Goal: Information Seeking & Learning: Learn about a topic

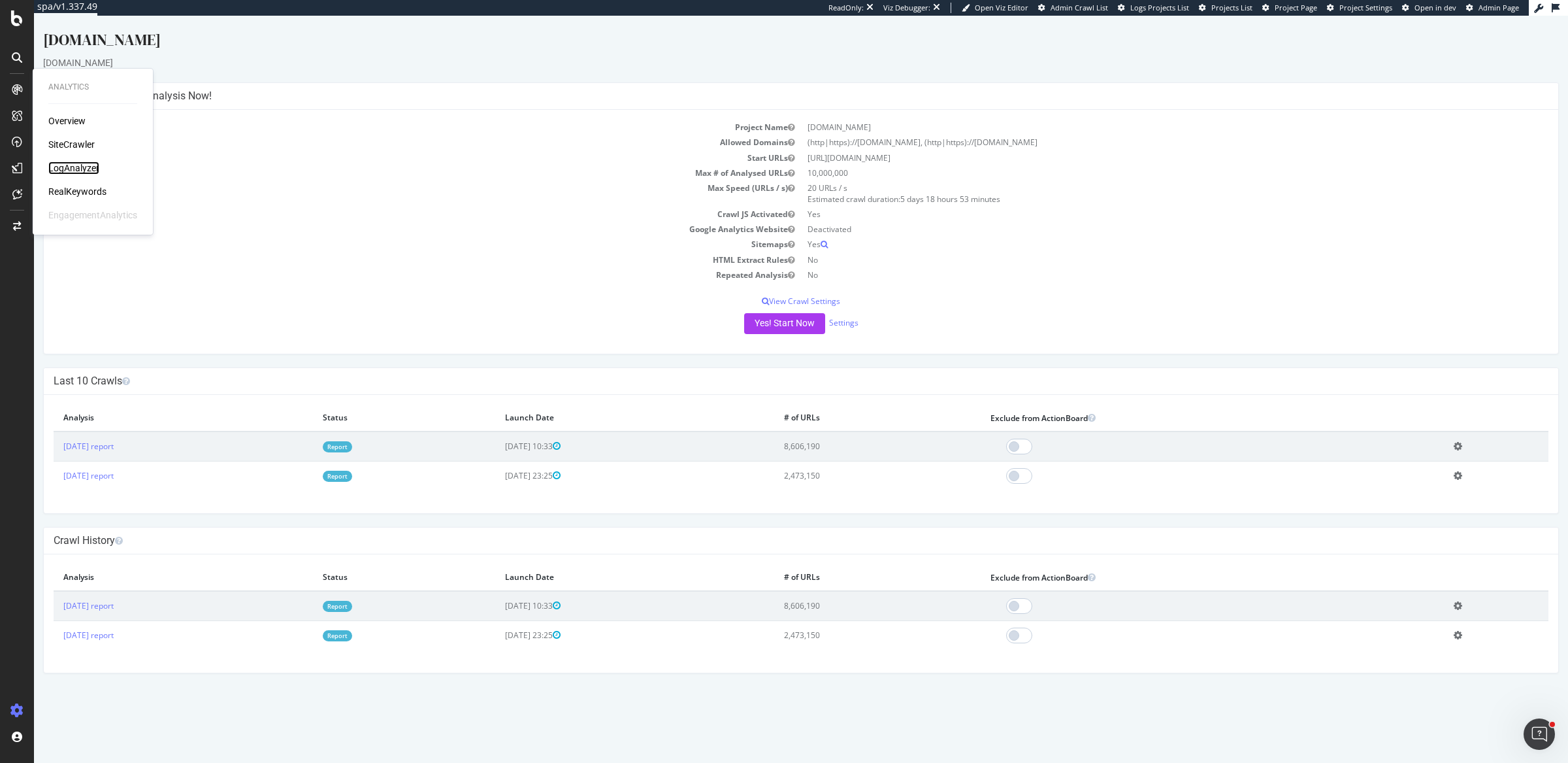
click at [82, 172] on div "LogAnalyzer" at bounding box center [73, 168] width 51 height 13
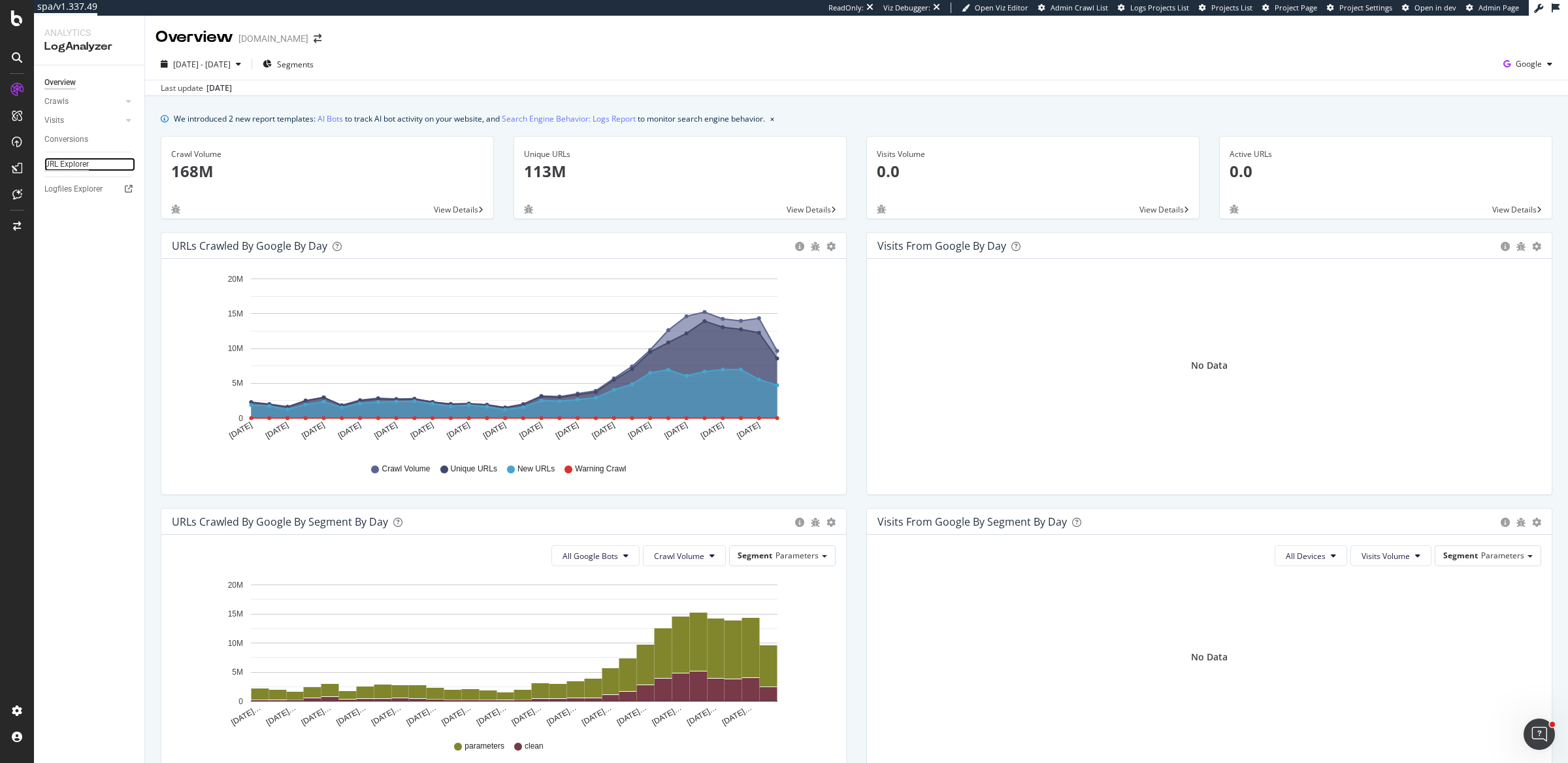
click at [77, 164] on div "URL Explorer" at bounding box center [67, 164] width 44 height 14
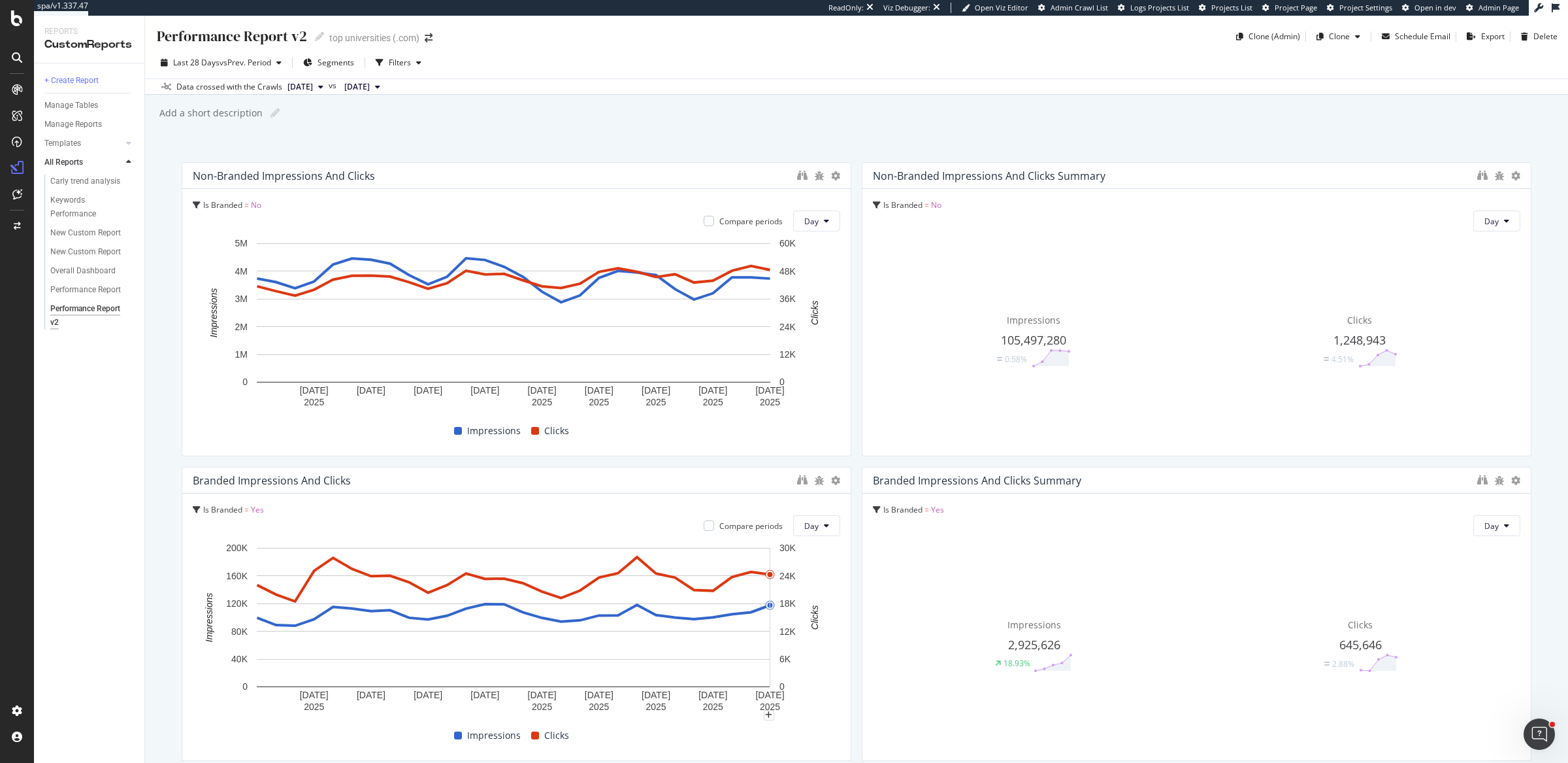
click at [89, 270] on div "Overall Dashboard" at bounding box center [82, 271] width 66 height 14
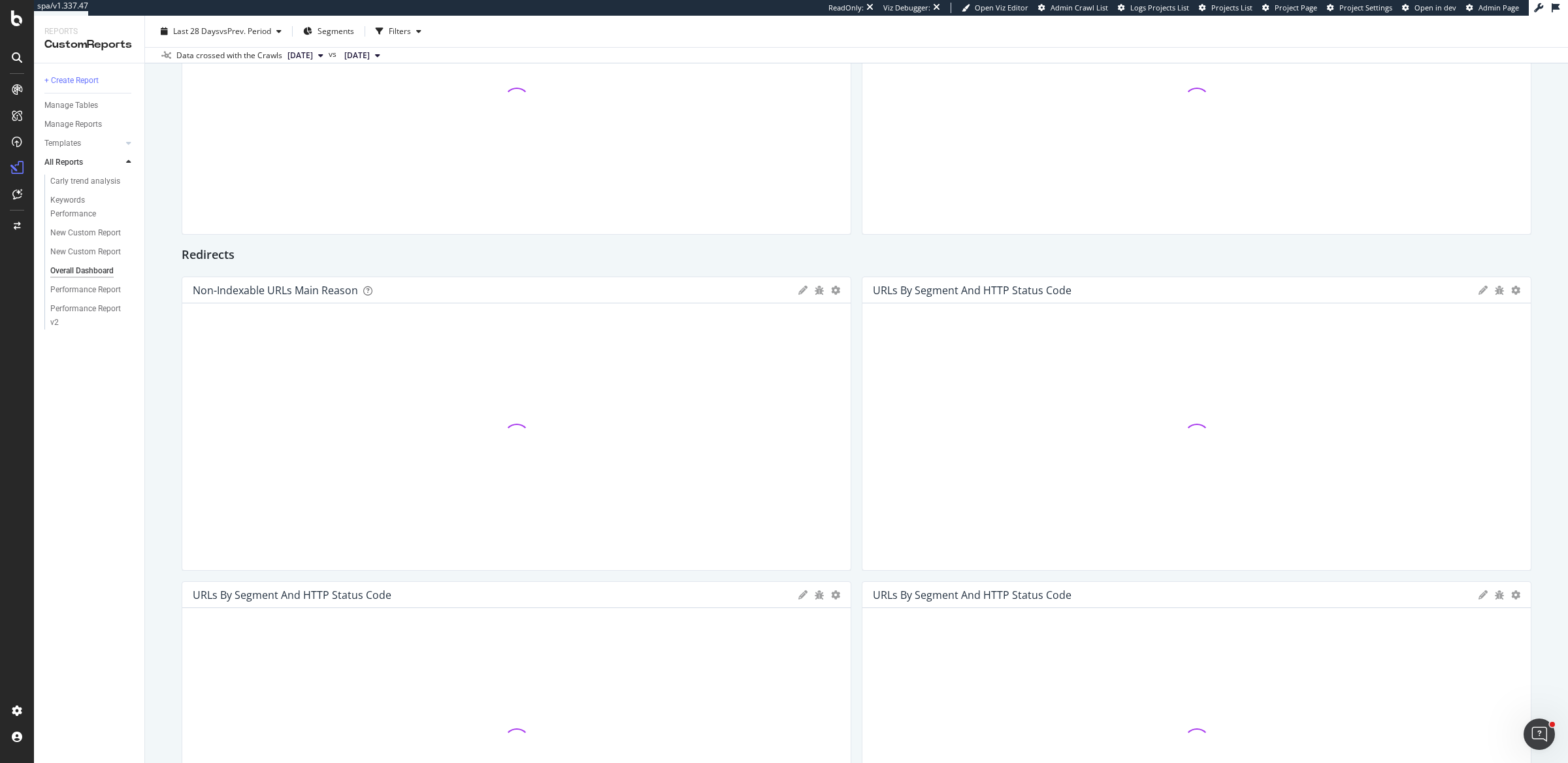
scroll to position [351, 0]
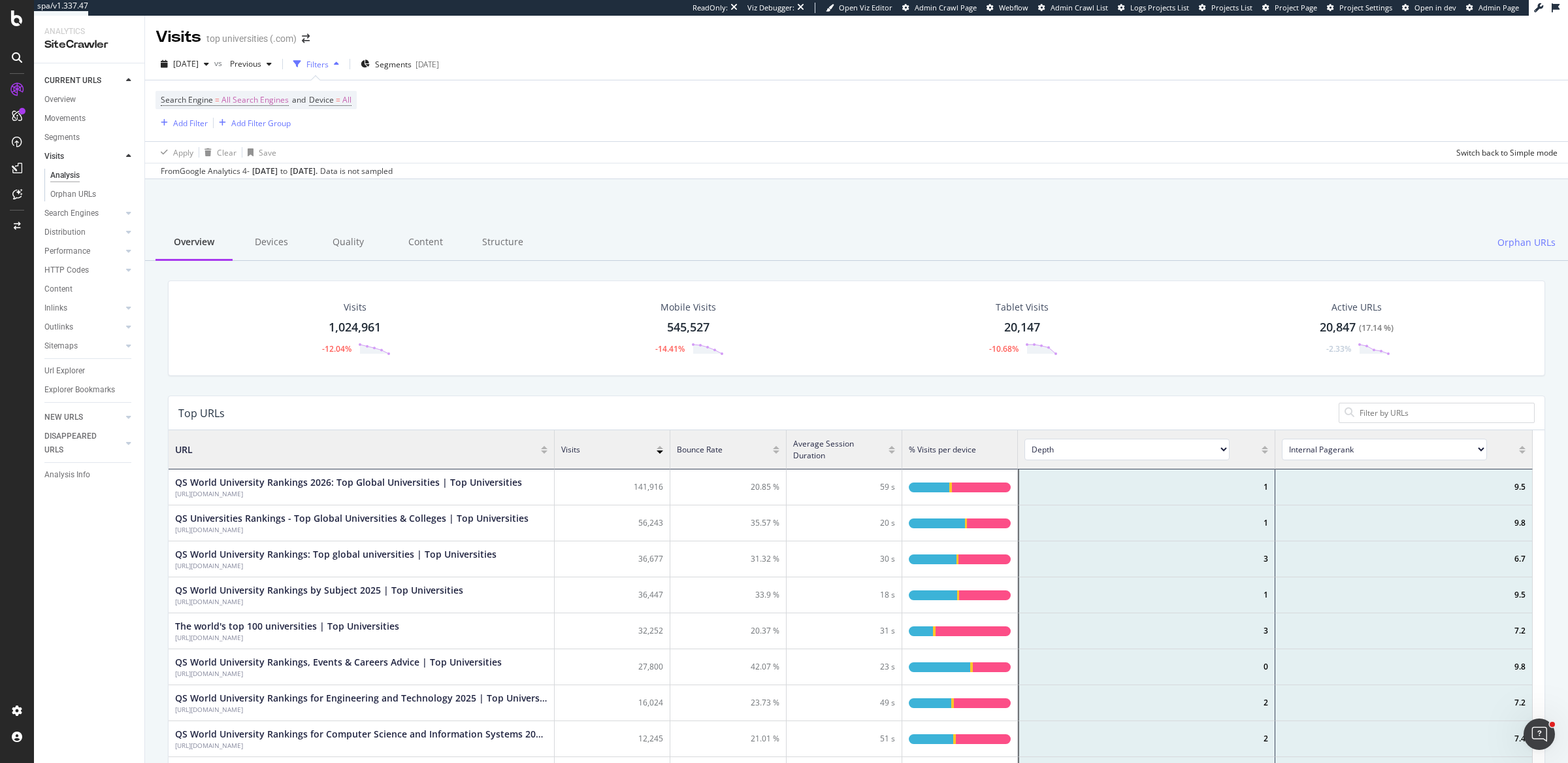
scroll to position [380, 1352]
click at [404, 389] on div "Visits 1,024,961 -12.04% Mobile Visits 545,527 -14.41% Tablet Visits 20,147 -10…" at bounding box center [857, 338] width 1397 height 115
click at [751, 112] on div "Search Engine = All Search Engines and Device = All Add Filter Add Filter Group" at bounding box center [856, 111] width 1402 height 61
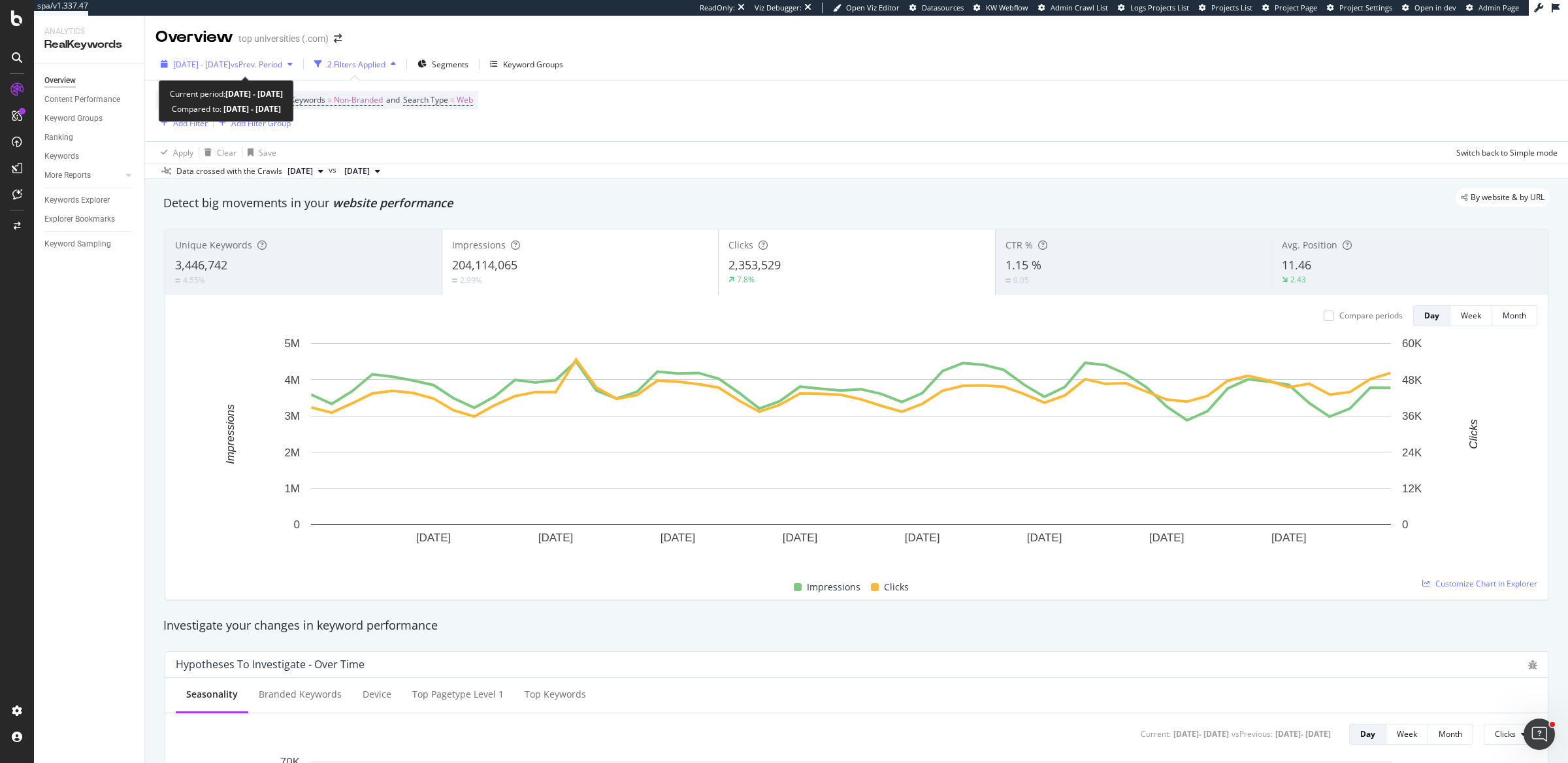
click at [231, 62] on span "[DATE] - [DATE]" at bounding box center [202, 64] width 57 height 11
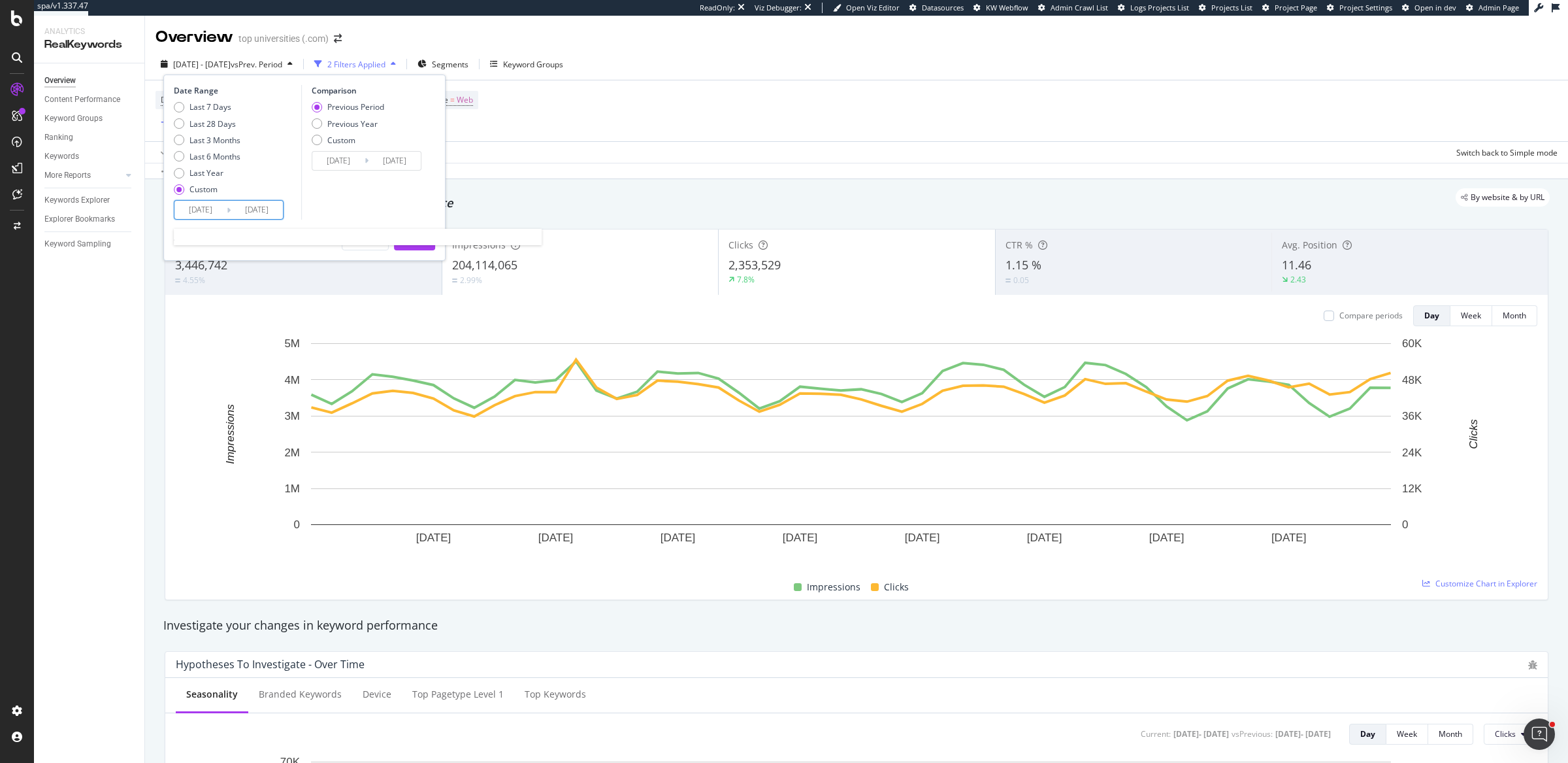
click at [198, 210] on input "[DATE]" at bounding box center [200, 210] width 52 height 19
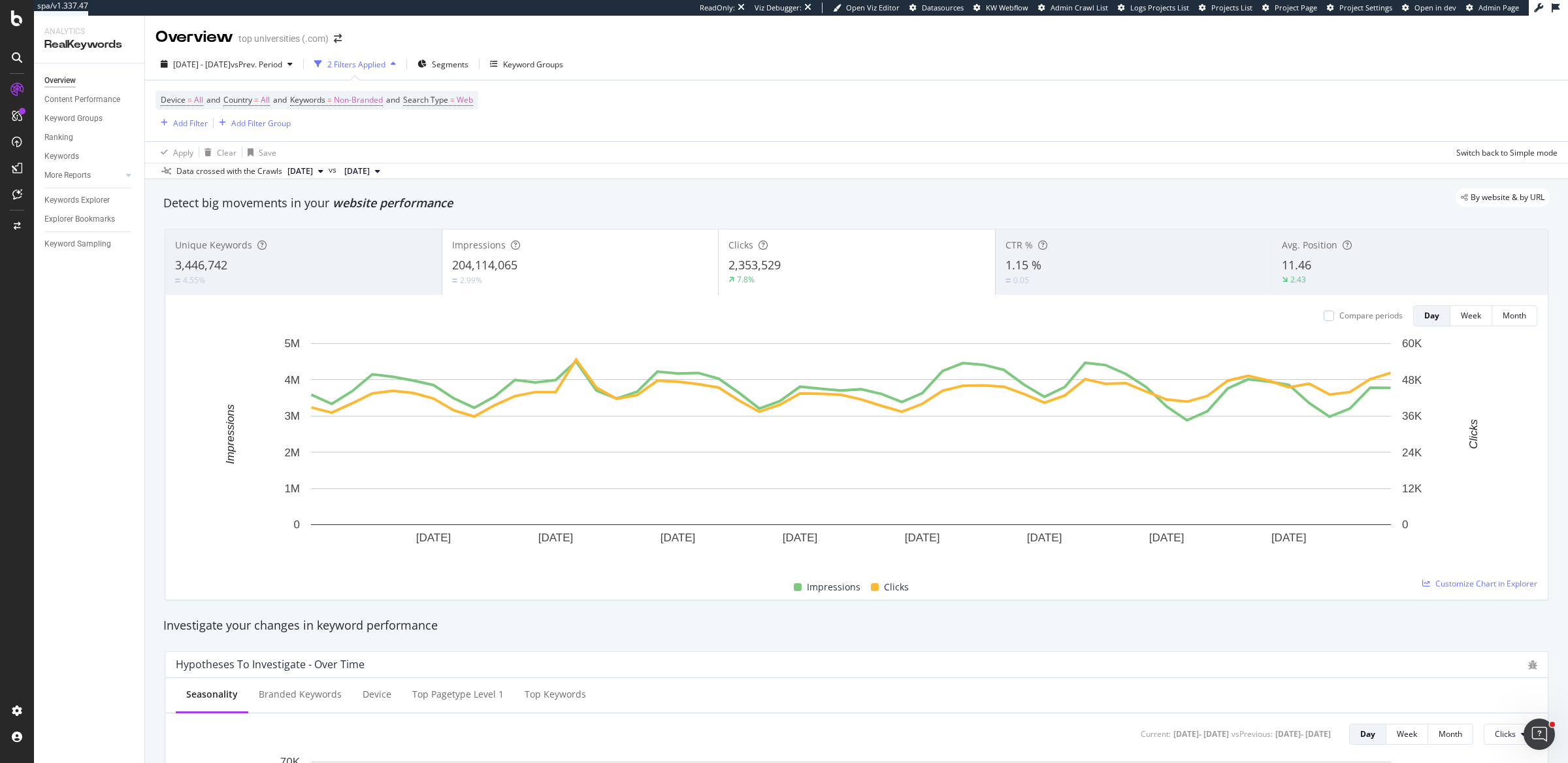
click at [838, 134] on div "Device = All and Country = All and Keywords = Non-Branded and Search Type = Web…" at bounding box center [856, 111] width 1402 height 61
click at [378, 101] on span "Non-Branded" at bounding box center [358, 100] width 49 height 19
click at [349, 114] on span "Non-Branded" at bounding box center [324, 108] width 49 height 11
click at [364, 248] on span "All" at bounding box center [387, 253] width 133 height 12
click at [444, 114] on div "Apply" at bounding box center [462, 108] width 38 height 11
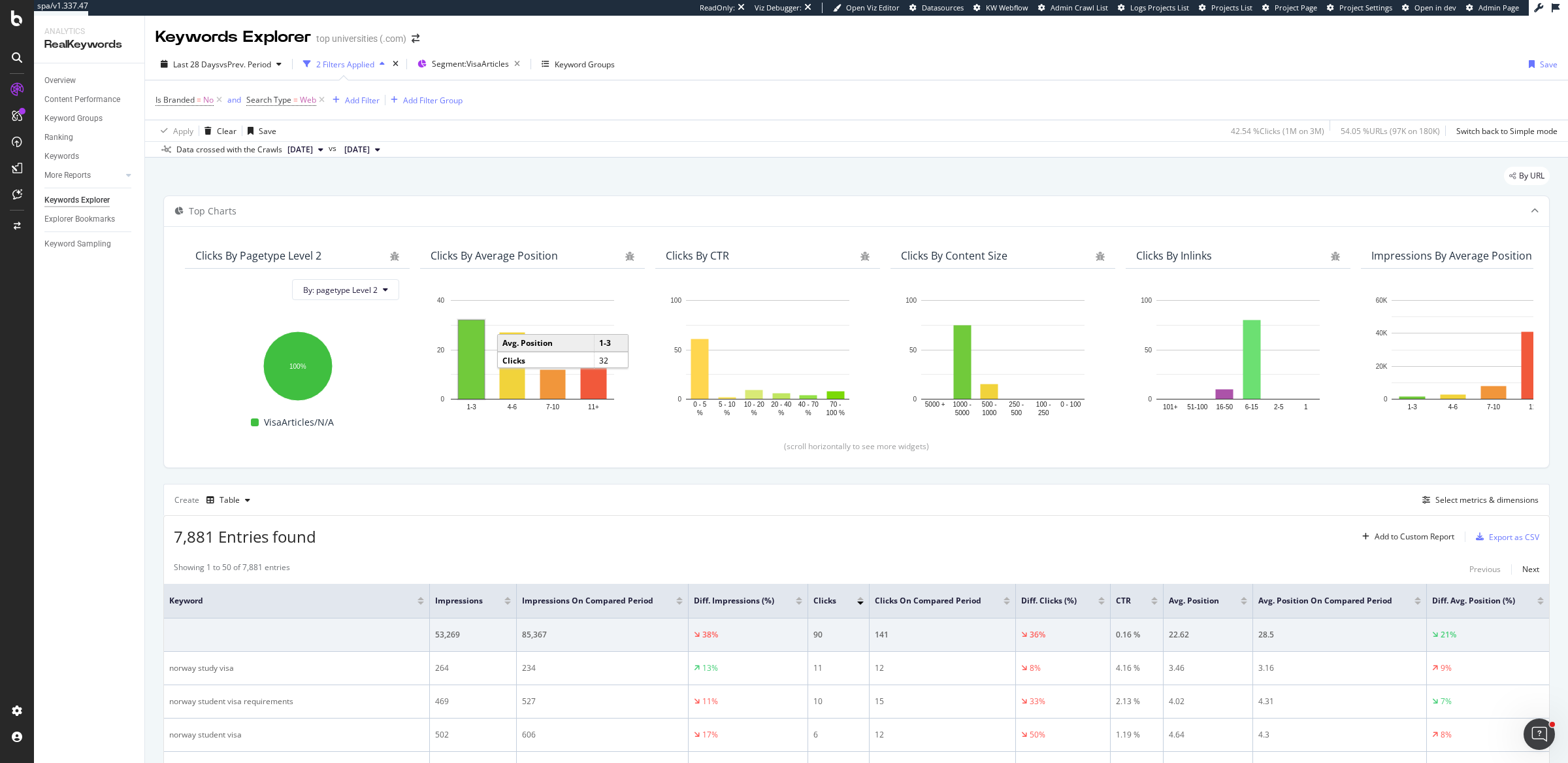
click at [860, 75] on div "Last 28 Days vs Prev. Period 2 Filters Applied Segment: VisaArticles Keyword Gr…" at bounding box center [857, 67] width 1423 height 26
click at [472, 69] on span "Segment: VisaArticles" at bounding box center [470, 64] width 77 height 11
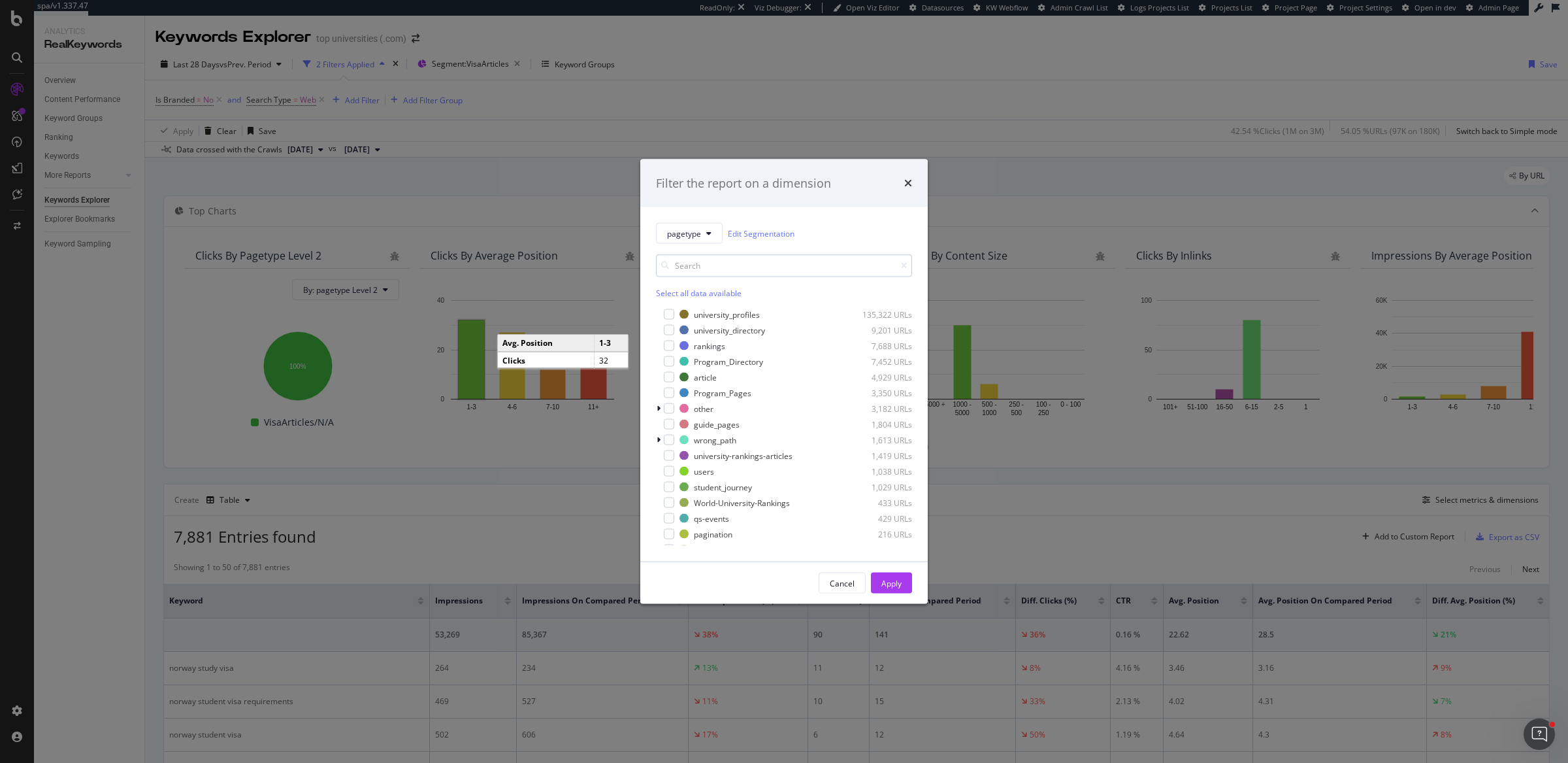
click at [708, 262] on input "modal" at bounding box center [784, 265] width 256 height 23
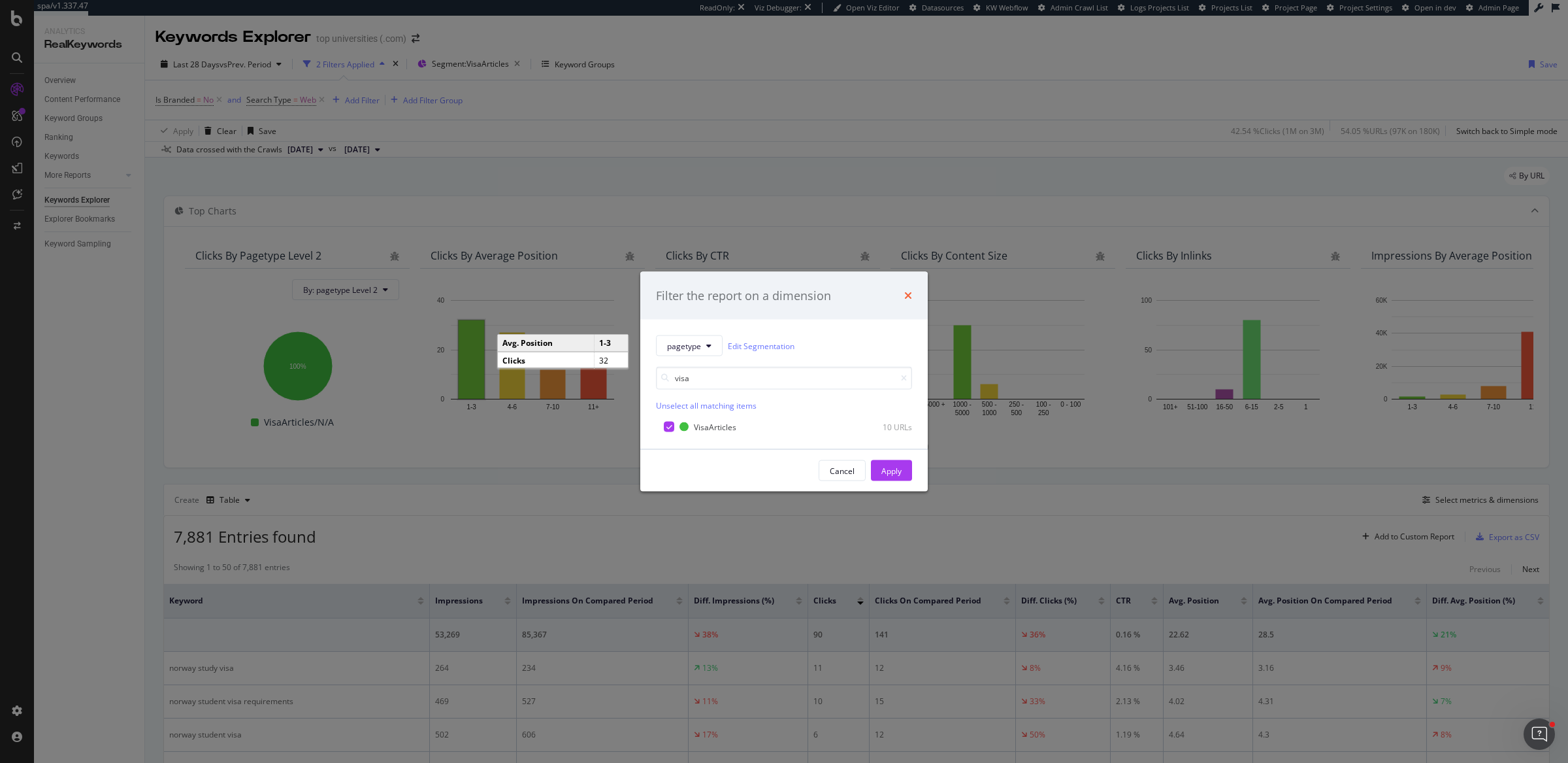
type input "visa"
click at [907, 296] on icon "times" at bounding box center [908, 295] width 7 height 10
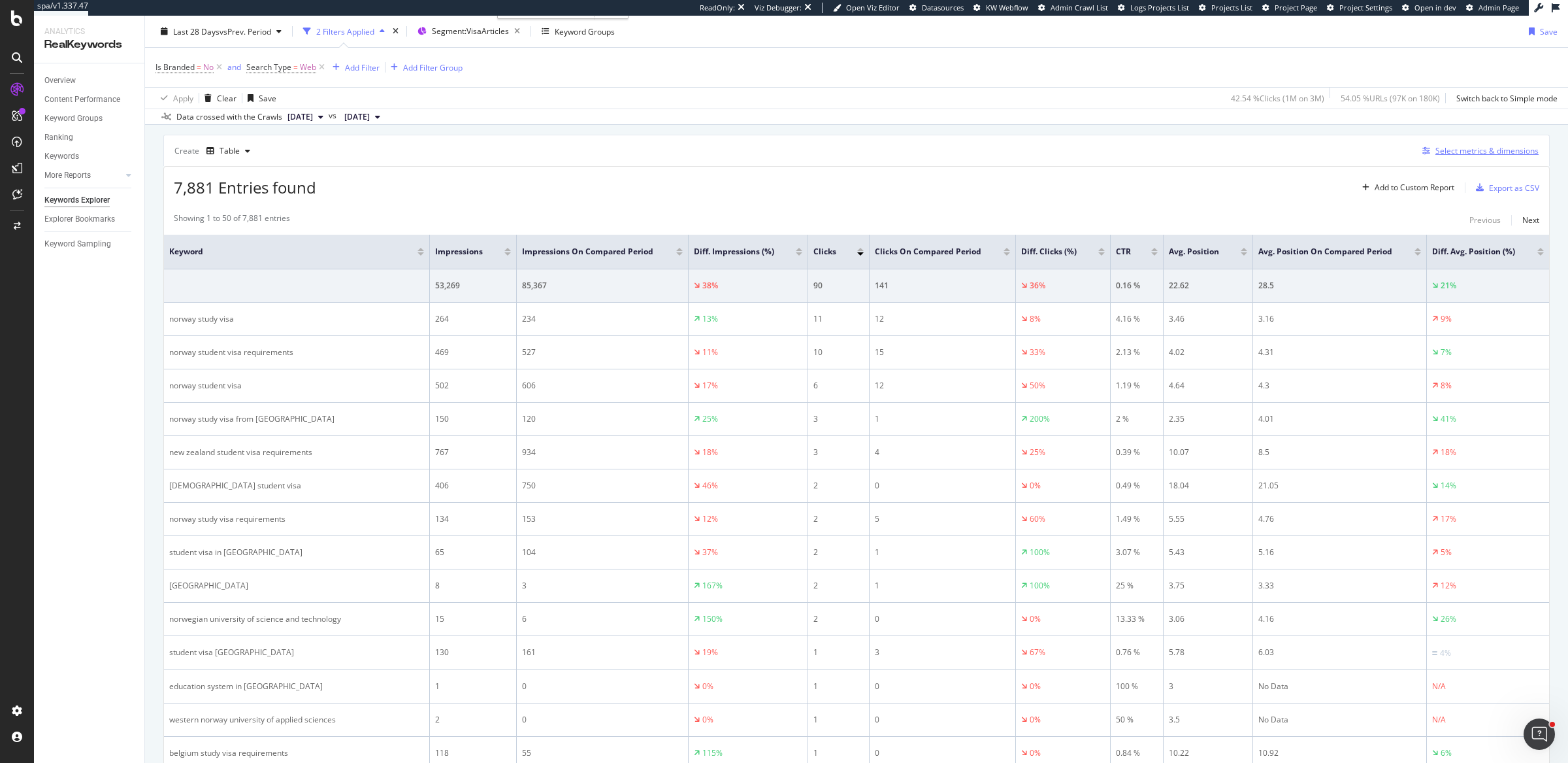
scroll to position [340, 0]
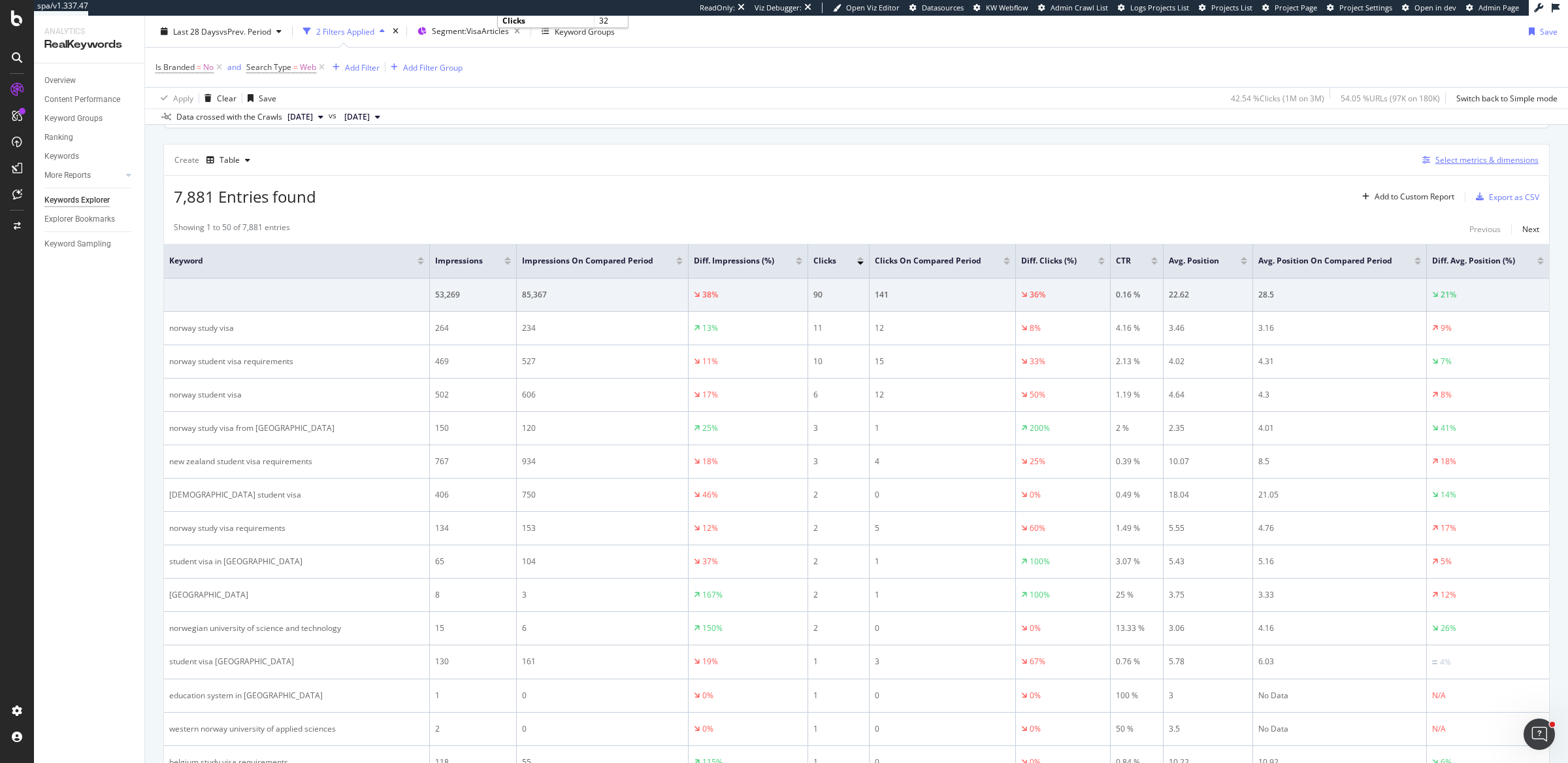
click at [1461, 156] on div "Select metrics & dimensions" at bounding box center [1486, 159] width 103 height 11
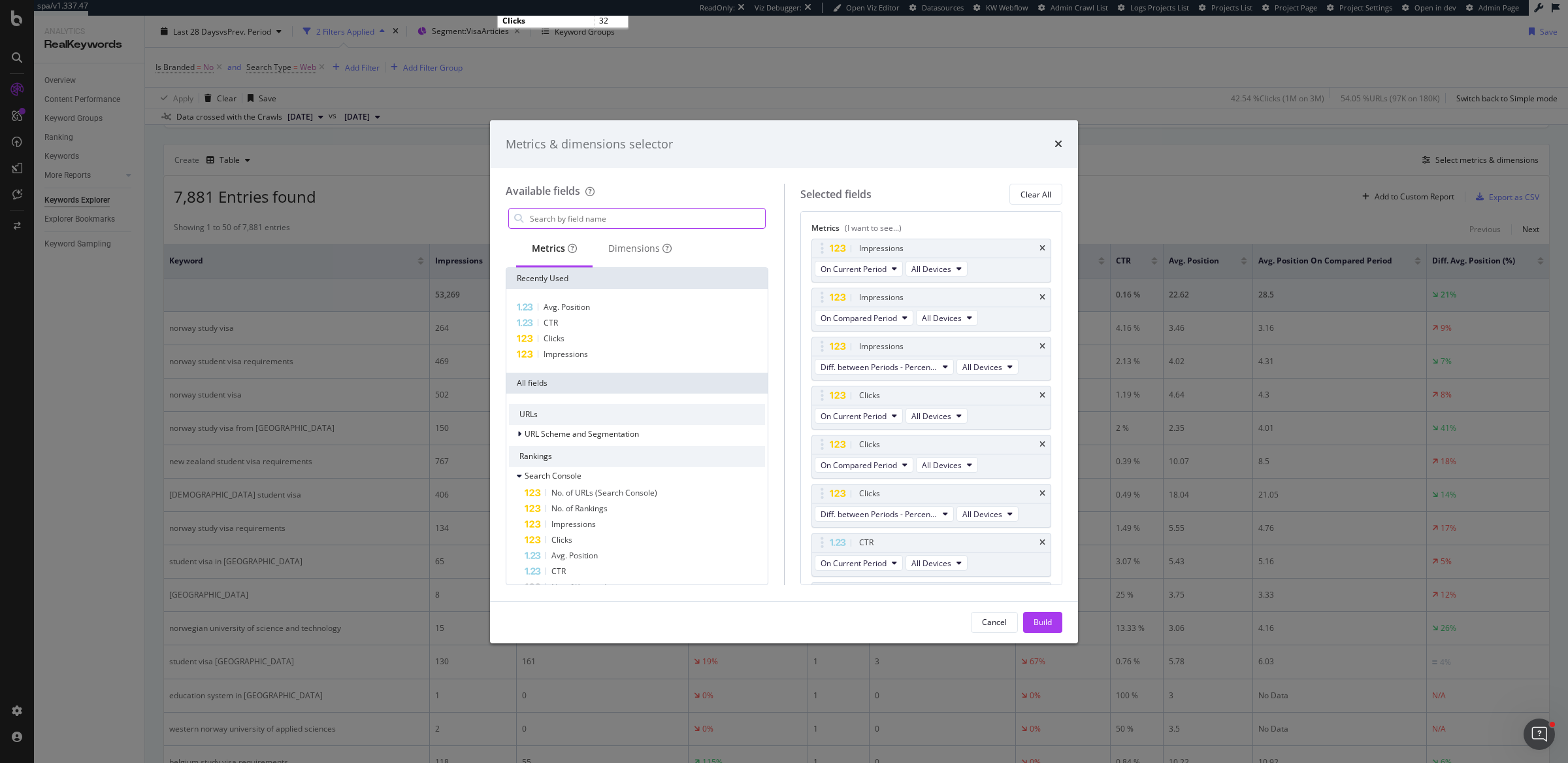
click at [690, 221] on input "modal" at bounding box center [646, 218] width 236 height 19
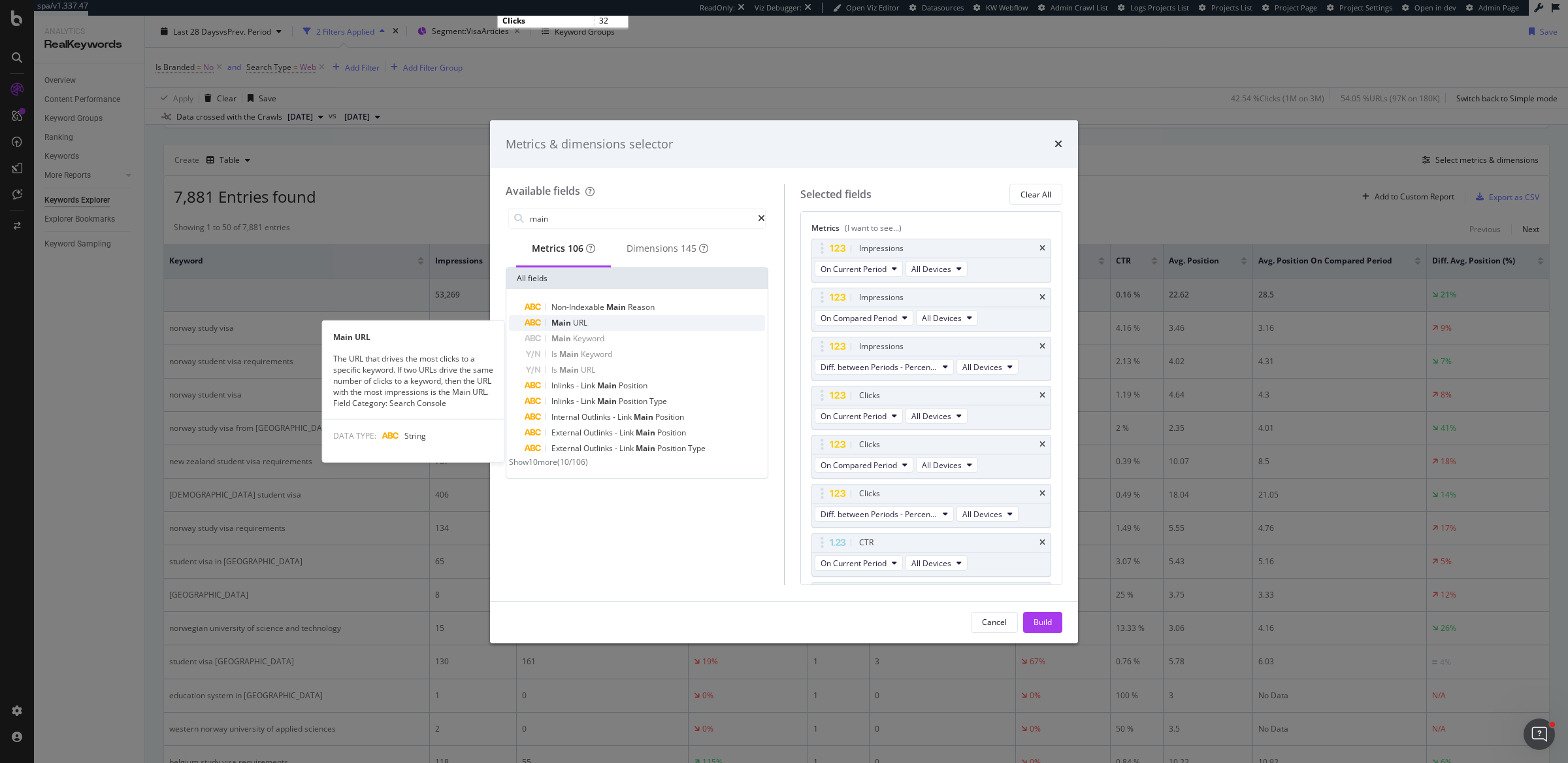
type input "main"
click at [599, 327] on div "Main URL" at bounding box center [644, 323] width 240 height 16
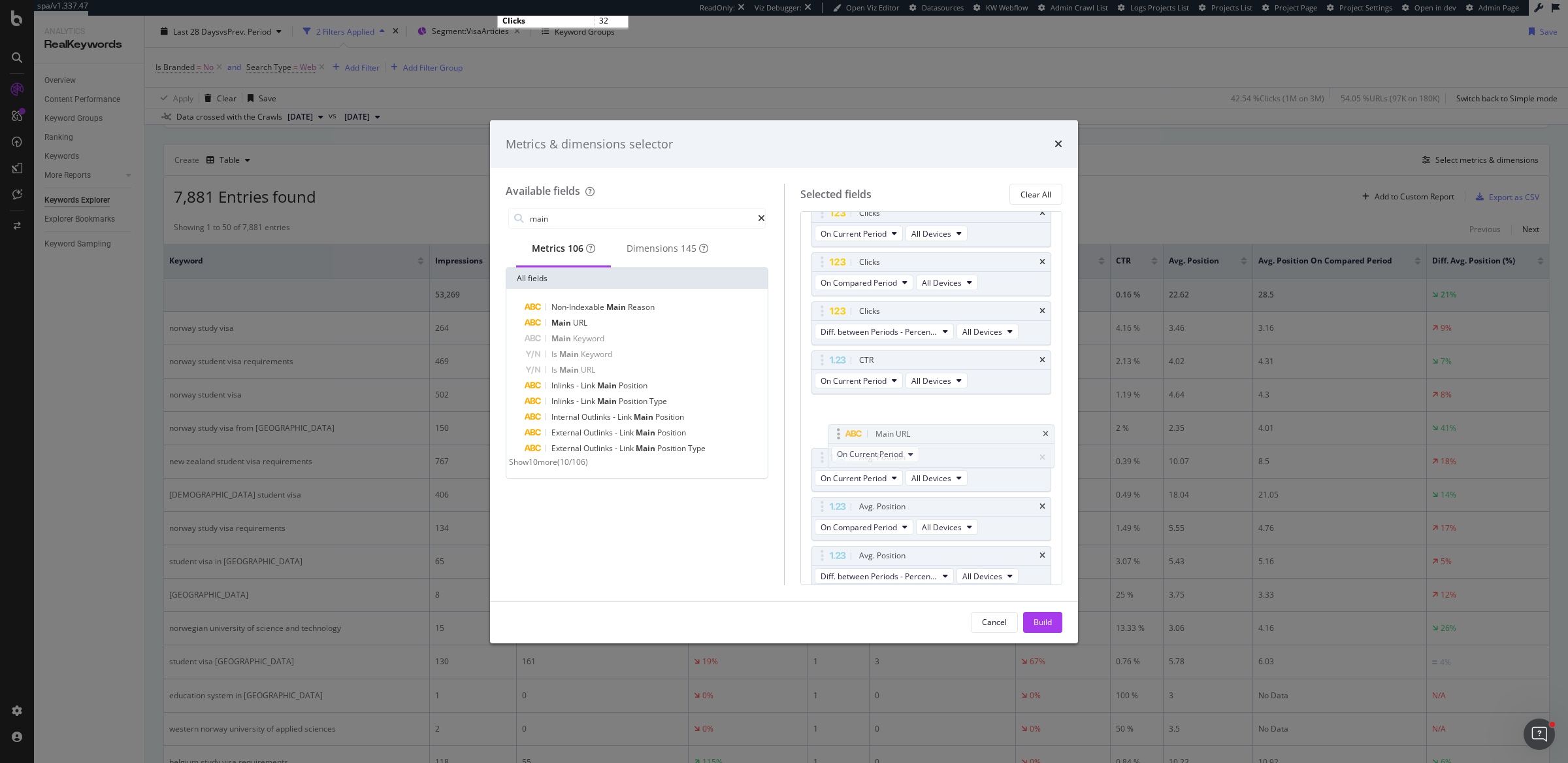
scroll to position [0, 0]
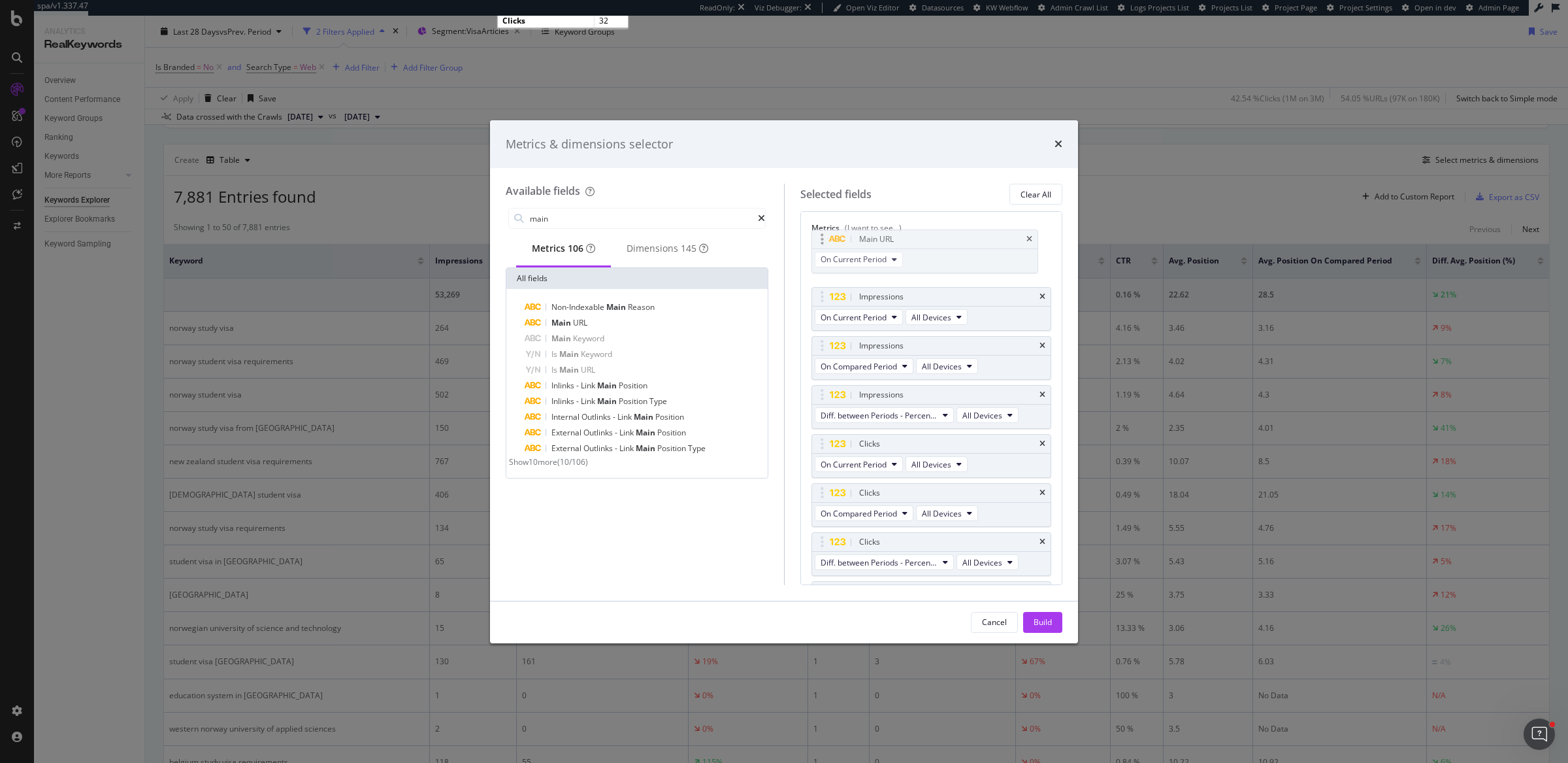
drag, startPoint x: 820, startPoint y: 551, endPoint x: 819, endPoint y: 239, distance: 312.0
click at [819, 239] on body "spa/v1.337.47 ReadOnly: Viz Debugger: Open Viz Editor Datasources KW Webflow Ad…" at bounding box center [784, 381] width 1568 height 763
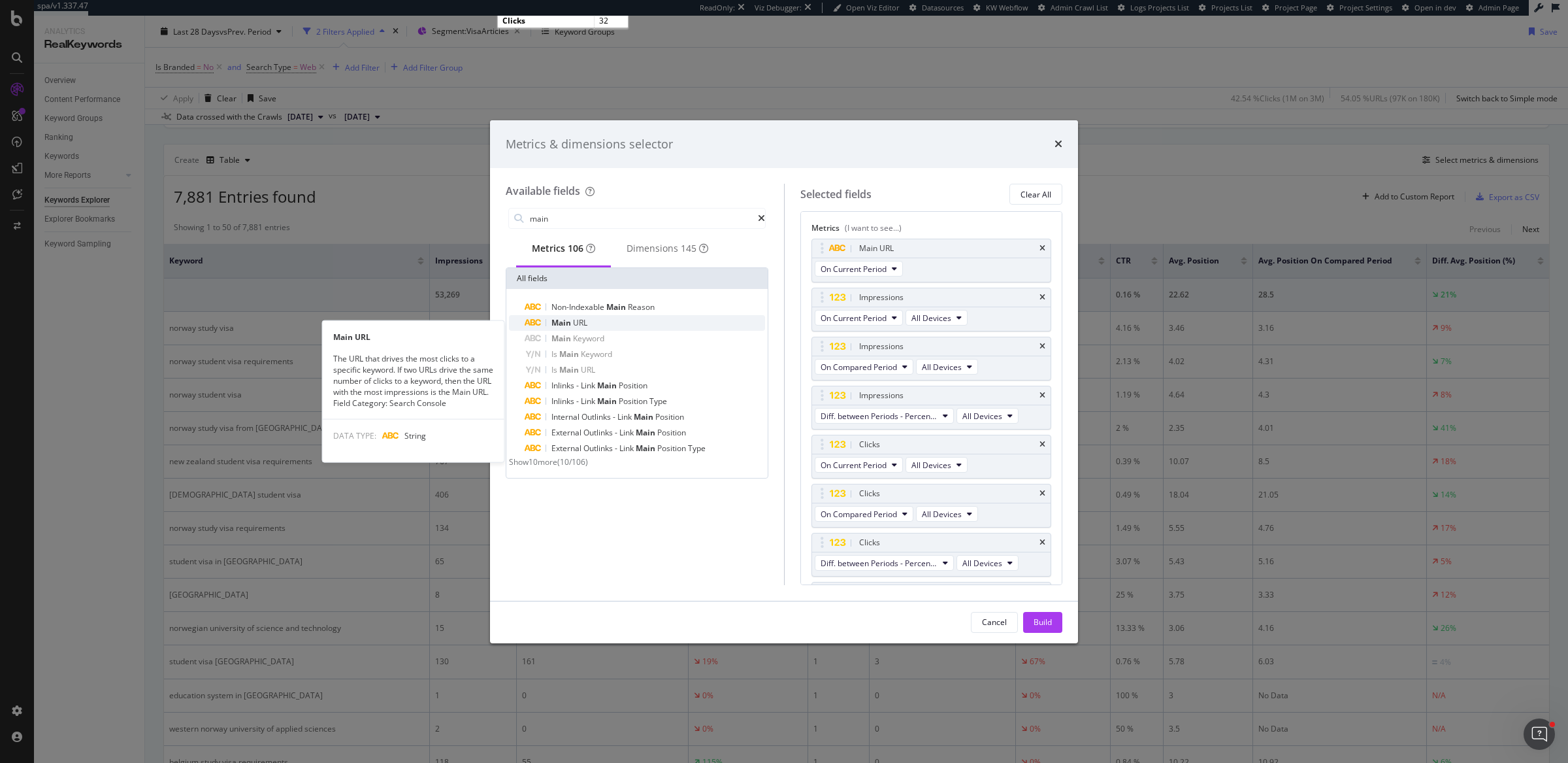
click at [573, 327] on span "URL" at bounding box center [580, 323] width 15 height 11
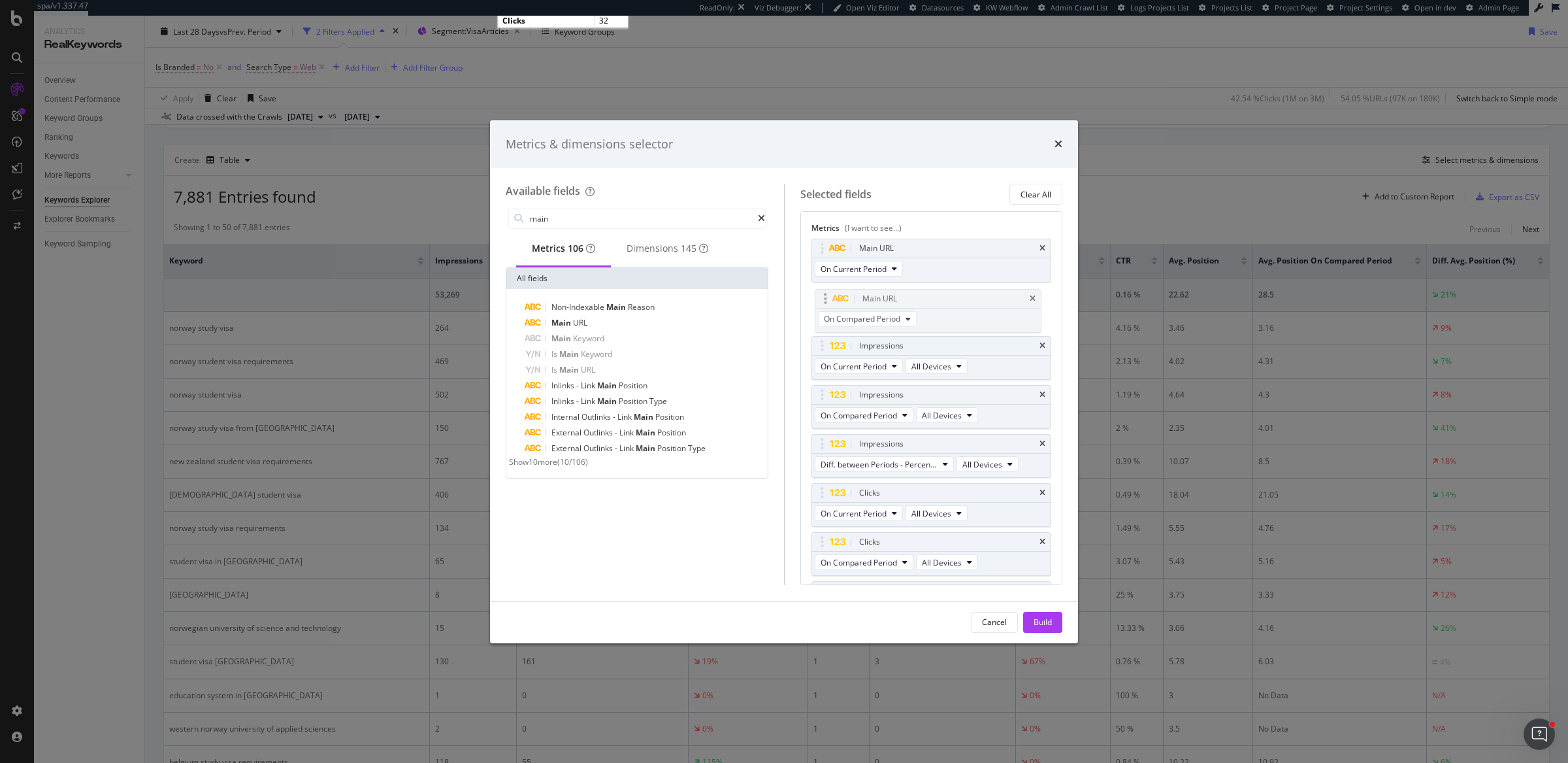
drag, startPoint x: 822, startPoint y: 551, endPoint x: 824, endPoint y: 299, distance: 252.0
click at [824, 299] on body "spa/v1.337.47 ReadOnly: Viz Debugger: Open Viz Editor Datasources KW Webflow Ad…" at bounding box center [784, 381] width 1568 height 763
click at [617, 328] on div "Main URL" at bounding box center [644, 323] width 240 height 16
drag, startPoint x: 821, startPoint y: 553, endPoint x: 823, endPoint y: 340, distance: 213.0
click at [823, 340] on body "spa/v1.337.47 ReadOnly: Viz Debugger: Open Viz Editor Datasources KW Webflow Ad…" at bounding box center [784, 381] width 1568 height 763
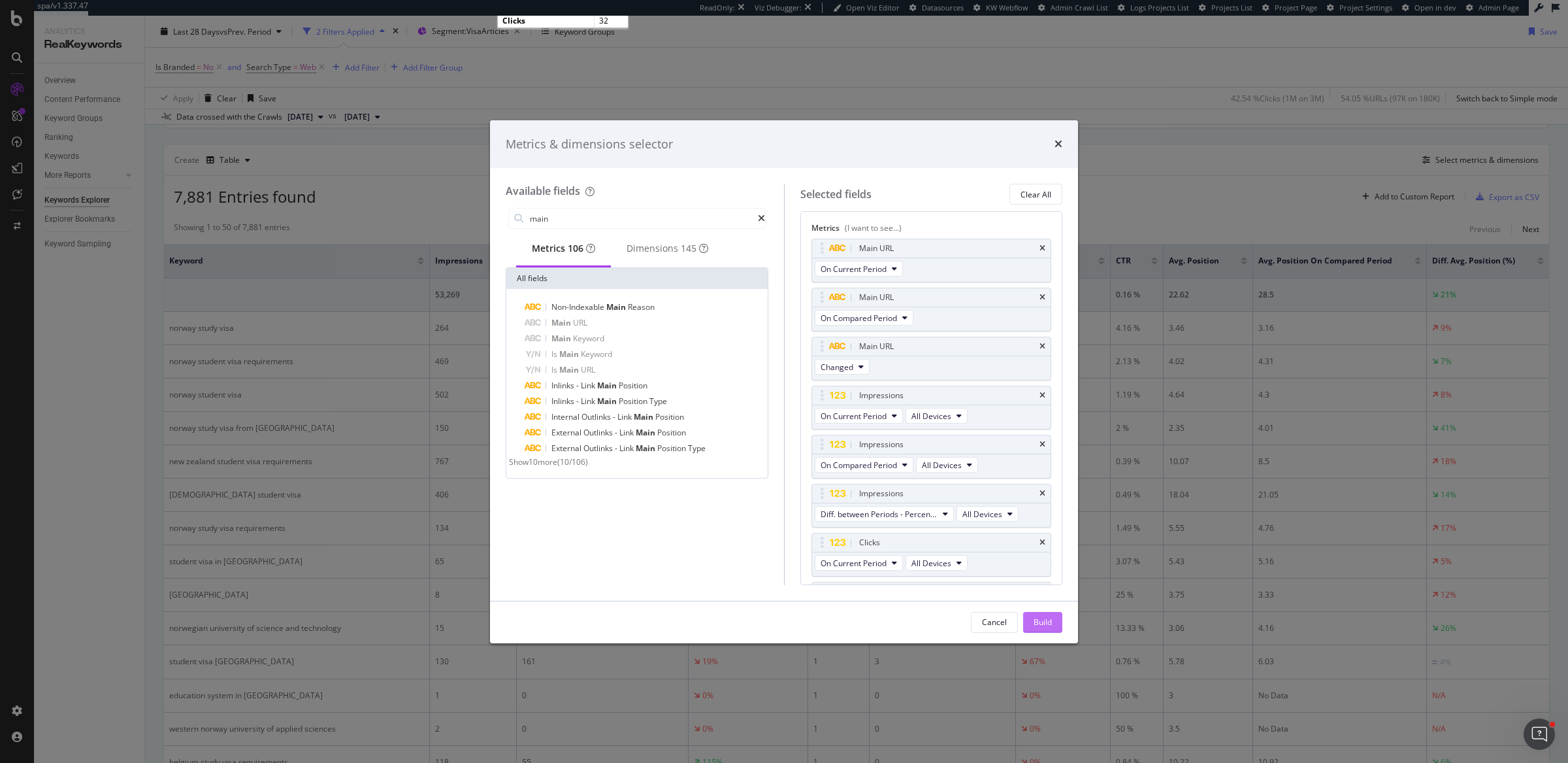
click at [1038, 617] on div "Build" at bounding box center [1043, 622] width 19 height 11
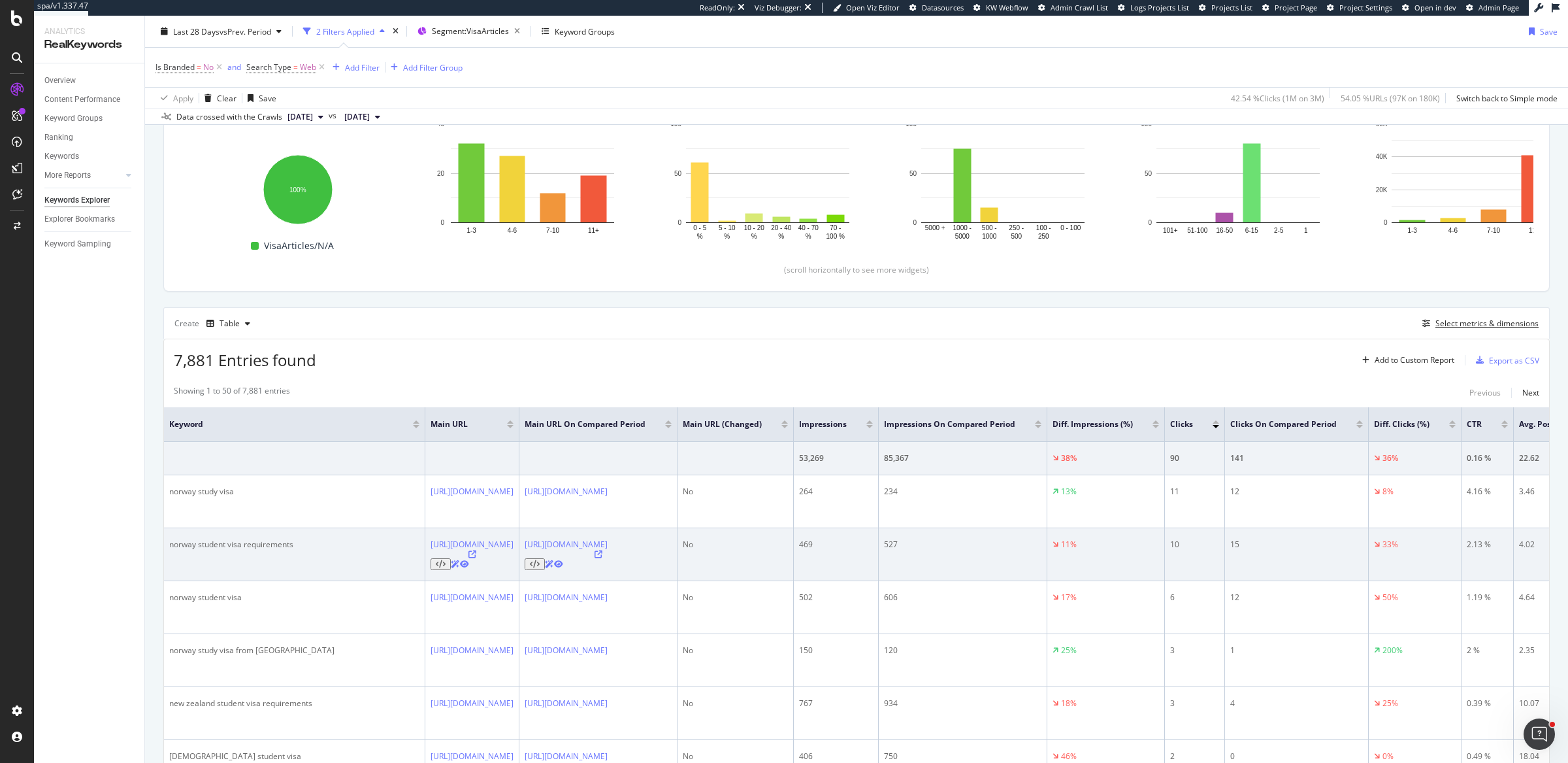
scroll to position [185, 0]
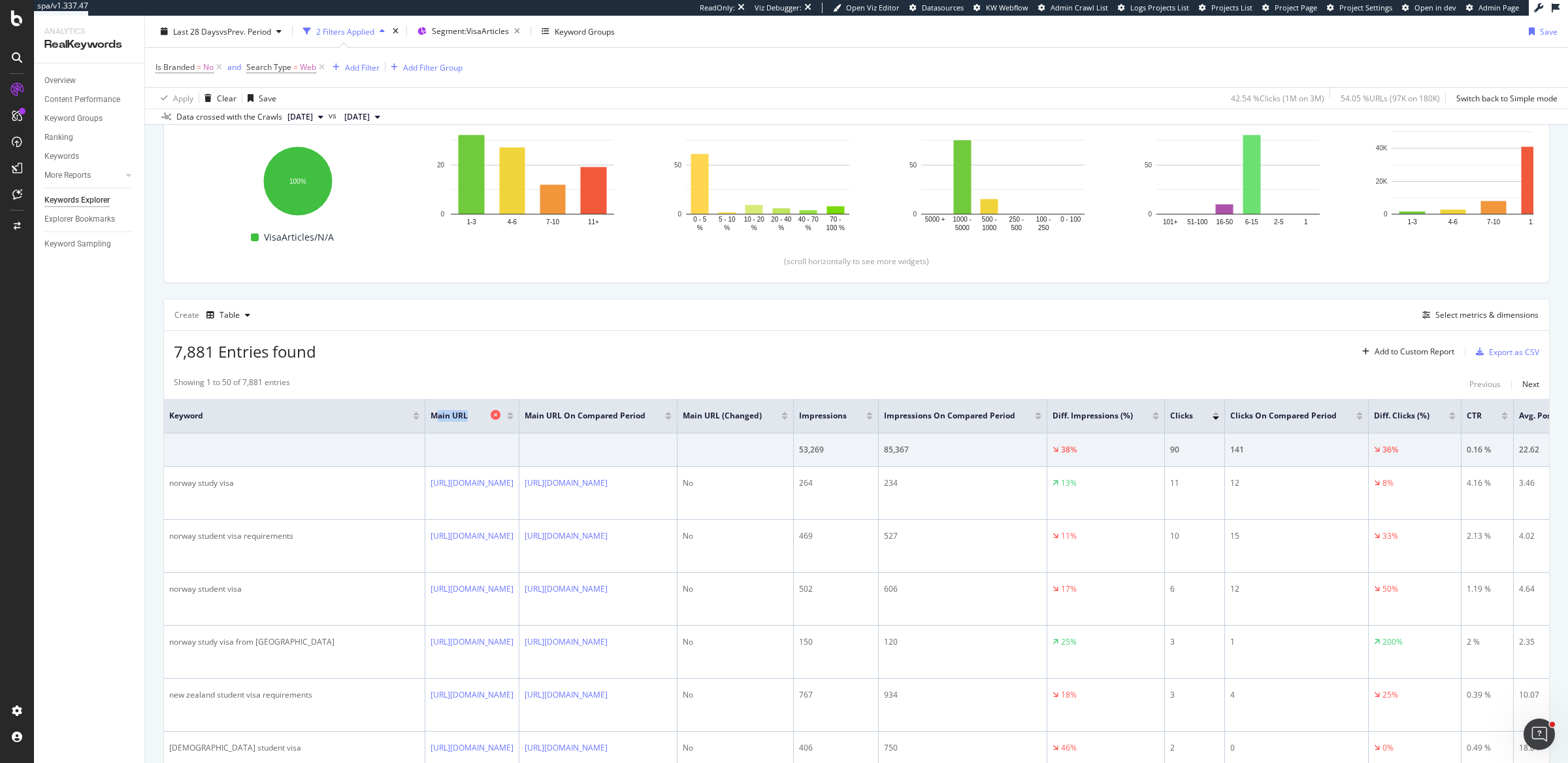
drag, startPoint x: 402, startPoint y: 411, endPoint x: 453, endPoint y: 410, distance: 51.0
click at [453, 410] on span "Main URL" at bounding box center [459, 415] width 57 height 12
drag, startPoint x: 736, startPoint y: 407, endPoint x: 515, endPoint y: 128, distance: 355.9
click at [646, 410] on span "Main URL On Compared Period" at bounding box center [585, 415] width 120 height 12
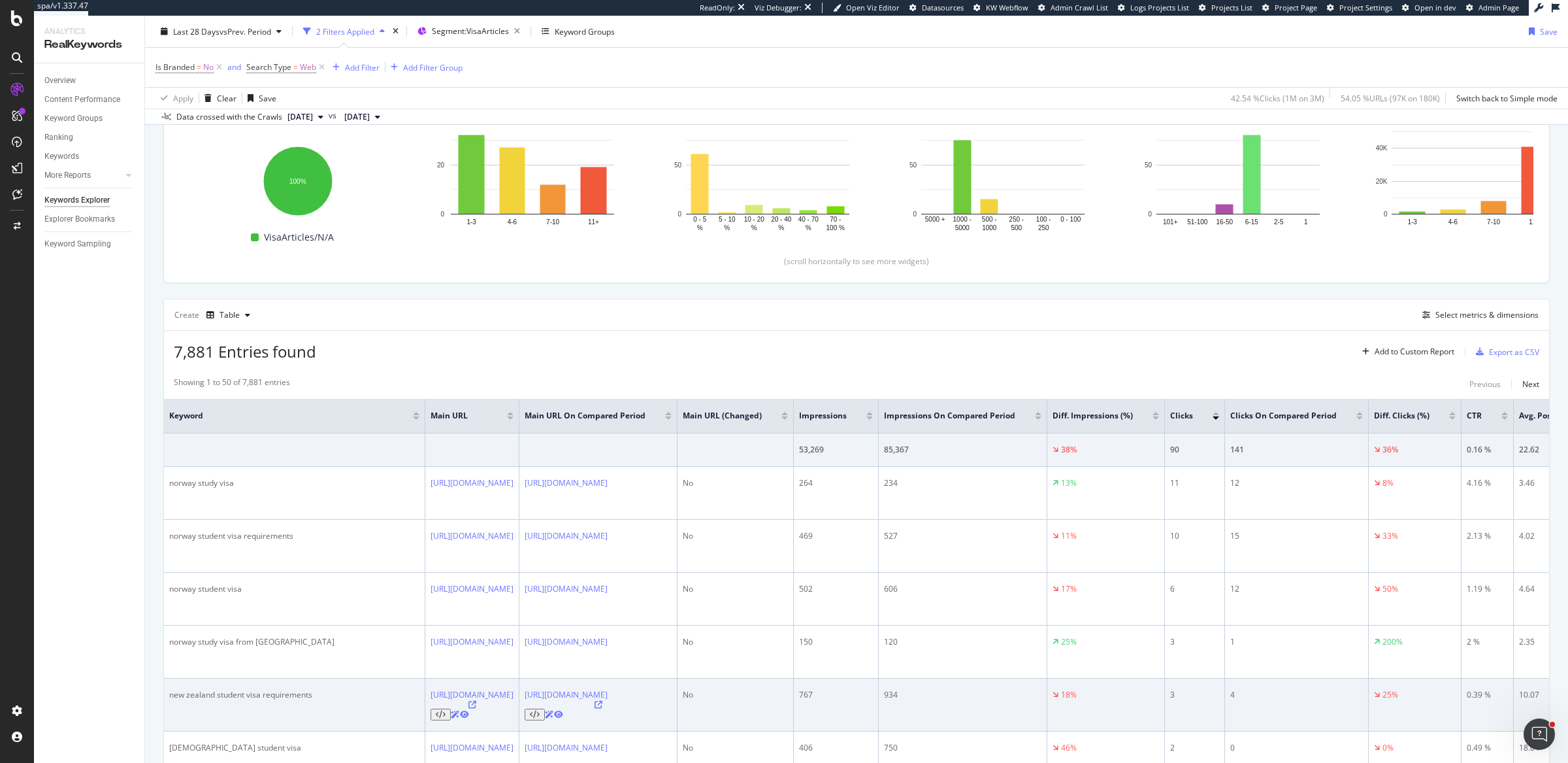
click at [788, 689] on div "No" at bounding box center [736, 694] width 106 height 12
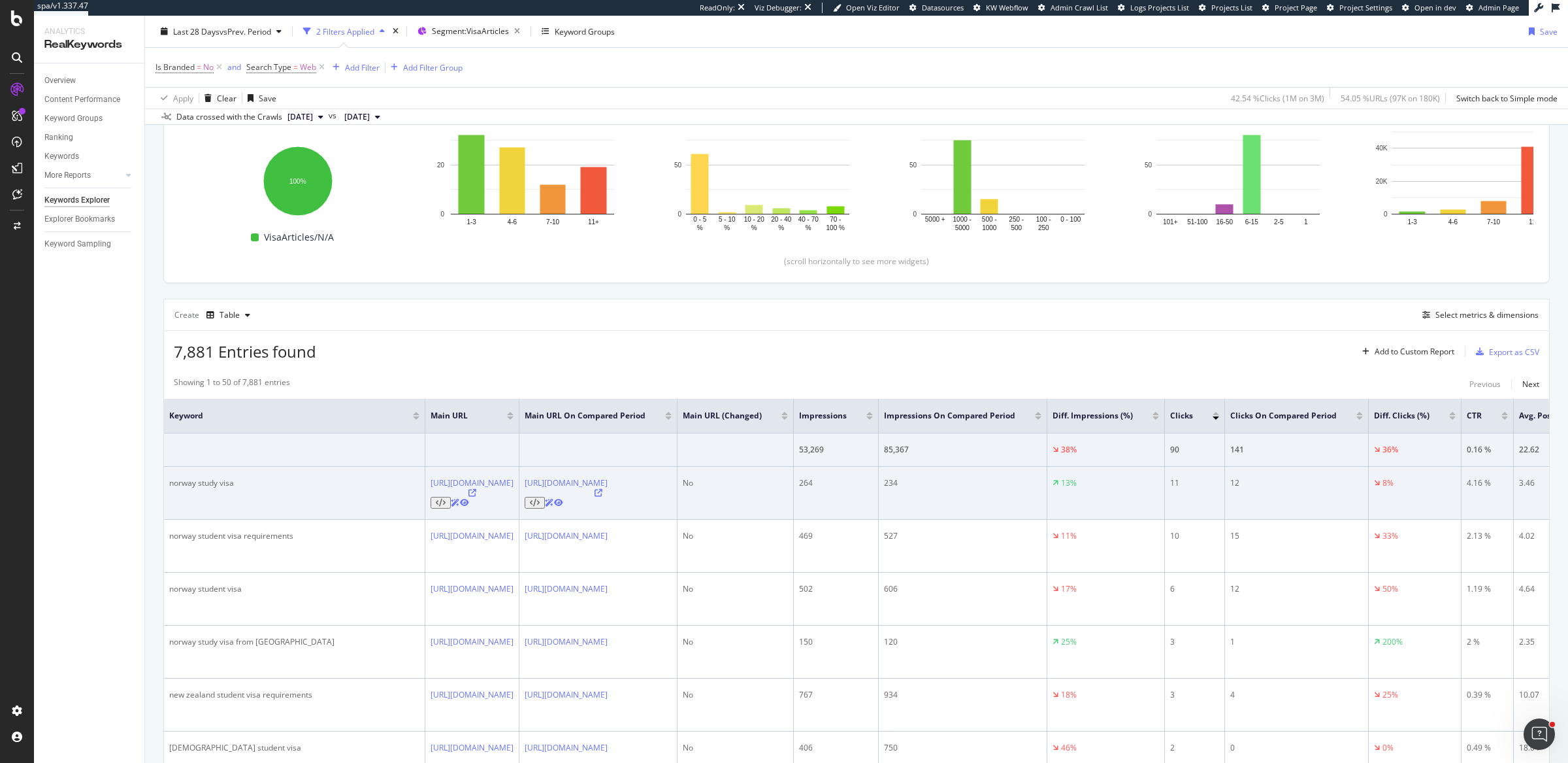
click at [225, 480] on div "norway study visa" at bounding box center [295, 483] width 250 height 12
click at [513, 482] on link "https://www.topuniversities.com/student-info/studying-abroad/how-get-student-vi…" at bounding box center [473, 483] width 83 height 11
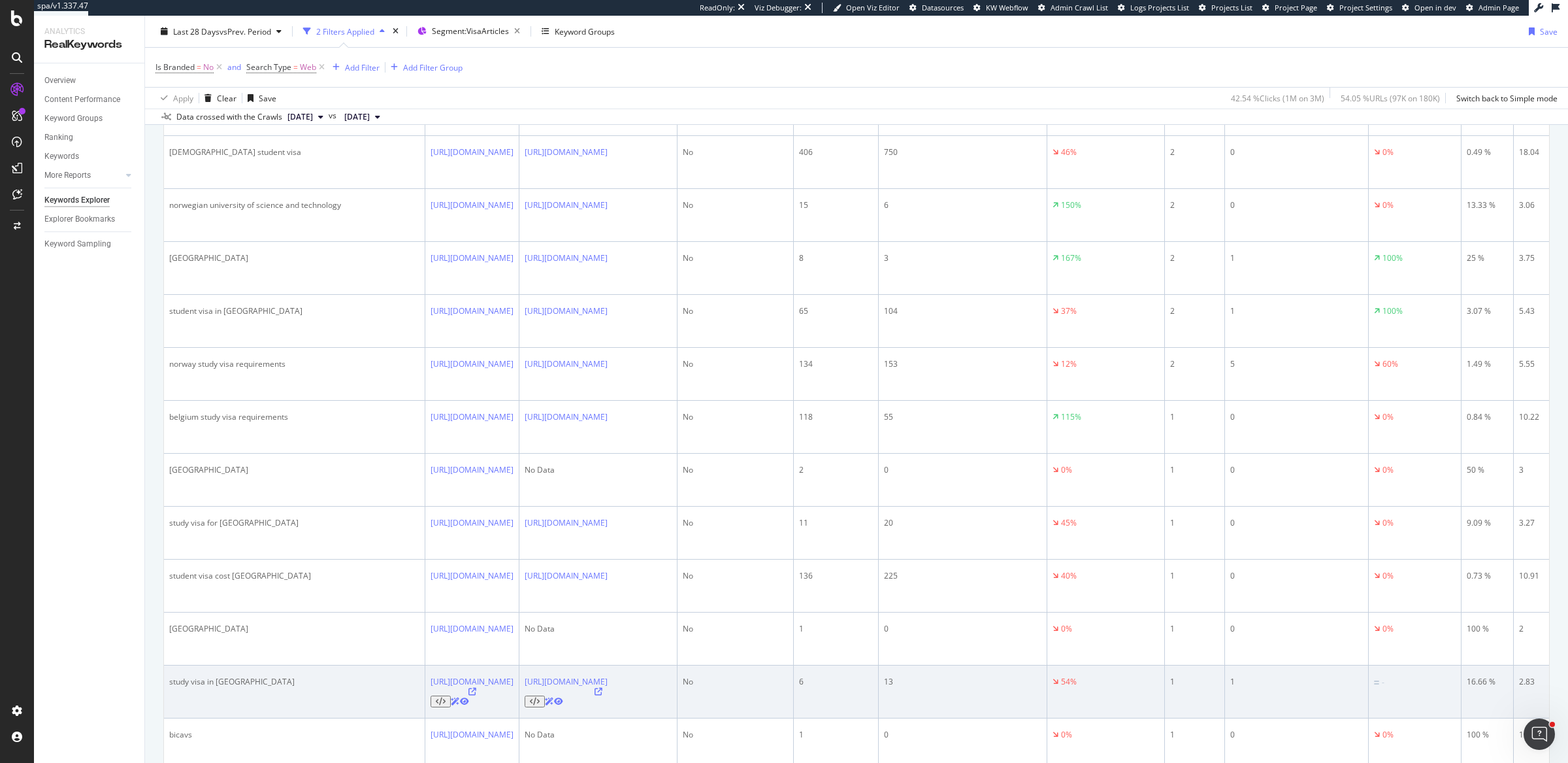
scroll to position [797, 0]
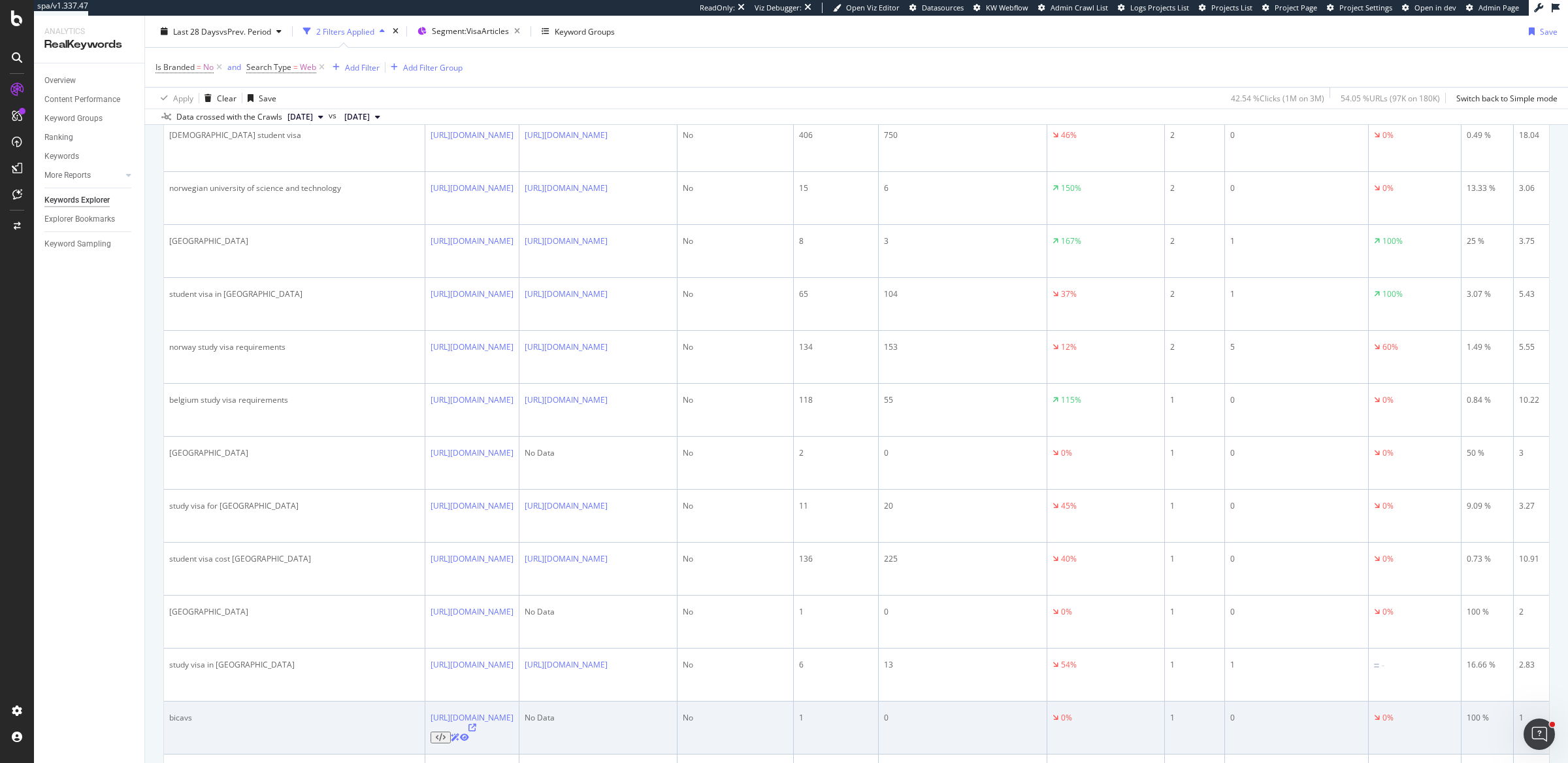
click at [174, 712] on div "bicavs" at bounding box center [295, 718] width 250 height 12
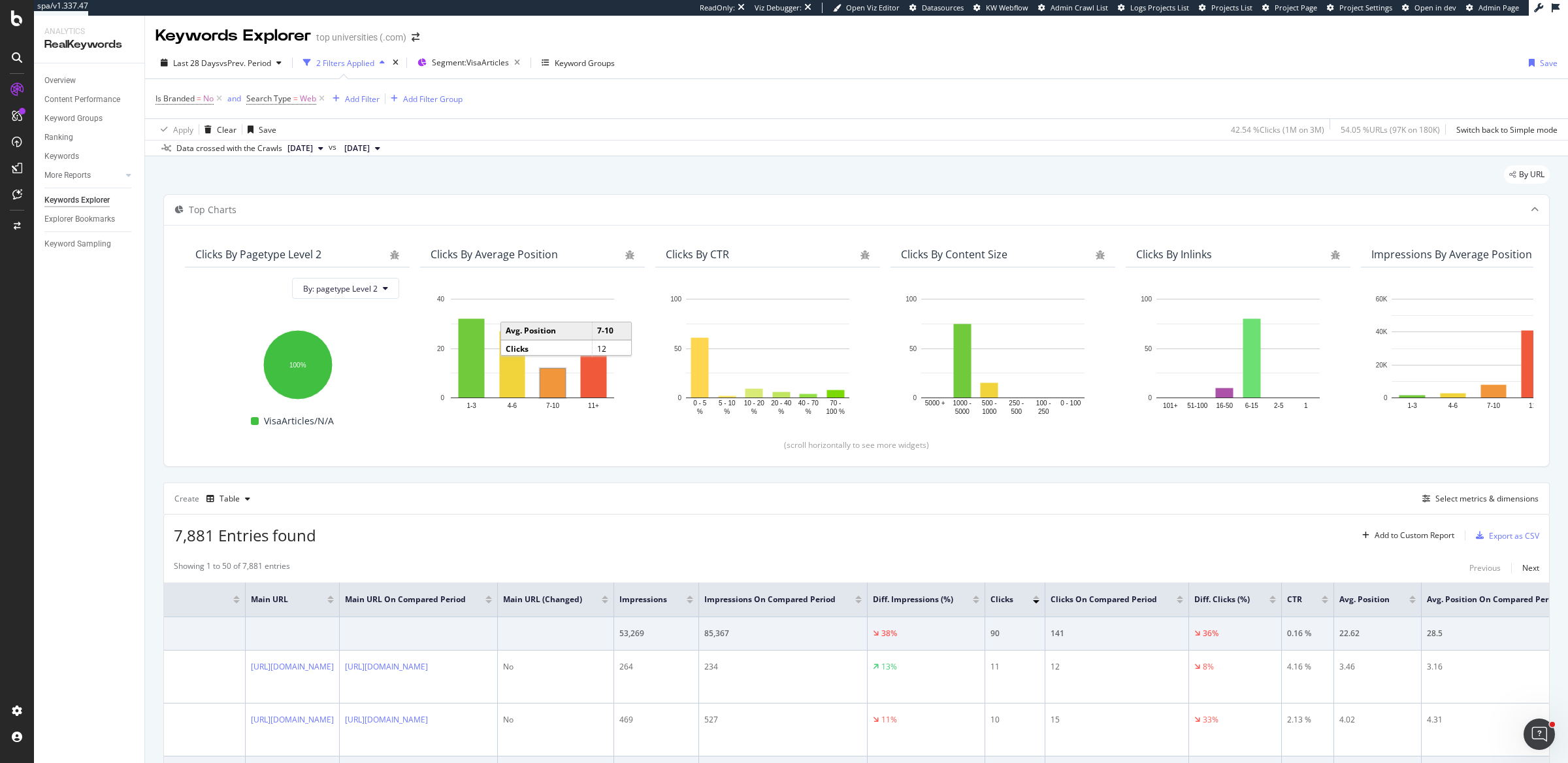
scroll to position [0, 0]
click at [353, 98] on div "Add Filter" at bounding box center [361, 100] width 34 height 11
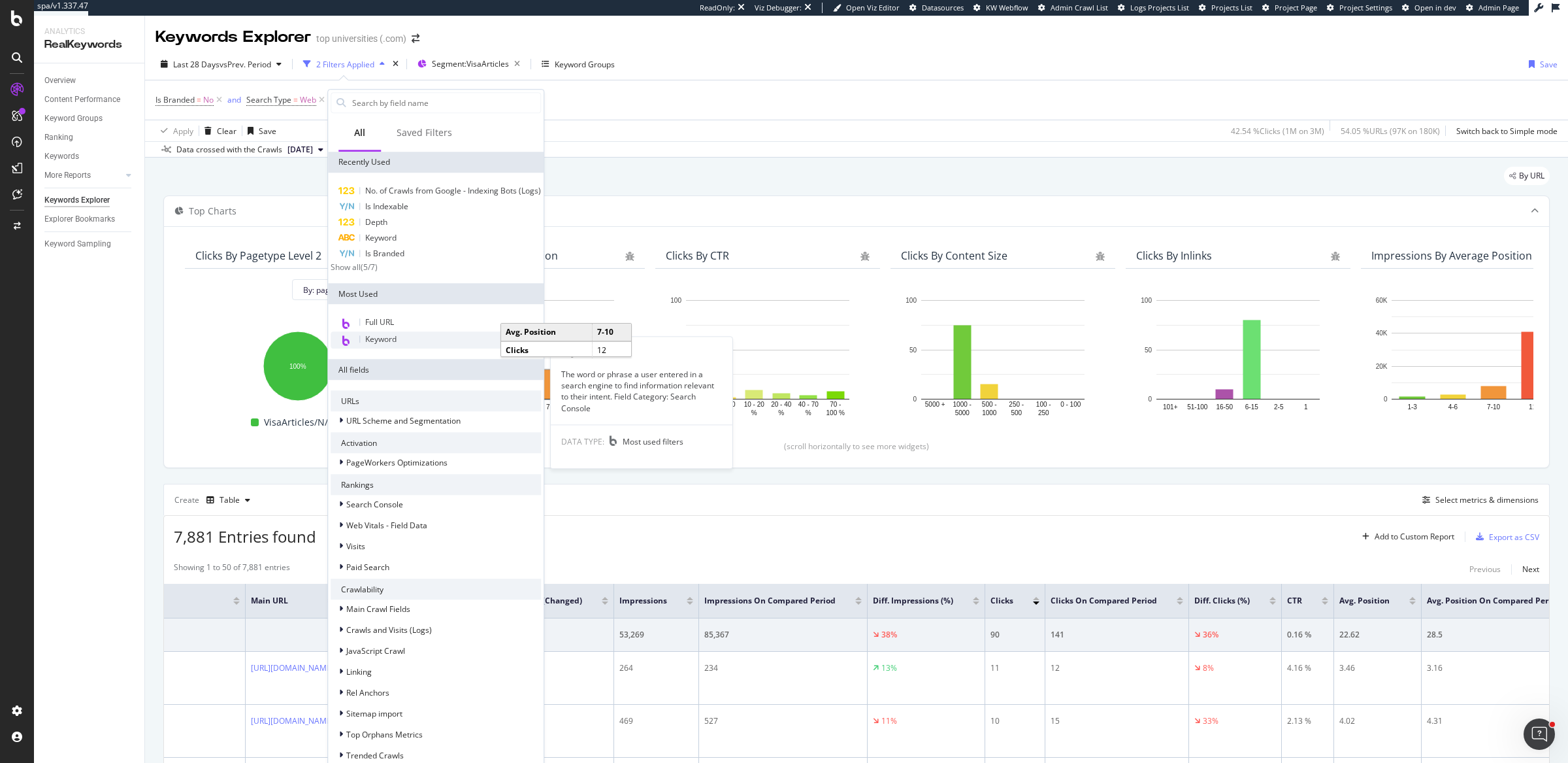
click at [402, 344] on div "Keyword" at bounding box center [436, 340] width 210 height 17
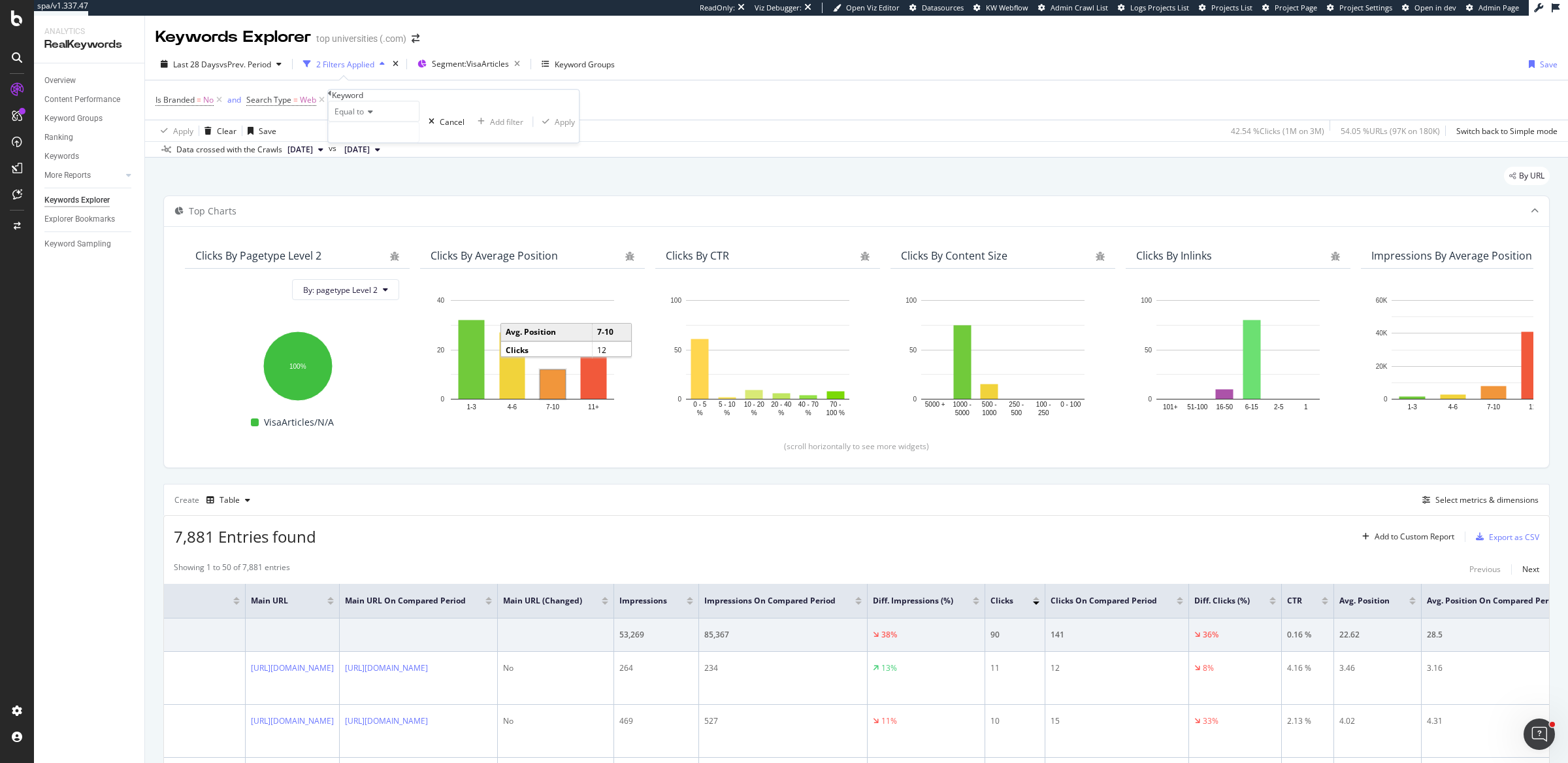
click at [351, 117] on span "Equal to" at bounding box center [349, 111] width 30 height 11
click at [369, 231] on span "Doesn't contain" at bounding box center [360, 225] width 57 height 11
click at [374, 142] on input "text" at bounding box center [373, 132] width 90 height 19
type input "norway"
click at [562, 128] on div "Apply" at bounding box center [572, 122] width 20 height 11
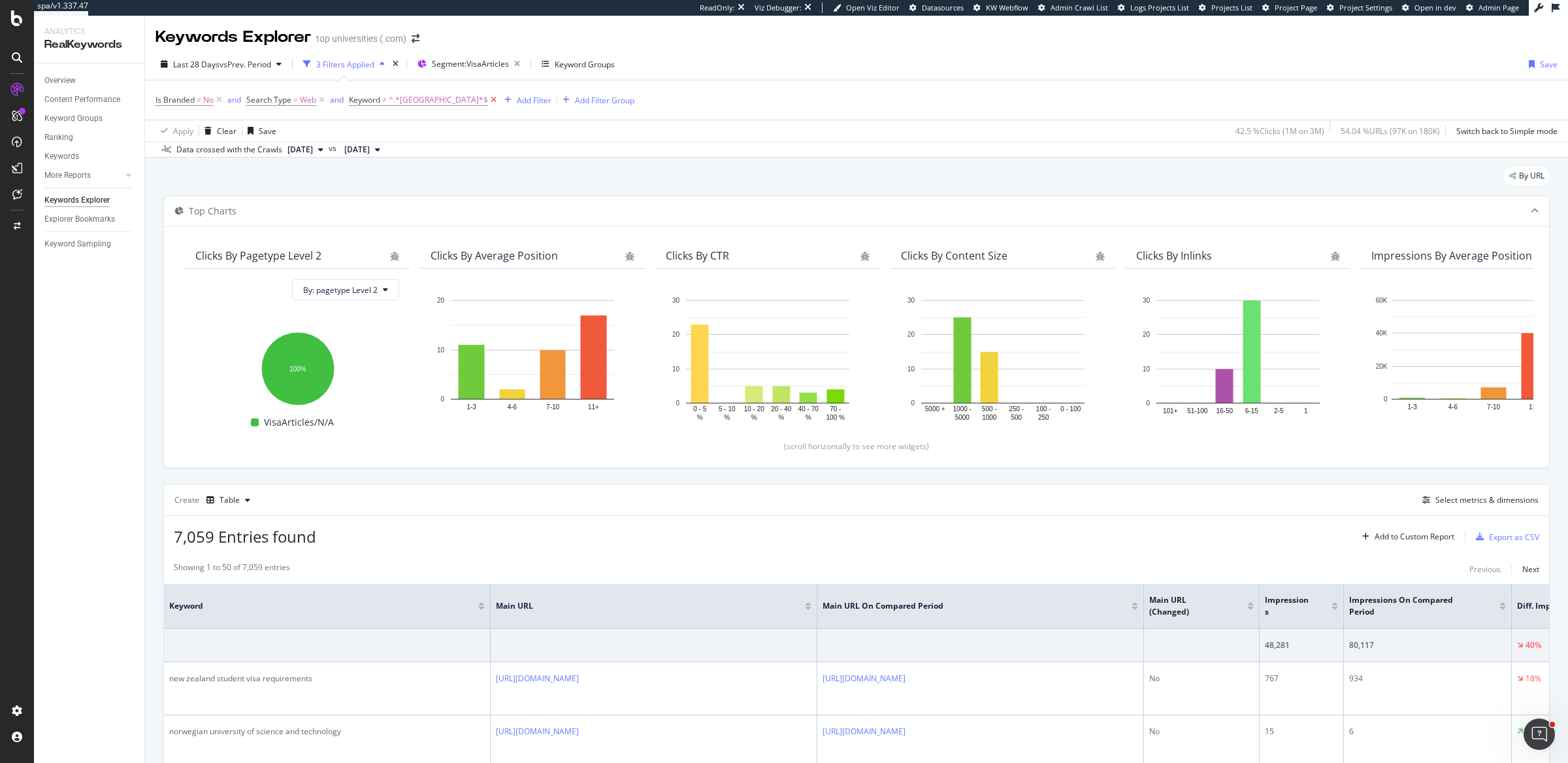
click at [488, 101] on icon at bounding box center [494, 100] width 11 height 13
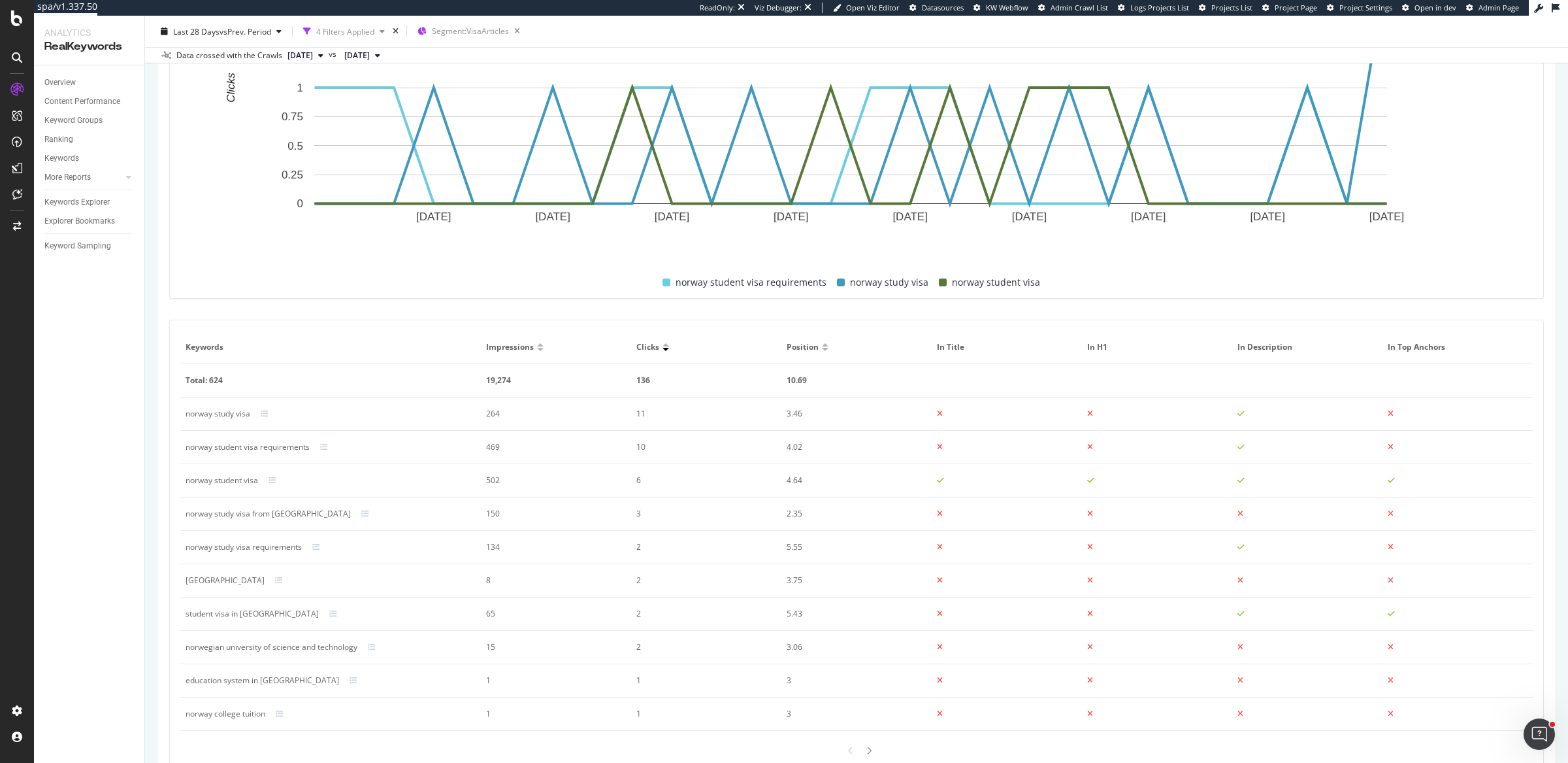
scroll to position [383, 0]
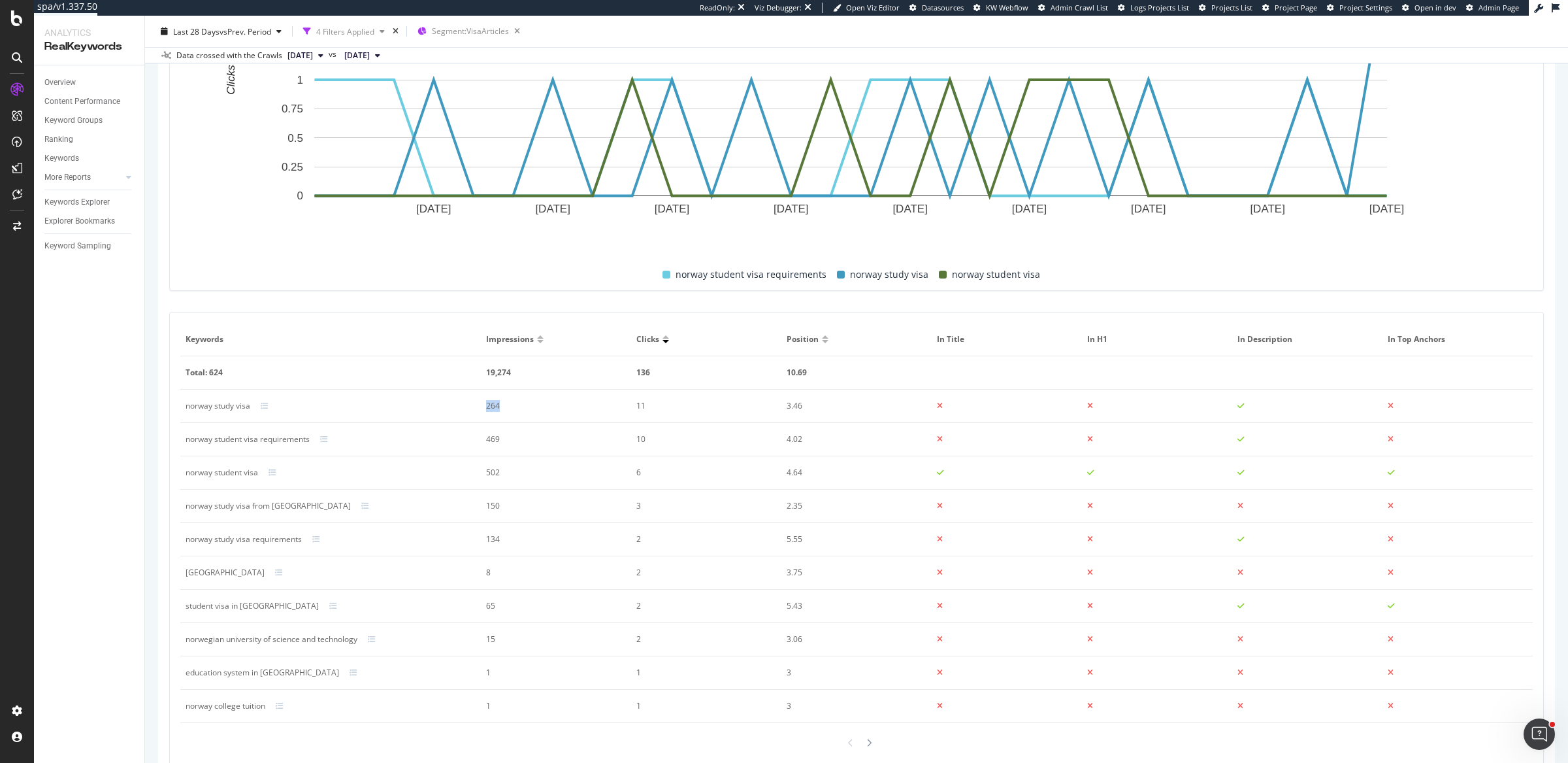
drag, startPoint x: 479, startPoint y: 401, endPoint x: 498, endPoint y: 402, distance: 19.0
click at [498, 402] on td "264" at bounding box center [556, 406] width 150 height 33
click at [641, 405] on div "11" at bounding box center [700, 406] width 126 height 12
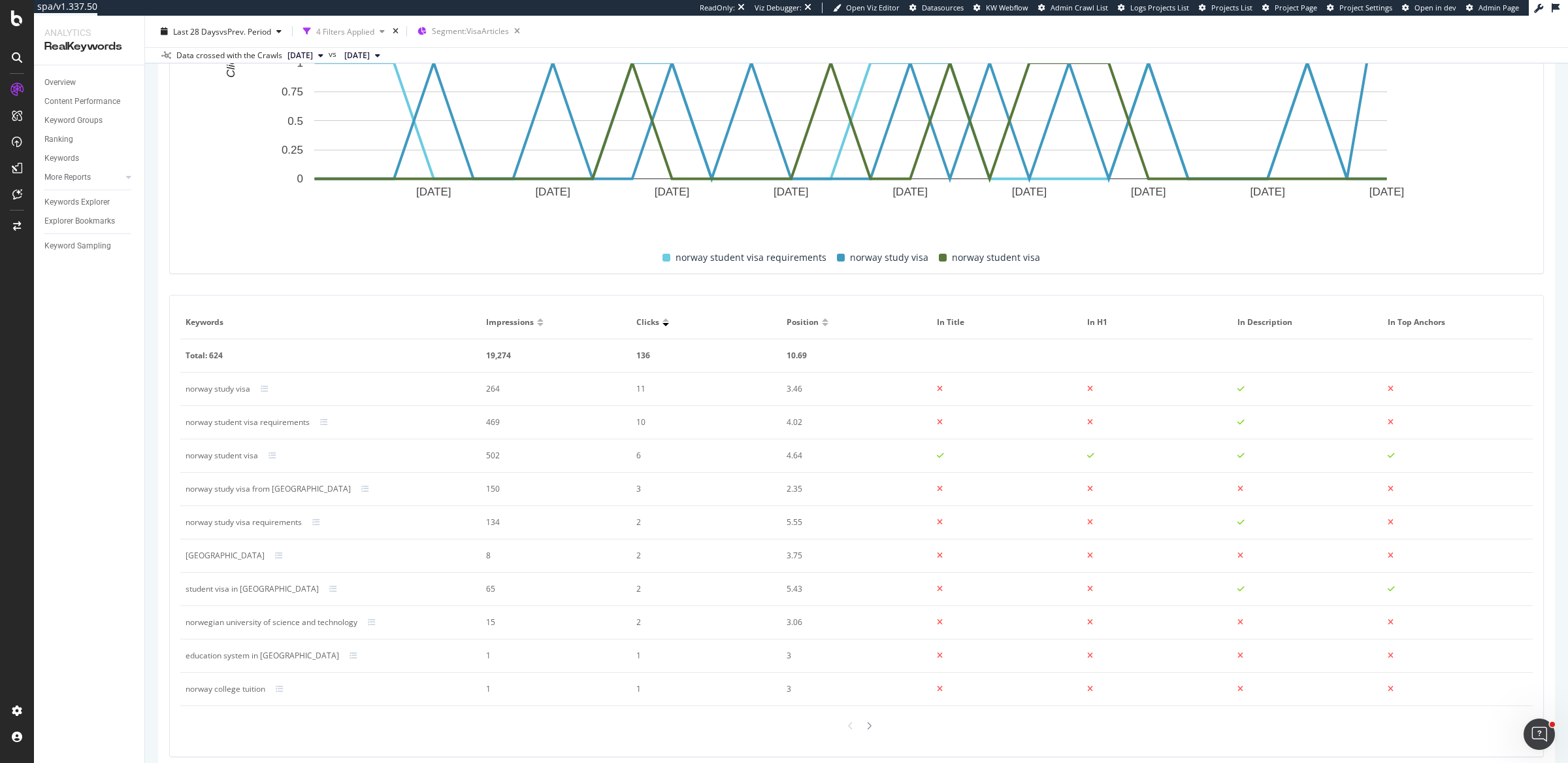
scroll to position [413, 0]
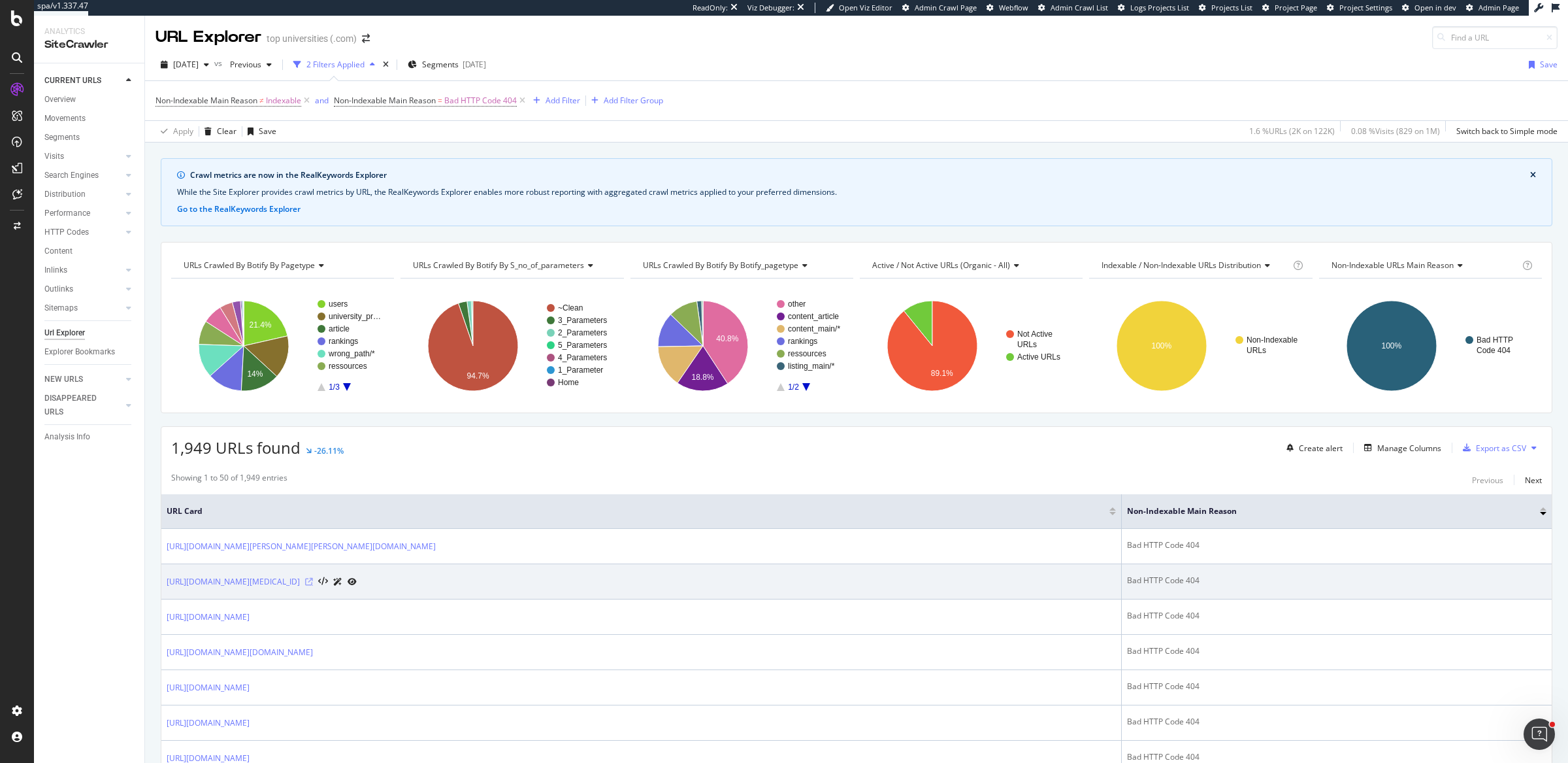
click at [313, 579] on icon at bounding box center [309, 581] width 7 height 7
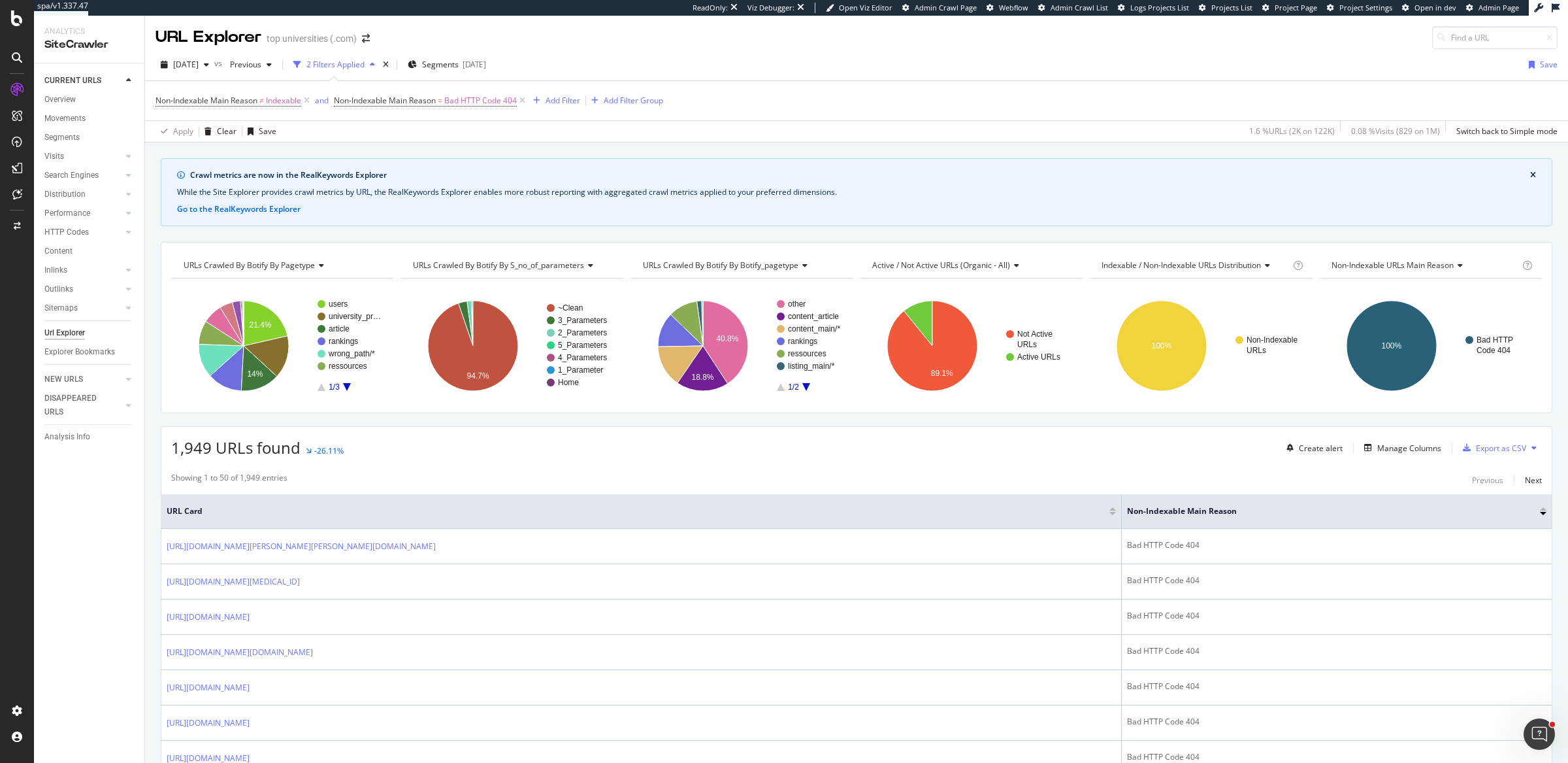
click at [933, 122] on div "Apply Clear Save 1.6 % URLs ( 2K on 122K ) 0.08 % Visits ( 829 on 1M ) Switch b…" at bounding box center [857, 131] width 1423 height 21
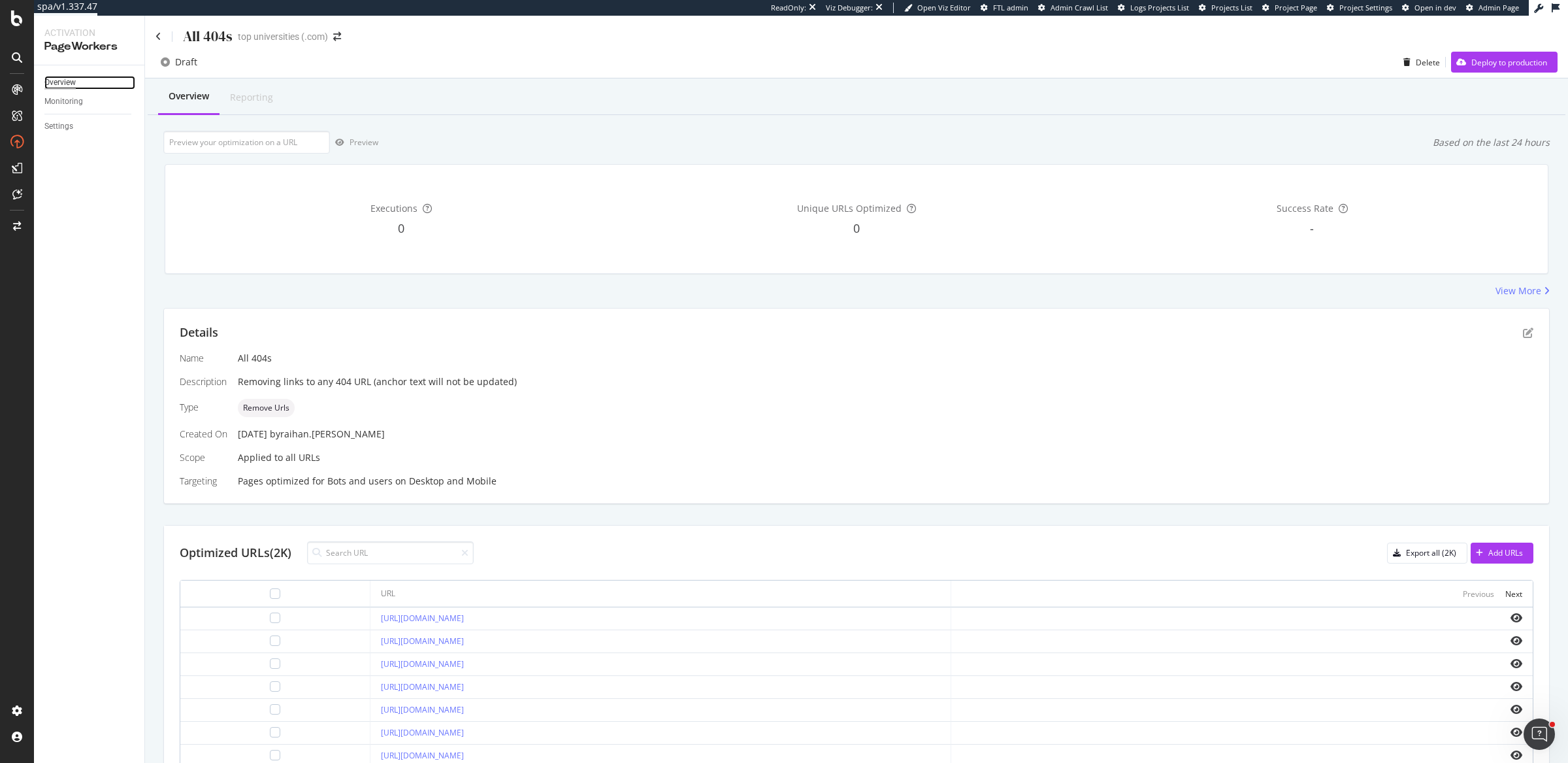
click at [70, 79] on div "Overview" at bounding box center [60, 83] width 32 height 14
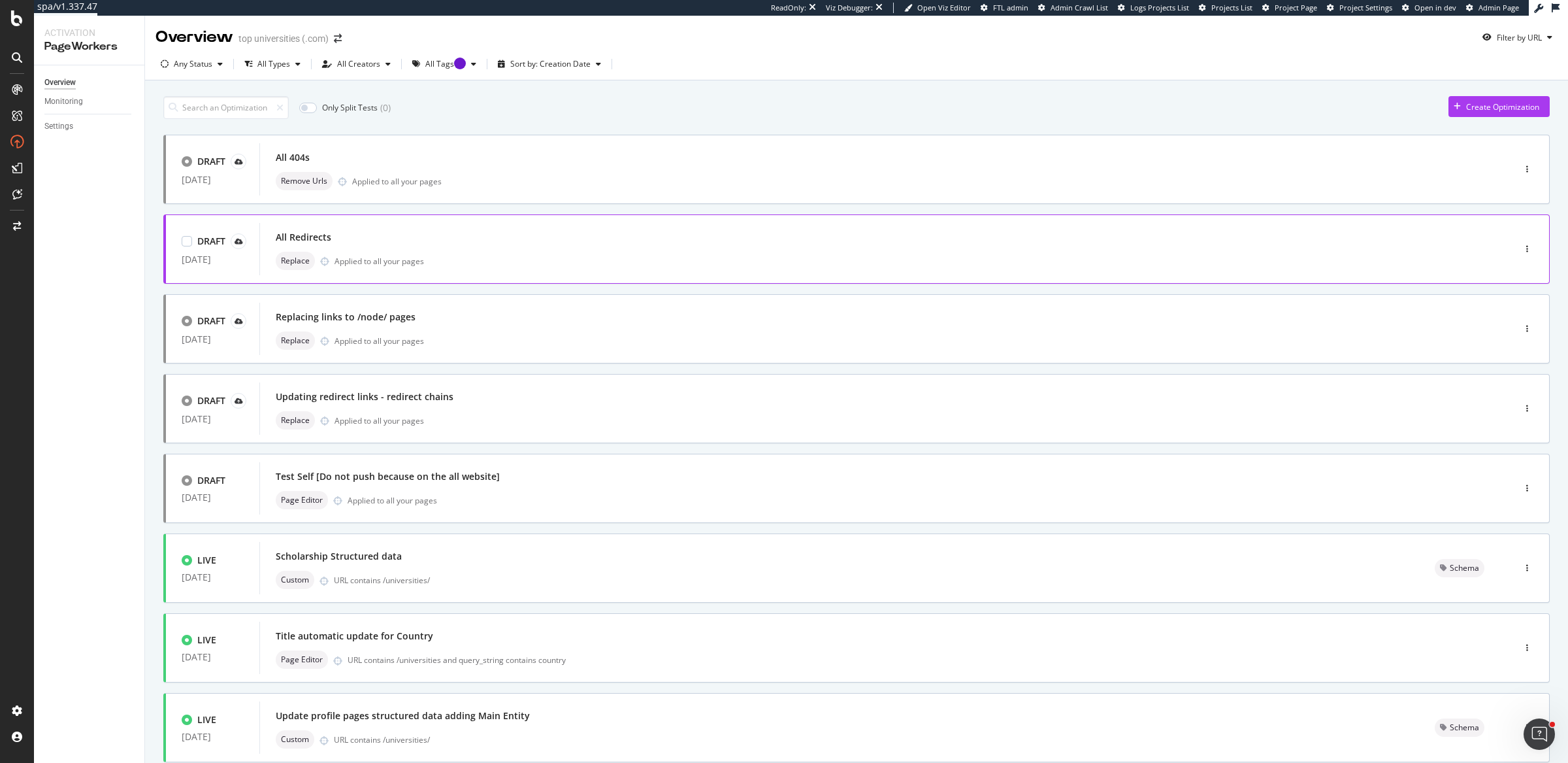
click at [358, 240] on div "All Redirects" at bounding box center [867, 237] width 1182 height 19
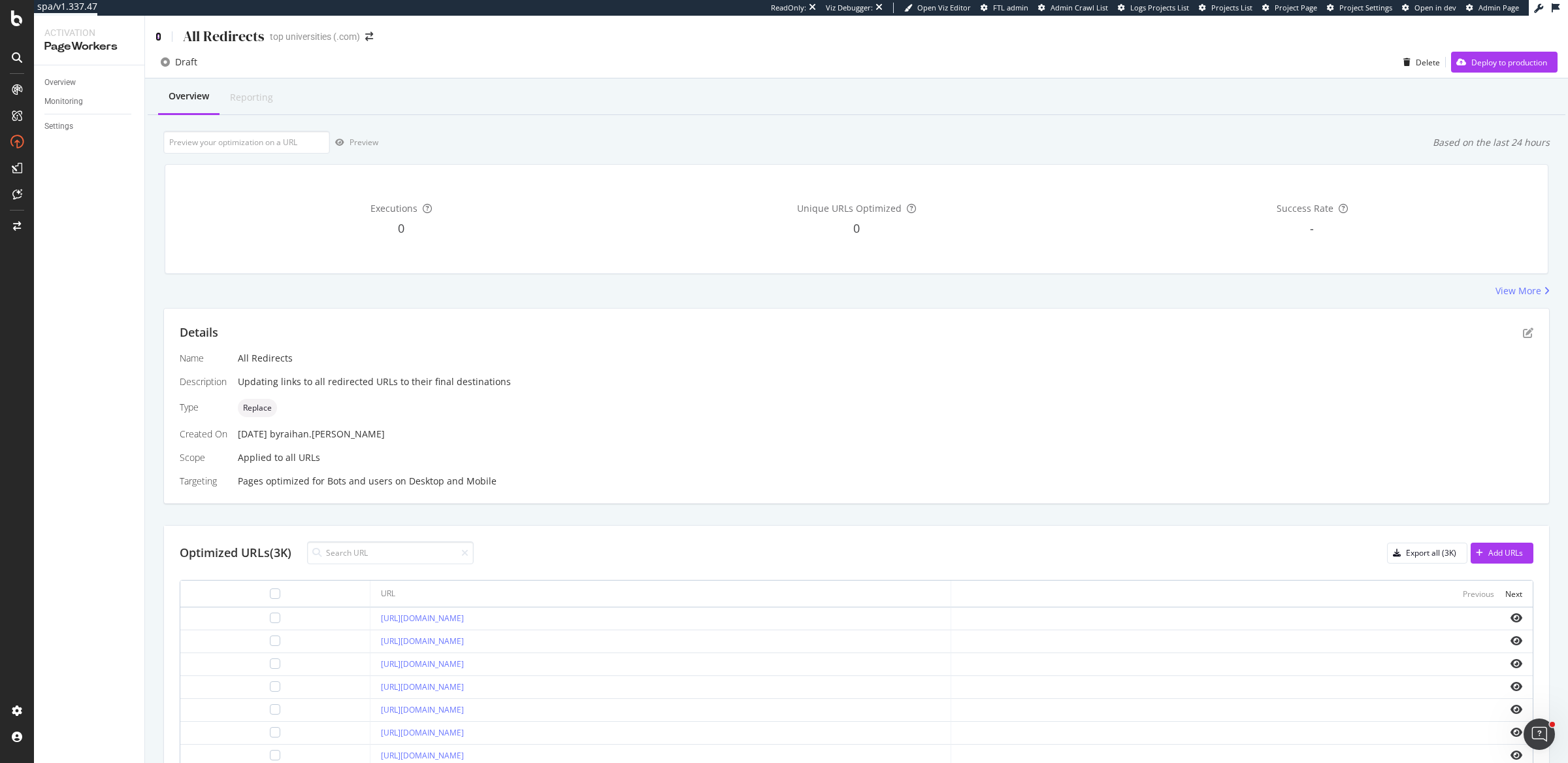
click at [158, 34] on icon at bounding box center [158, 37] width 6 height 9
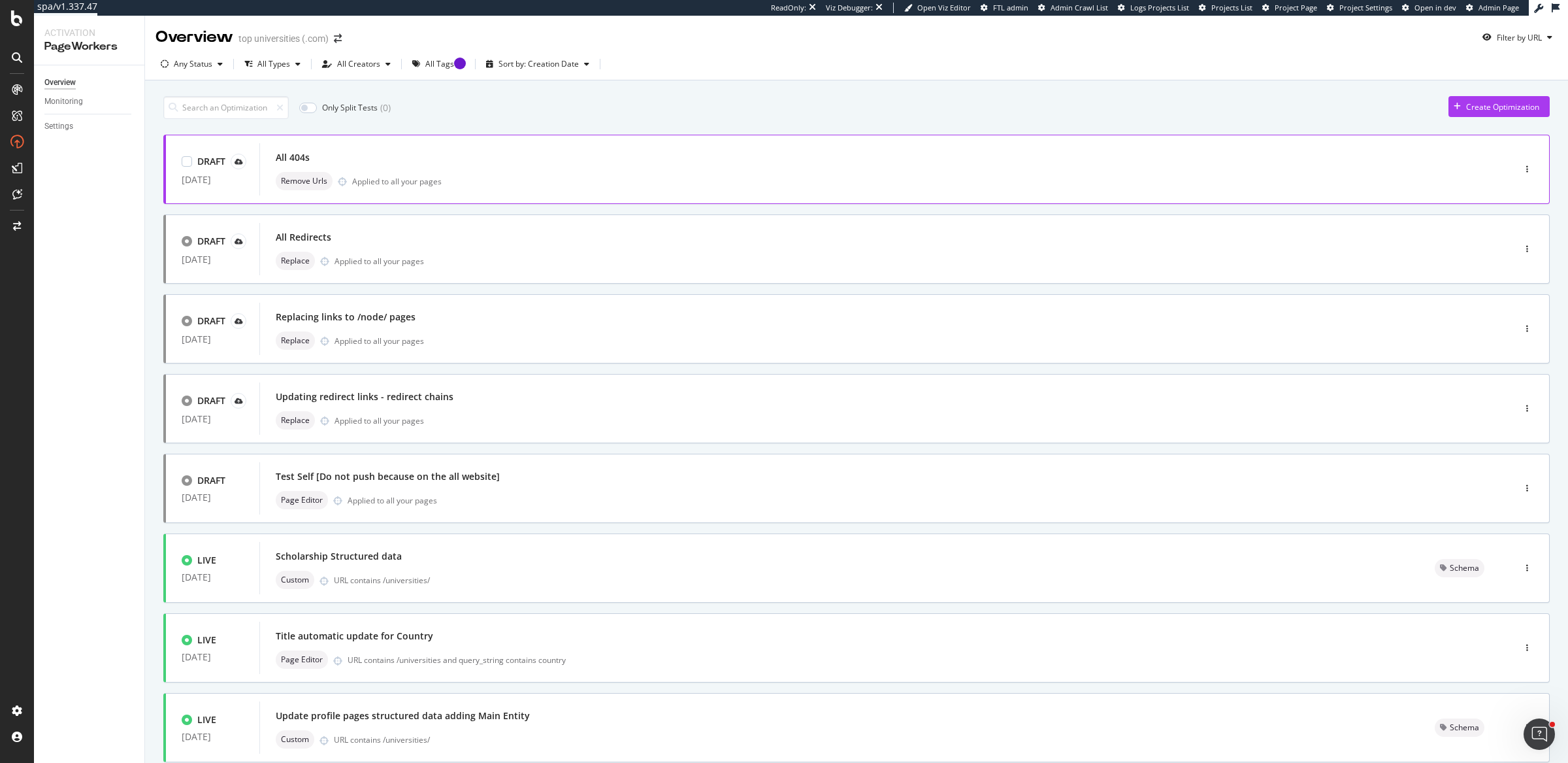
click at [488, 160] on div "All 404s" at bounding box center [867, 158] width 1182 height 19
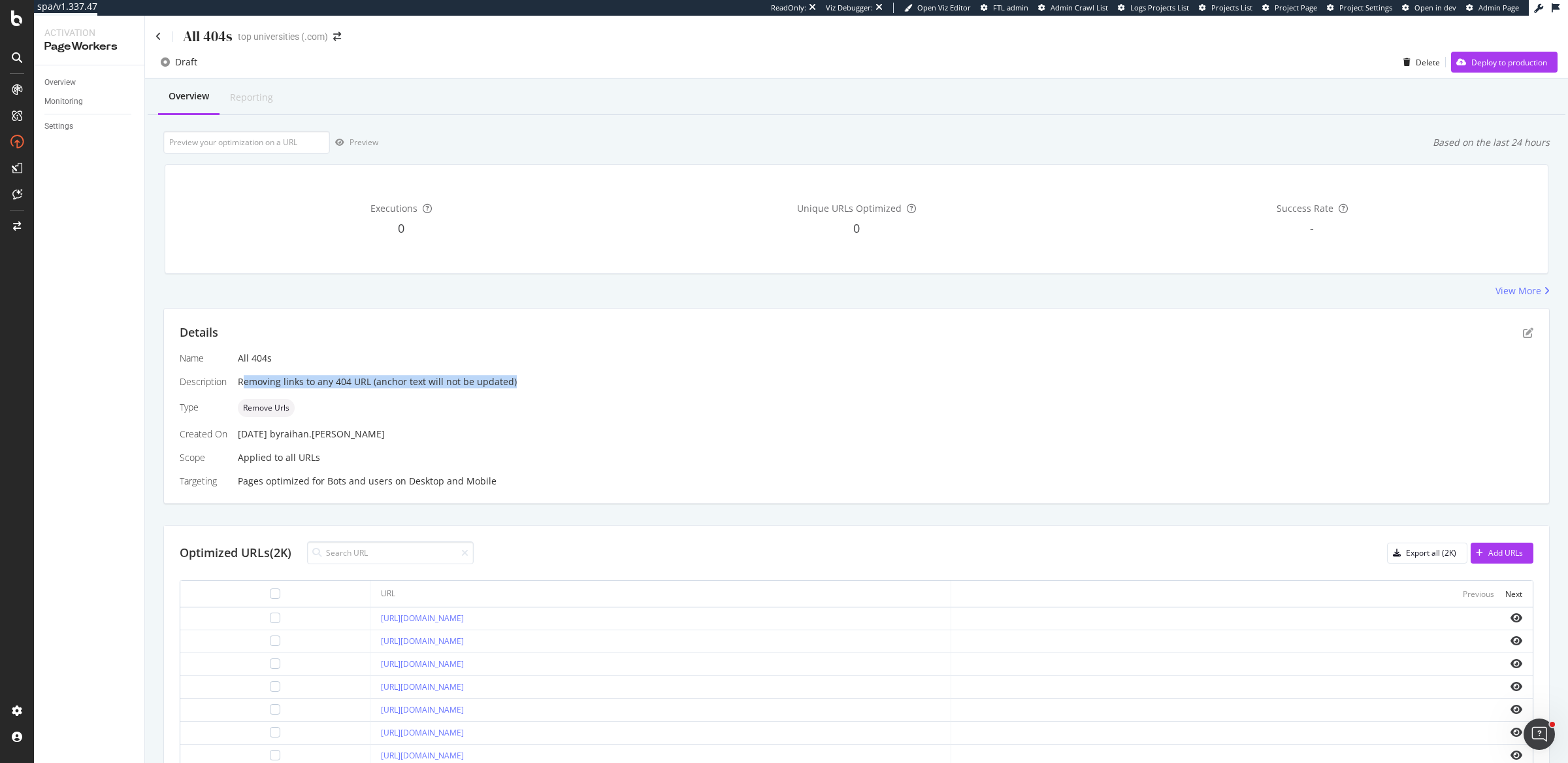
drag, startPoint x: 240, startPoint y: 378, endPoint x: 511, endPoint y: 383, distance: 271.0
click at [511, 383] on div "Removing links to any 404 URL (anchor text will not be updated)" at bounding box center [886, 382] width 1296 height 13
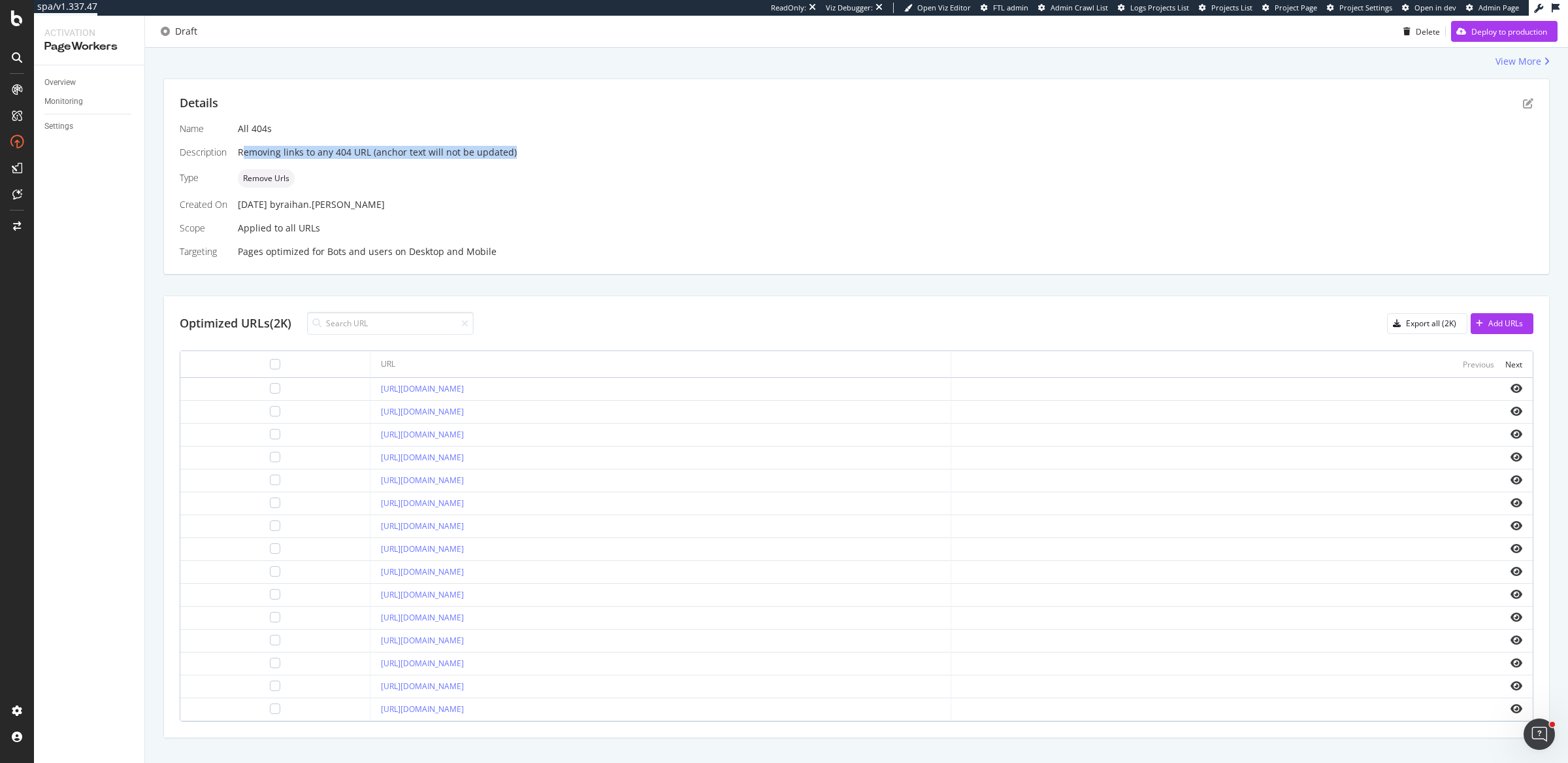
scroll to position [240, 0]
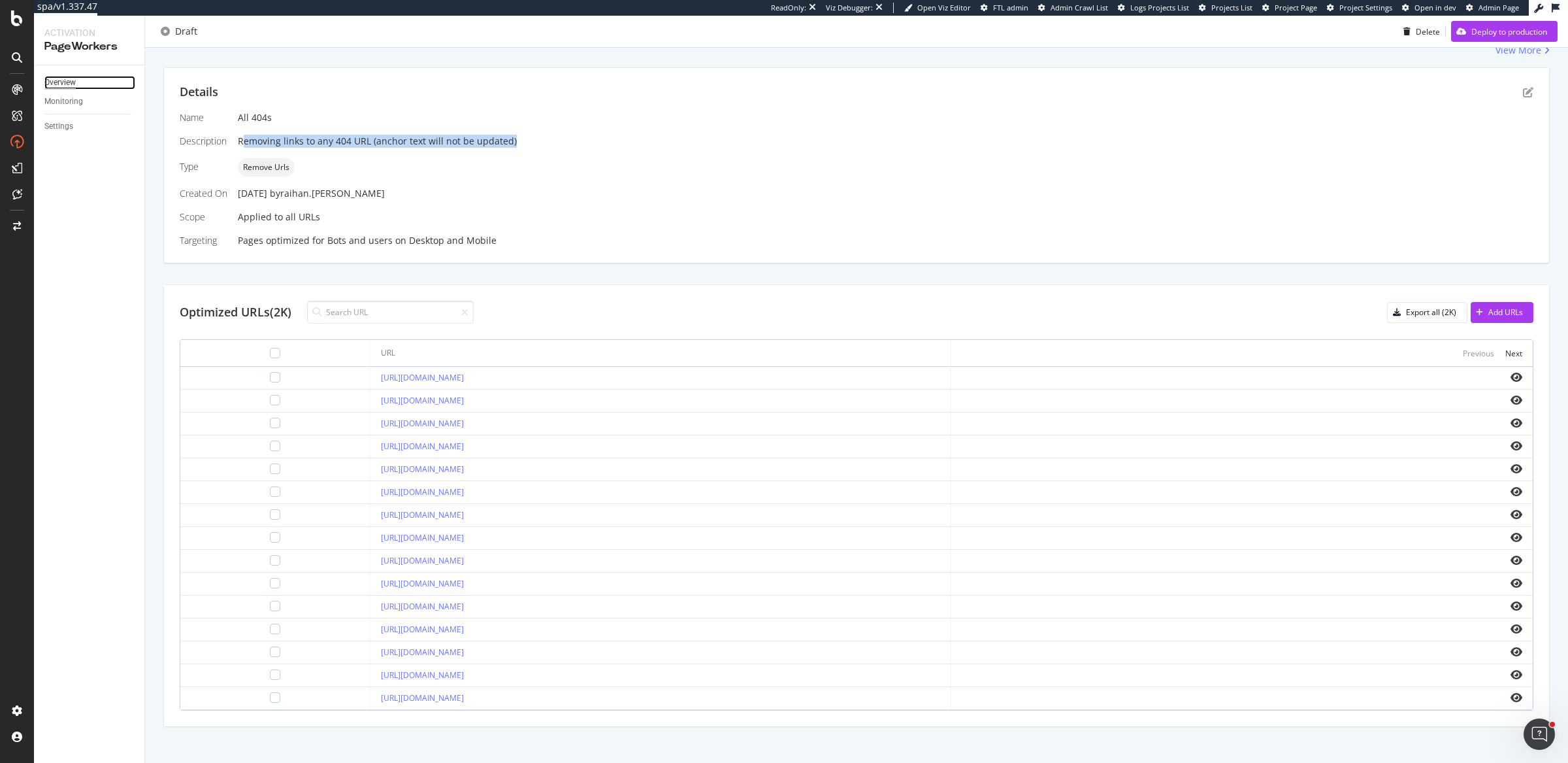
click at [60, 77] on div "Overview" at bounding box center [60, 83] width 32 height 14
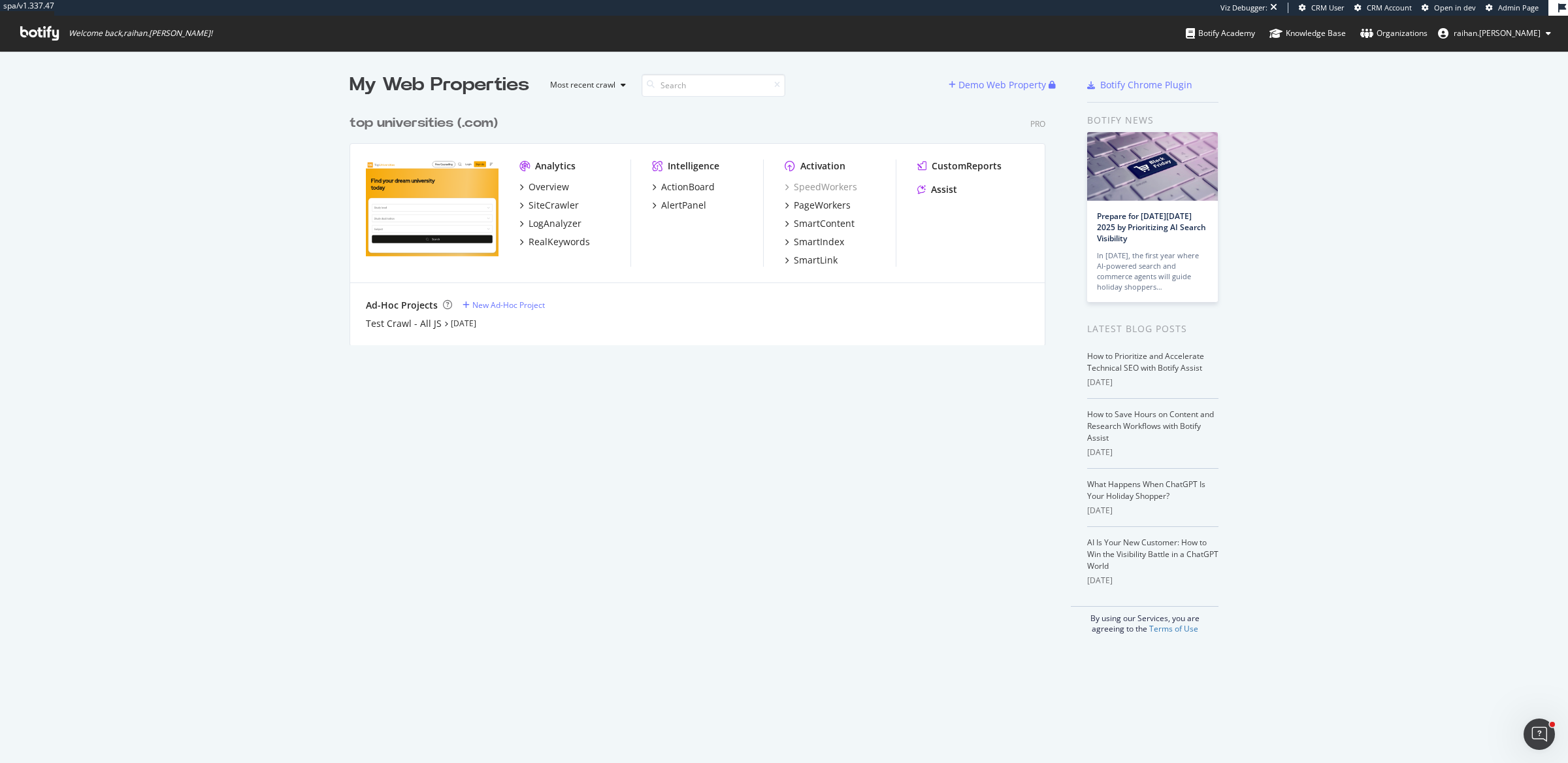
scroll to position [750, 1544]
click at [270, 384] on div "My Web Properties Most recent crawl Demo Web Property top universities (.com) P…" at bounding box center [784, 353] width 1568 height 604
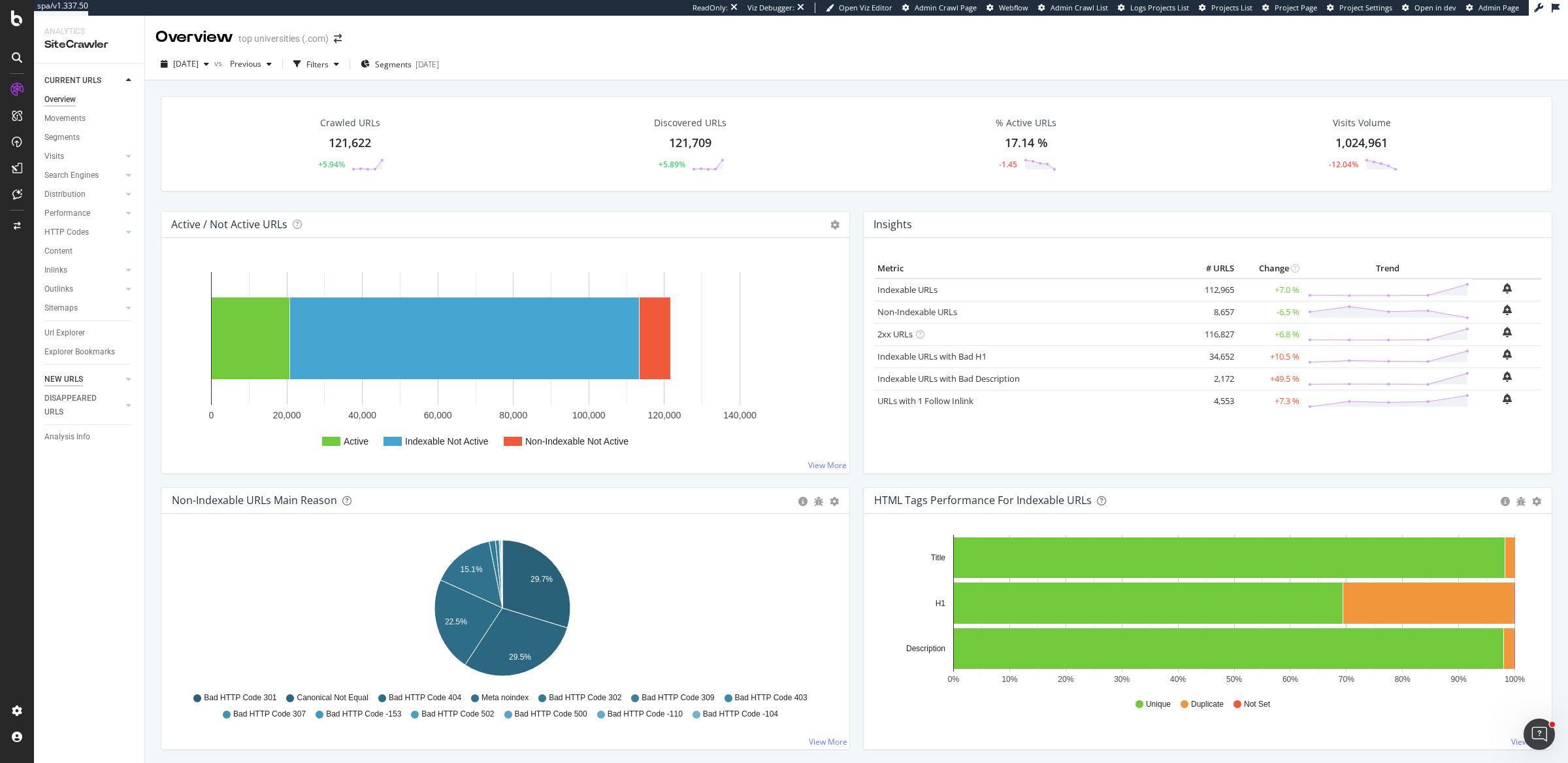
click at [58, 375] on div "NEW URLS" at bounding box center [64, 379] width 39 height 14
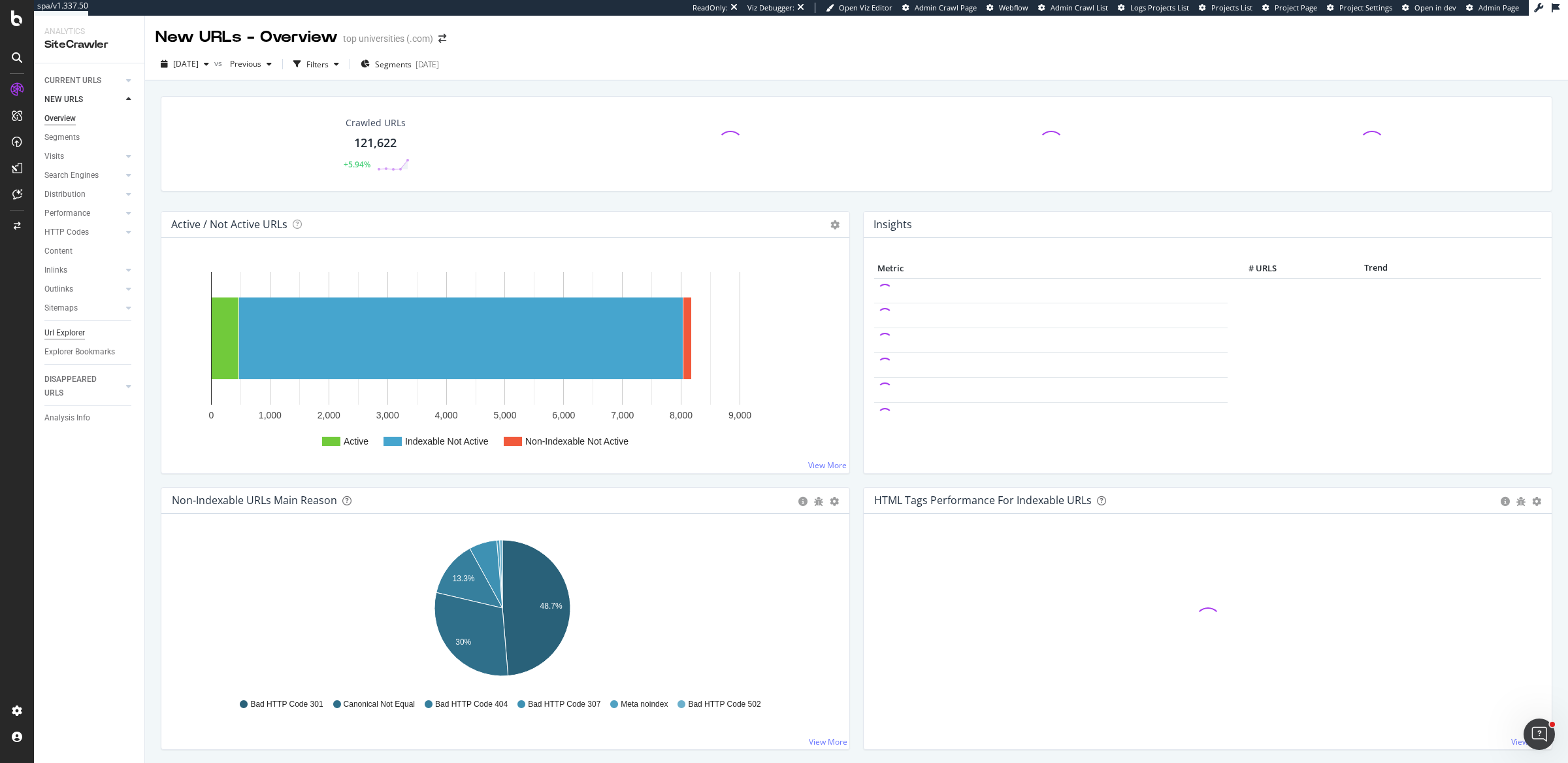
click at [60, 336] on div "Url Explorer" at bounding box center [65, 333] width 41 height 14
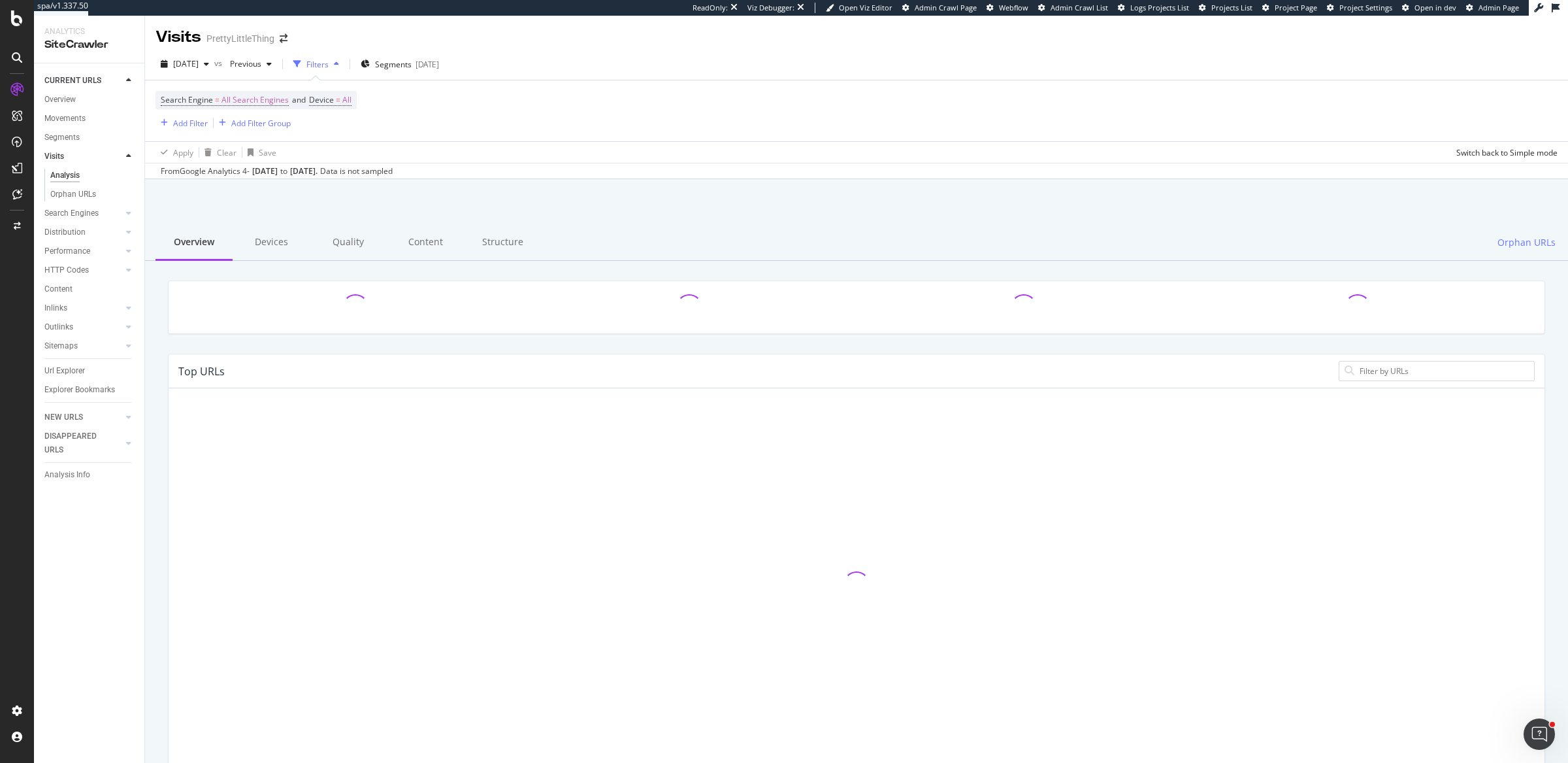
click at [589, 131] on div "Search Engine = All Search Engines and Device = All Add Filter Add Filter Group" at bounding box center [856, 111] width 1402 height 61
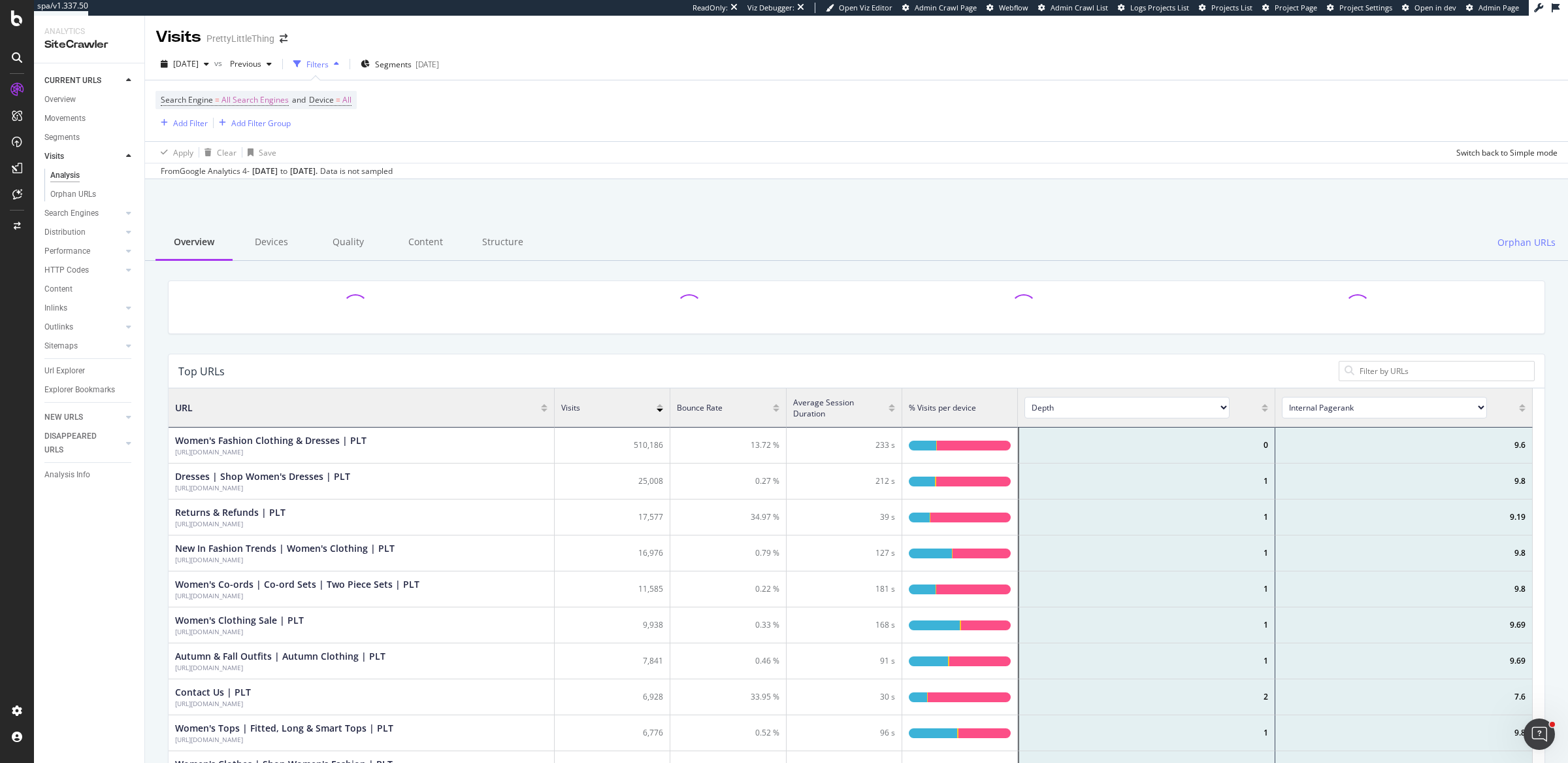
scroll to position [380, 1352]
click at [181, 123] on div "Add Filter" at bounding box center [190, 123] width 34 height 11
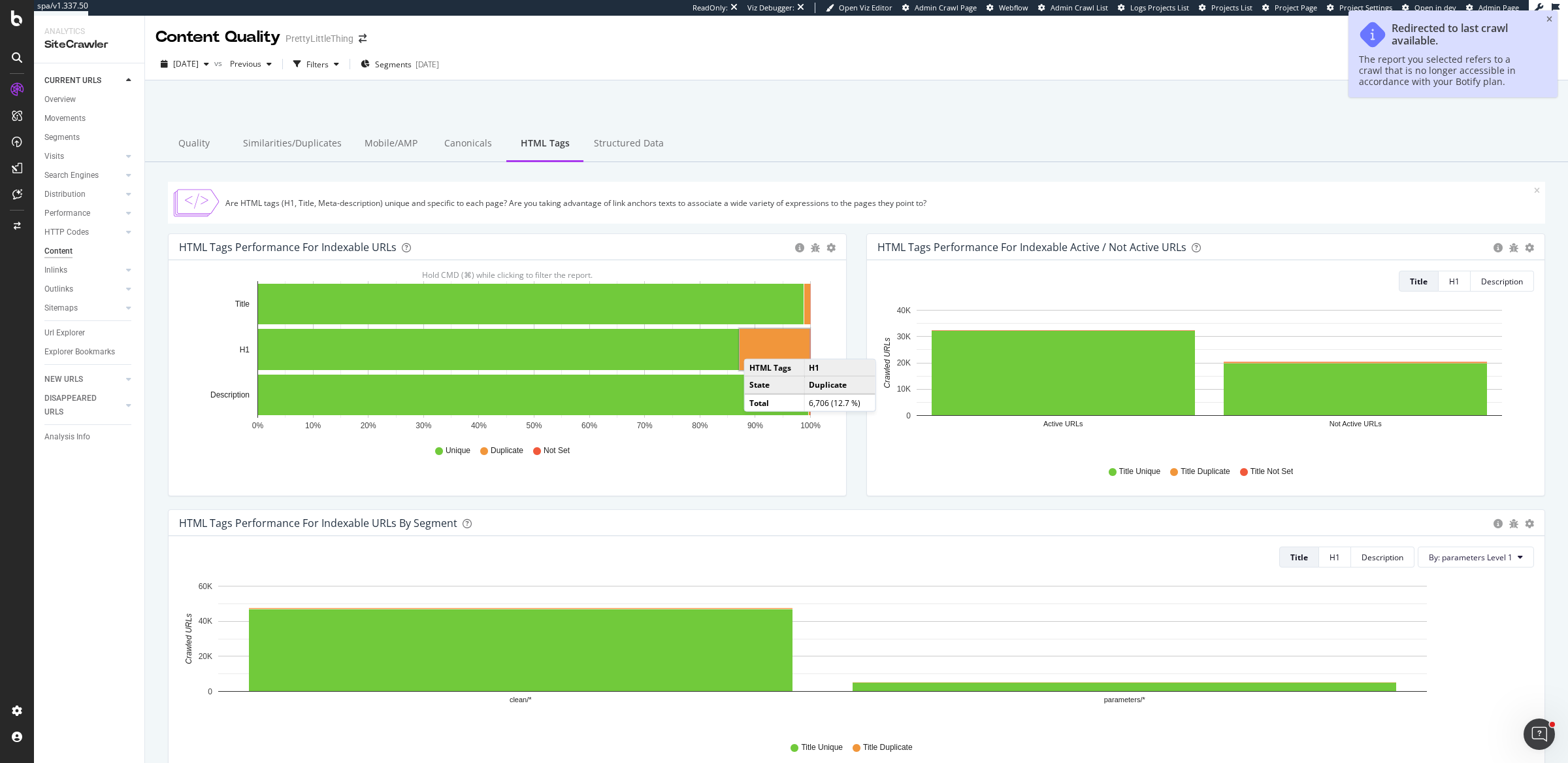
click at [757, 345] on rect "A chart." at bounding box center [774, 350] width 70 height 41
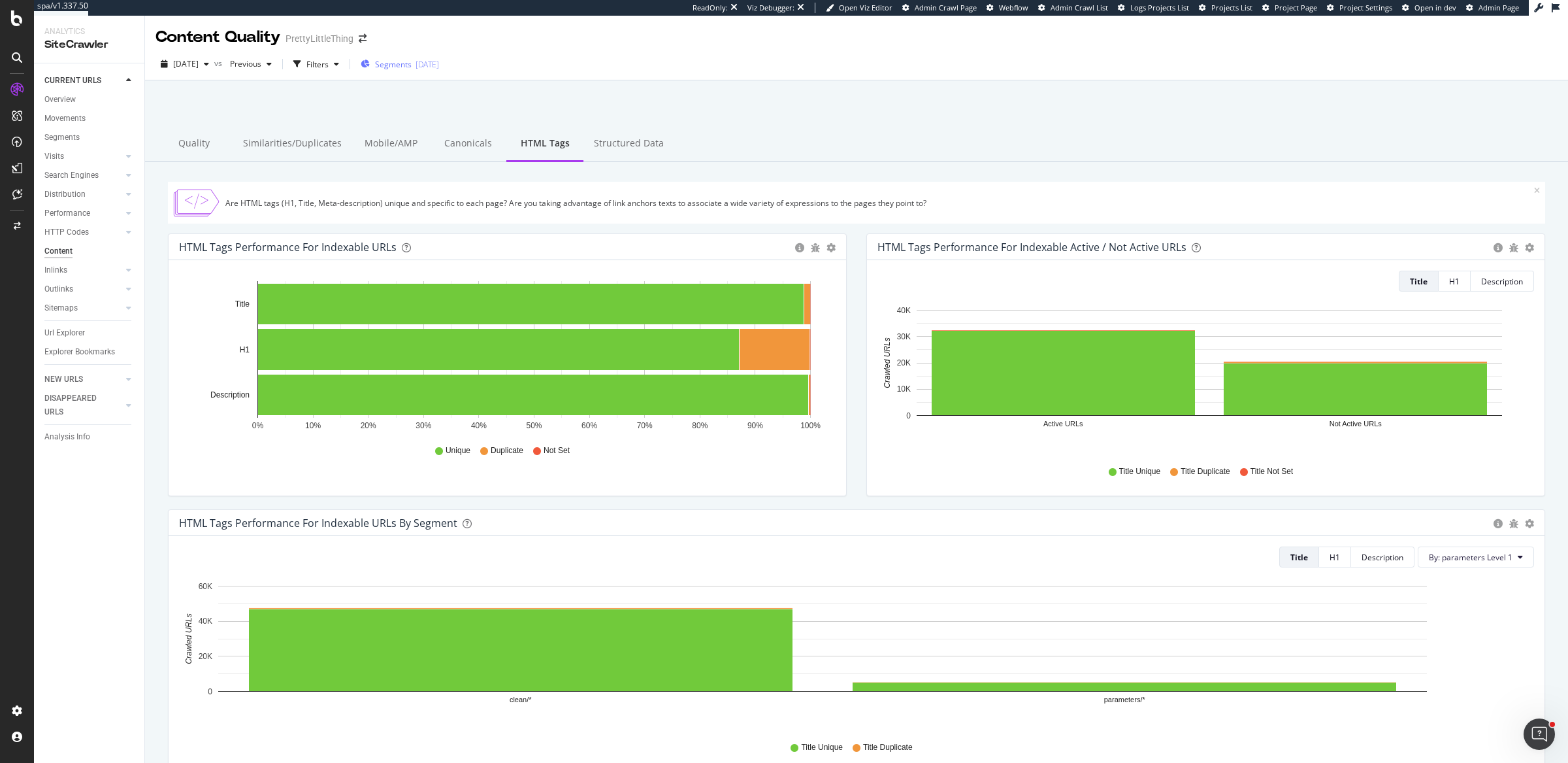
click at [411, 66] on span "Segments" at bounding box center [393, 64] width 36 height 11
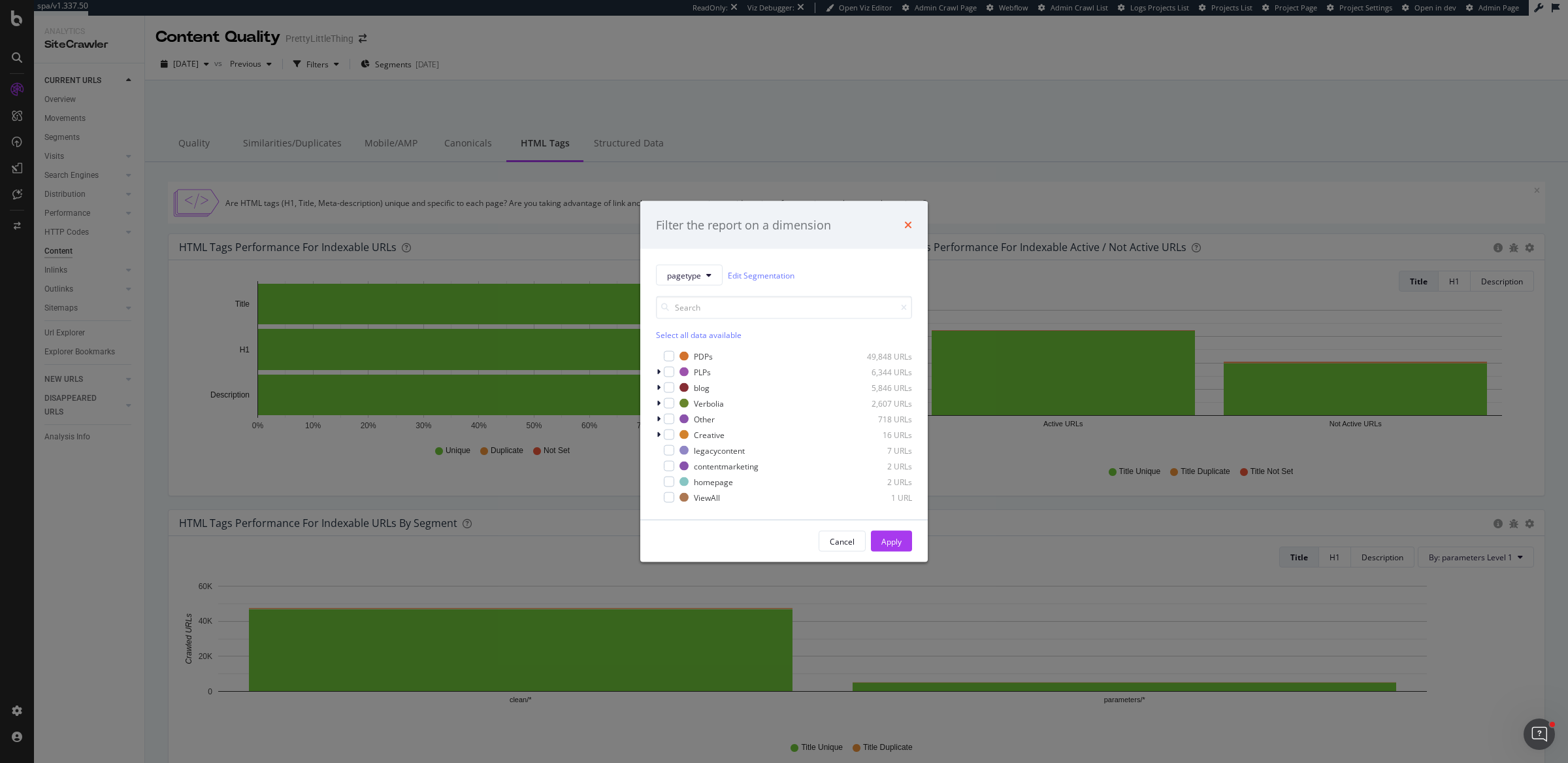
click at [911, 222] on icon "times" at bounding box center [908, 224] width 7 height 10
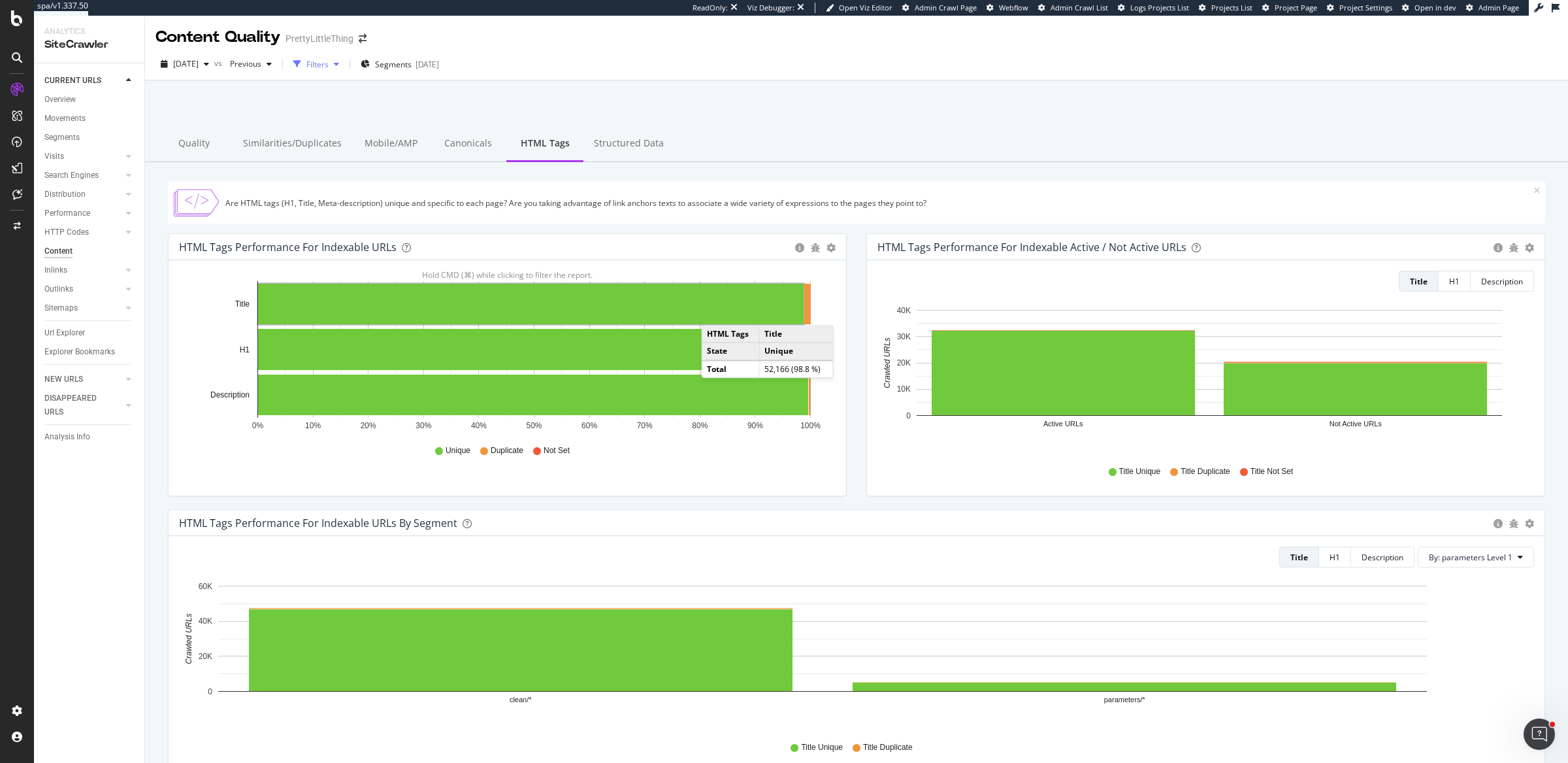
click at [329, 63] on div "Filters" at bounding box center [318, 64] width 22 height 11
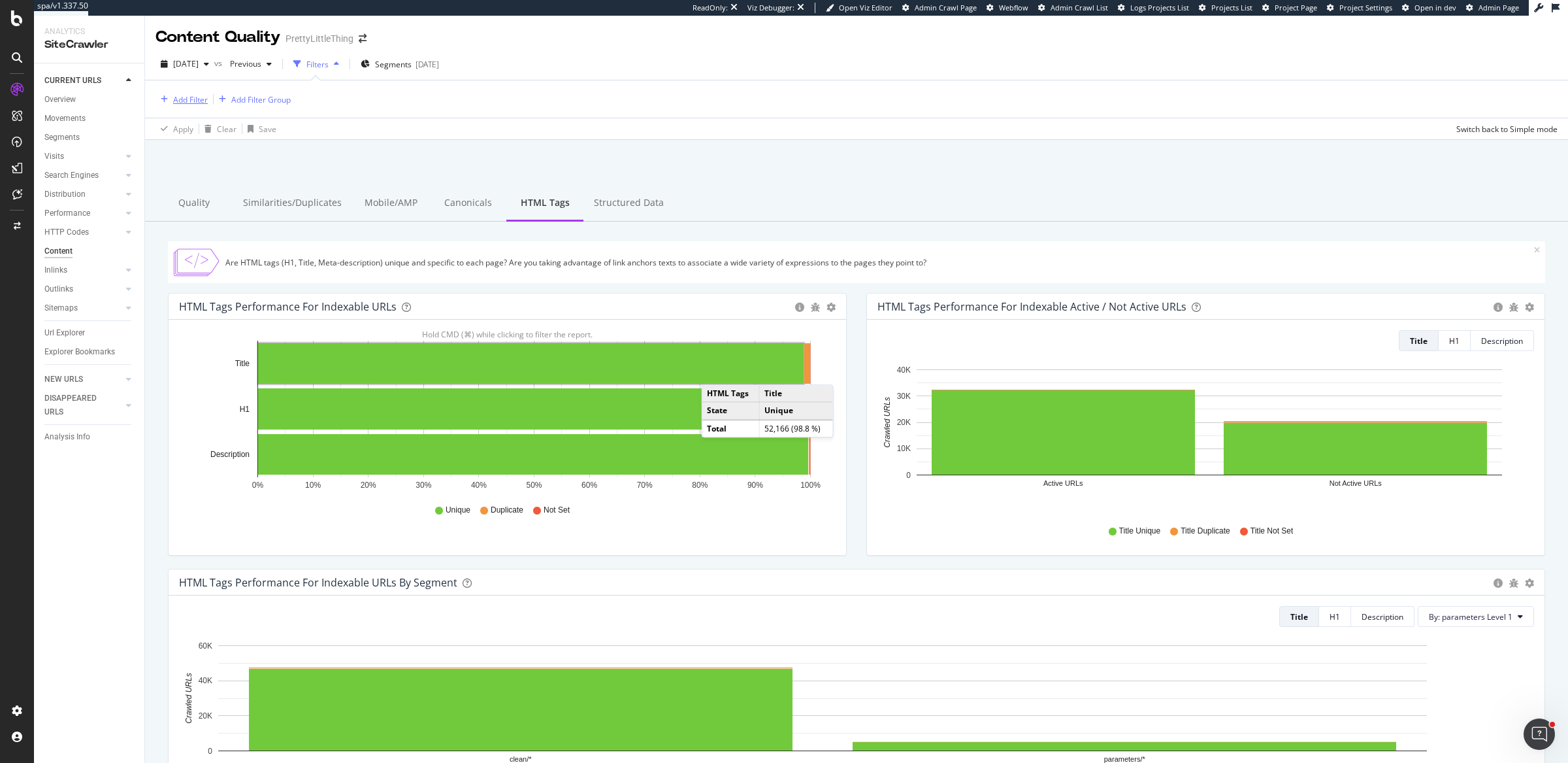
click at [197, 100] on div "Add Filter" at bounding box center [190, 100] width 34 height 11
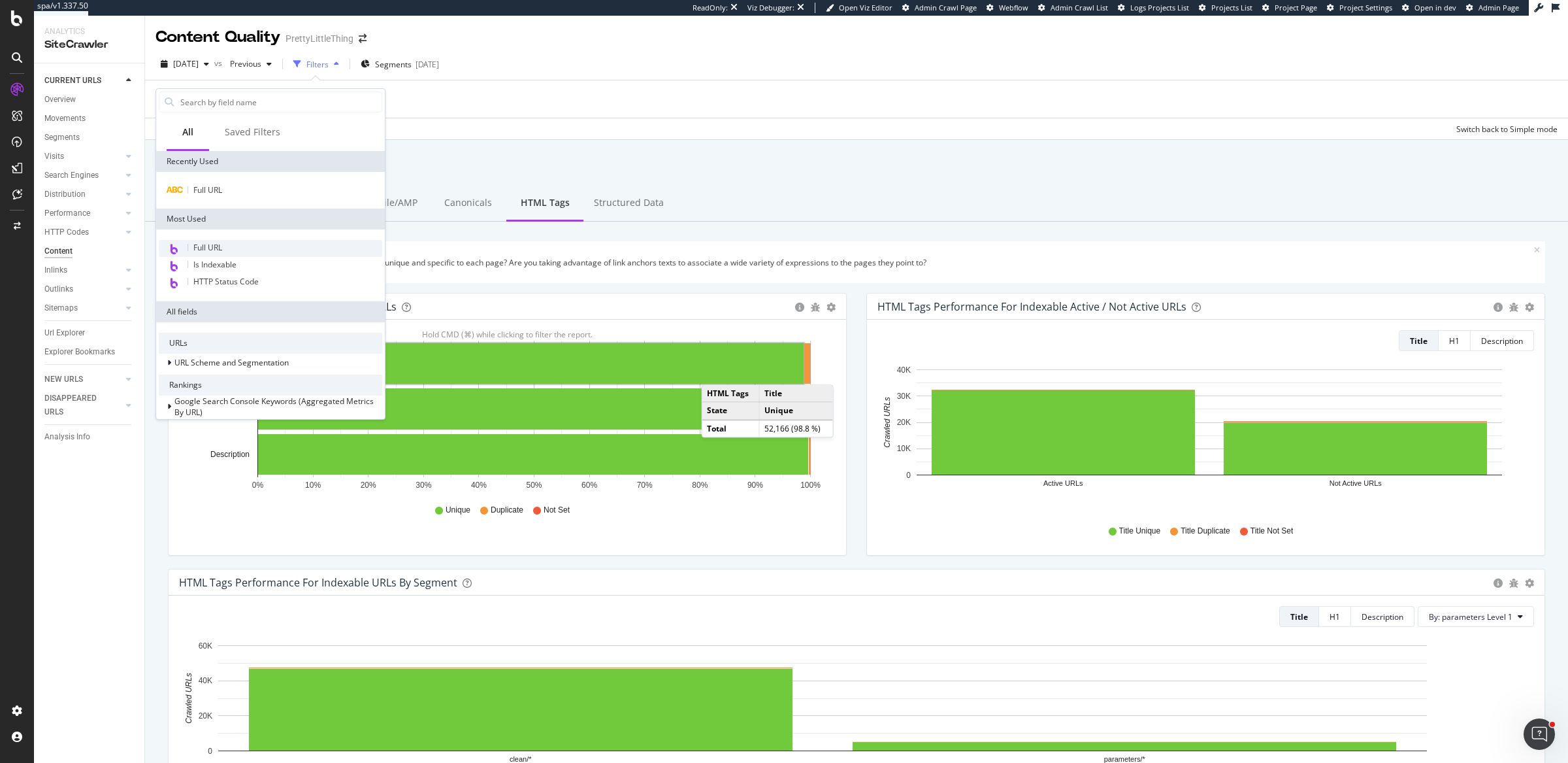
click at [230, 248] on div "Full URL" at bounding box center [270, 248] width 223 height 17
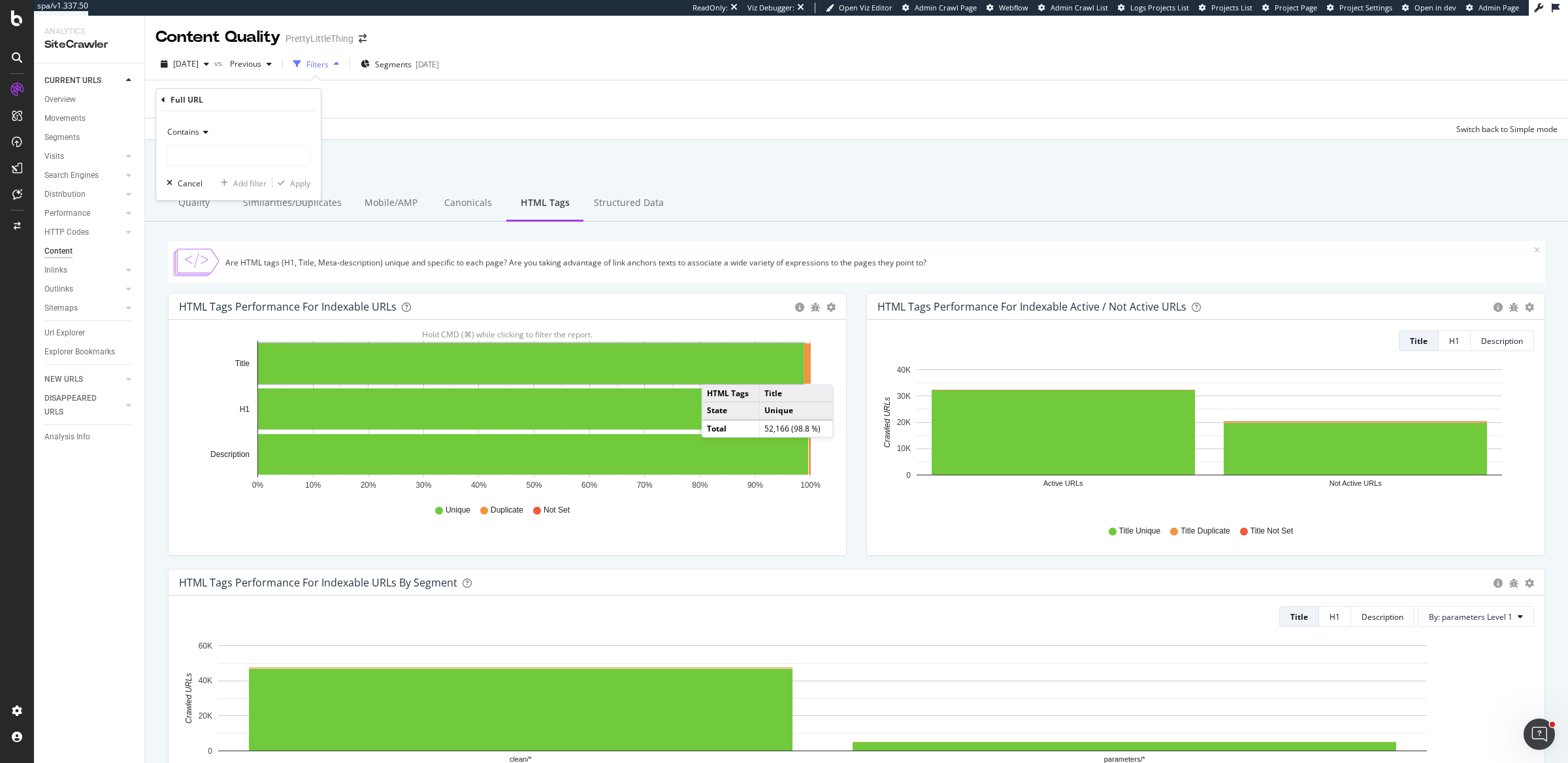
click at [197, 131] on span "Contains" at bounding box center [183, 132] width 32 height 11
click at [210, 277] on span "Doesn't contain" at bounding box center [201, 278] width 57 height 11
click at [243, 158] on input "text" at bounding box center [239, 156] width 143 height 21
type input "=page"
click at [291, 187] on div "Apply" at bounding box center [300, 184] width 20 height 11
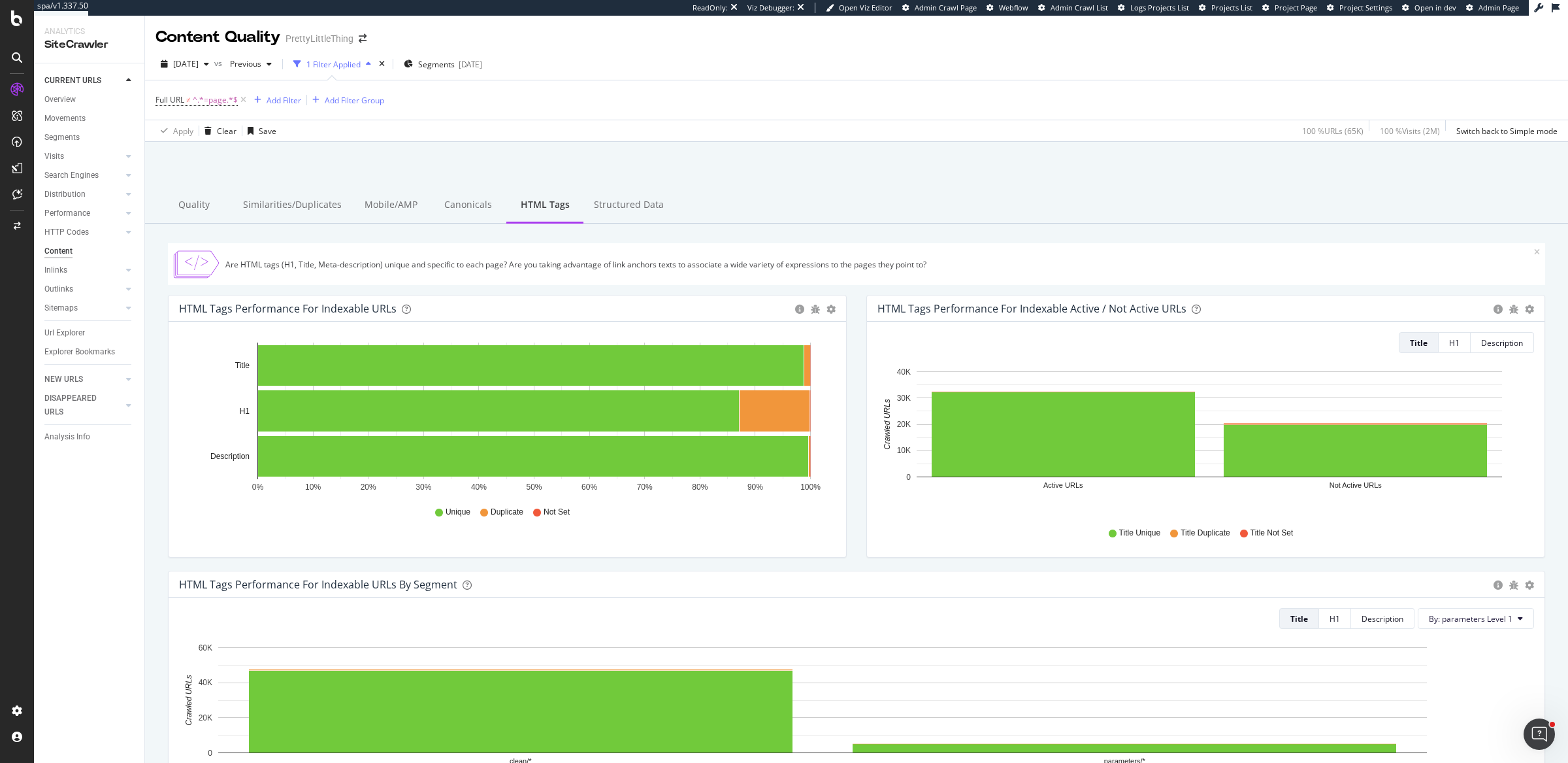
click at [848, 296] on div "HTML Tags Performance for Indexable URLs Bar Bar (by Percentage) Table Export a…" at bounding box center [508, 433] width 699 height 276
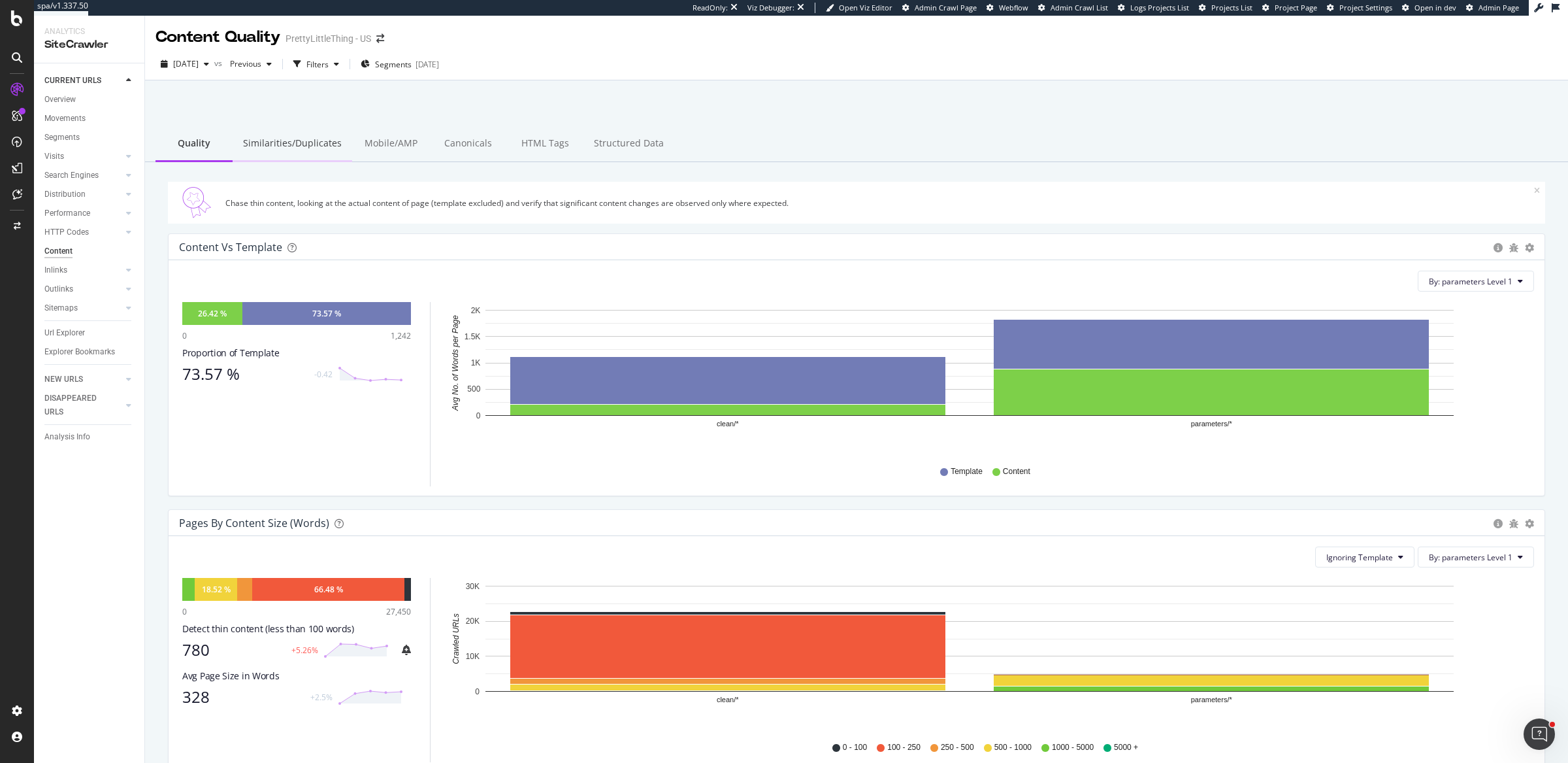
click at [285, 148] on div "Similarities/Duplicates" at bounding box center [292, 144] width 120 height 36
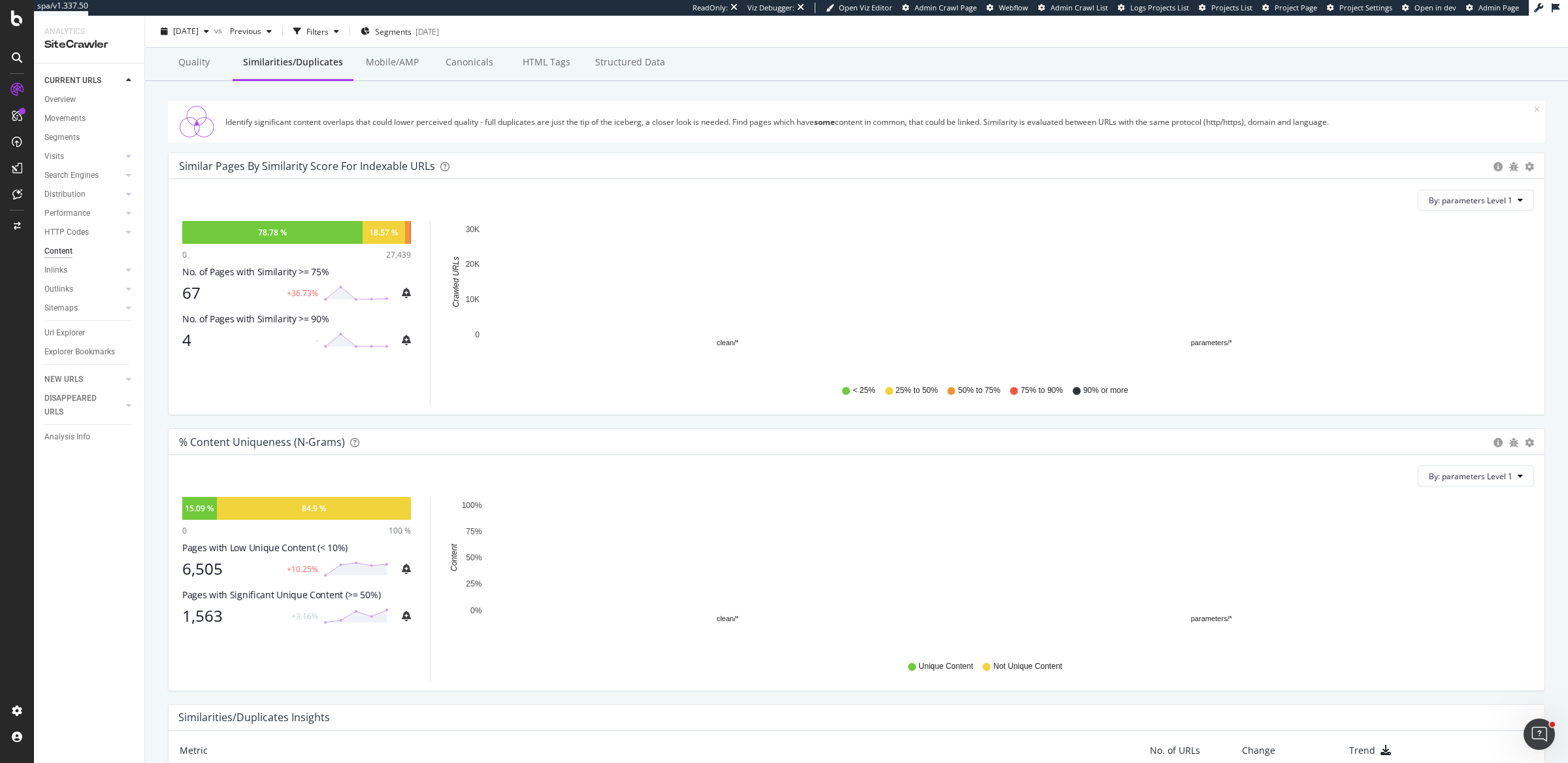
scroll to position [83, 0]
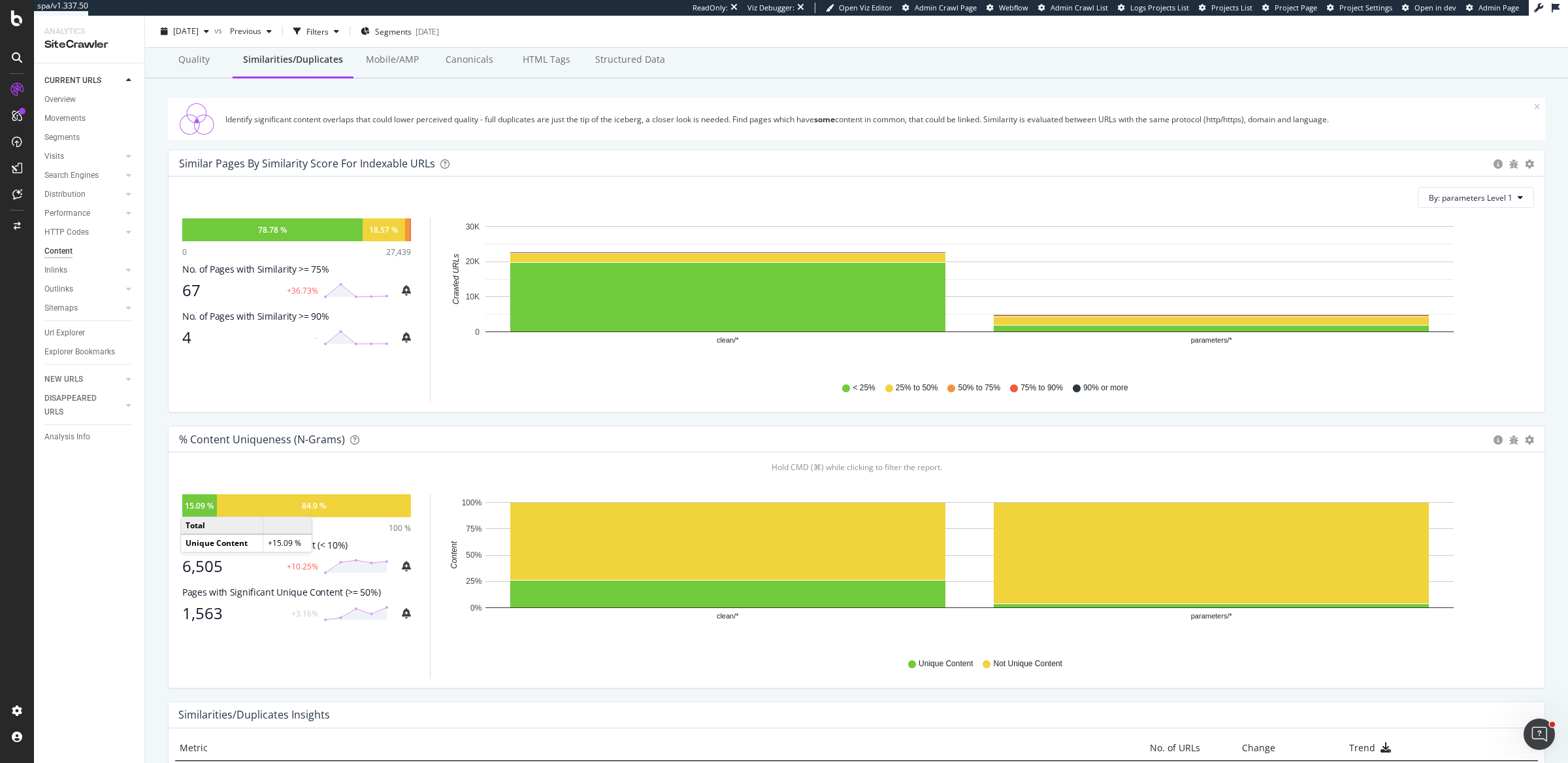
click at [194, 502] on div "15.09 %" at bounding box center [199, 505] width 29 height 11
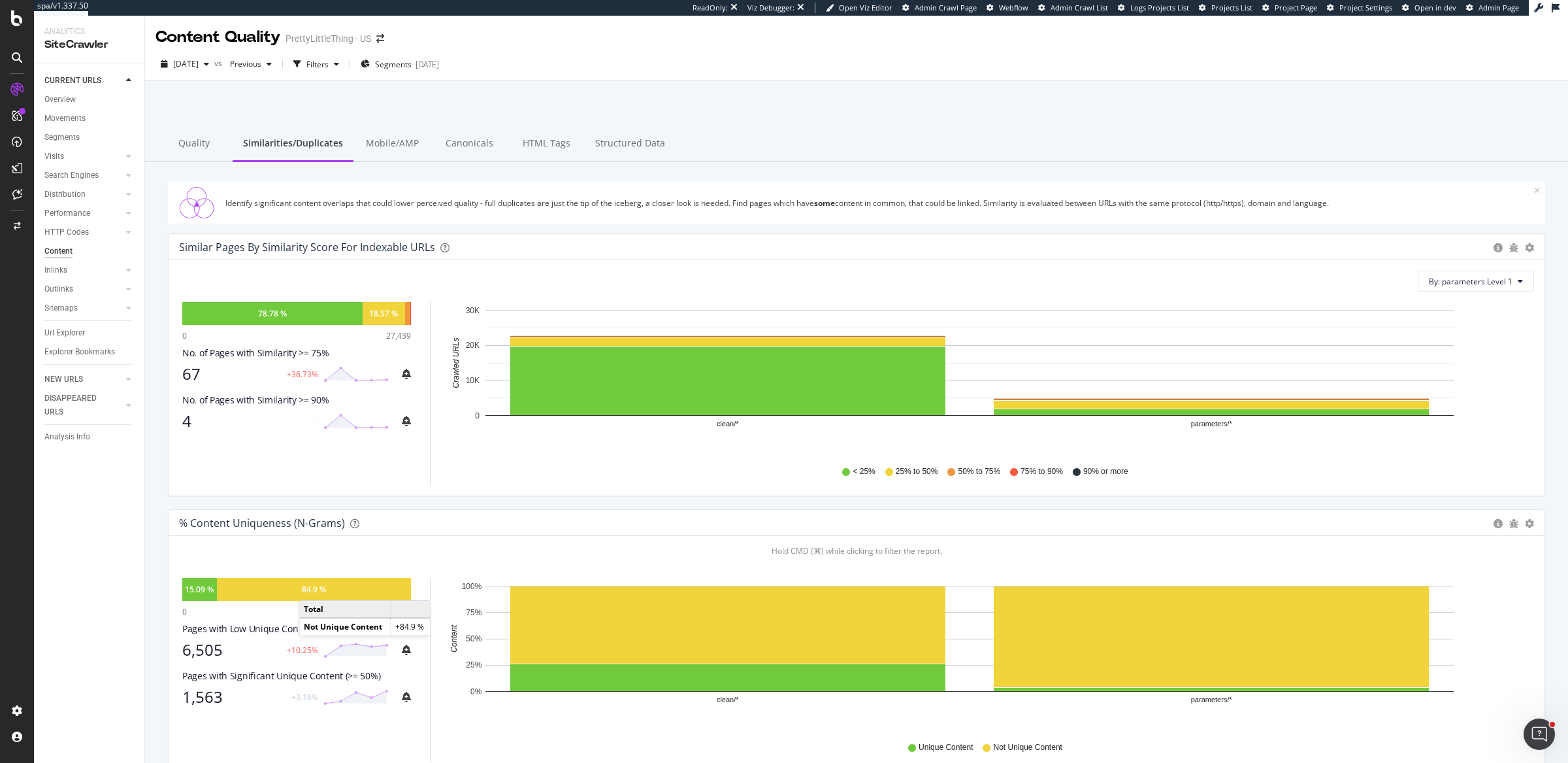
click at [311, 587] on div "84.9 %" at bounding box center [314, 590] width 24 height 11
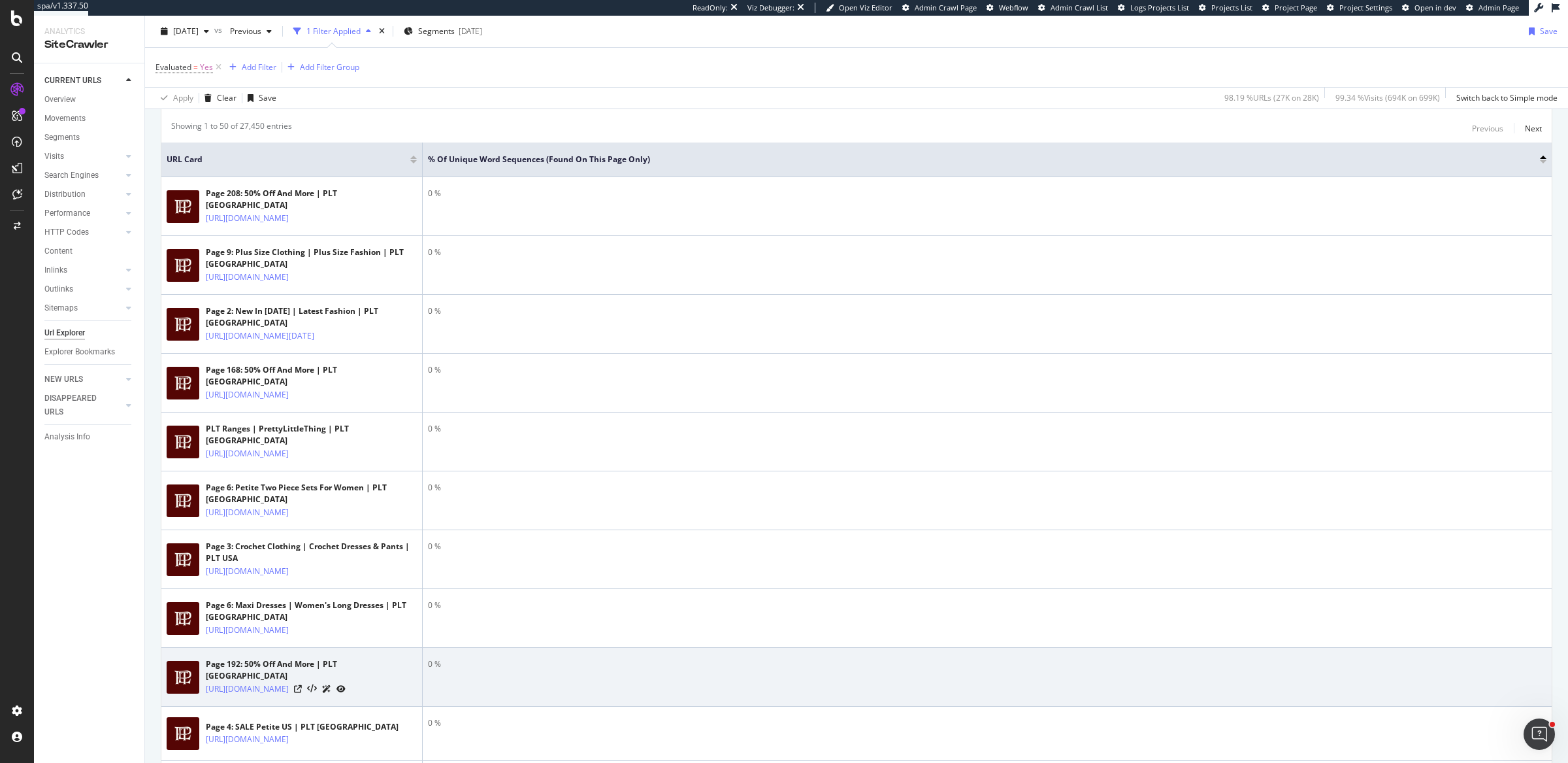
scroll to position [489, 0]
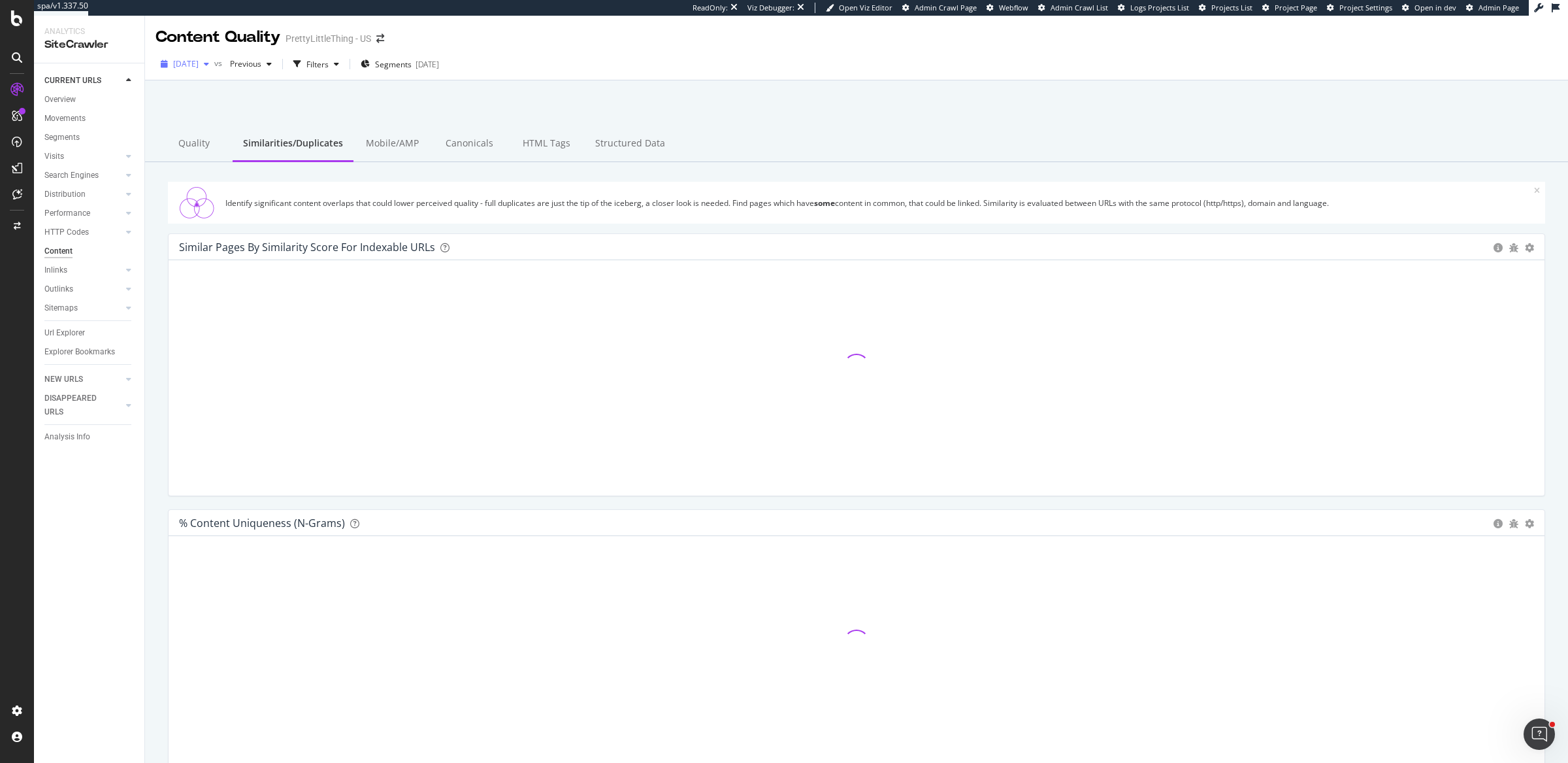
click at [214, 66] on div "button" at bounding box center [206, 64] width 16 height 7
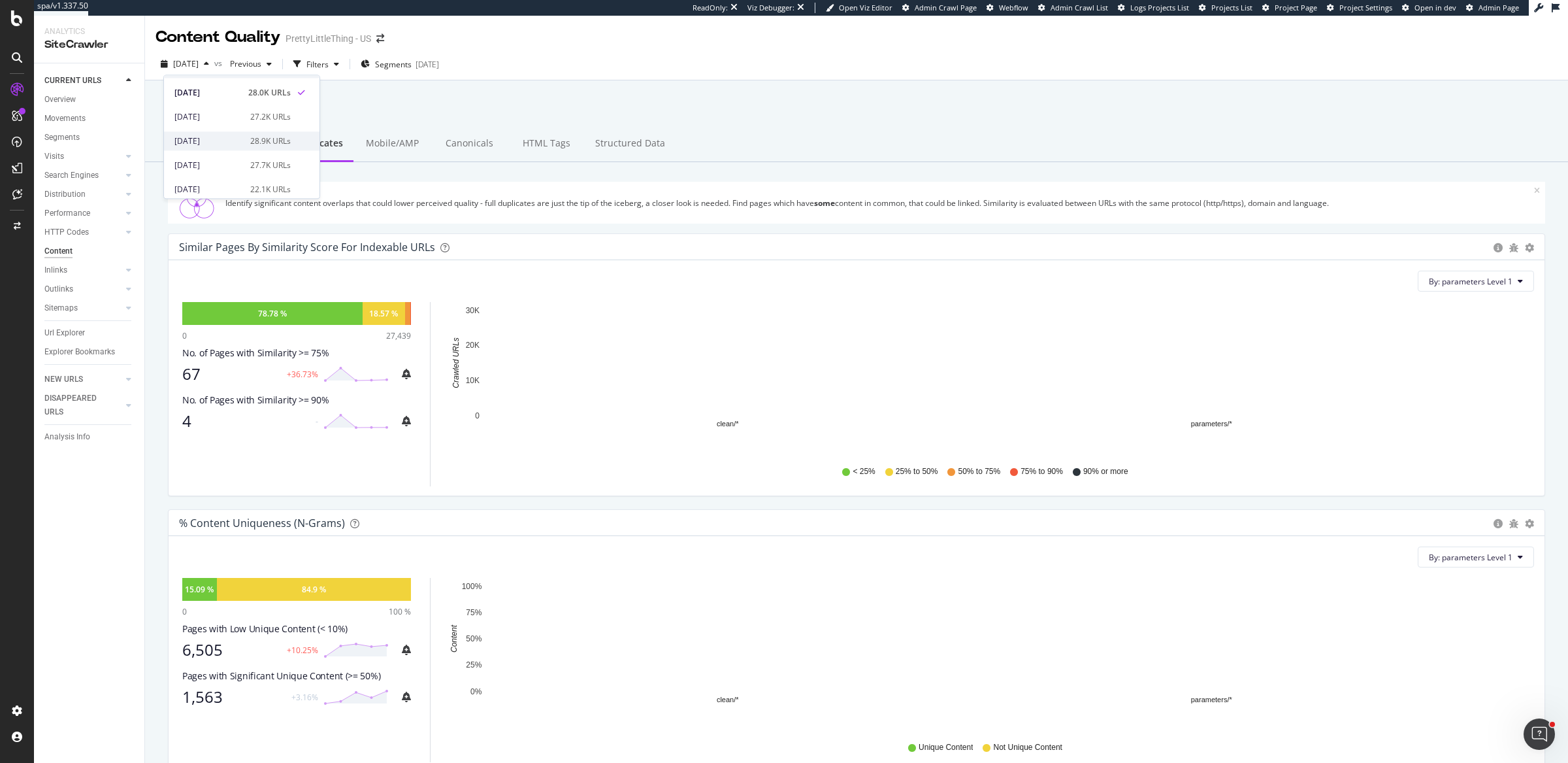
scroll to position [20, 0]
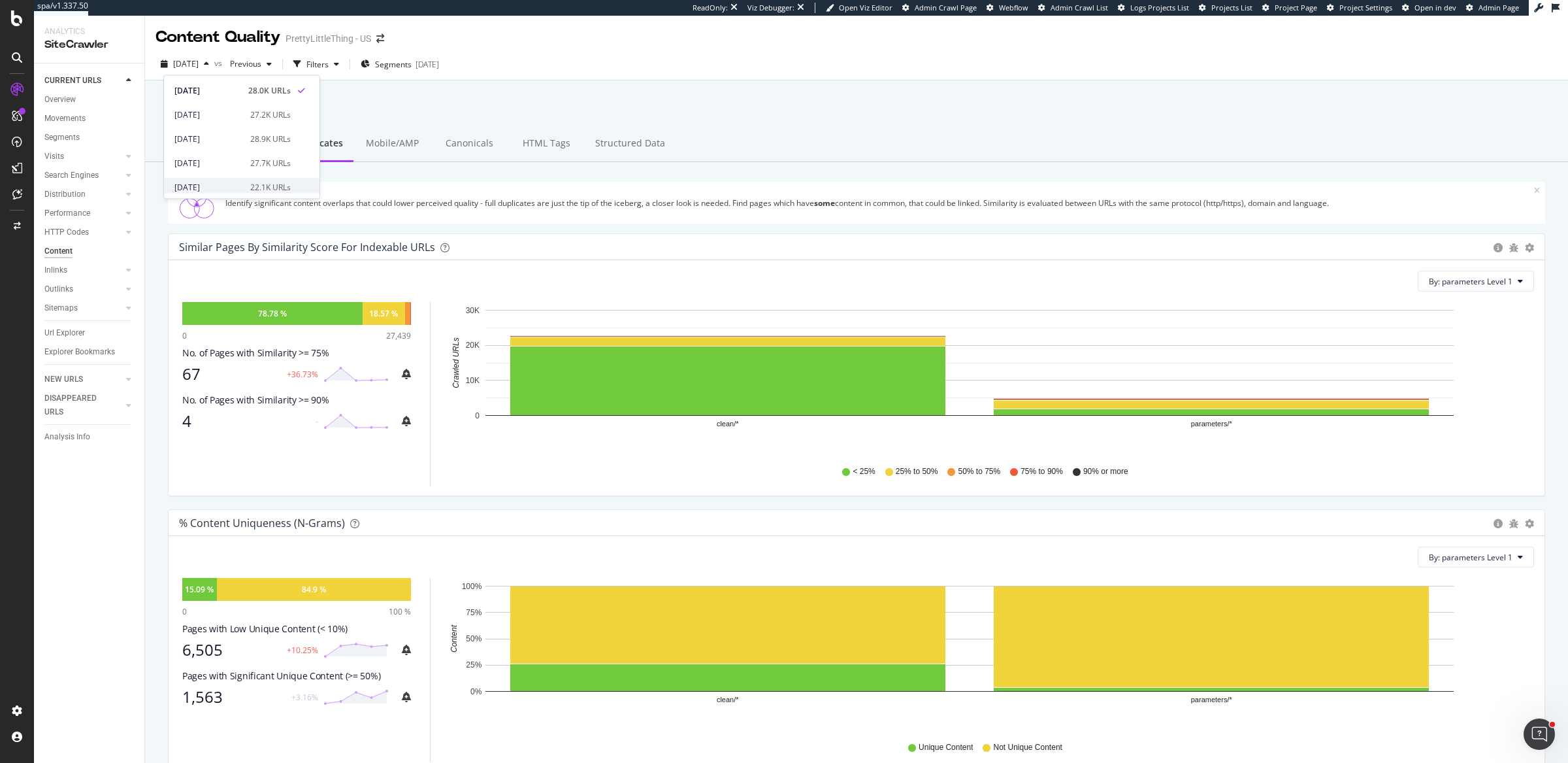
click at [240, 181] on div "[DATE] 22.1K URLs" at bounding box center [242, 187] width 156 height 19
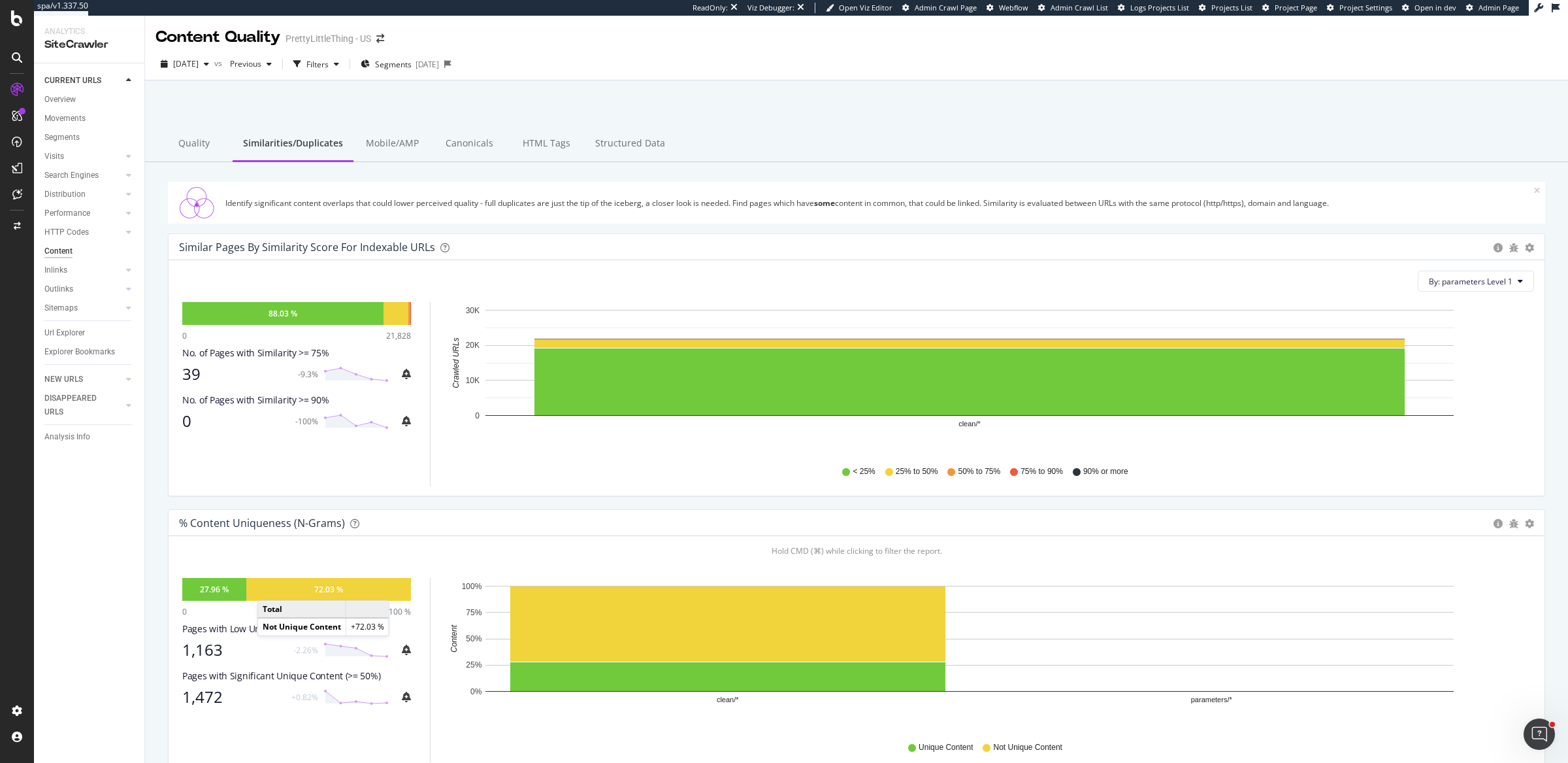
click at [270, 587] on div "72.03 %" at bounding box center [329, 589] width 165 height 23
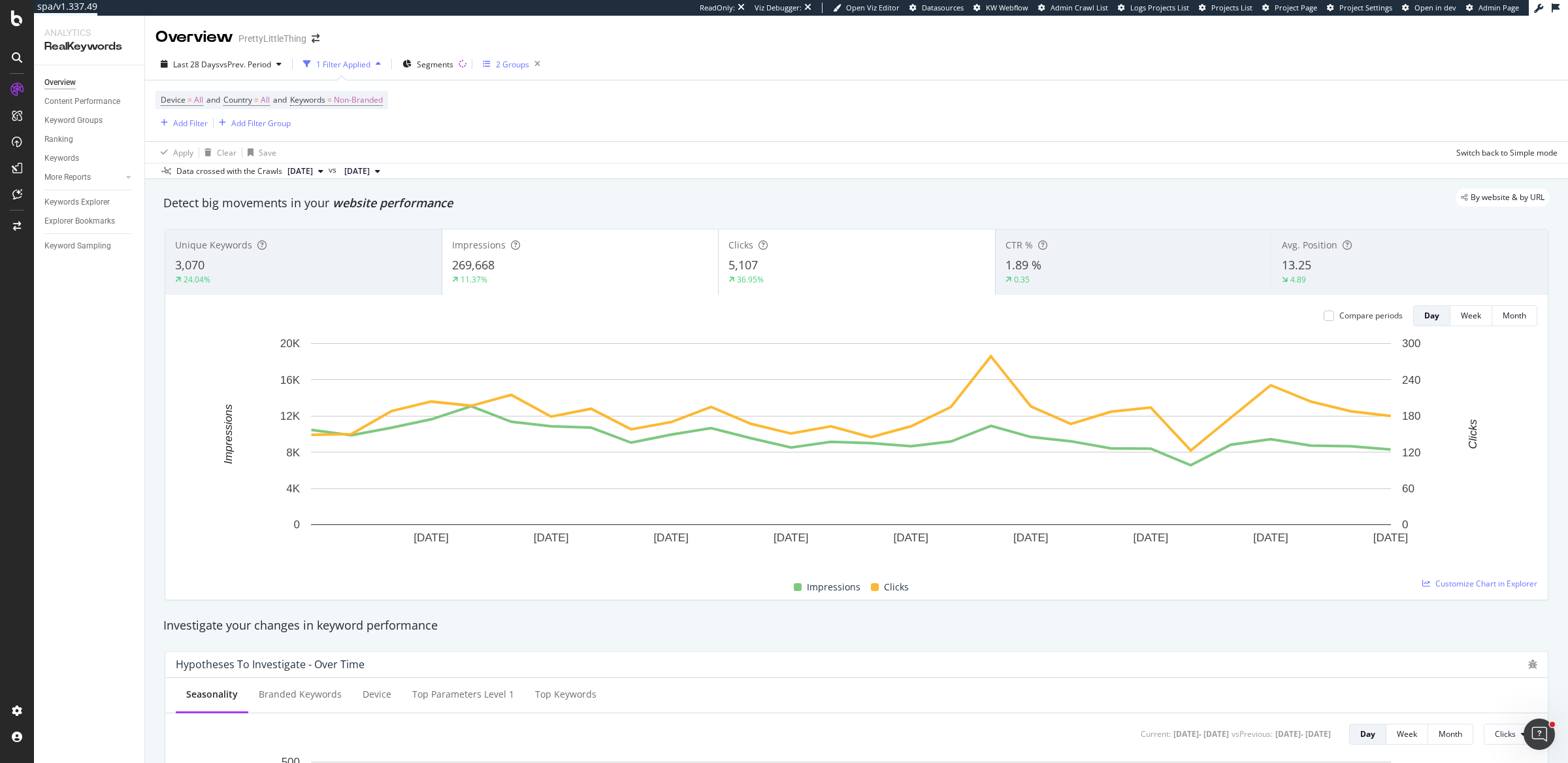
click at [501, 66] on div "2 Groups" at bounding box center [512, 64] width 33 height 11
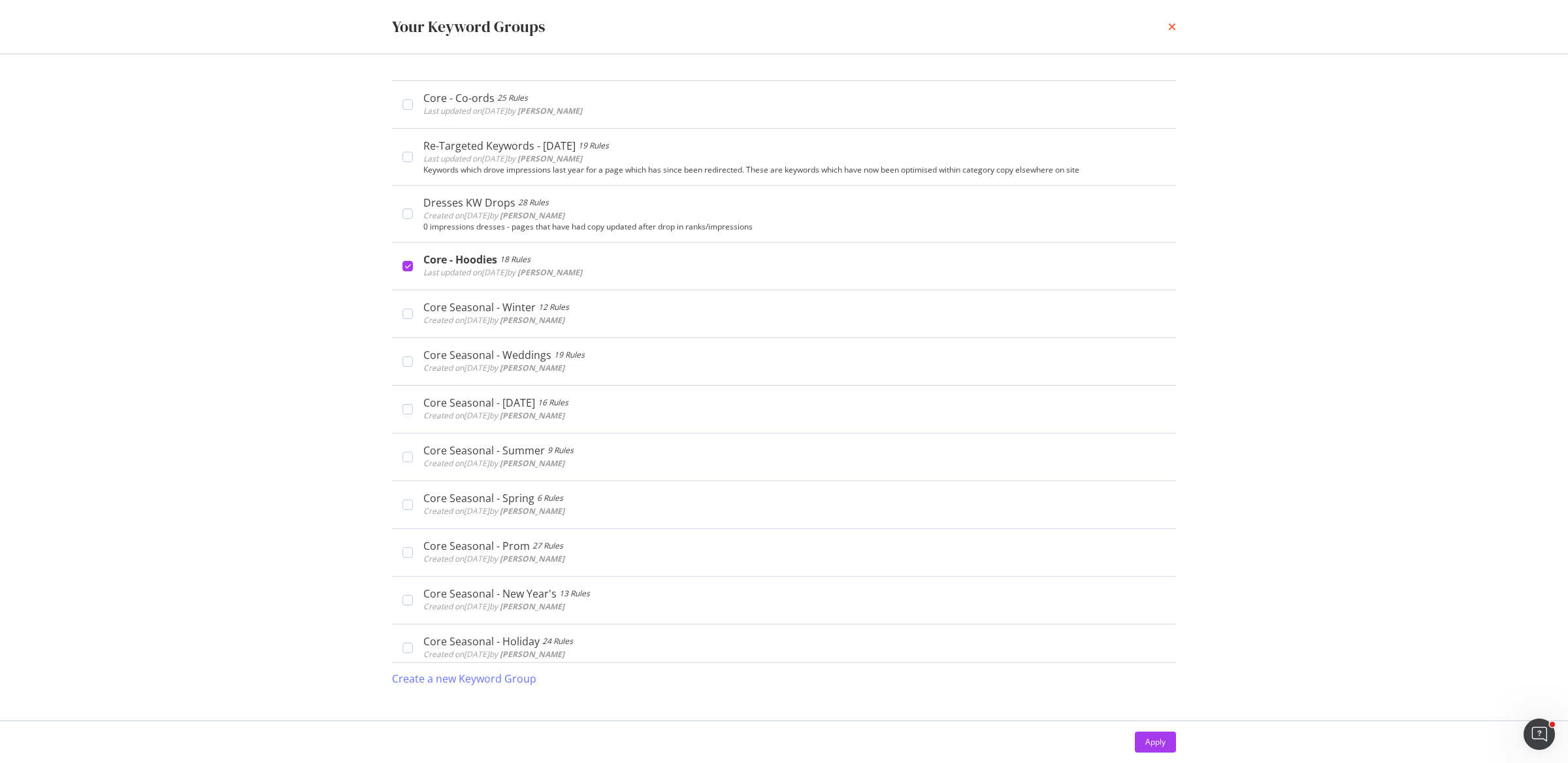
click at [1171, 30] on icon "times" at bounding box center [1172, 26] width 7 height 10
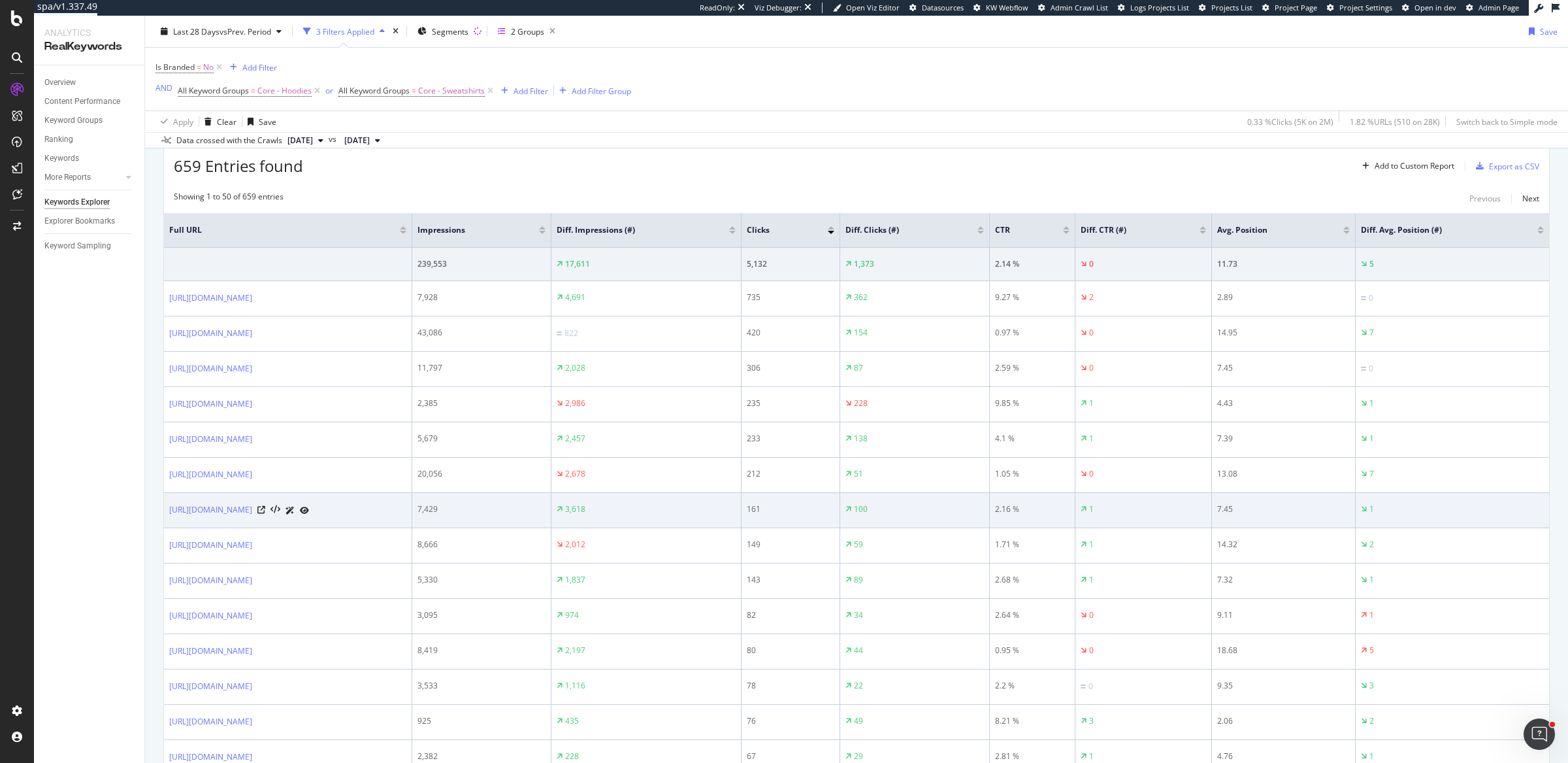
scroll to position [395, 0]
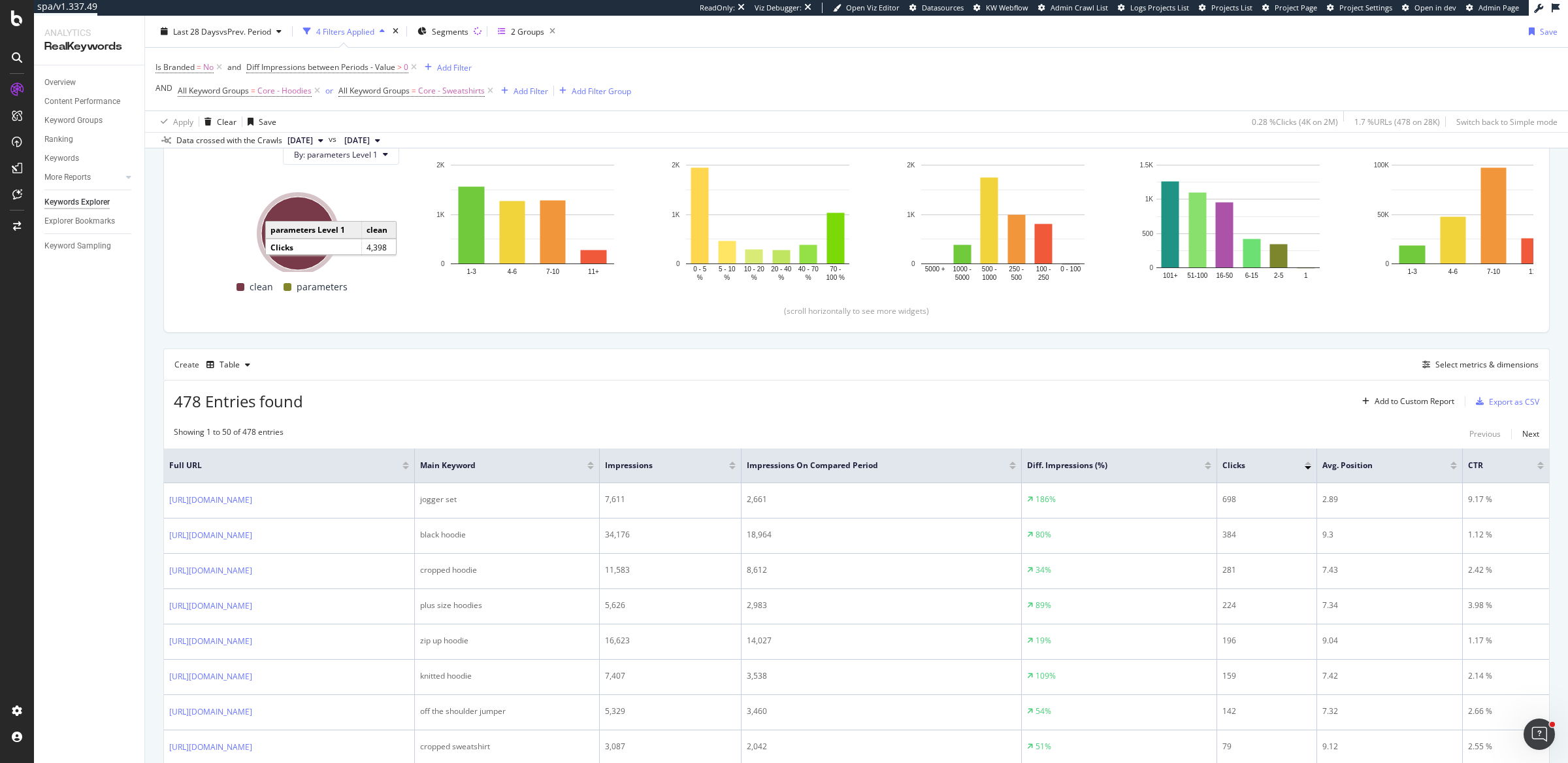
scroll to position [159, 0]
click at [269, 69] on span "Diff Impressions between Periods - Value" at bounding box center [321, 67] width 149 height 11
click at [322, 117] on span "On Current Period" at bounding box center [291, 119] width 66 height 11
click at [346, 195] on span "Diff. Between Period - value" at bounding box center [315, 196] width 101 height 11
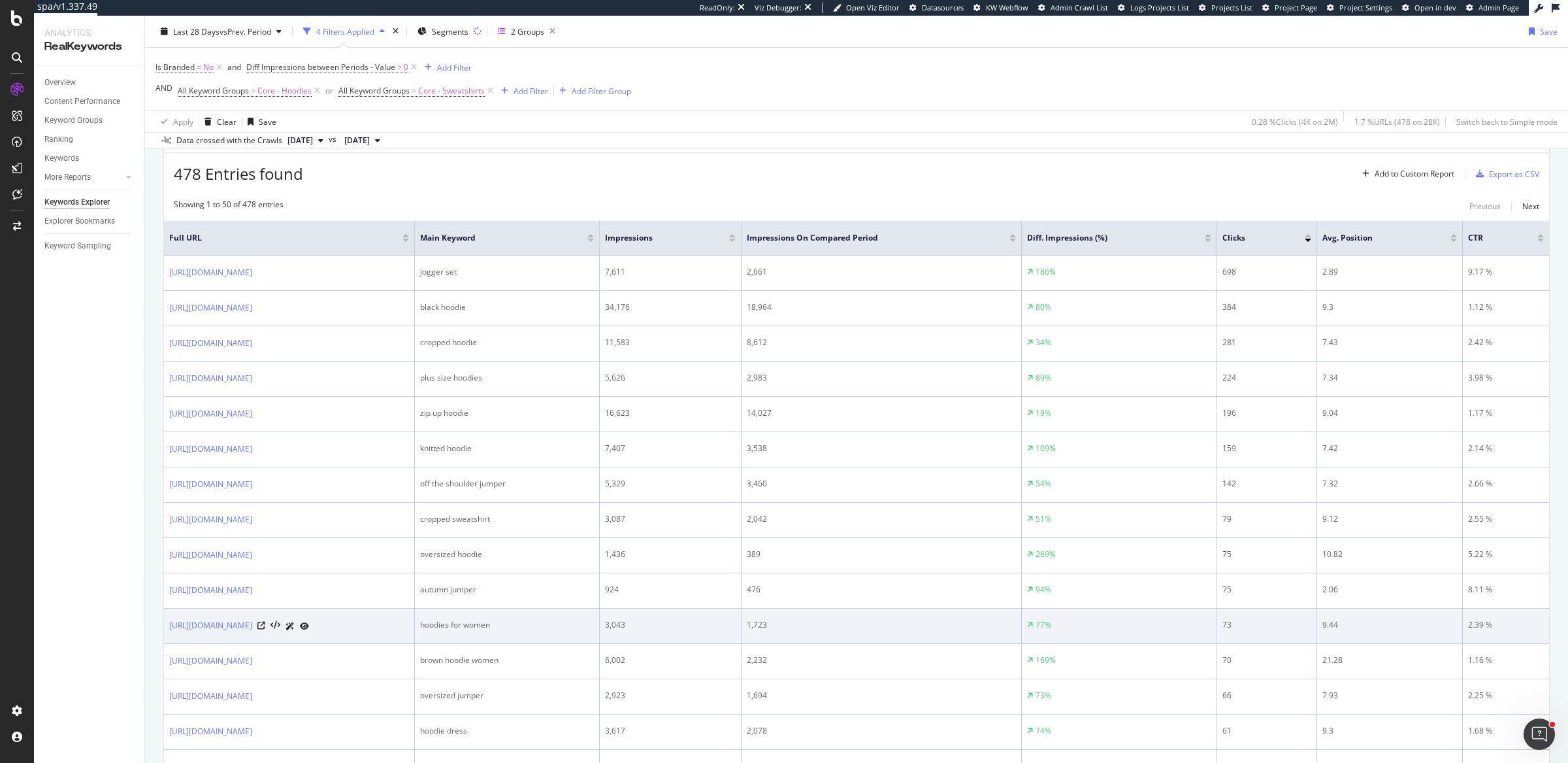
scroll to position [419, 0]
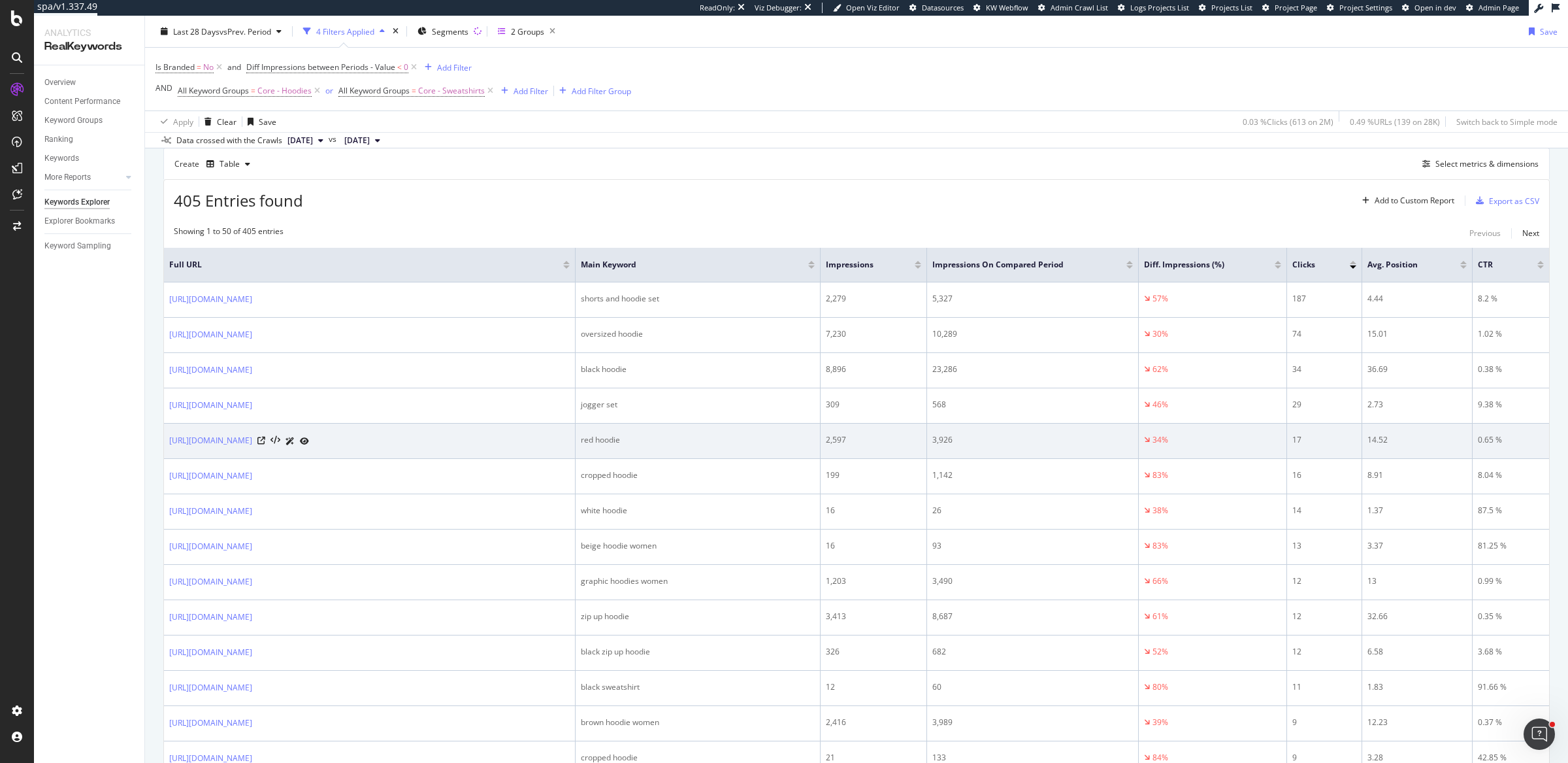
scroll to position [361, 0]
click at [605, 434] on div "red hoodie" at bounding box center [698, 439] width 234 height 12
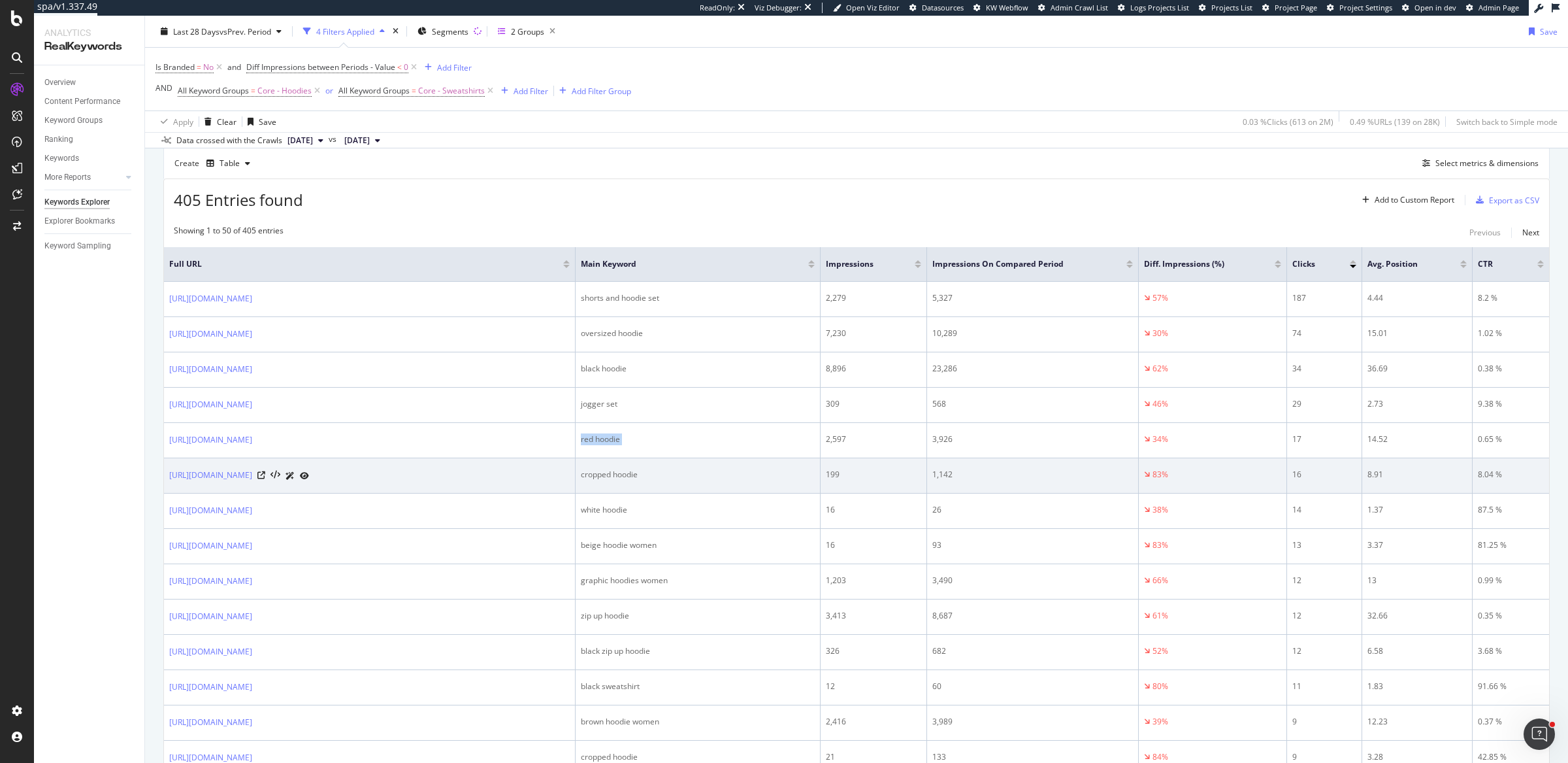
click at [611, 469] on div "cropped hoodie" at bounding box center [698, 475] width 234 height 12
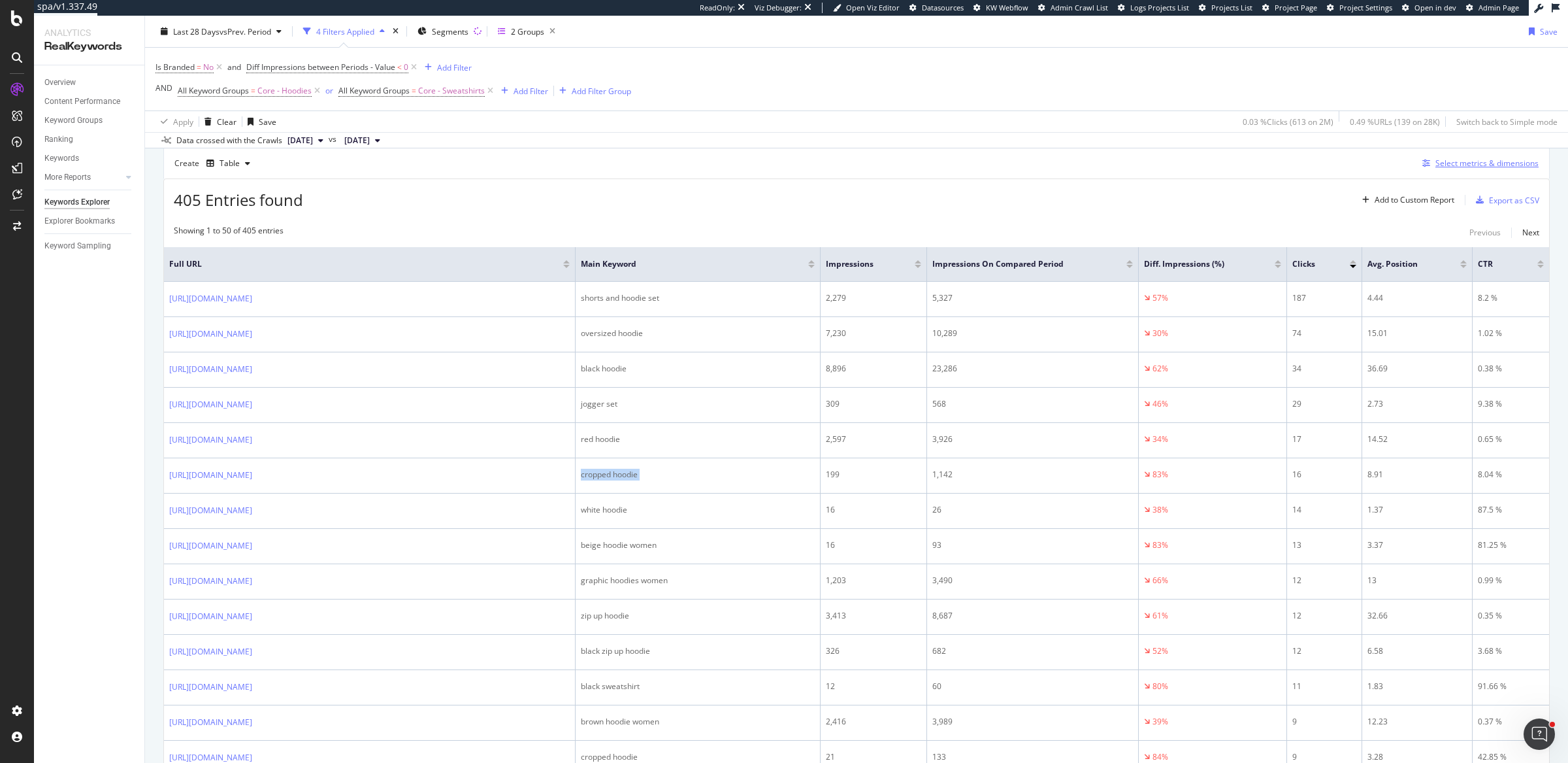
click at [1451, 161] on div "Select metrics & dimensions" at bounding box center [1486, 163] width 103 height 11
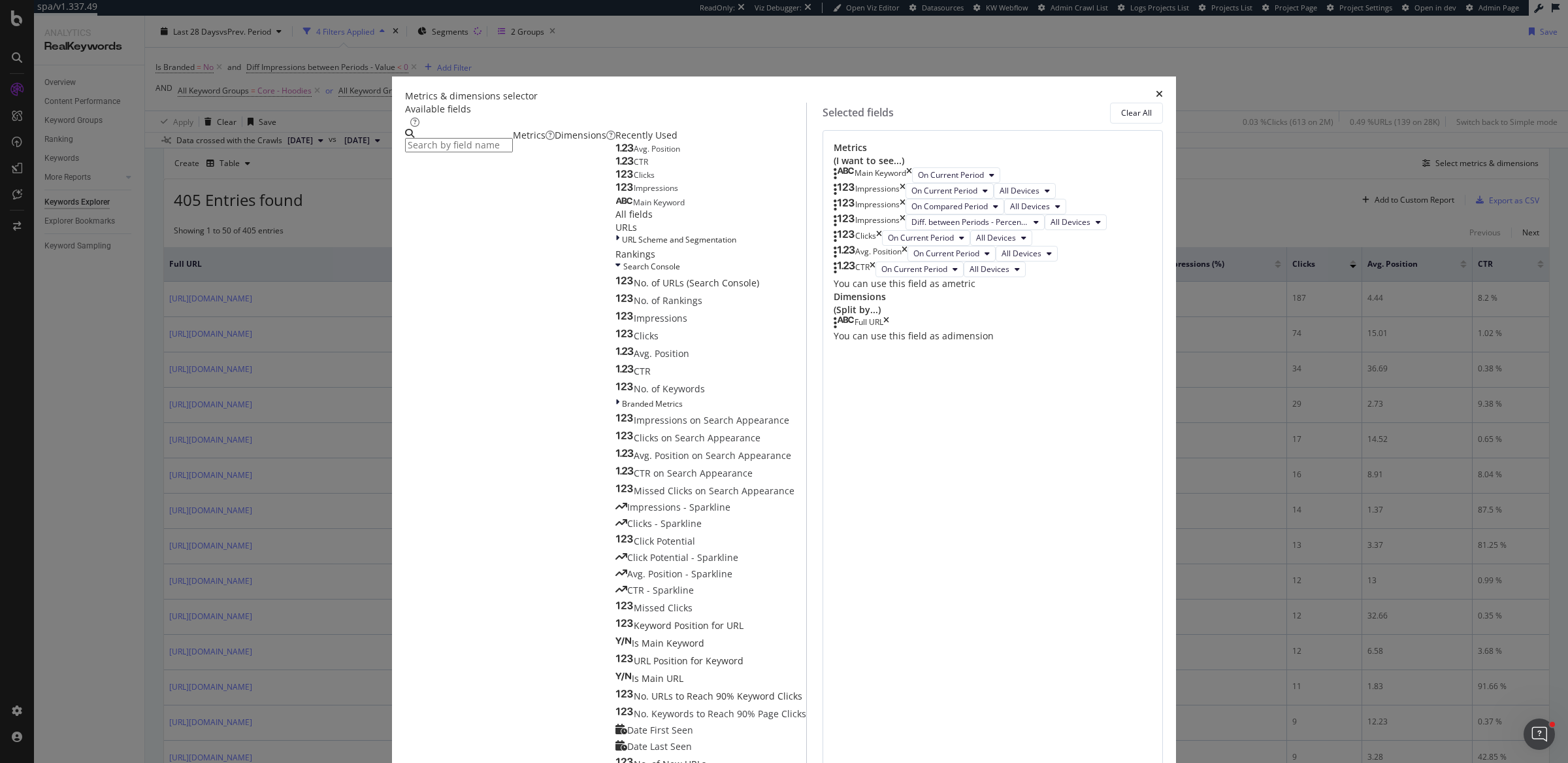
scroll to position [104, 0]
click at [615, 142] on div "Dimensions" at bounding box center [586, 135] width 61 height 13
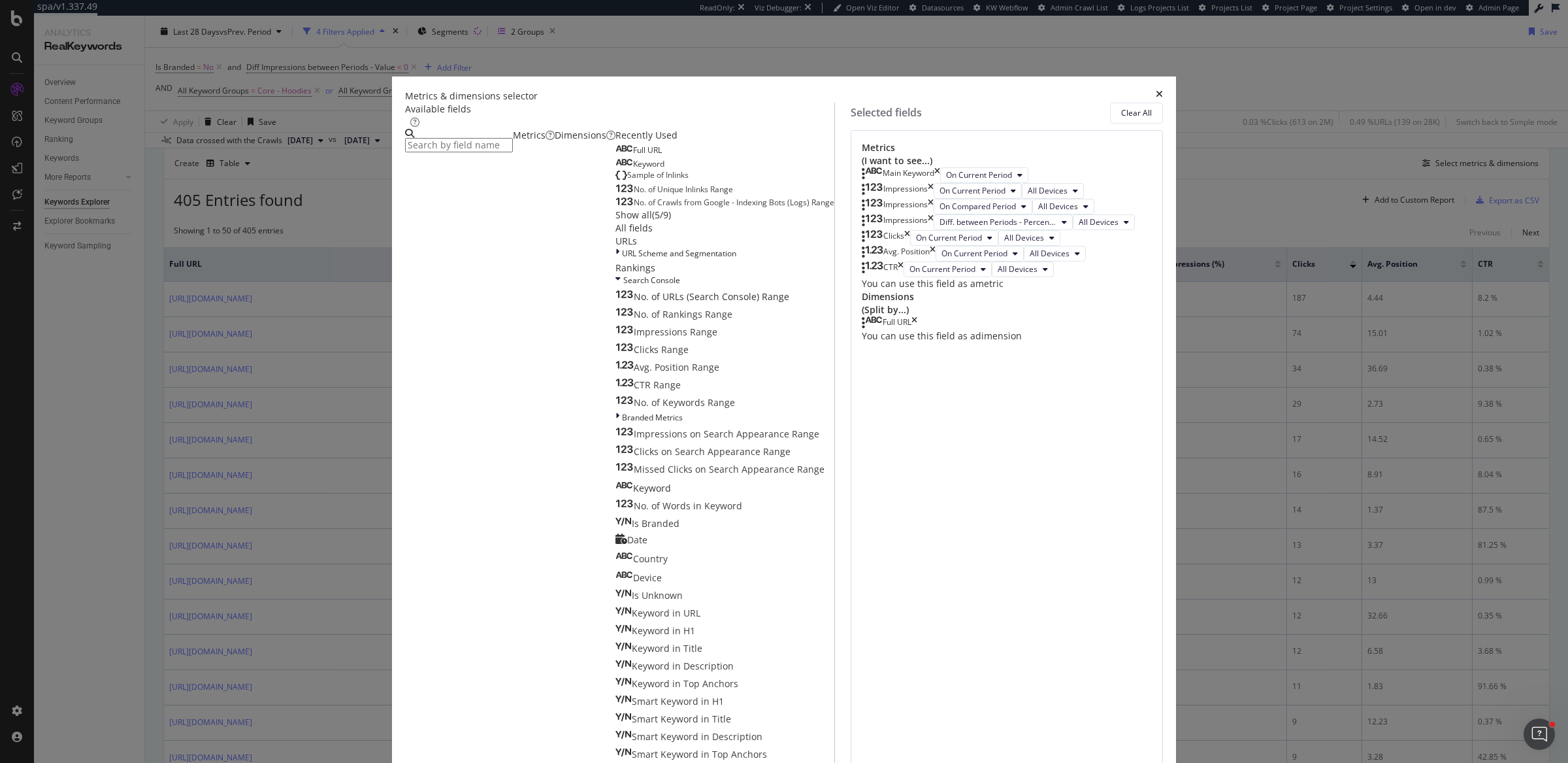
scroll to position [0, 0]
click at [1156, 103] on icon "times" at bounding box center [1159, 96] width 7 height 13
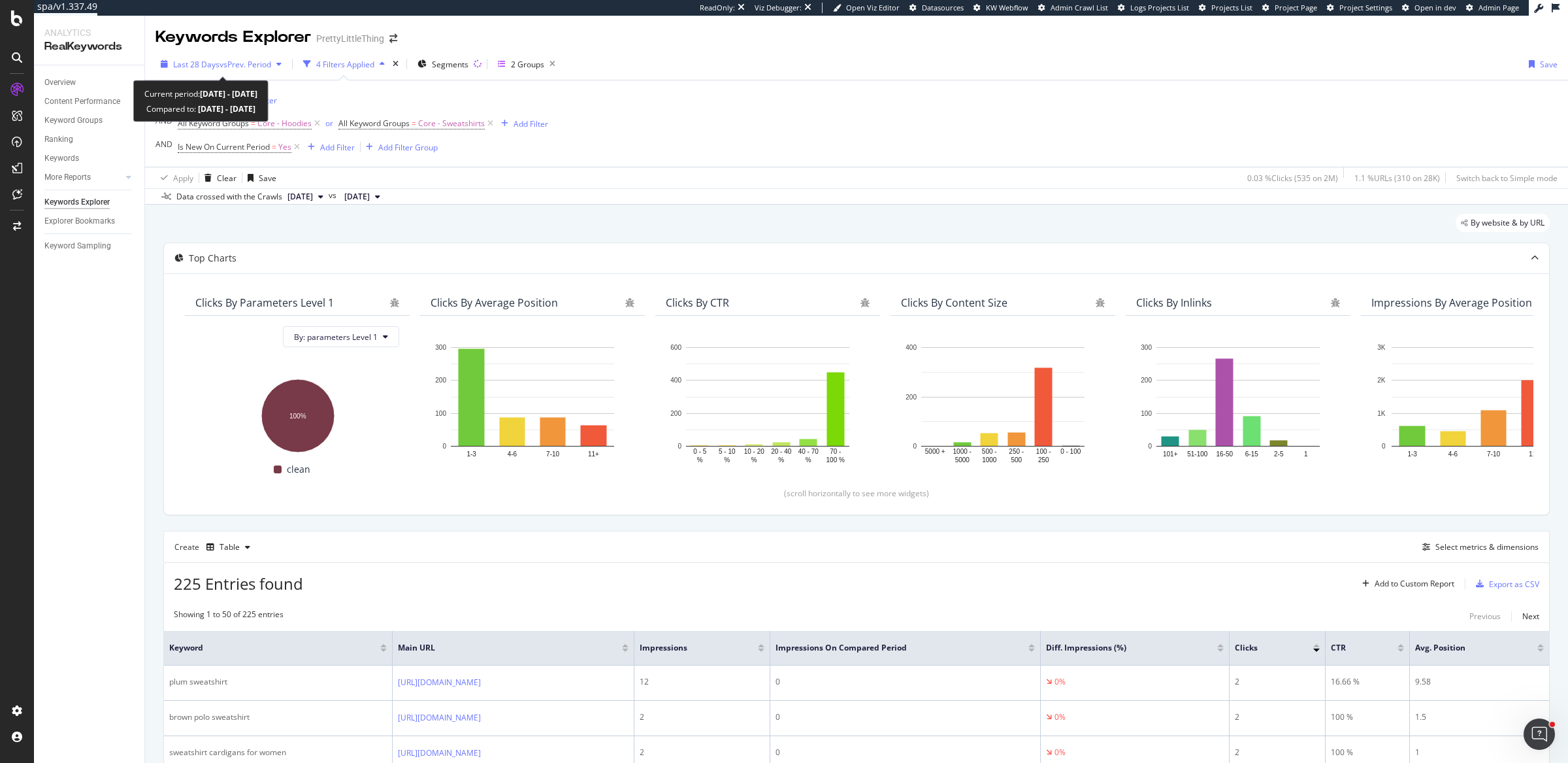
click at [272, 63] on span "vs Prev. Period" at bounding box center [246, 64] width 52 height 11
click at [884, 143] on div "Is Branded = No Add Filter AND All Keyword Groups = Core - Hoodies or All Keywo…" at bounding box center [856, 123] width 1402 height 86
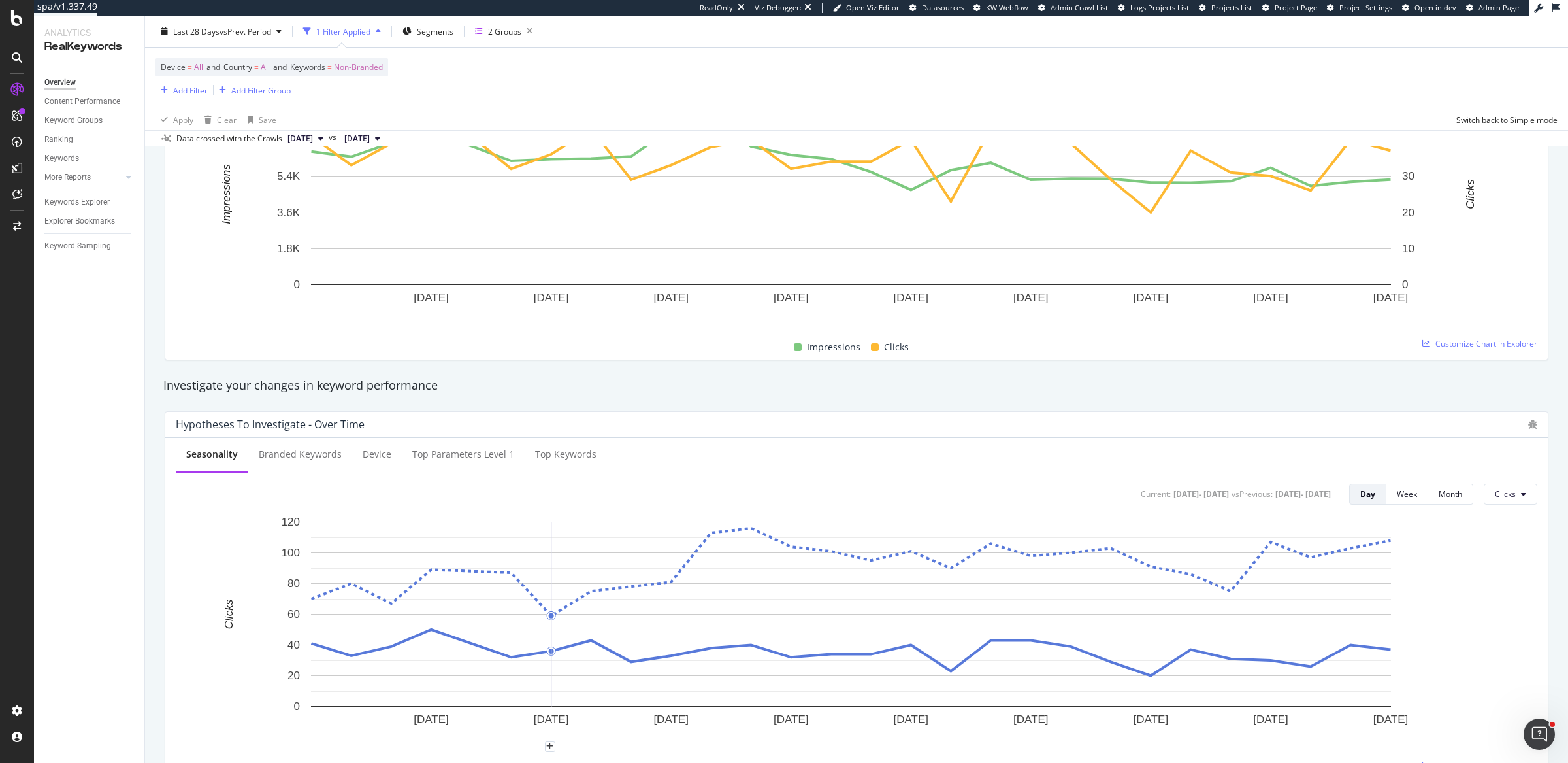
scroll to position [249, 0]
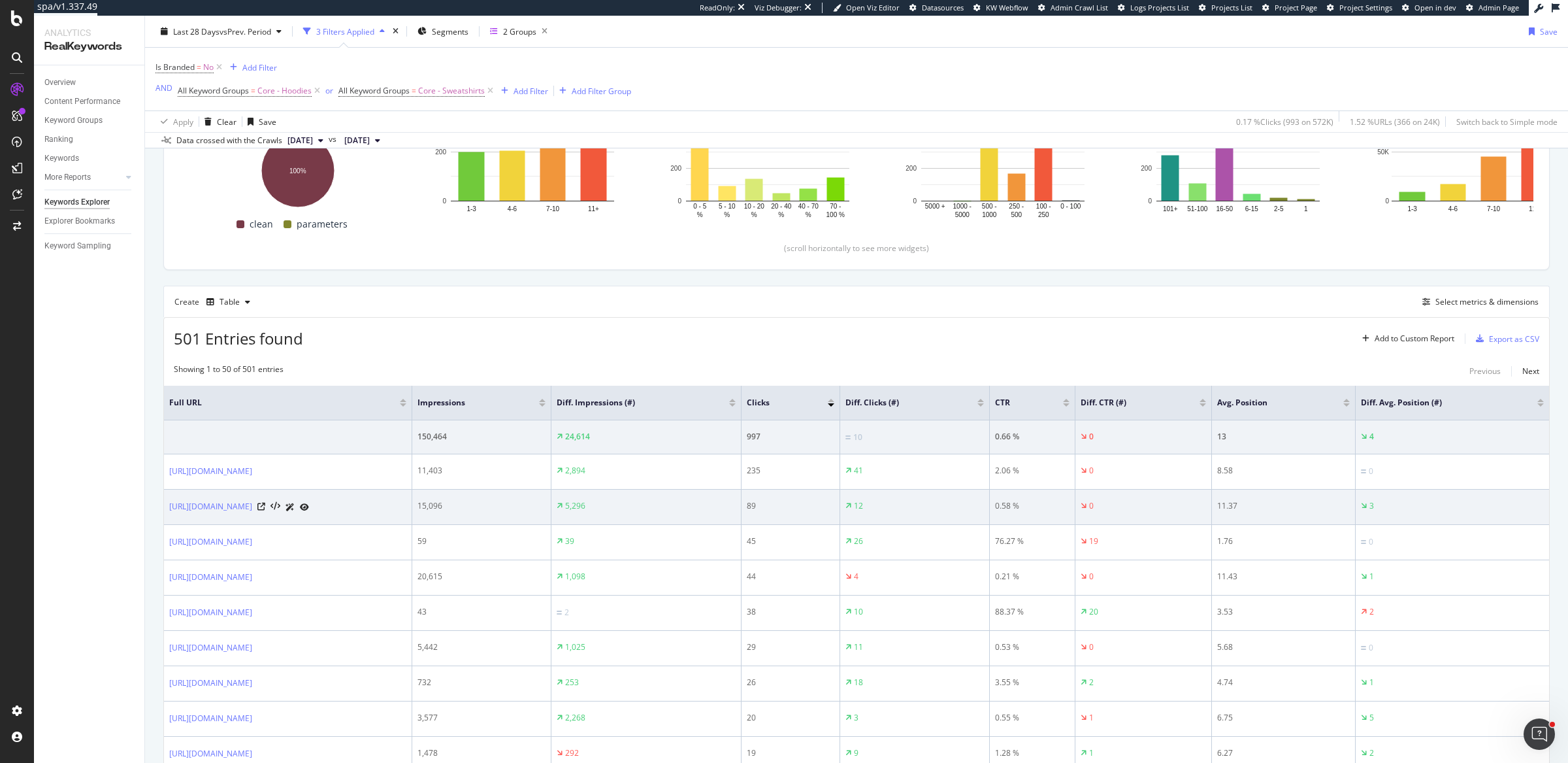
scroll to position [95, 0]
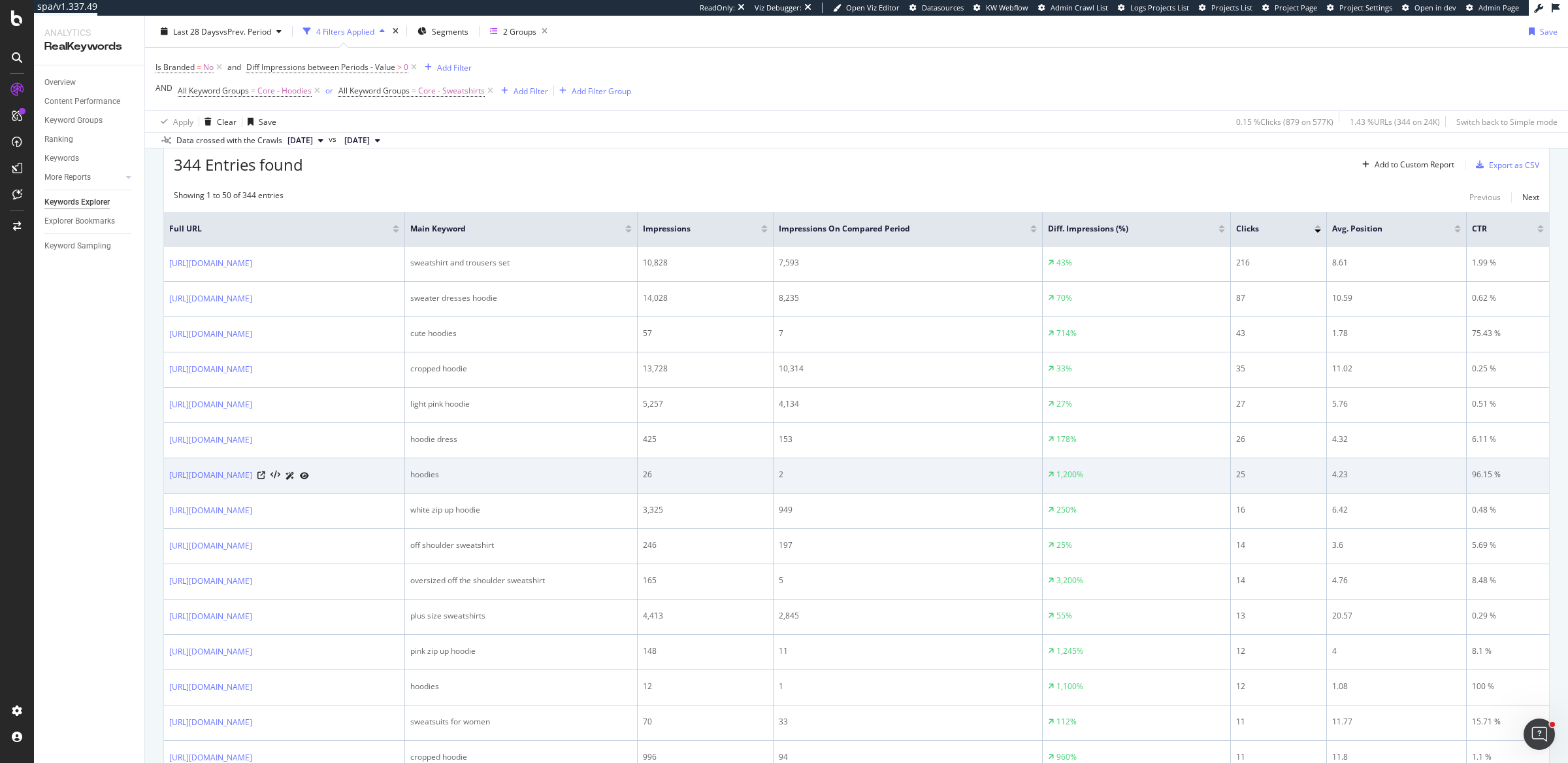
scroll to position [402, 0]
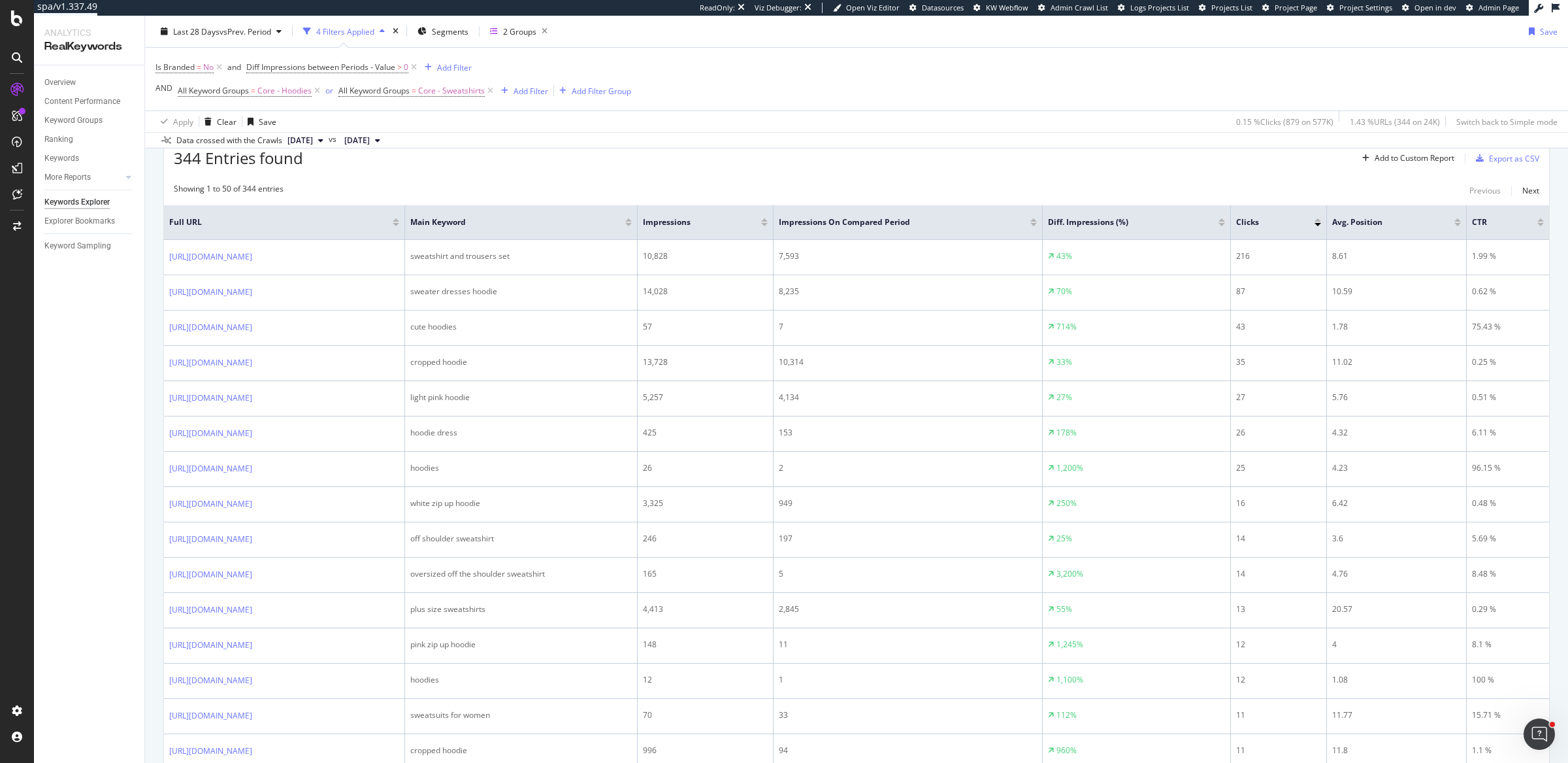
click at [686, 138] on div "Data crossed with the Crawls 2025 Sep. 20th vs 2025 Aug. 23rd" at bounding box center [857, 139] width 1423 height 16
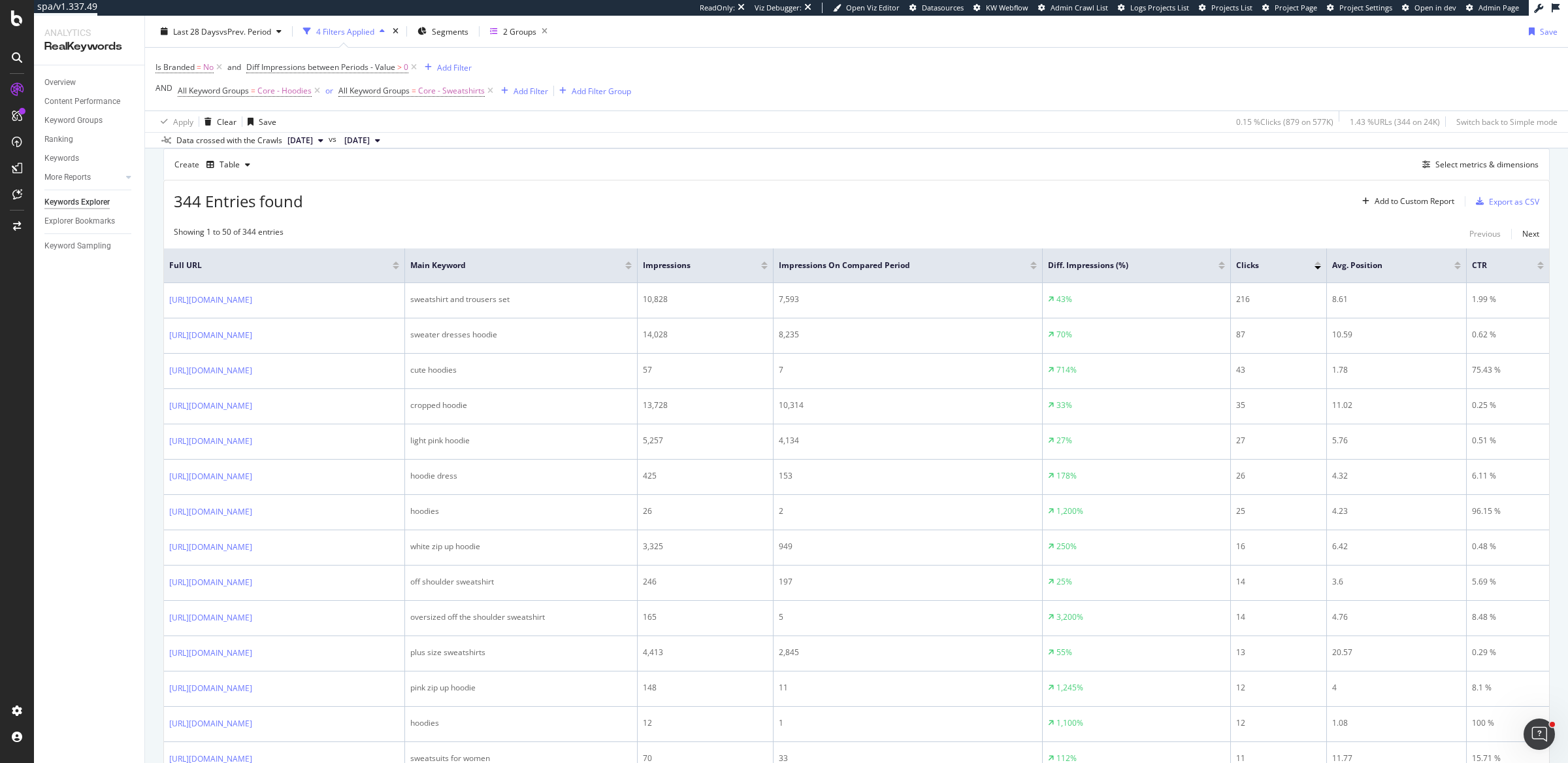
scroll to position [350, 0]
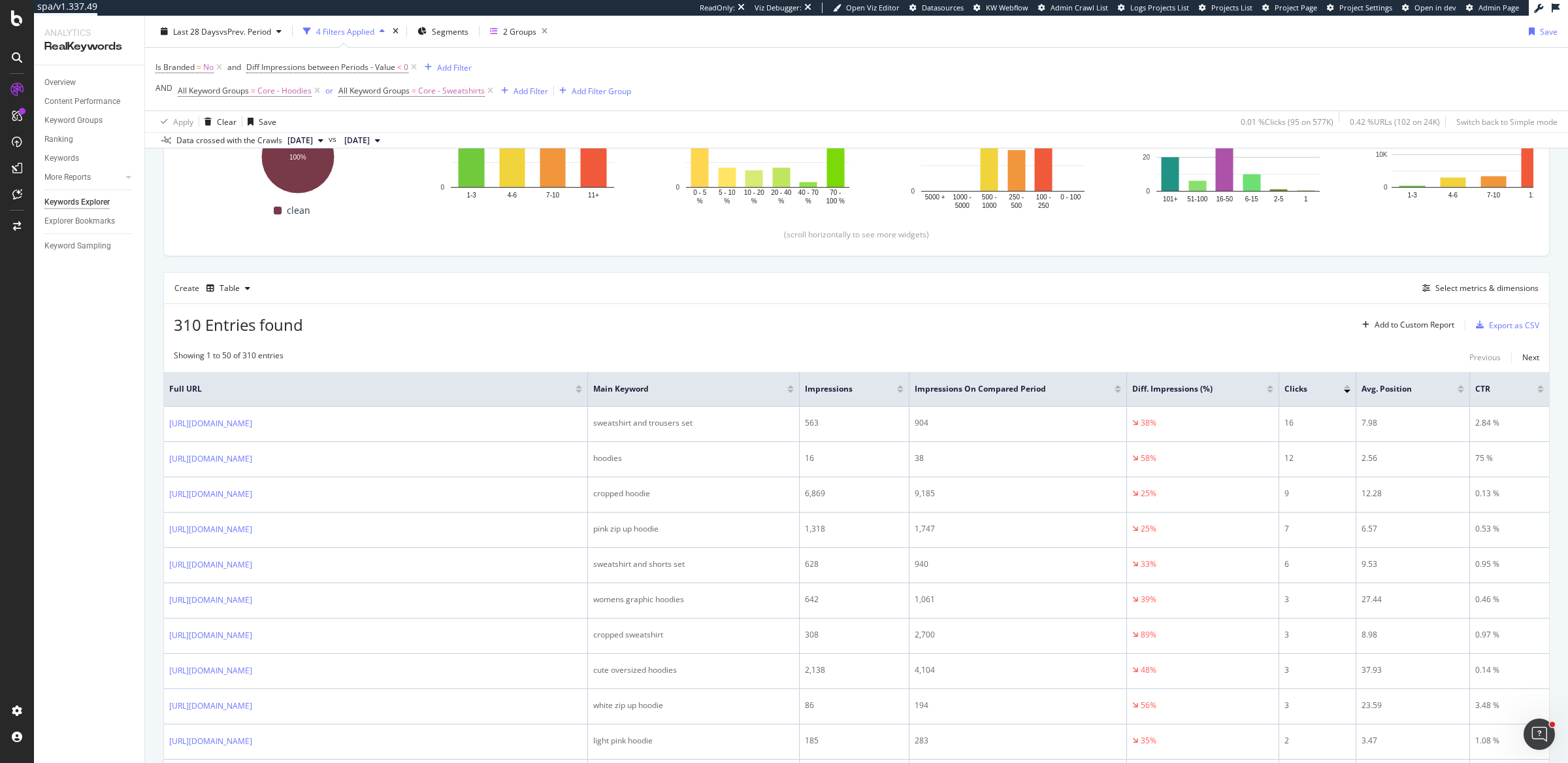
scroll to position [237, 0]
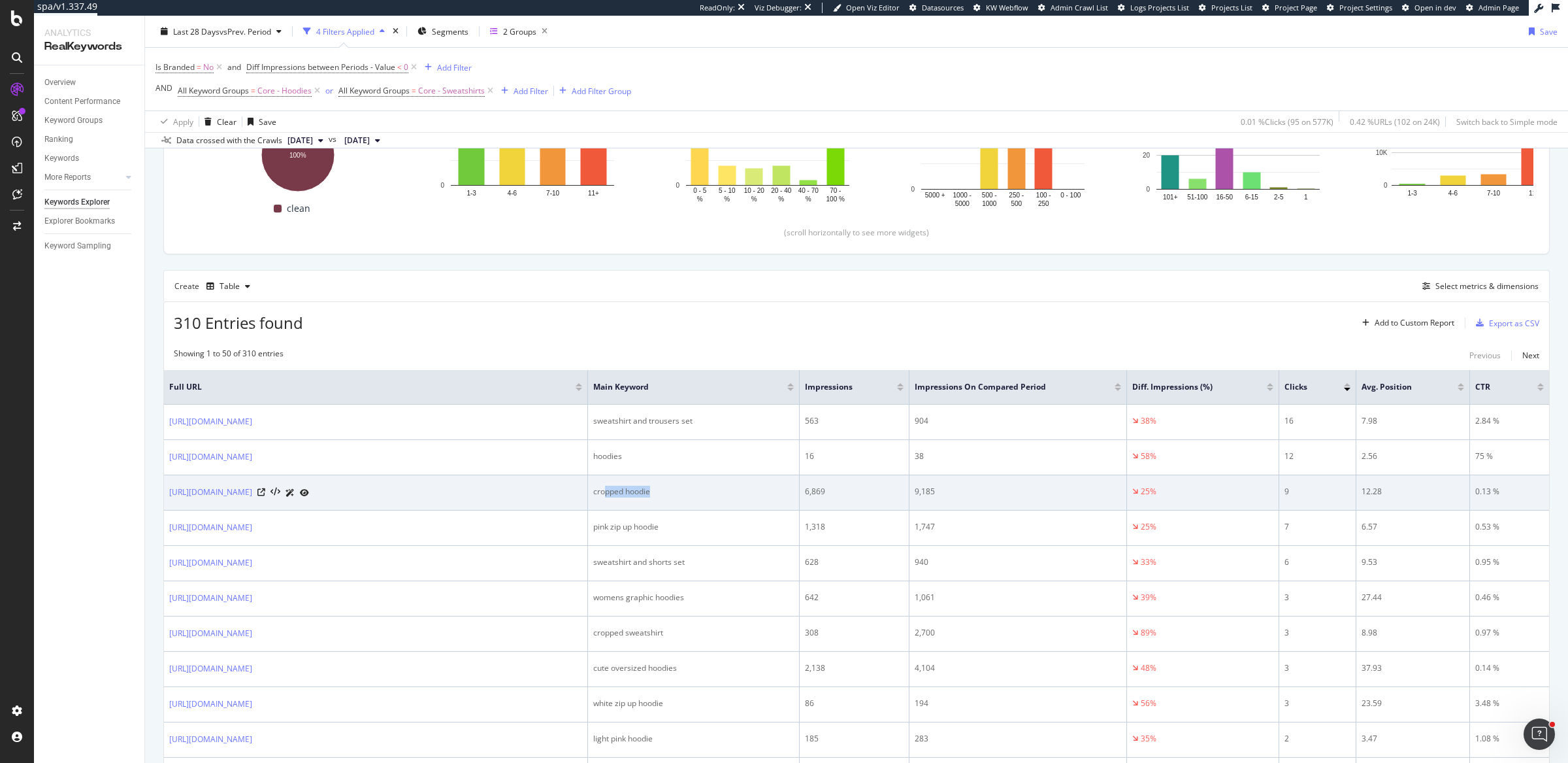
drag, startPoint x: 606, startPoint y: 489, endPoint x: 670, endPoint y: 489, distance: 64.0
click at [670, 489] on div "cropped hoodie" at bounding box center [693, 491] width 200 height 12
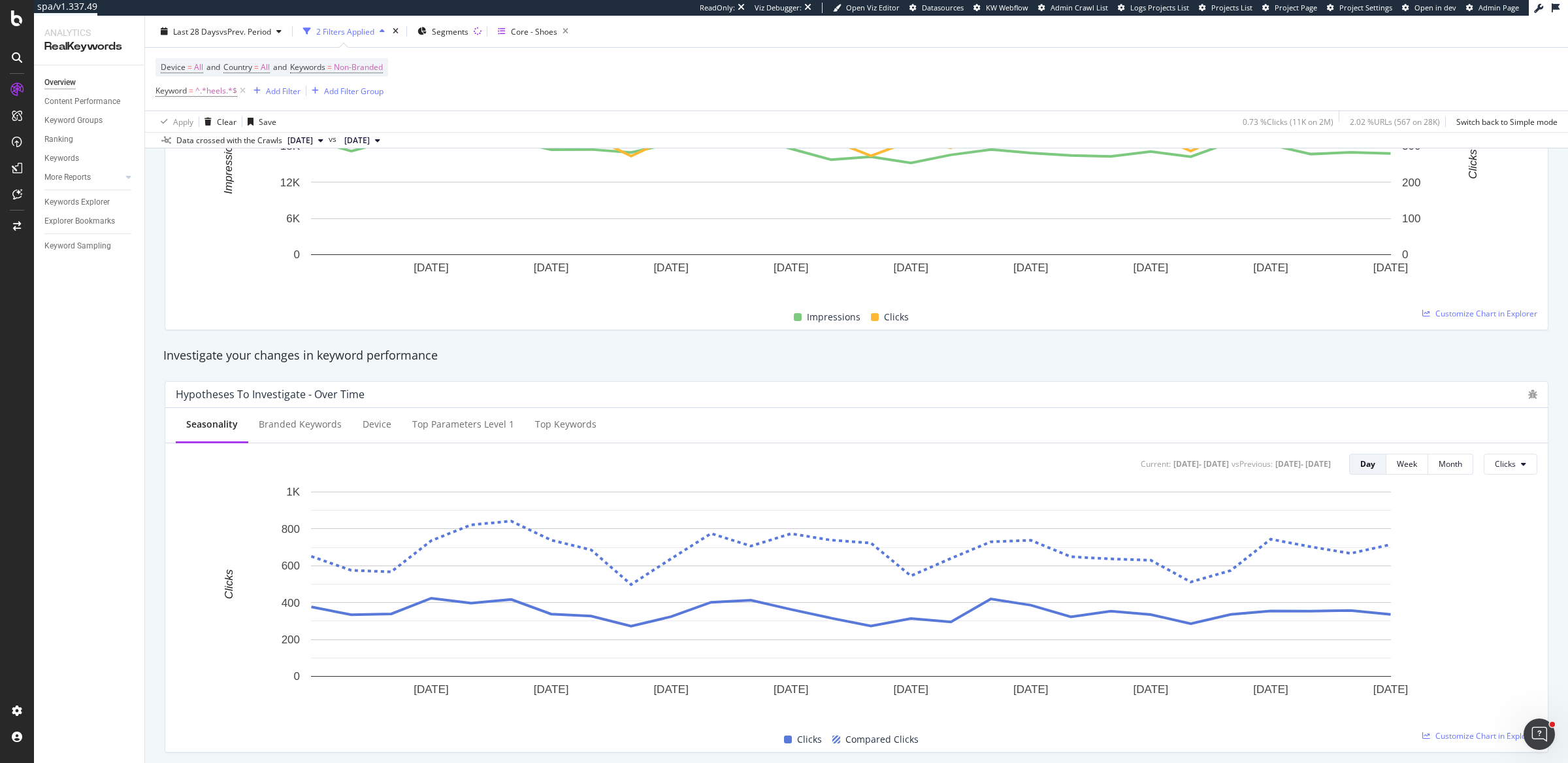
scroll to position [325, 0]
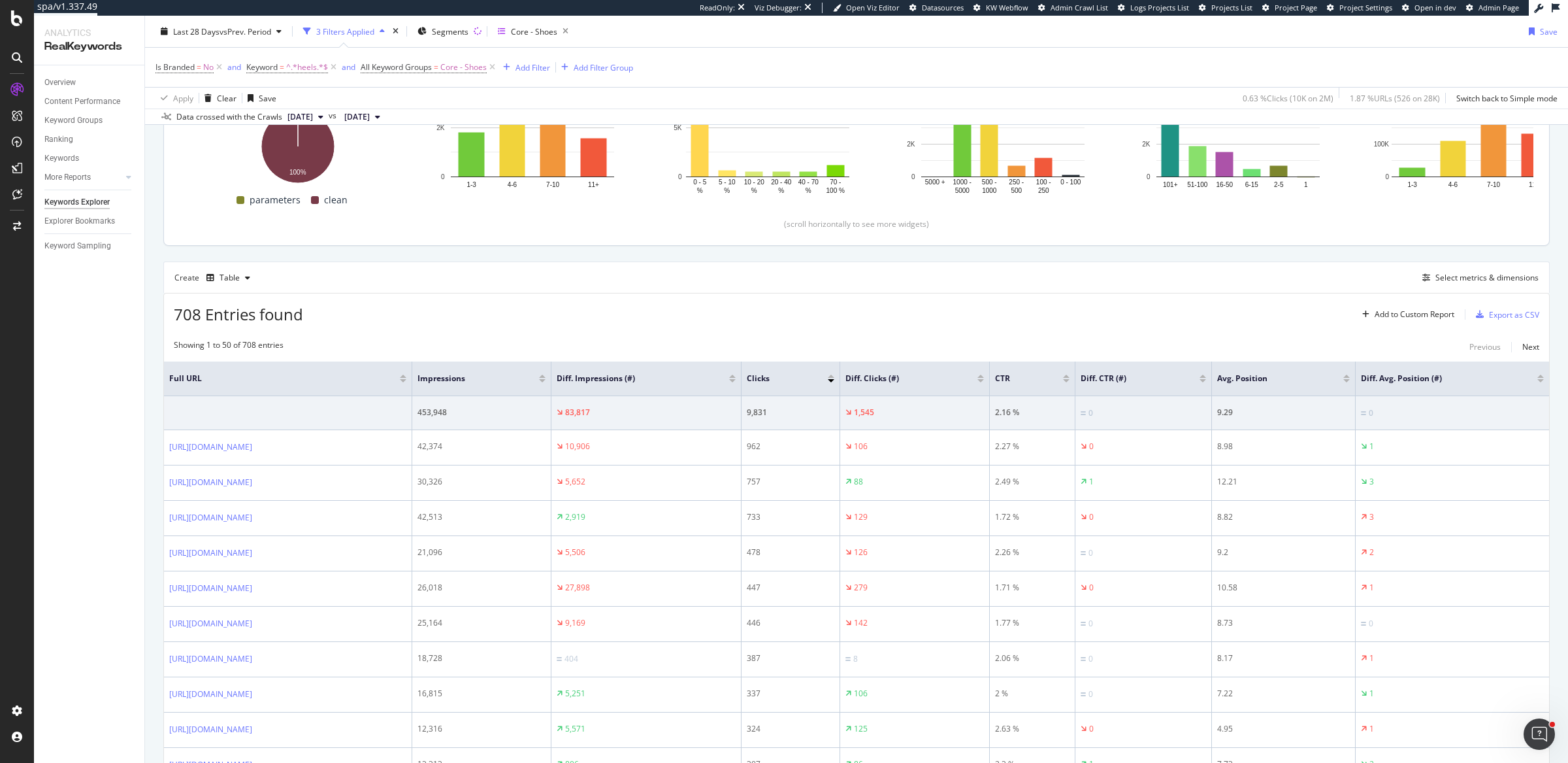
scroll to position [230, 0]
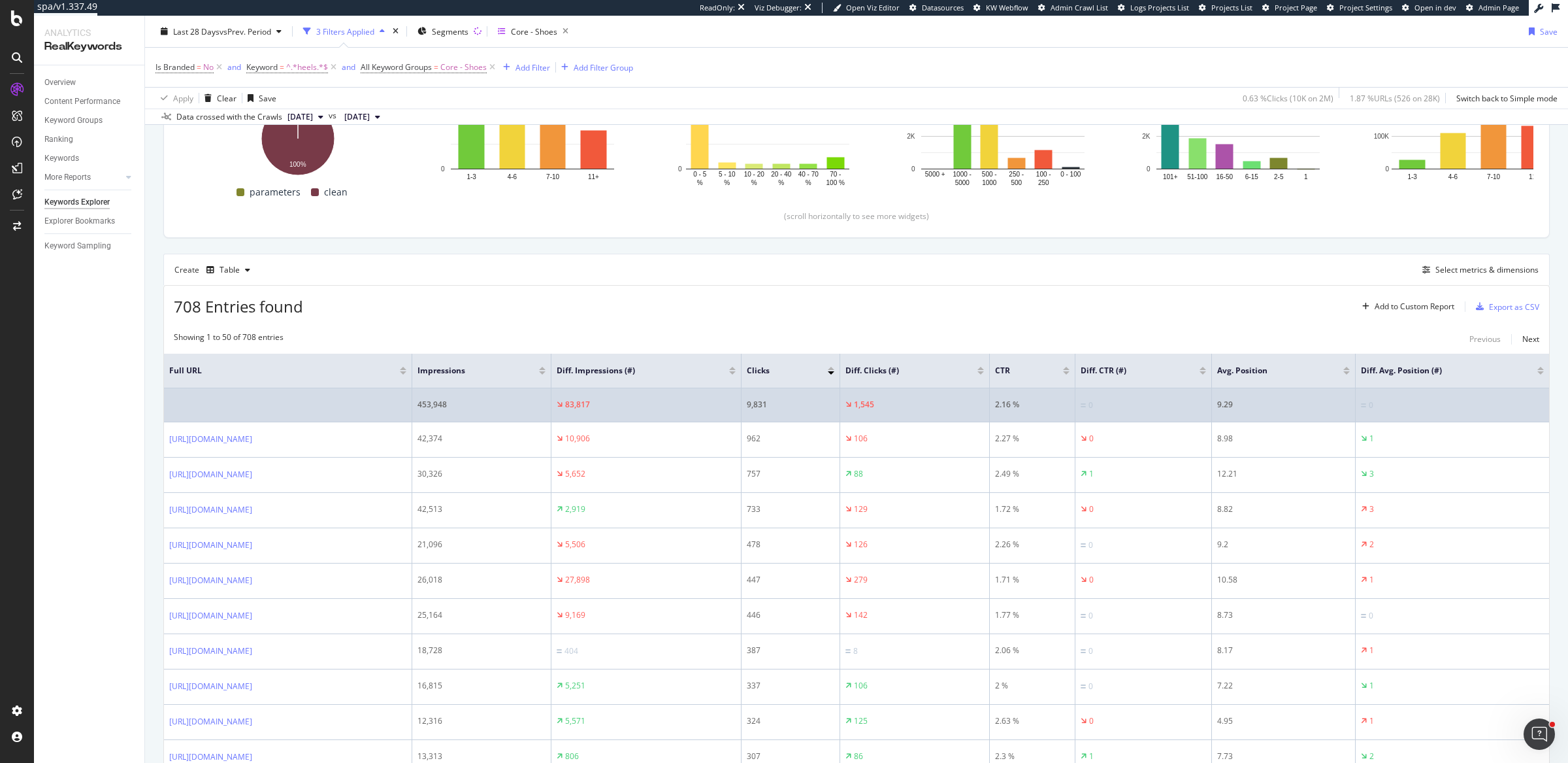
drag, startPoint x: 726, startPoint y: 401, endPoint x: 772, endPoint y: 401, distance: 46.0
click at [736, 401] on div "83,817" at bounding box center [646, 404] width 179 height 12
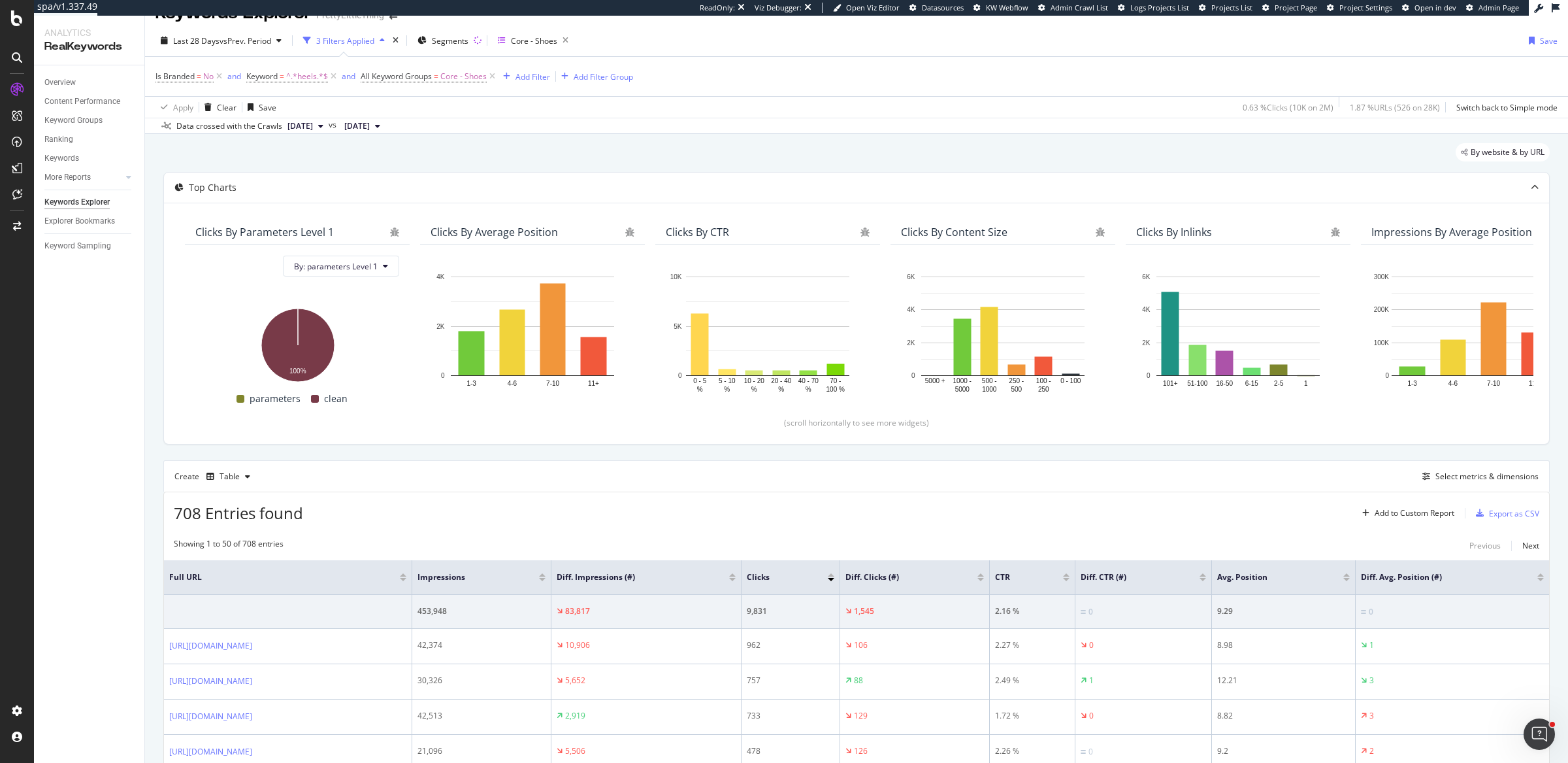
scroll to position [0, 0]
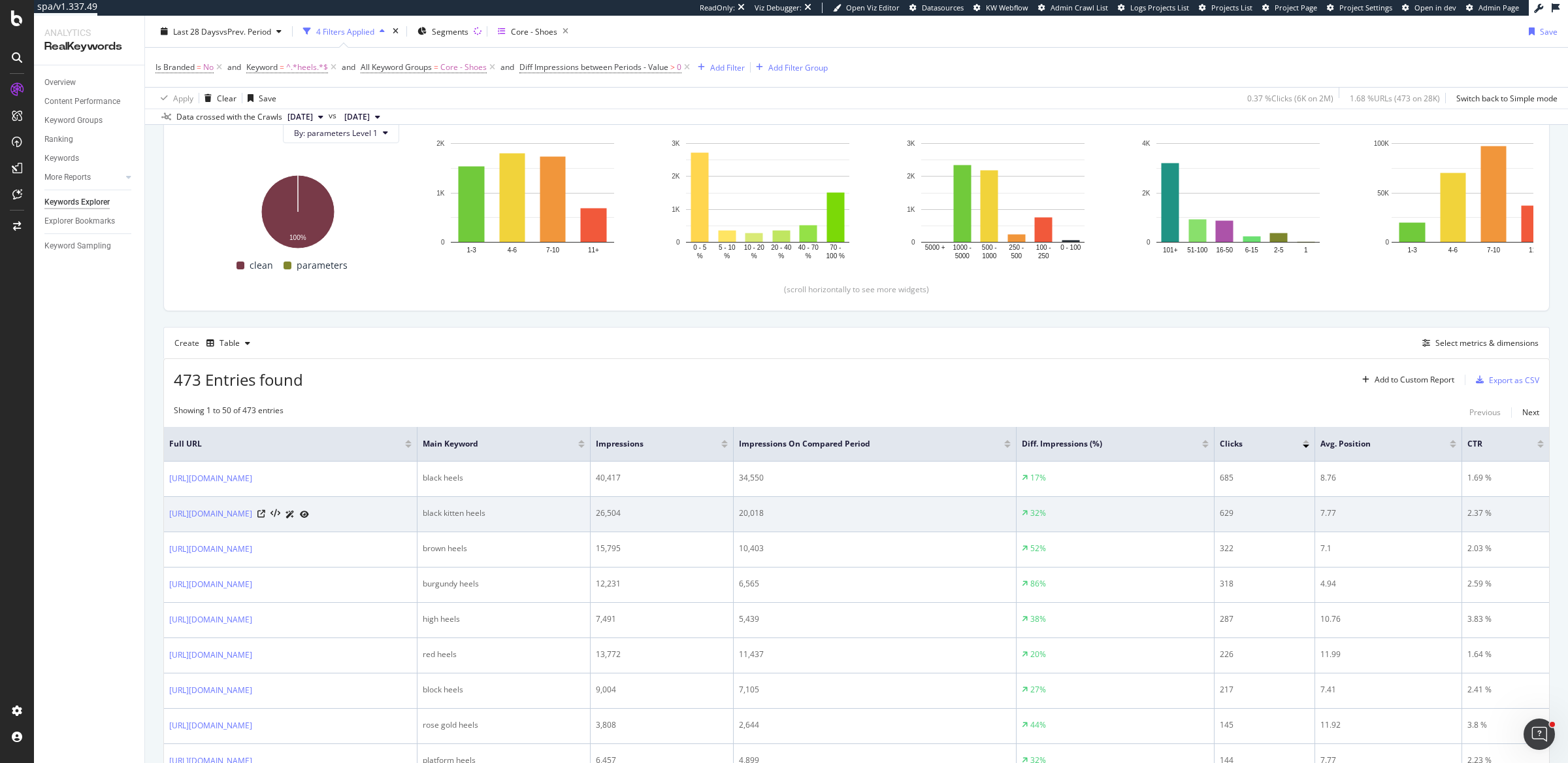
scroll to position [158, 0]
drag, startPoint x: 619, startPoint y: 509, endPoint x: 689, endPoint y: 509, distance: 70.0
click at [585, 509] on div "black kitten heels" at bounding box center [503, 512] width 162 height 12
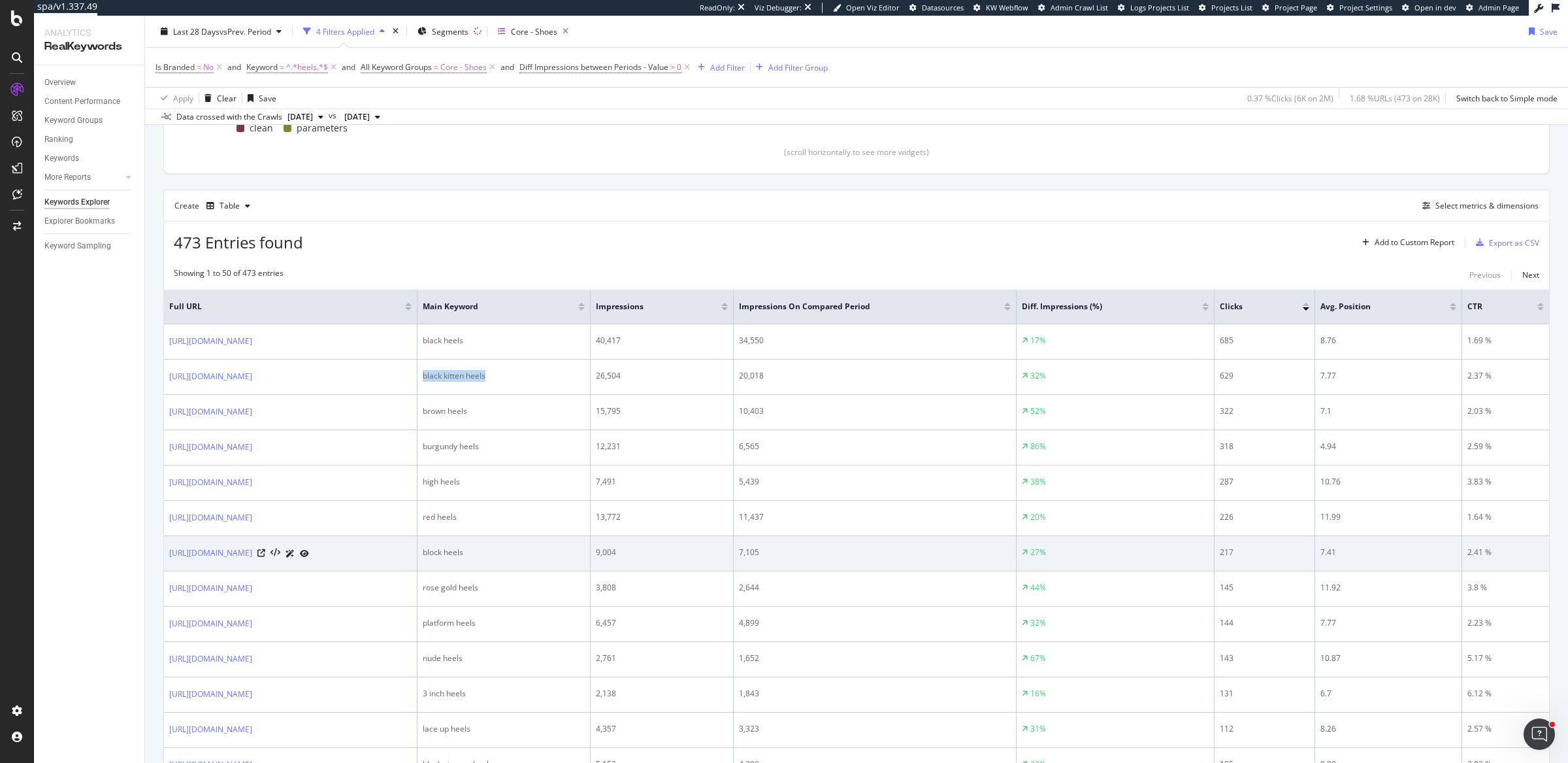
scroll to position [375, 0]
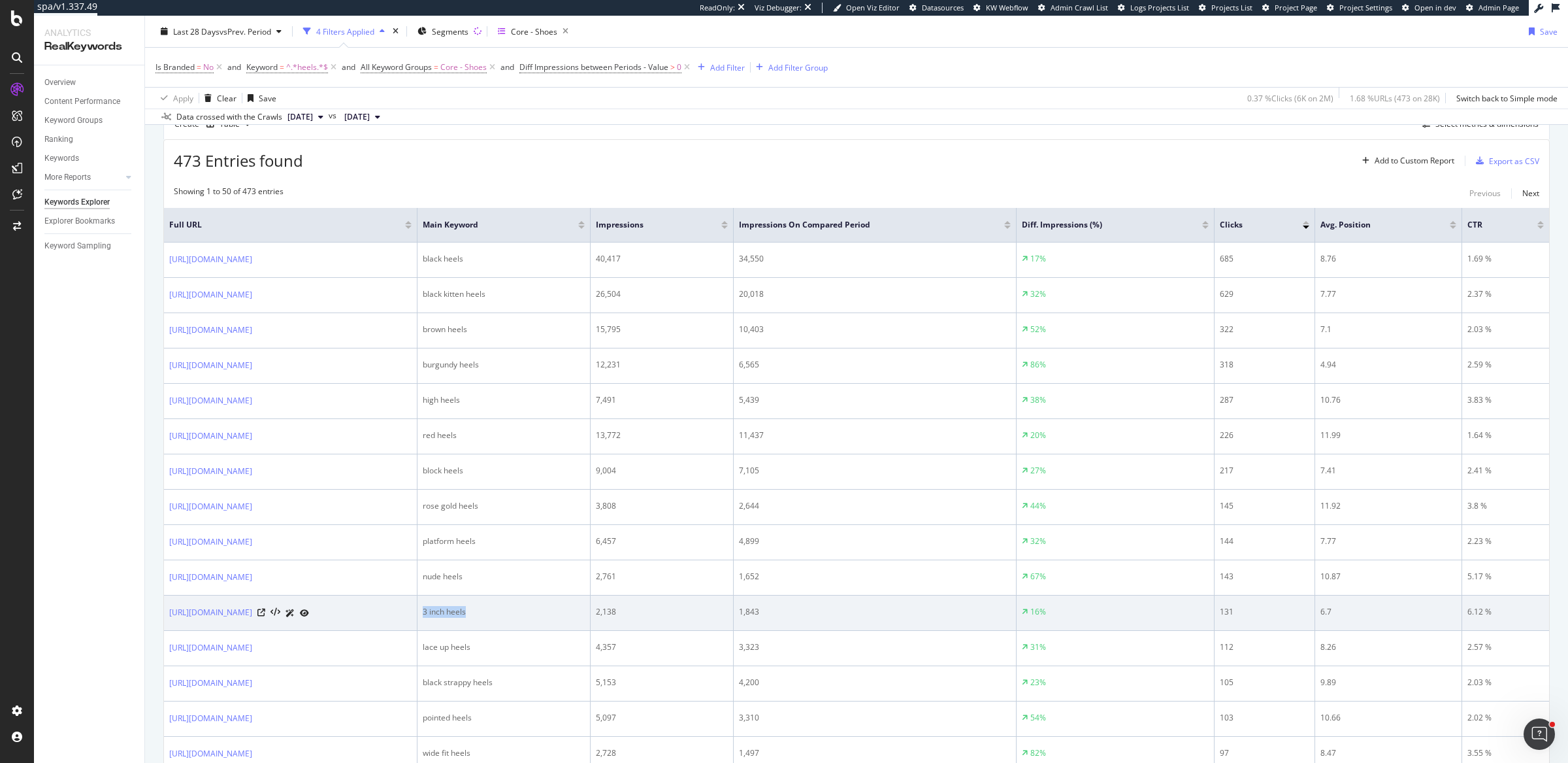
drag, startPoint x: 617, startPoint y: 606, endPoint x: 672, endPoint y: 605, distance: 55.0
click at [590, 605] on td "3 inch heels" at bounding box center [504, 613] width 173 height 35
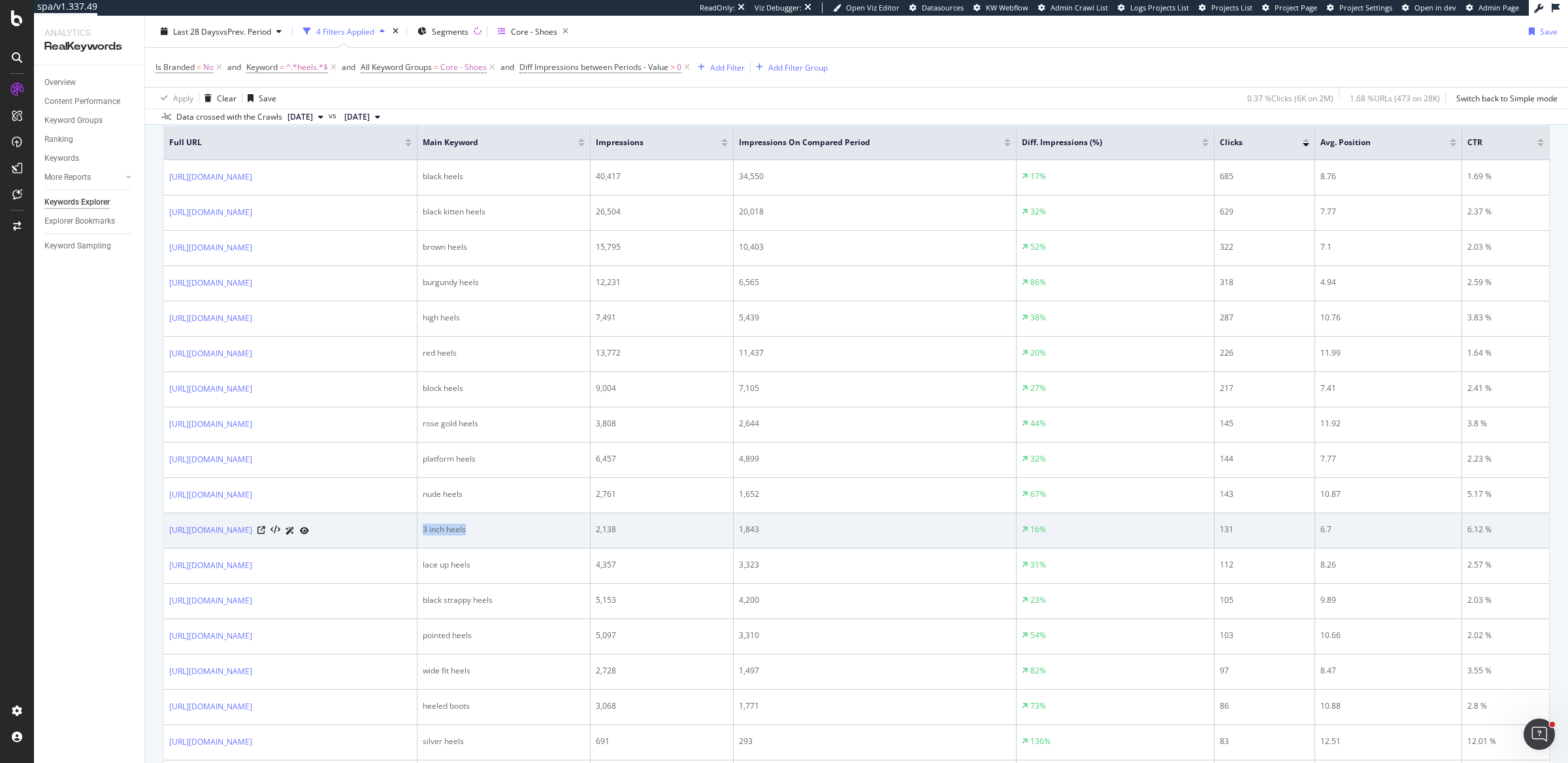
scroll to position [462, 0]
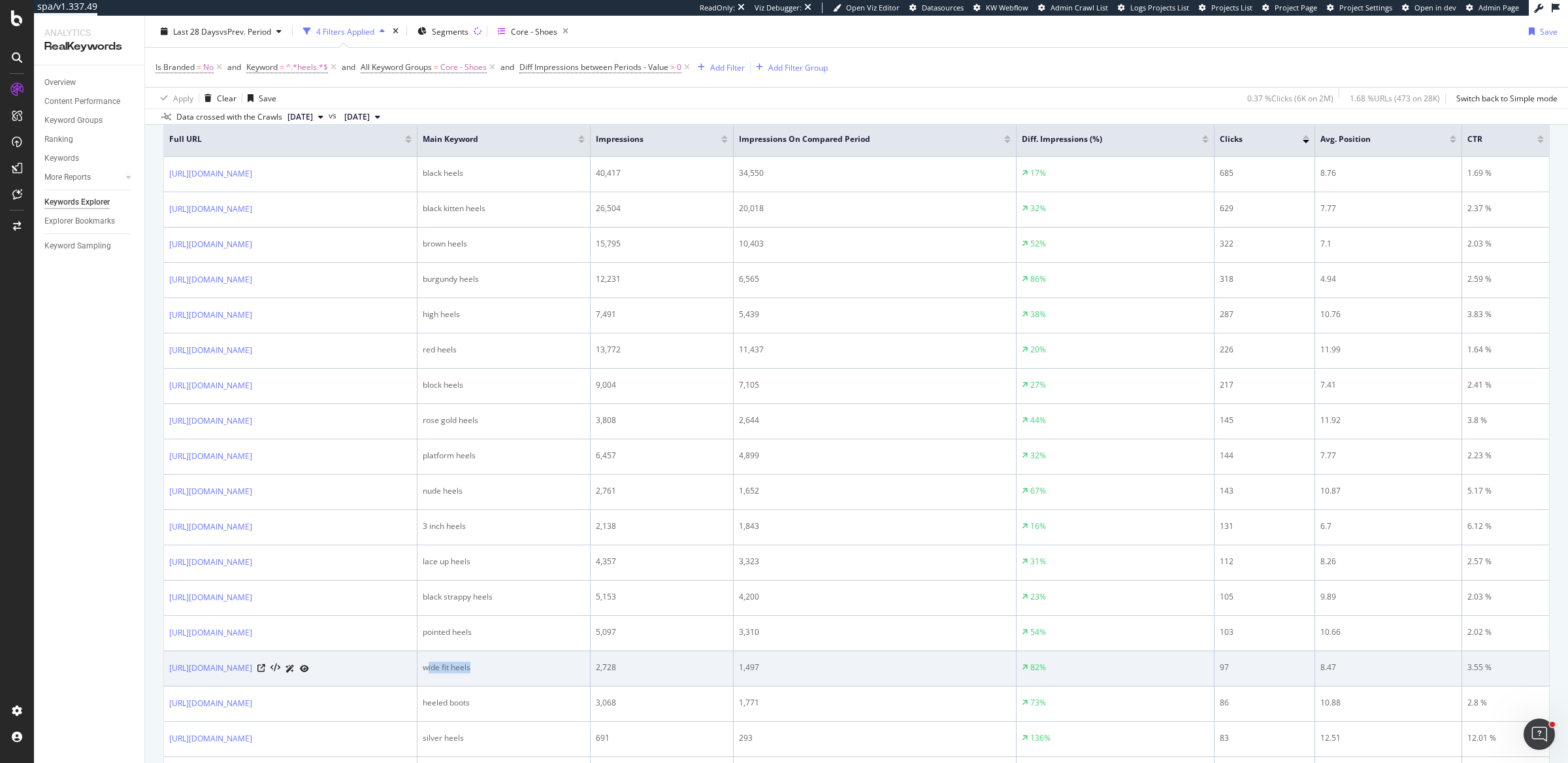
drag, startPoint x: 624, startPoint y: 661, endPoint x: 666, endPoint y: 662, distance: 42.0
click at [585, 662] on div "wide fit heels" at bounding box center [503, 668] width 162 height 12
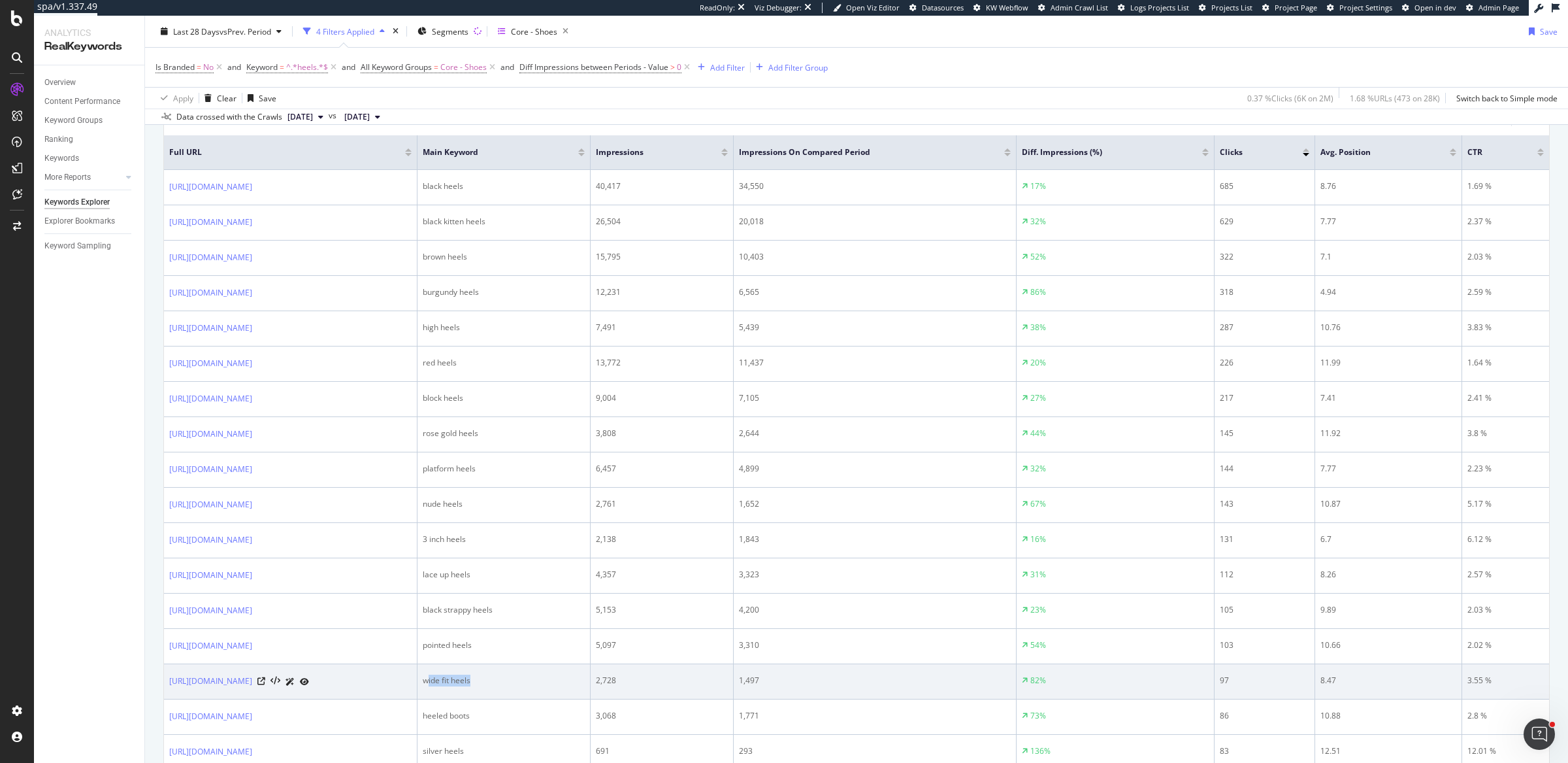
scroll to position [0, 0]
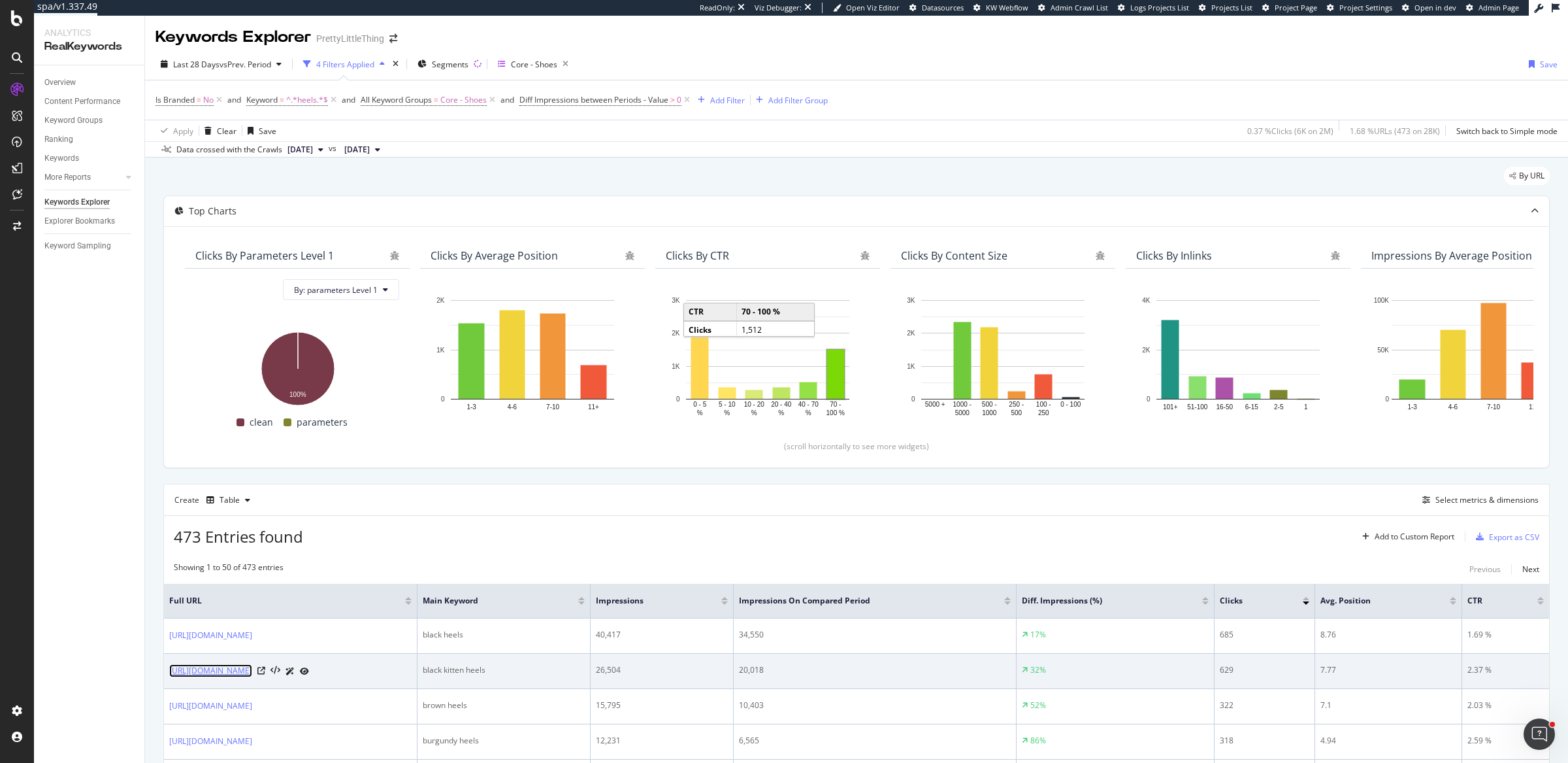
click at [252, 668] on link "https://www.prettylittlething.com/shoes/heels/kitten-heels.html" at bounding box center [211, 670] width 83 height 13
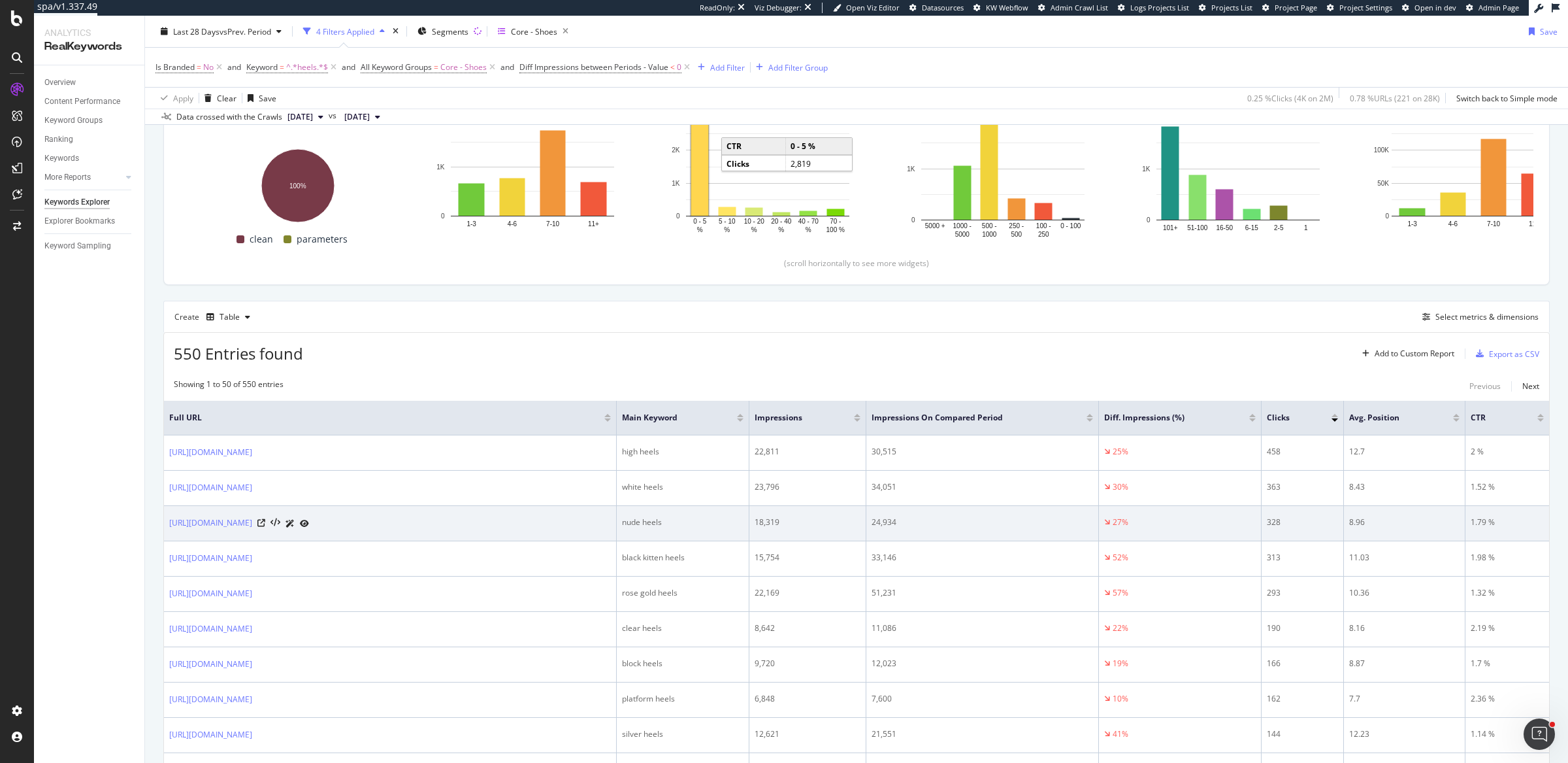
scroll to position [184, 0]
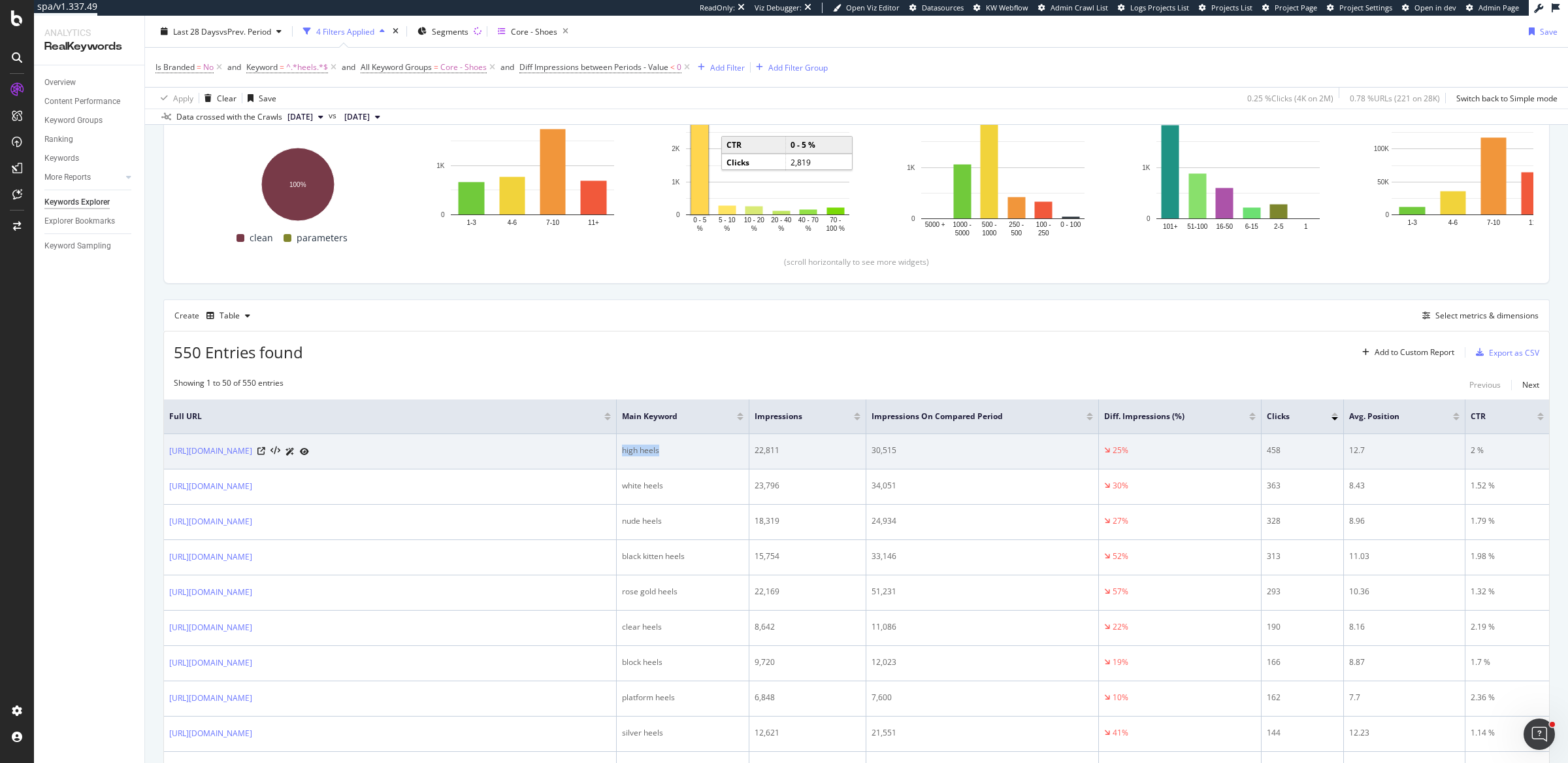
drag, startPoint x: 662, startPoint y: 445, endPoint x: 617, endPoint y: 449, distance: 45.2
click at [617, 449] on td "high heels" at bounding box center [683, 451] width 133 height 35
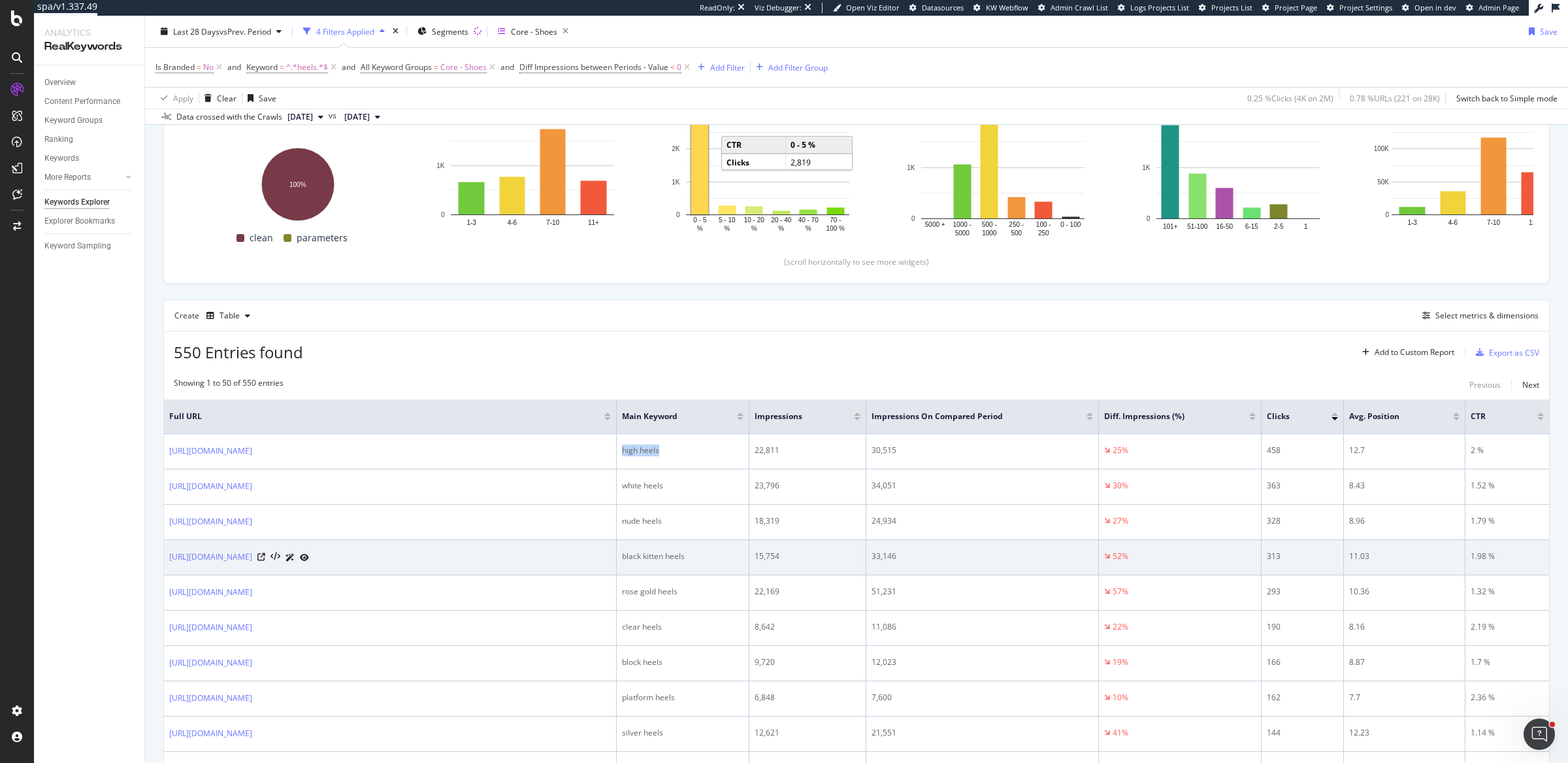
scroll to position [187, 0]
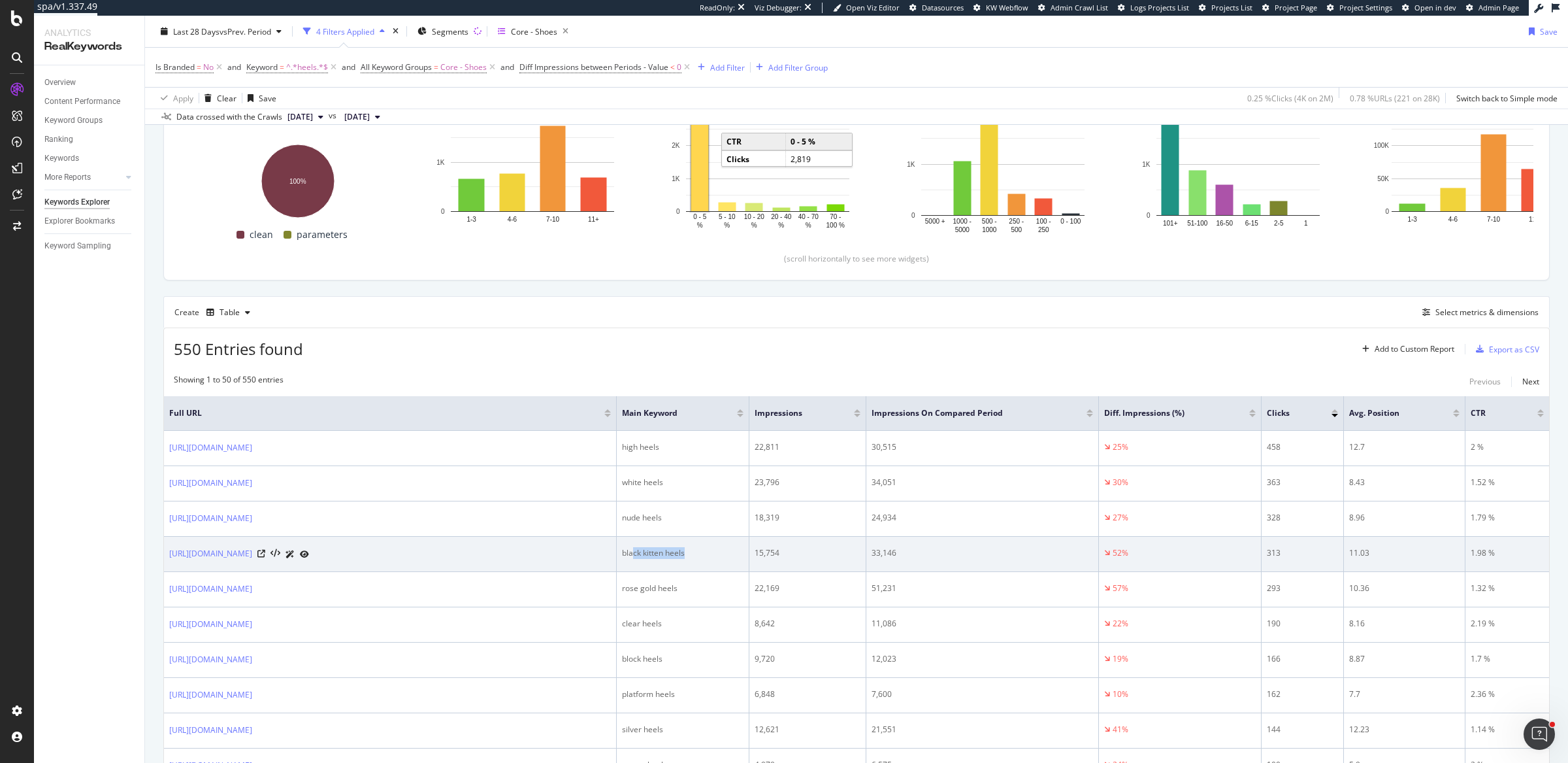
drag, startPoint x: 631, startPoint y: 549, endPoint x: 706, endPoint y: 546, distance: 75.1
click at [706, 547] on div "black kitten heels" at bounding box center [682, 553] width 121 height 12
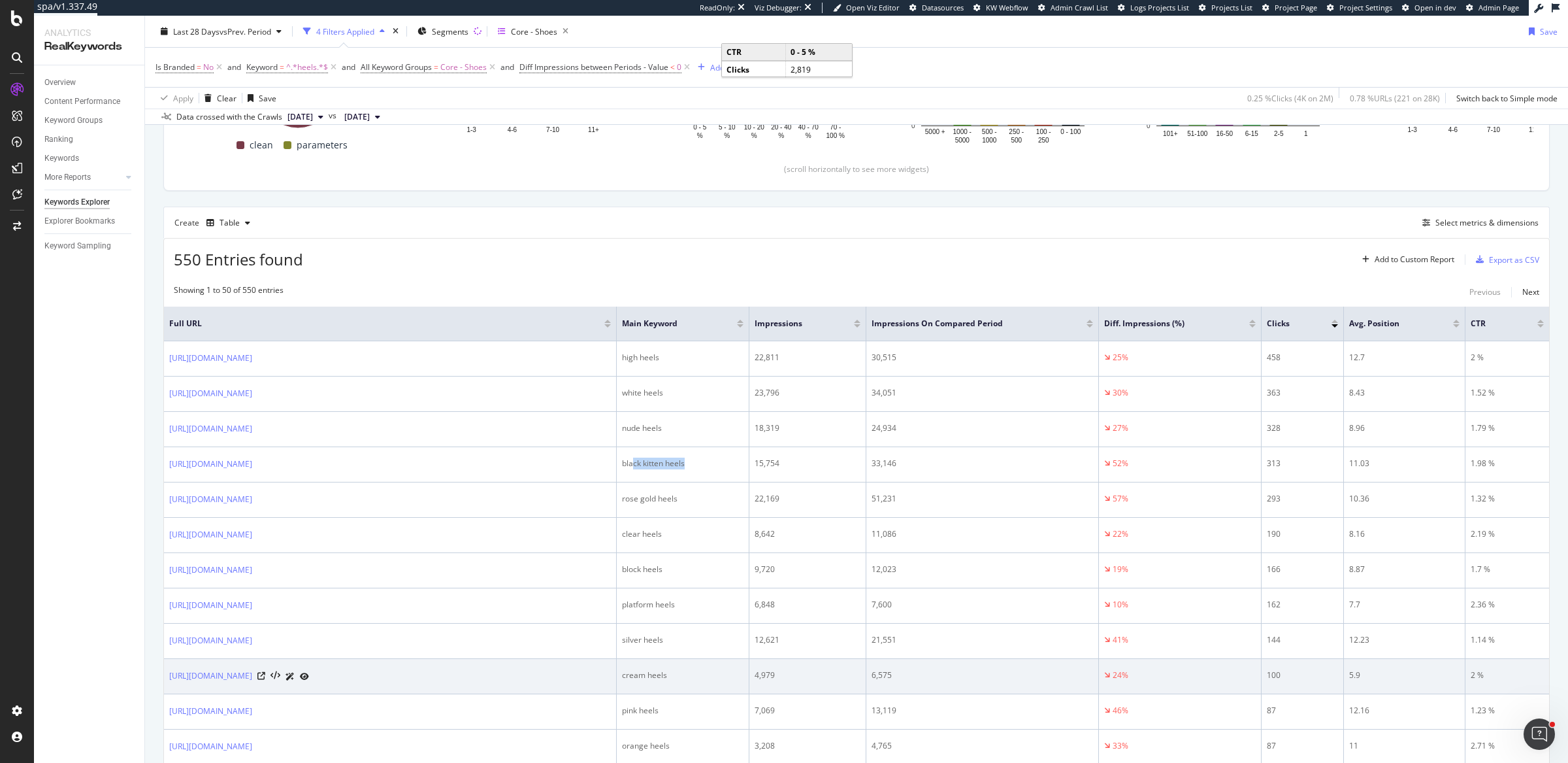
scroll to position [261, 0]
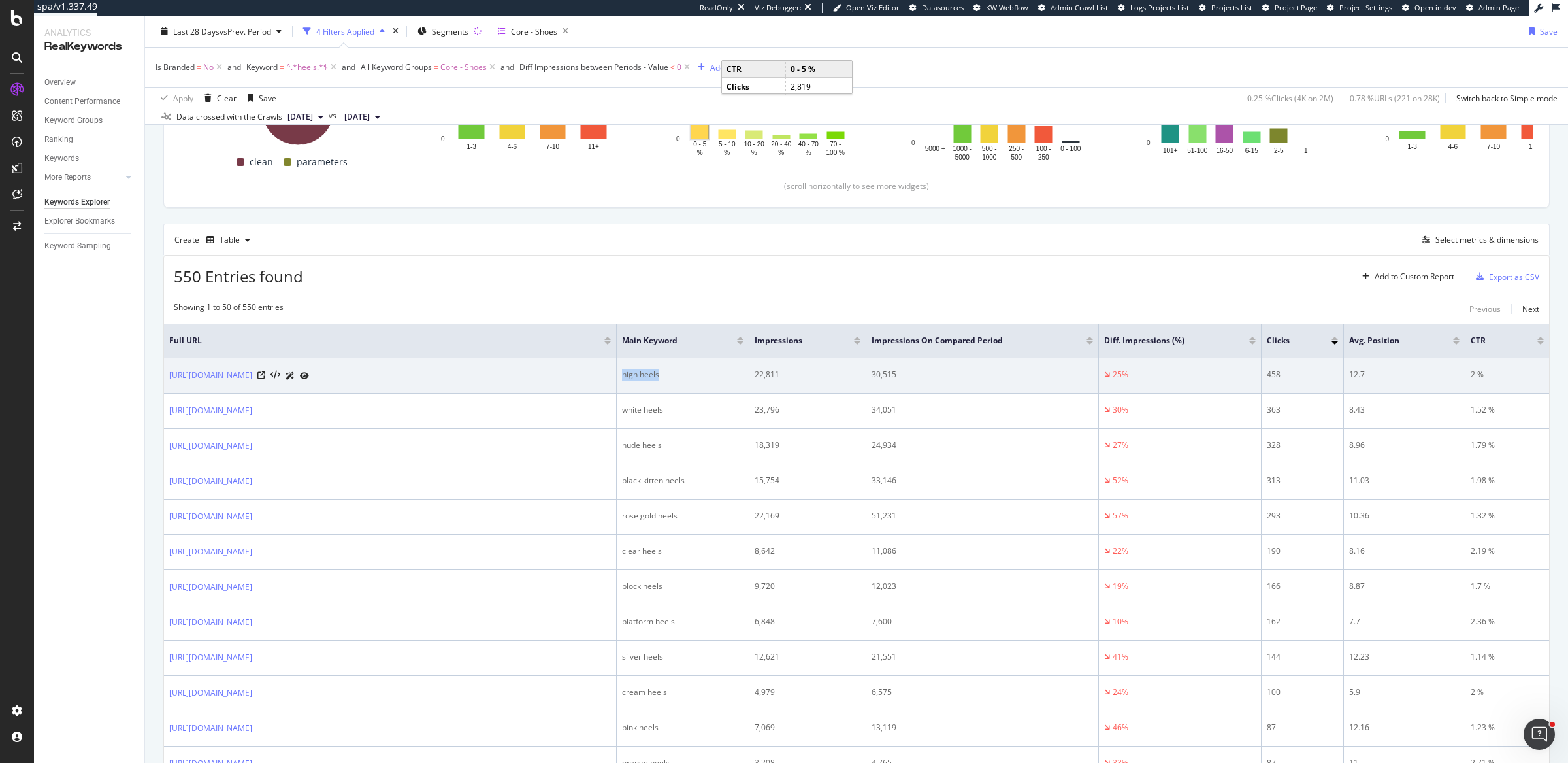
drag, startPoint x: 619, startPoint y: 371, endPoint x: 664, endPoint y: 371, distance: 45.0
click at [664, 371] on td "high heels" at bounding box center [683, 375] width 133 height 35
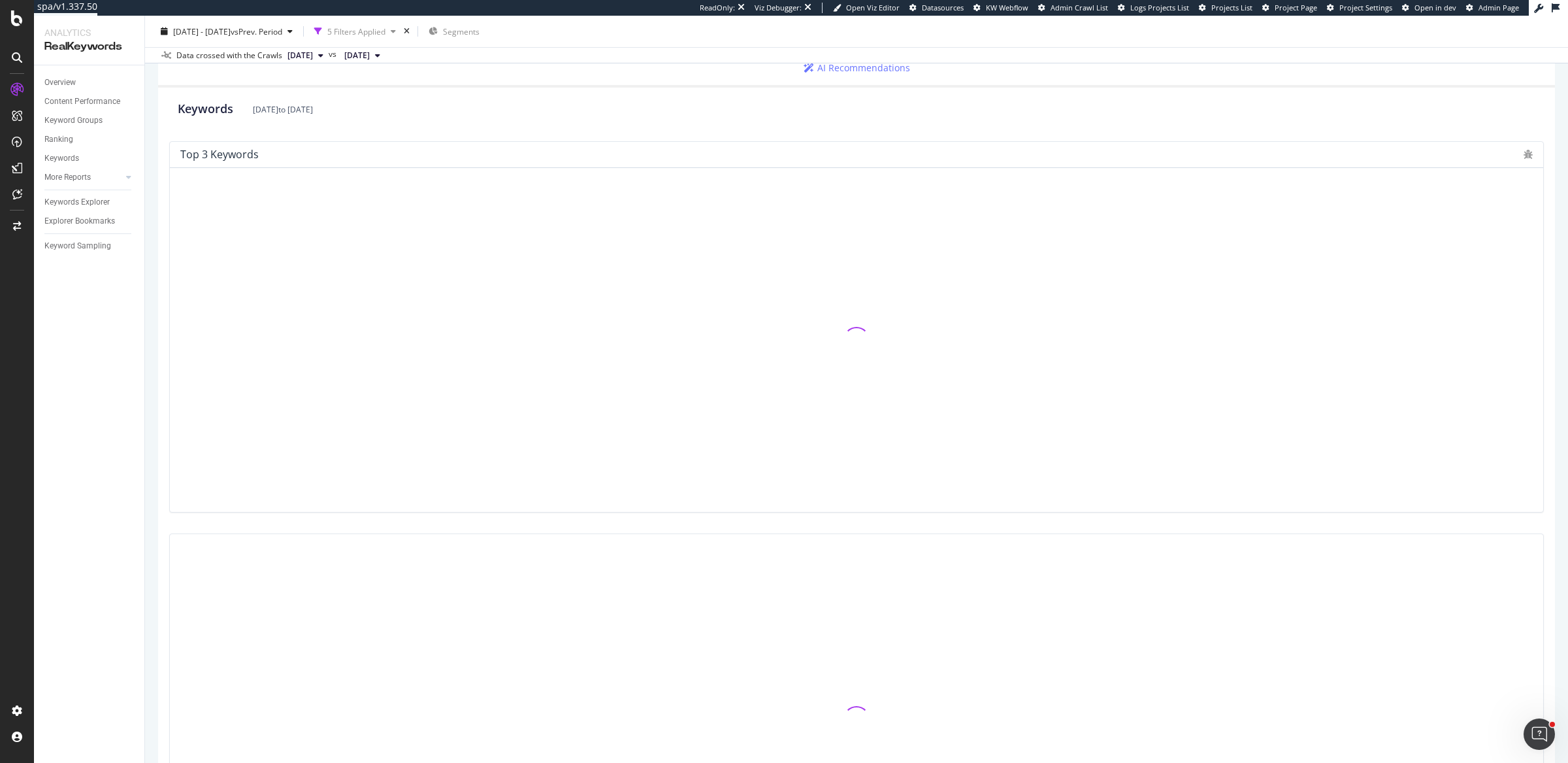
scroll to position [378, 0]
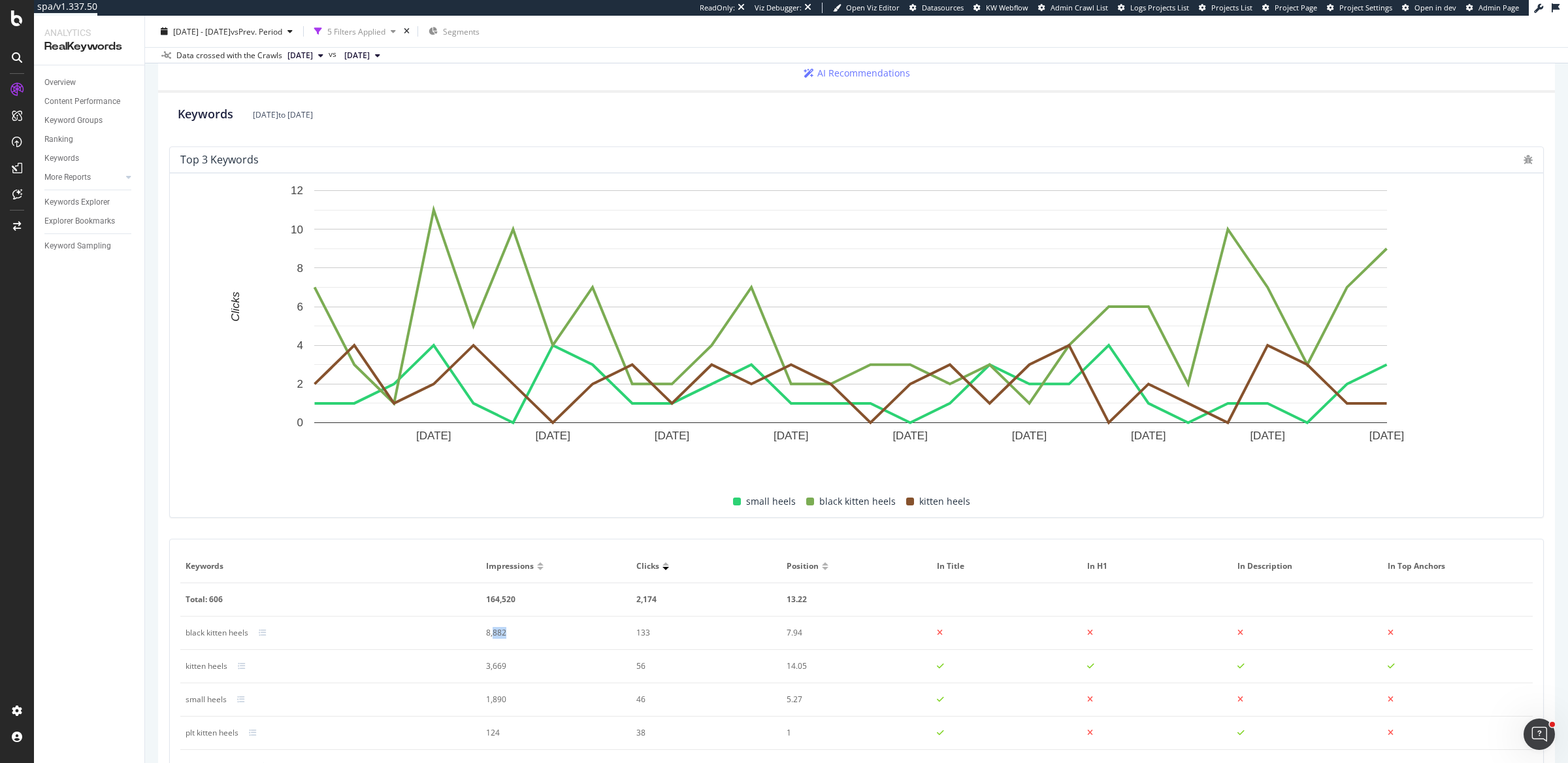
drag, startPoint x: 489, startPoint y: 630, endPoint x: 522, endPoint y: 629, distance: 33.0
click at [522, 629] on div "8,882" at bounding box center [550, 632] width 126 height 12
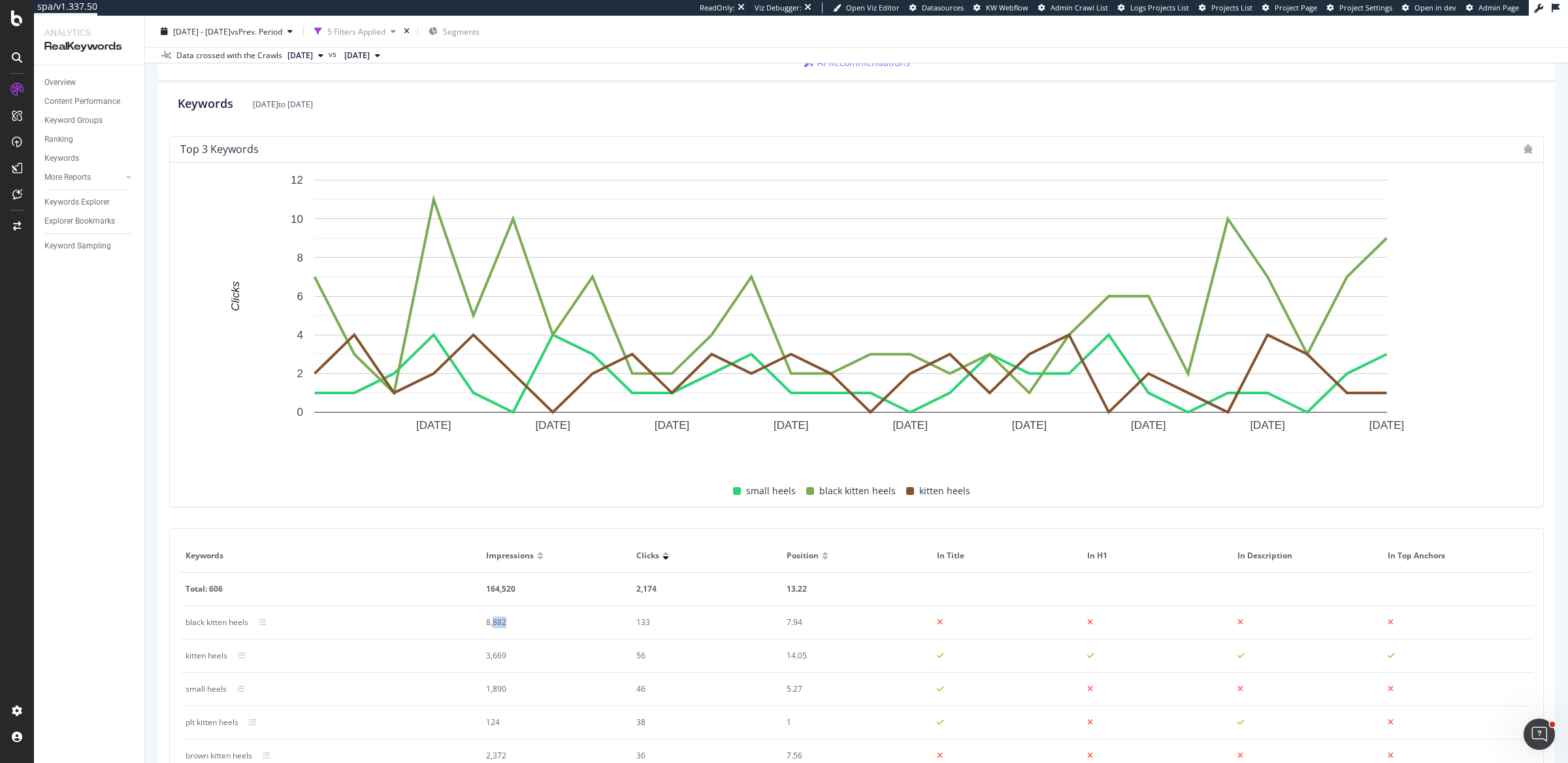
scroll to position [391, 0]
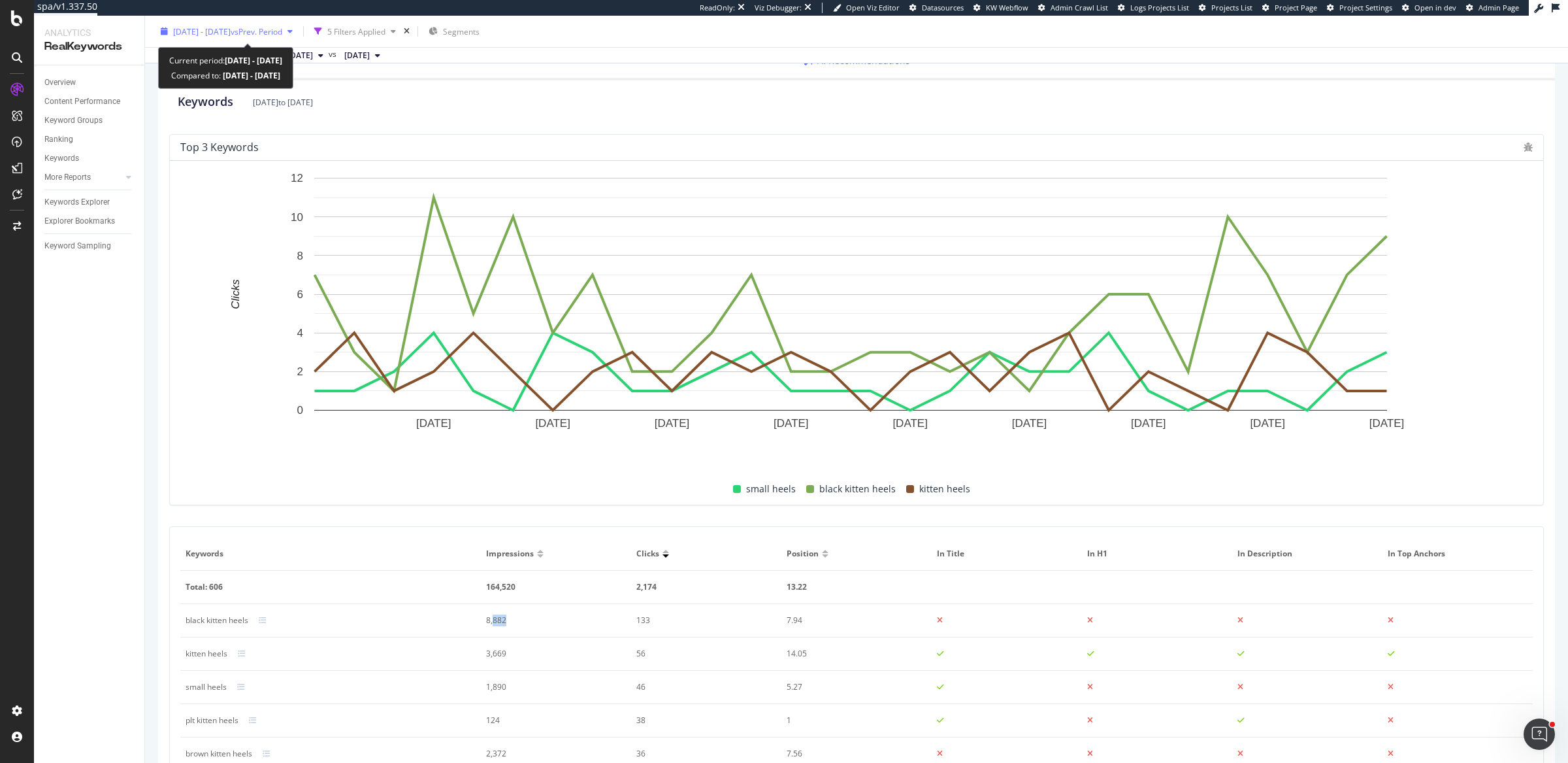
click at [231, 30] on span "2025 Aug. 28th - Sep. 24th" at bounding box center [202, 32] width 57 height 11
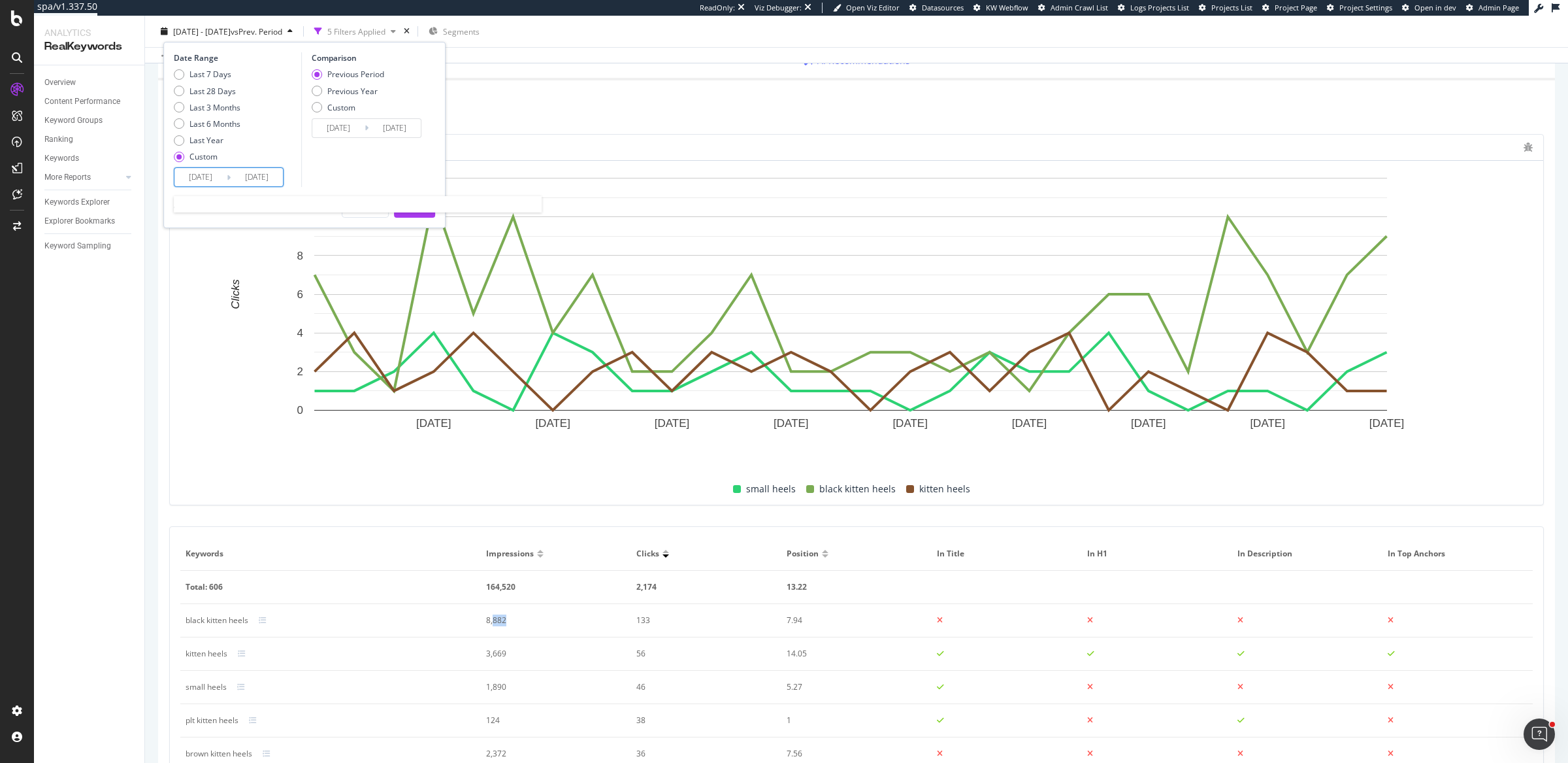
click at [202, 175] on input "2025/08/28" at bounding box center [200, 177] width 52 height 19
click at [845, 117] on div "Keywords Aug. 28, 2025 to Sep. 24, 2025" at bounding box center [856, 102] width 1377 height 44
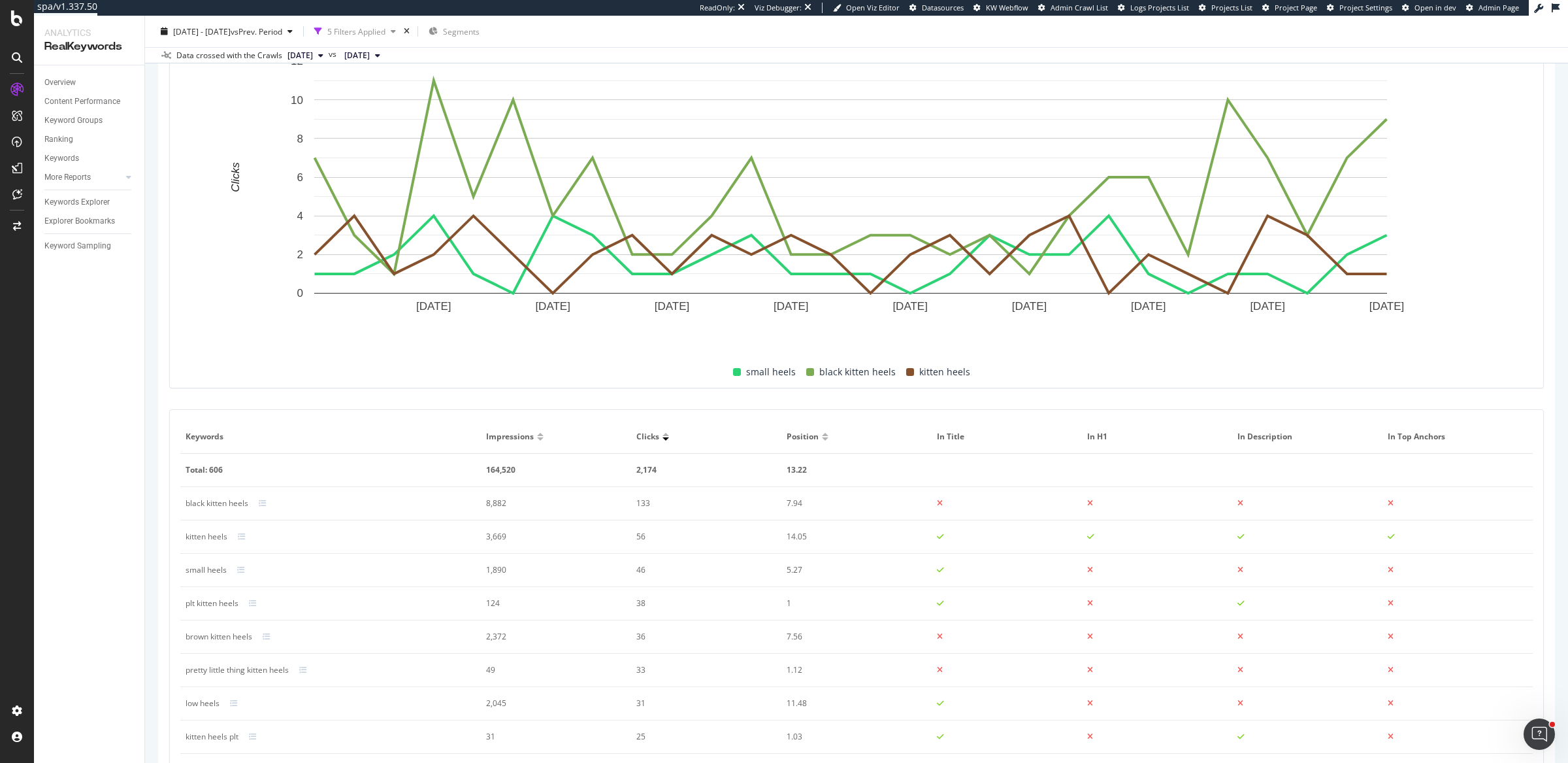
scroll to position [532, 0]
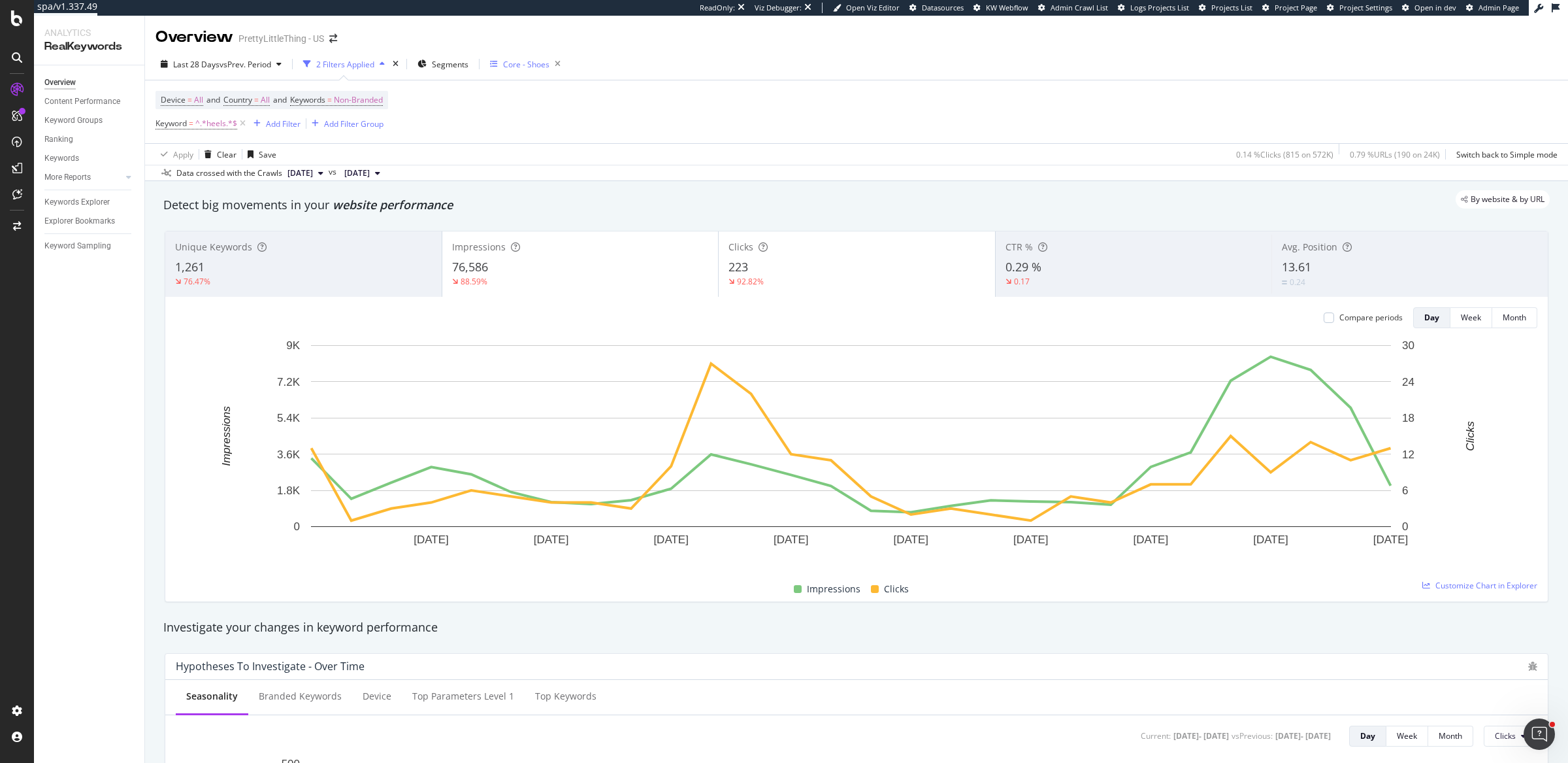
click at [545, 66] on div "Core - Shoes" at bounding box center [526, 64] width 46 height 11
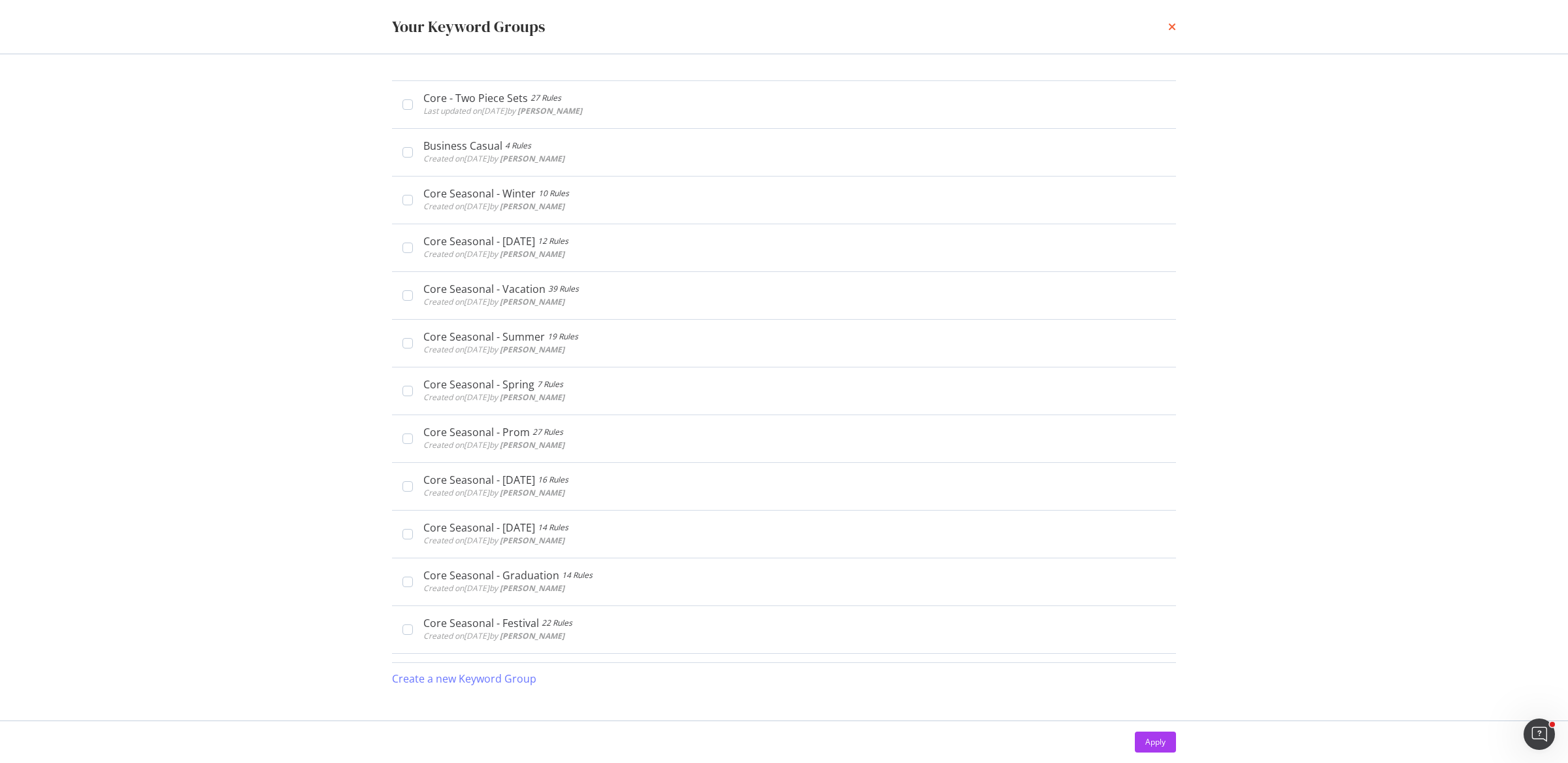
click at [1172, 26] on icon "times" at bounding box center [1172, 26] width 7 height 10
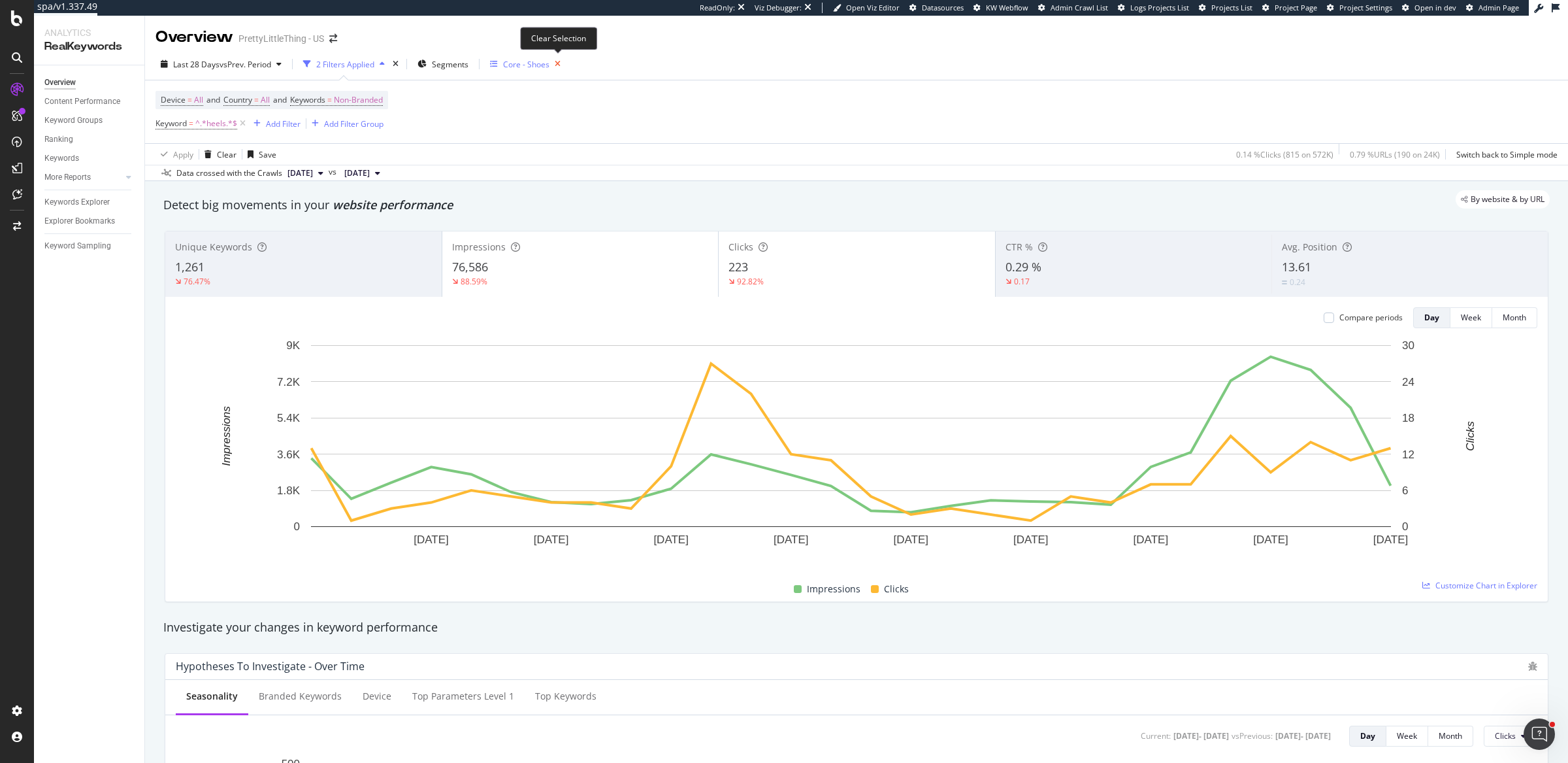
click at [561, 64] on icon "button" at bounding box center [558, 64] width 17 height 19
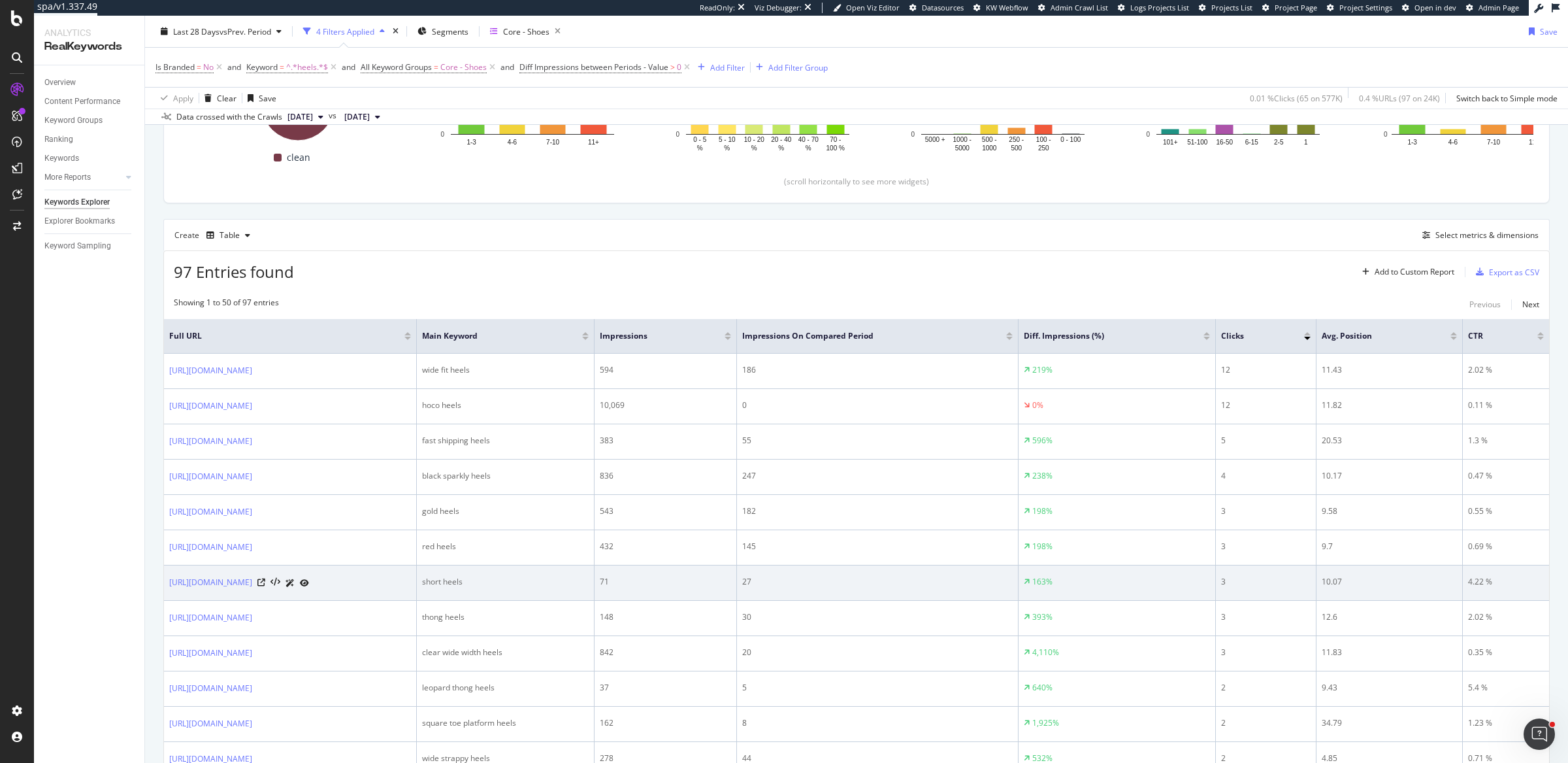
scroll to position [270, 0]
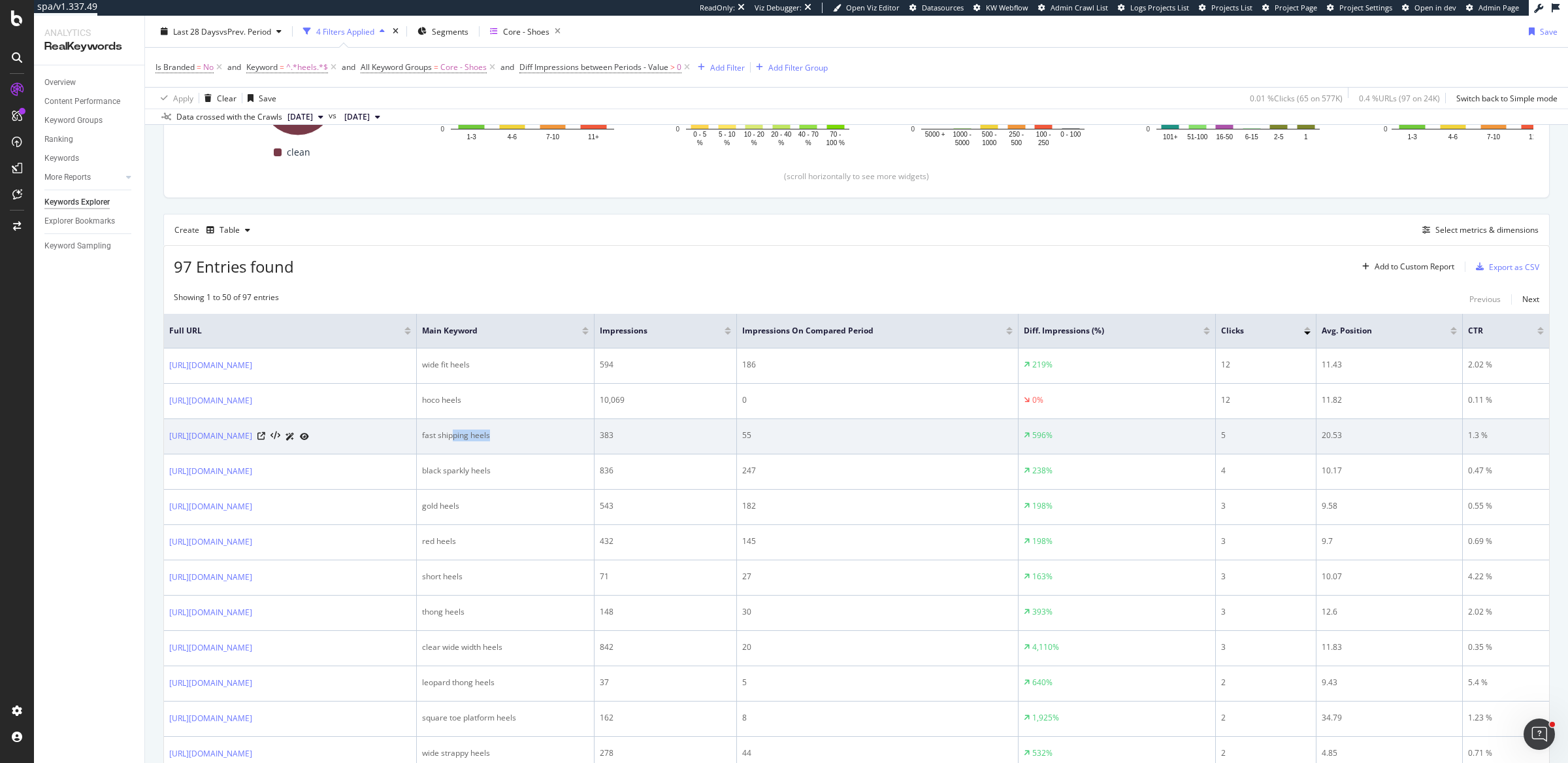
drag, startPoint x: 647, startPoint y: 432, endPoint x: 706, endPoint y: 431, distance: 59.0
click at [589, 431] on div "fast shipping heels" at bounding box center [506, 435] width 168 height 12
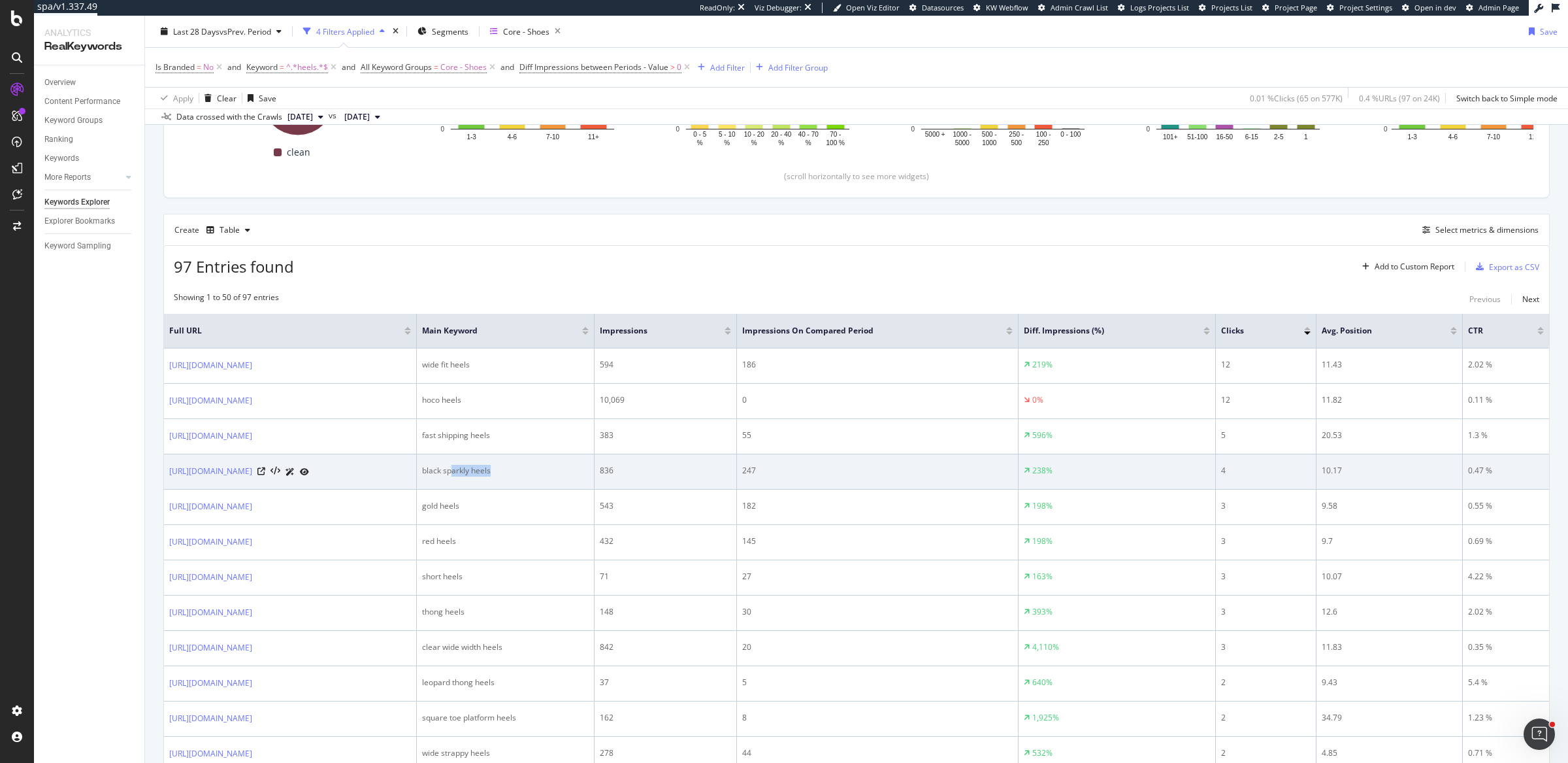
drag, startPoint x: 645, startPoint y: 472, endPoint x: 690, endPoint y: 471, distance: 45.0
click at [589, 471] on div "black sparkly heels" at bounding box center [506, 470] width 168 height 12
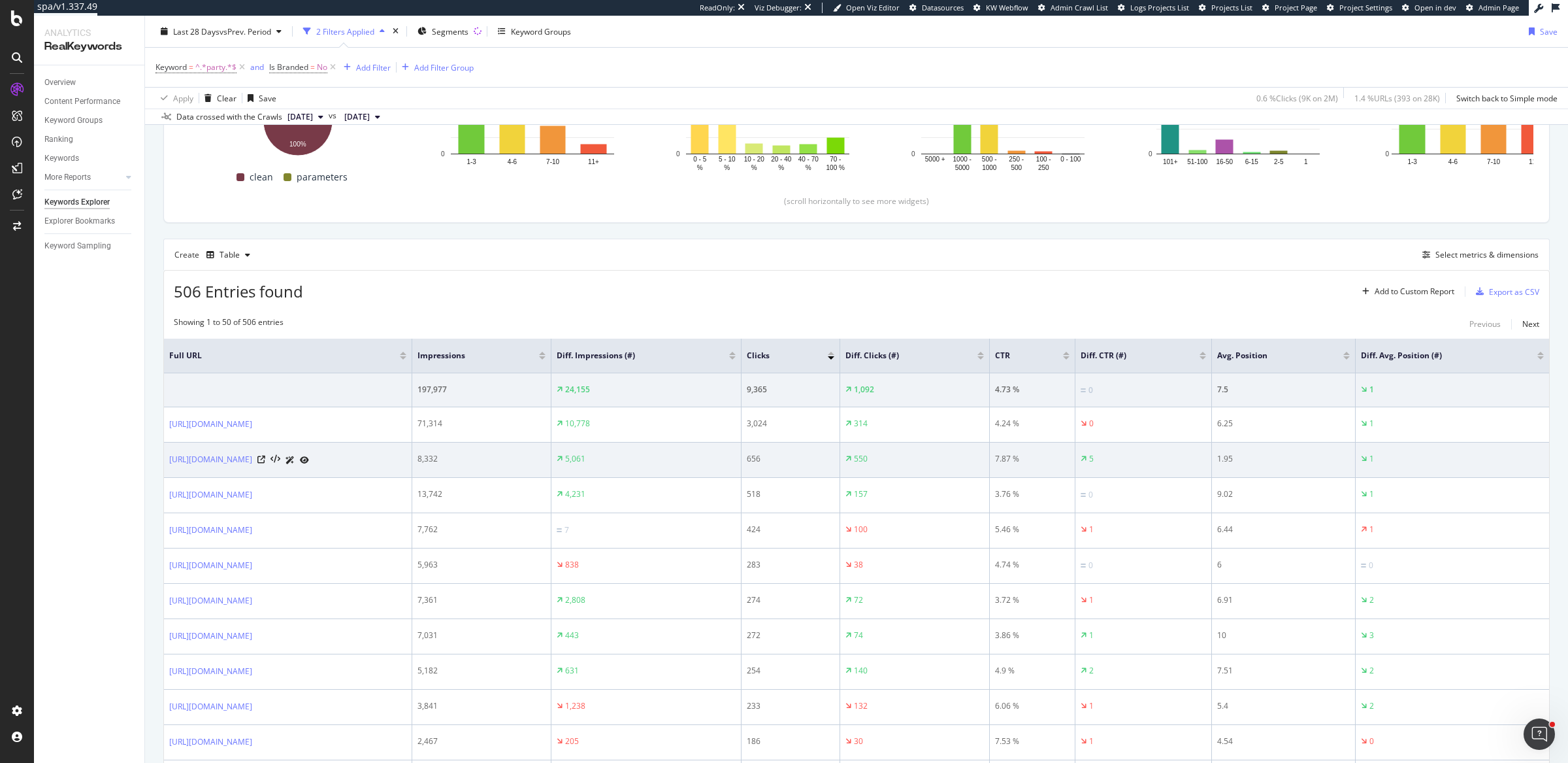
scroll to position [261, 0]
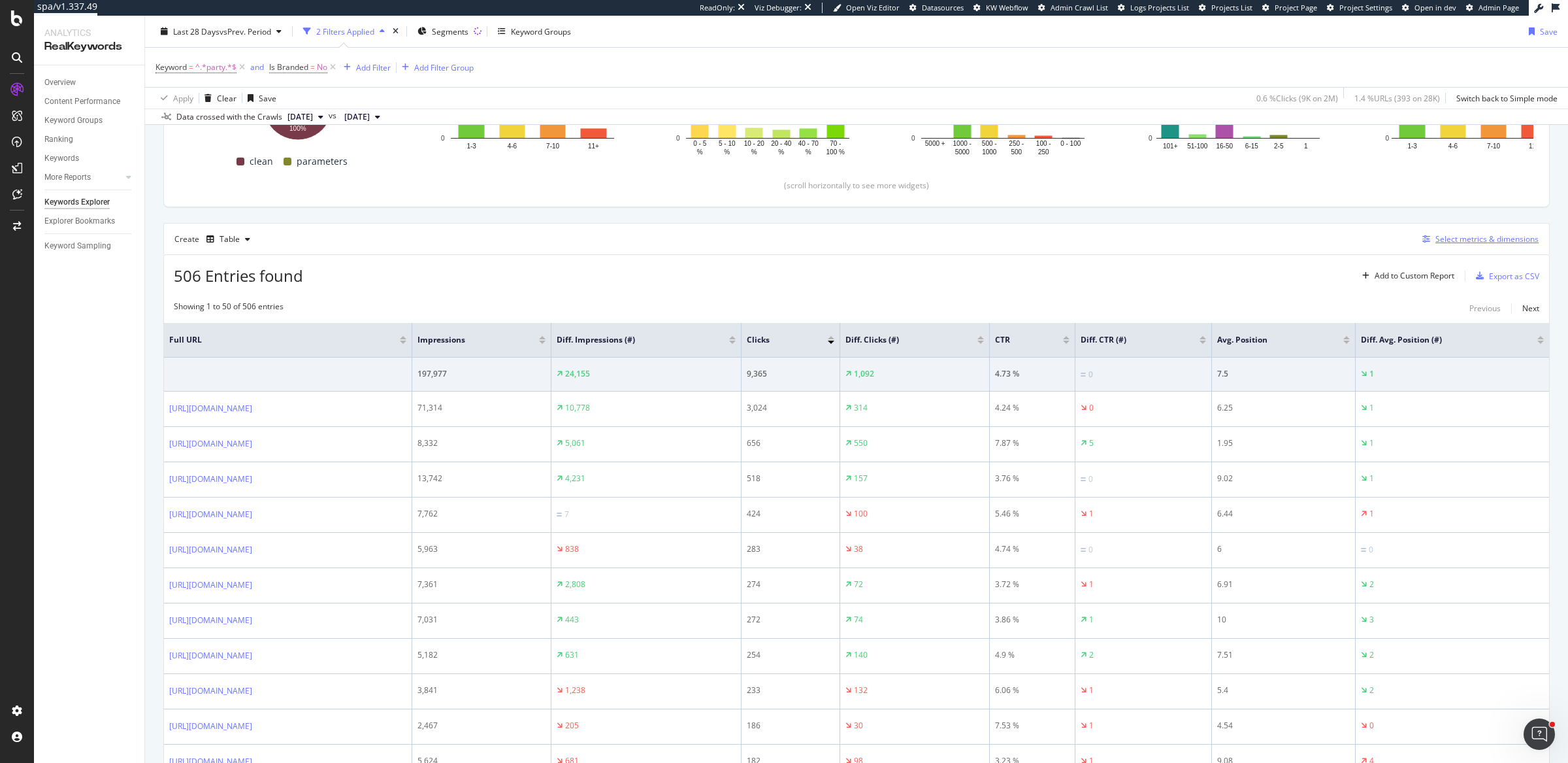
click at [1448, 237] on div "Select metrics & dimensions" at bounding box center [1486, 239] width 103 height 11
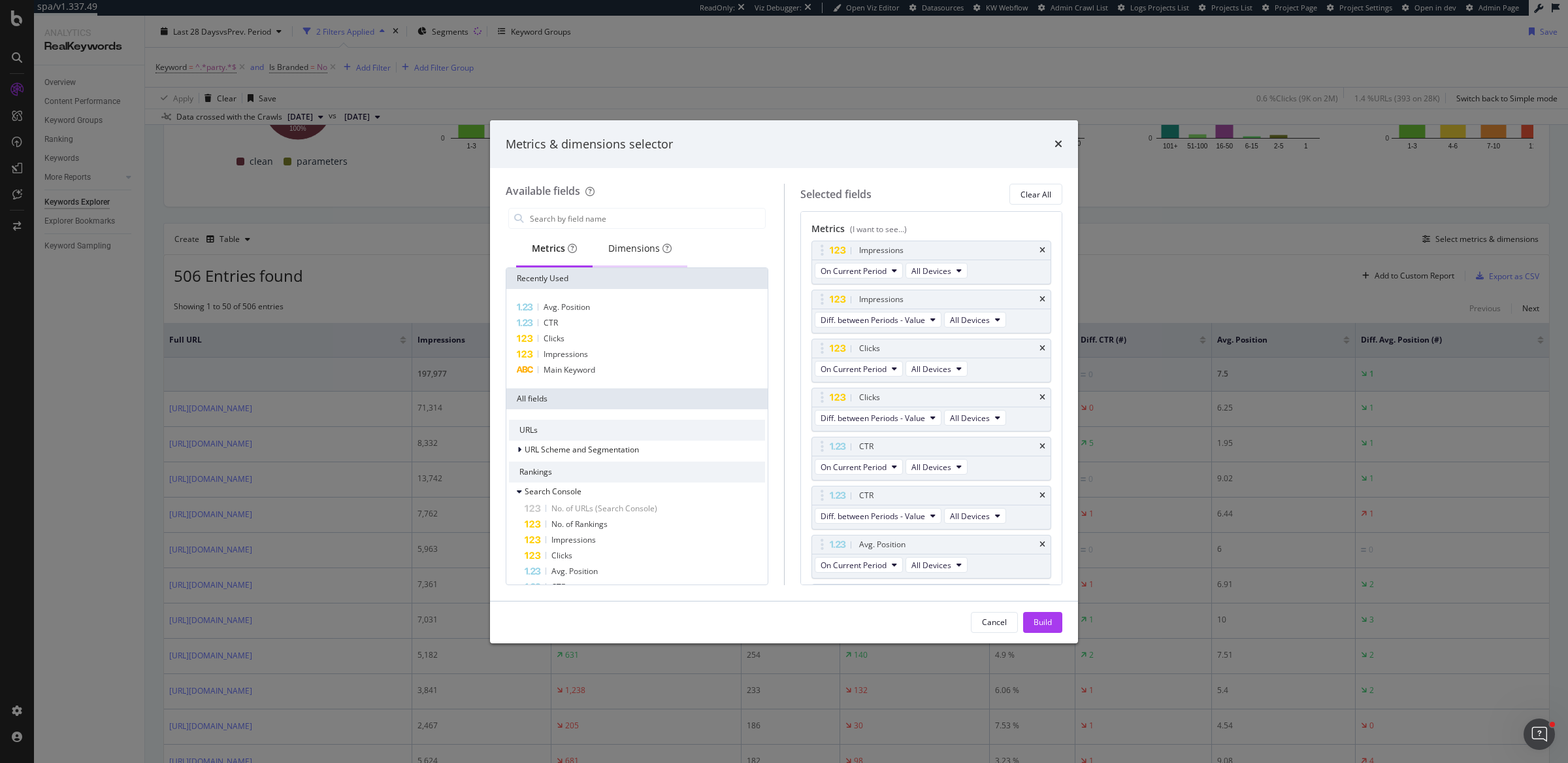
click at [626, 251] on div "Dimensions" at bounding box center [639, 248] width 63 height 13
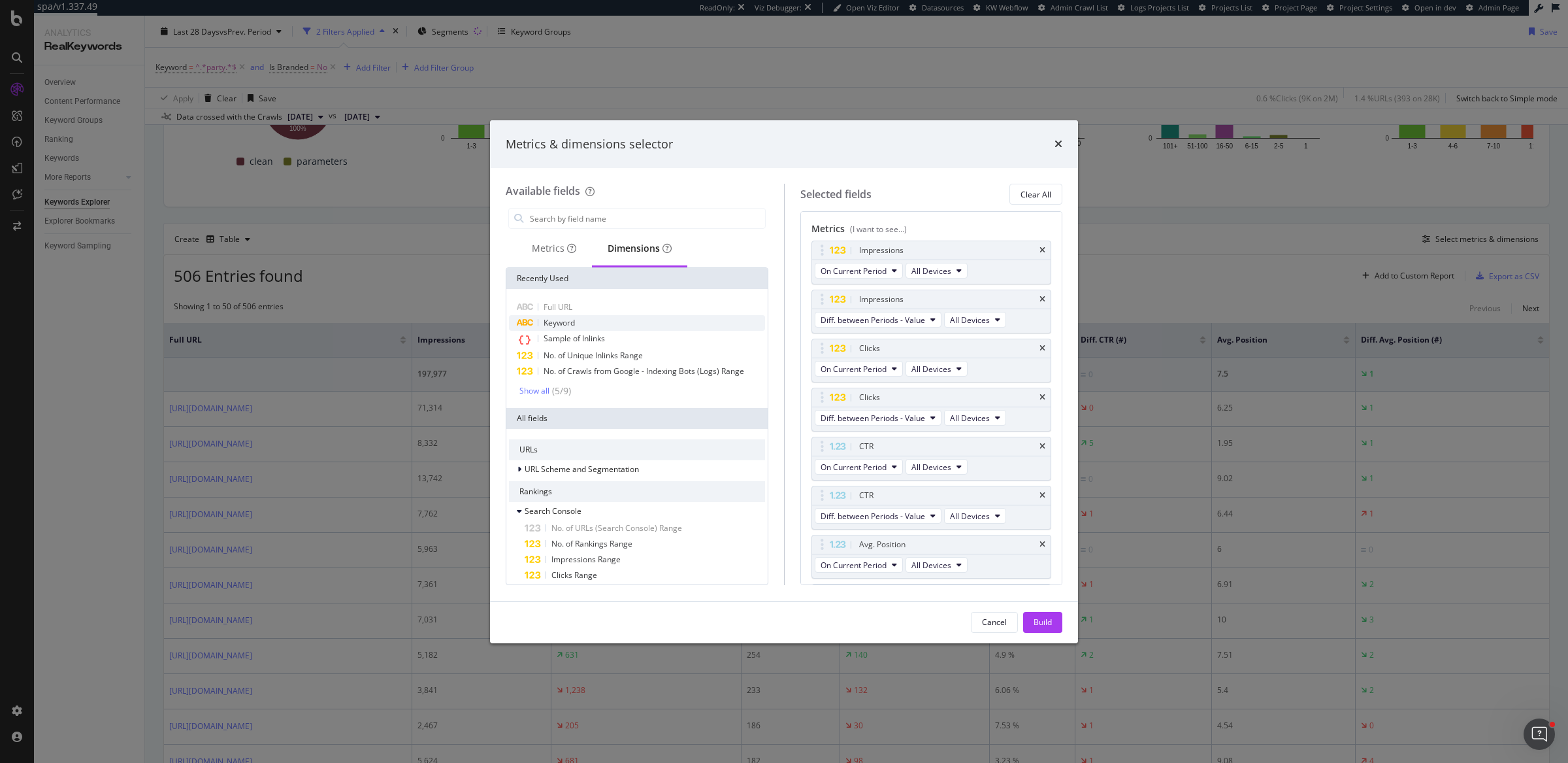
click at [579, 323] on div "Keyword" at bounding box center [637, 323] width 256 height 16
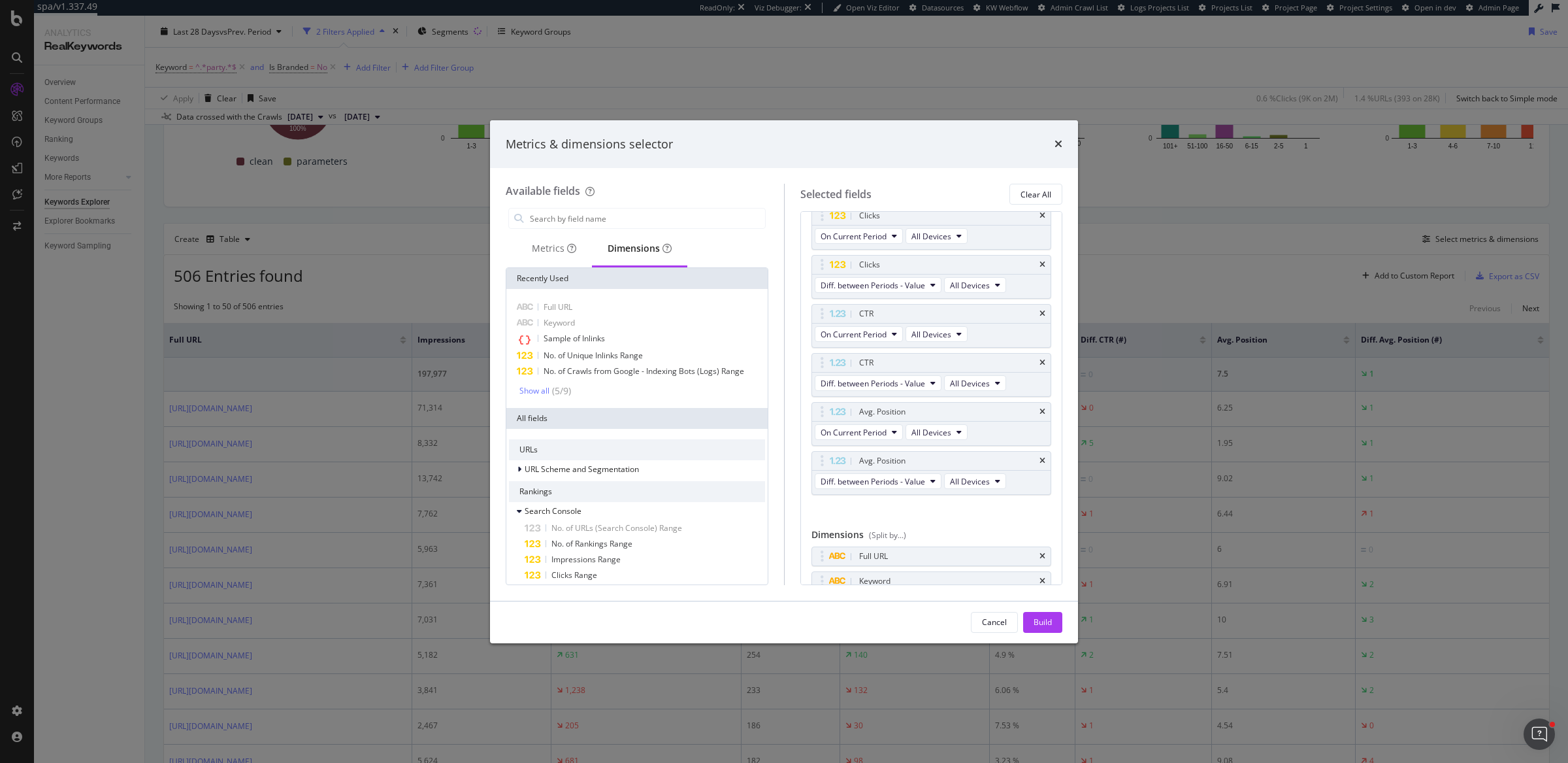
scroll to position [134, 0]
click at [1037, 616] on div "Build" at bounding box center [1043, 622] width 19 height 19
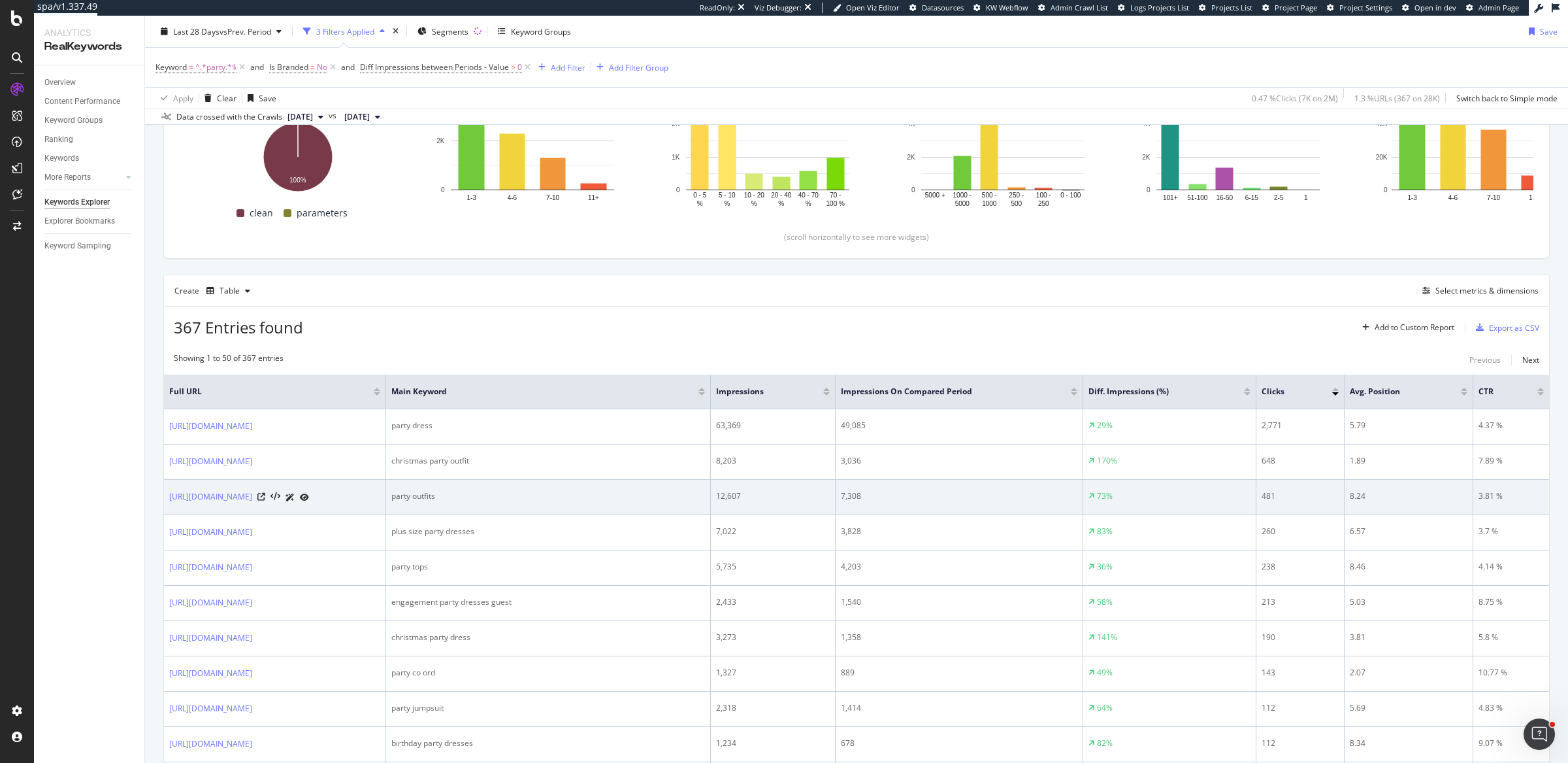
scroll to position [212, 0]
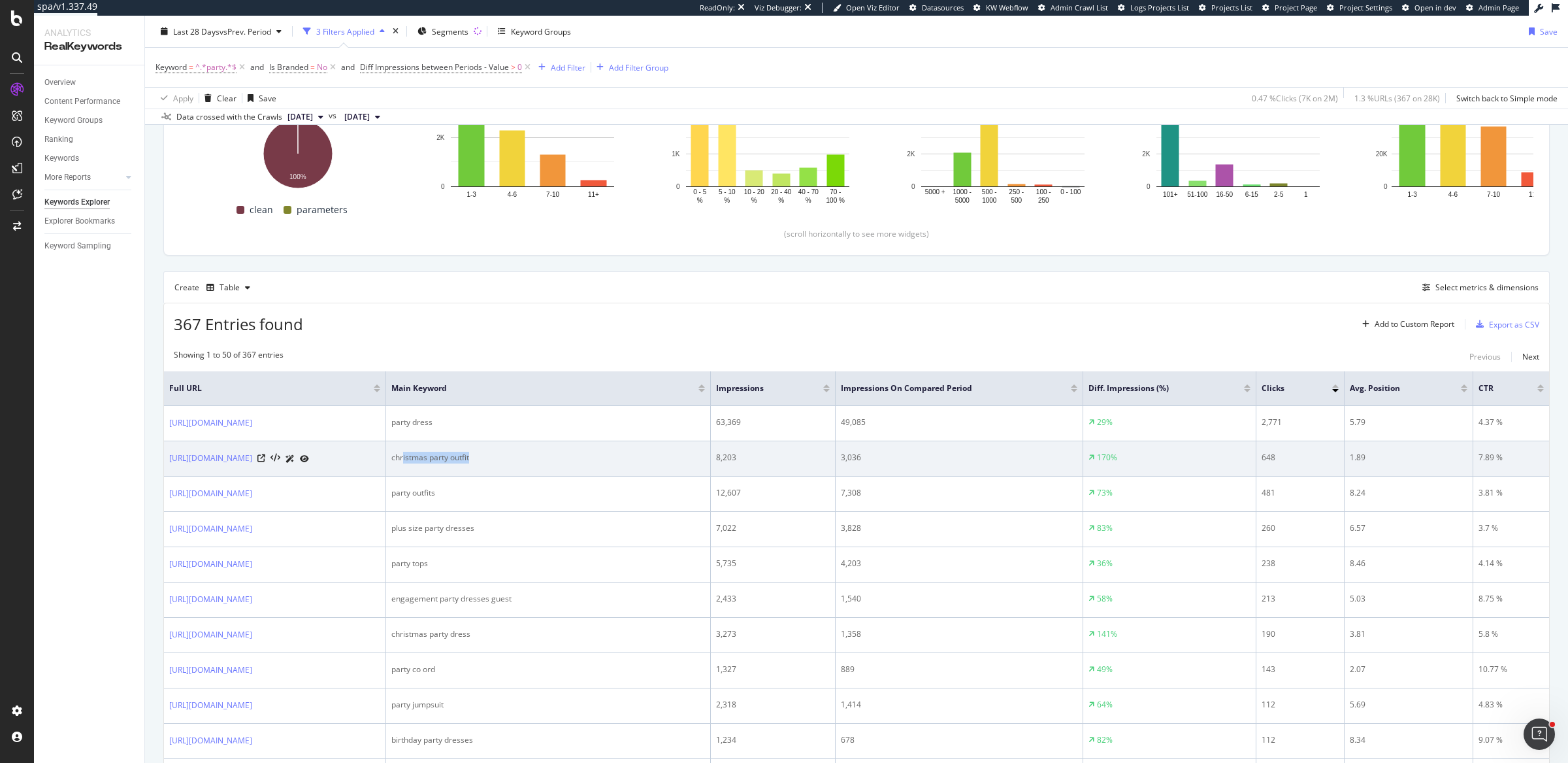
drag, startPoint x: 608, startPoint y: 455, endPoint x: 687, endPoint y: 451, distance: 79.1
click at [687, 451] on div "christmas party outfit" at bounding box center [548, 457] width 313 height 12
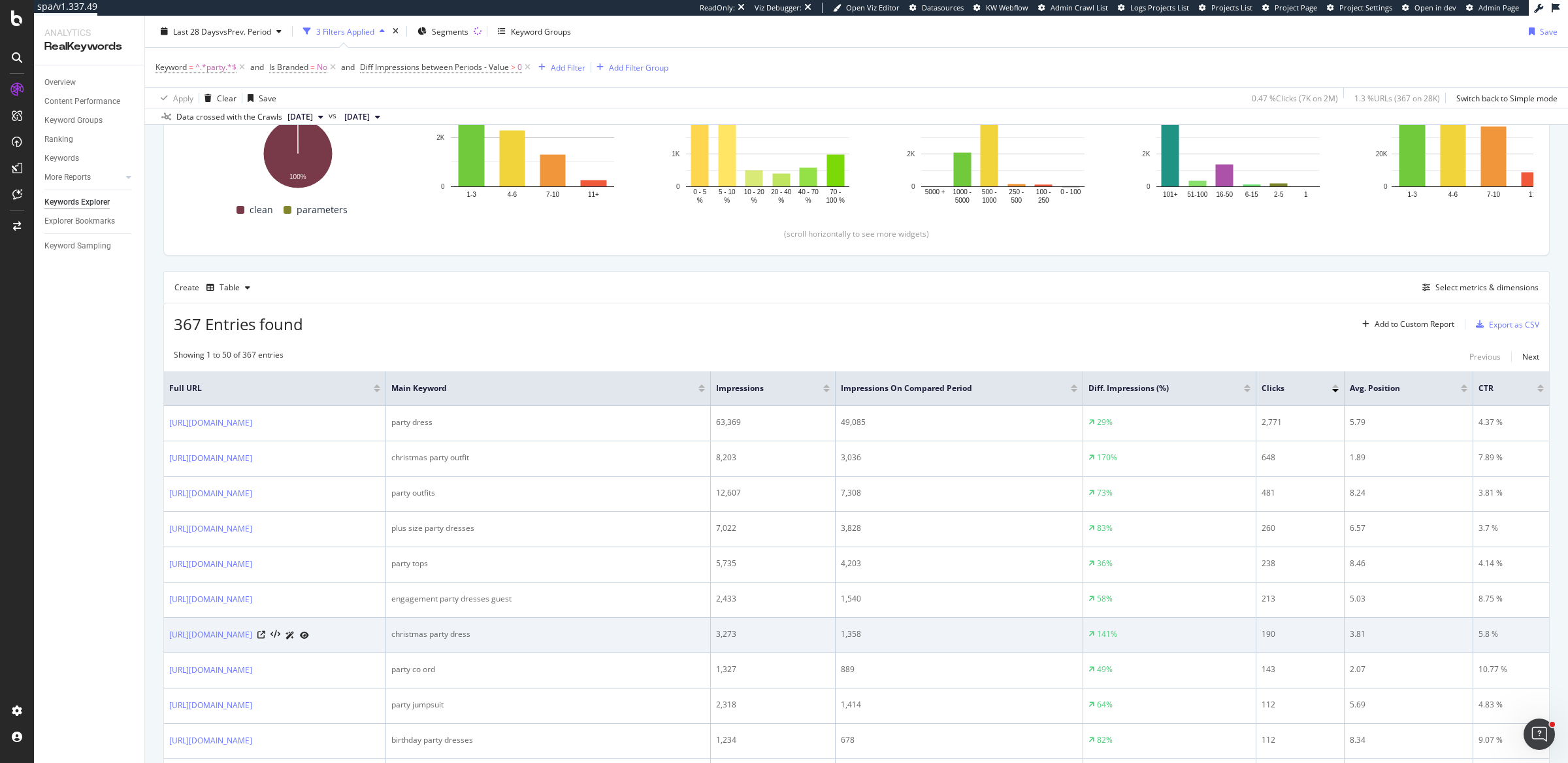
drag, startPoint x: 673, startPoint y: 633, endPoint x: 599, endPoint y: 629, distance: 74.1
click at [599, 629] on div "christmas party dress" at bounding box center [548, 634] width 313 height 12
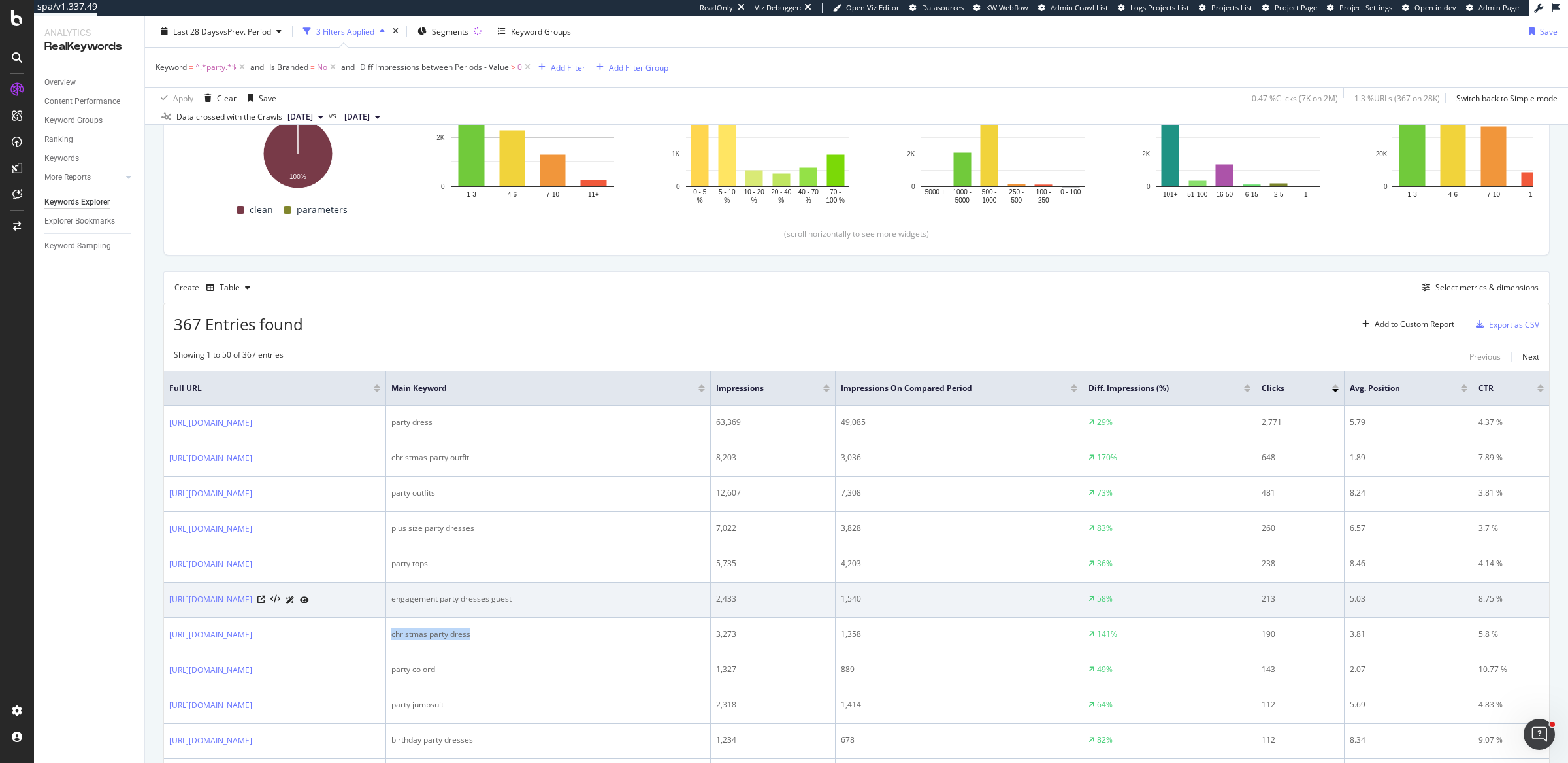
drag, startPoint x: 597, startPoint y: 626, endPoint x: 679, endPoint y: 588, distance: 90.4
click at [705, 640] on td "christmas party dress" at bounding box center [549, 635] width 324 height 35
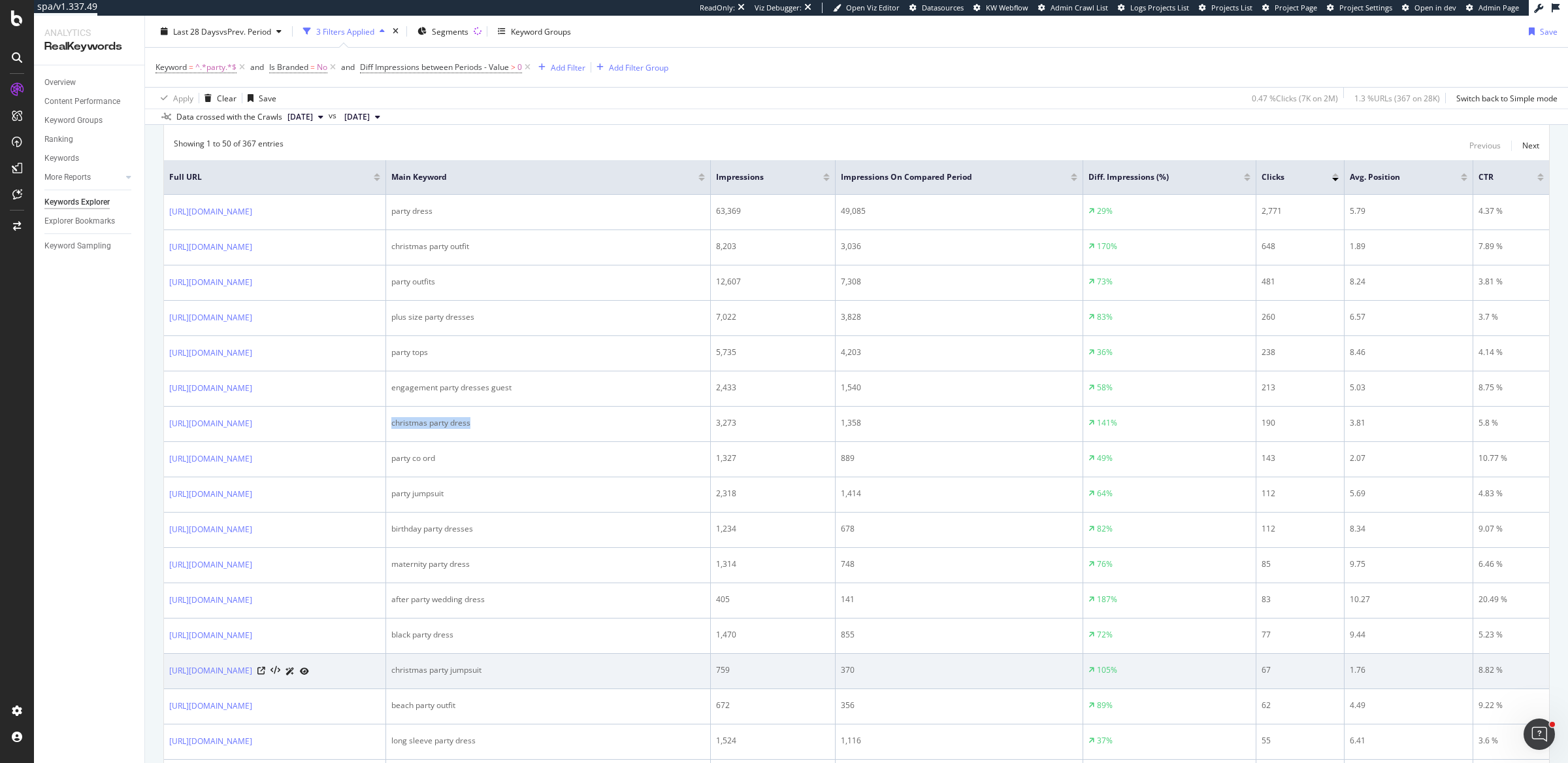
scroll to position [425, 0]
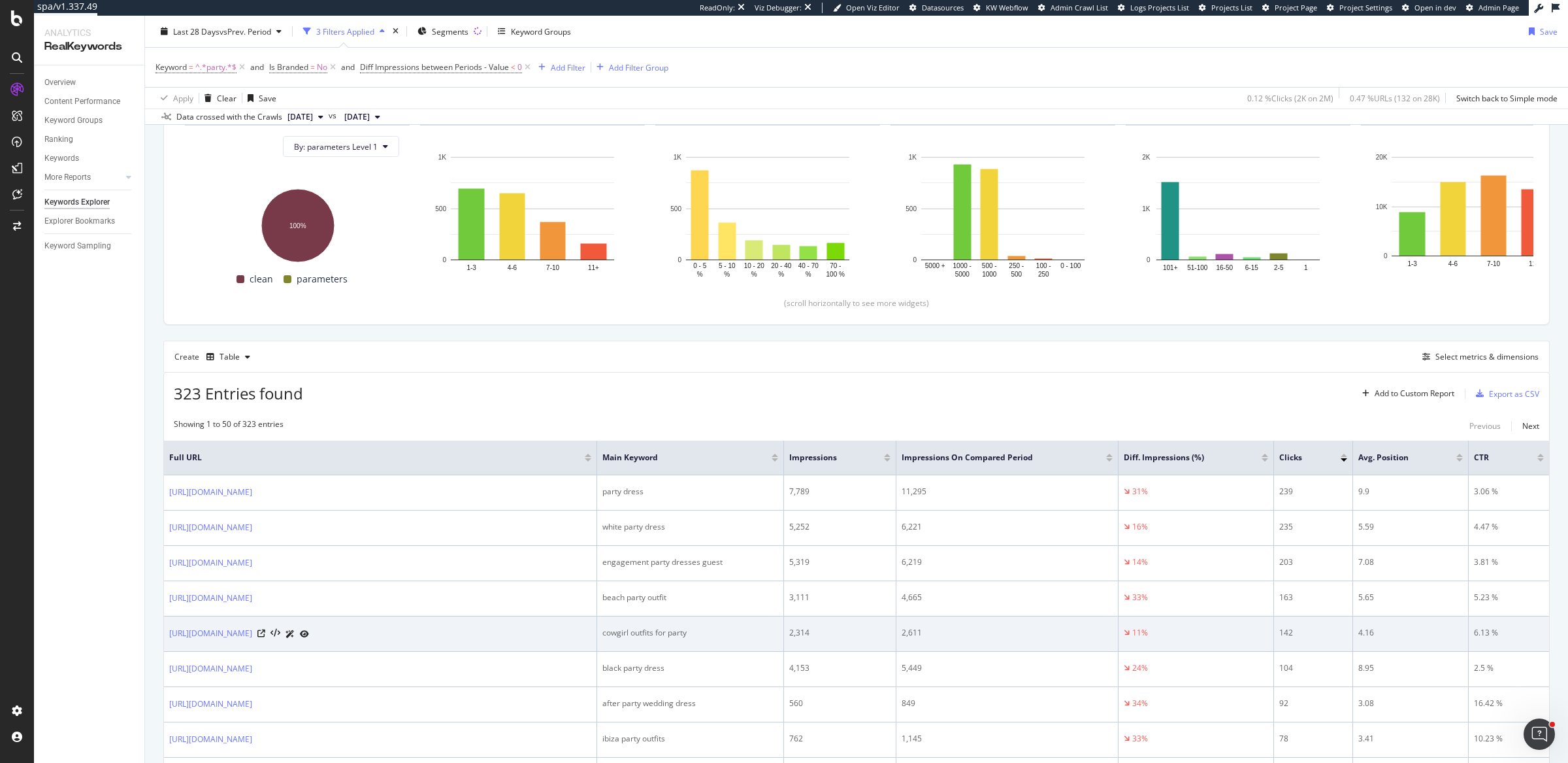
scroll to position [152, 0]
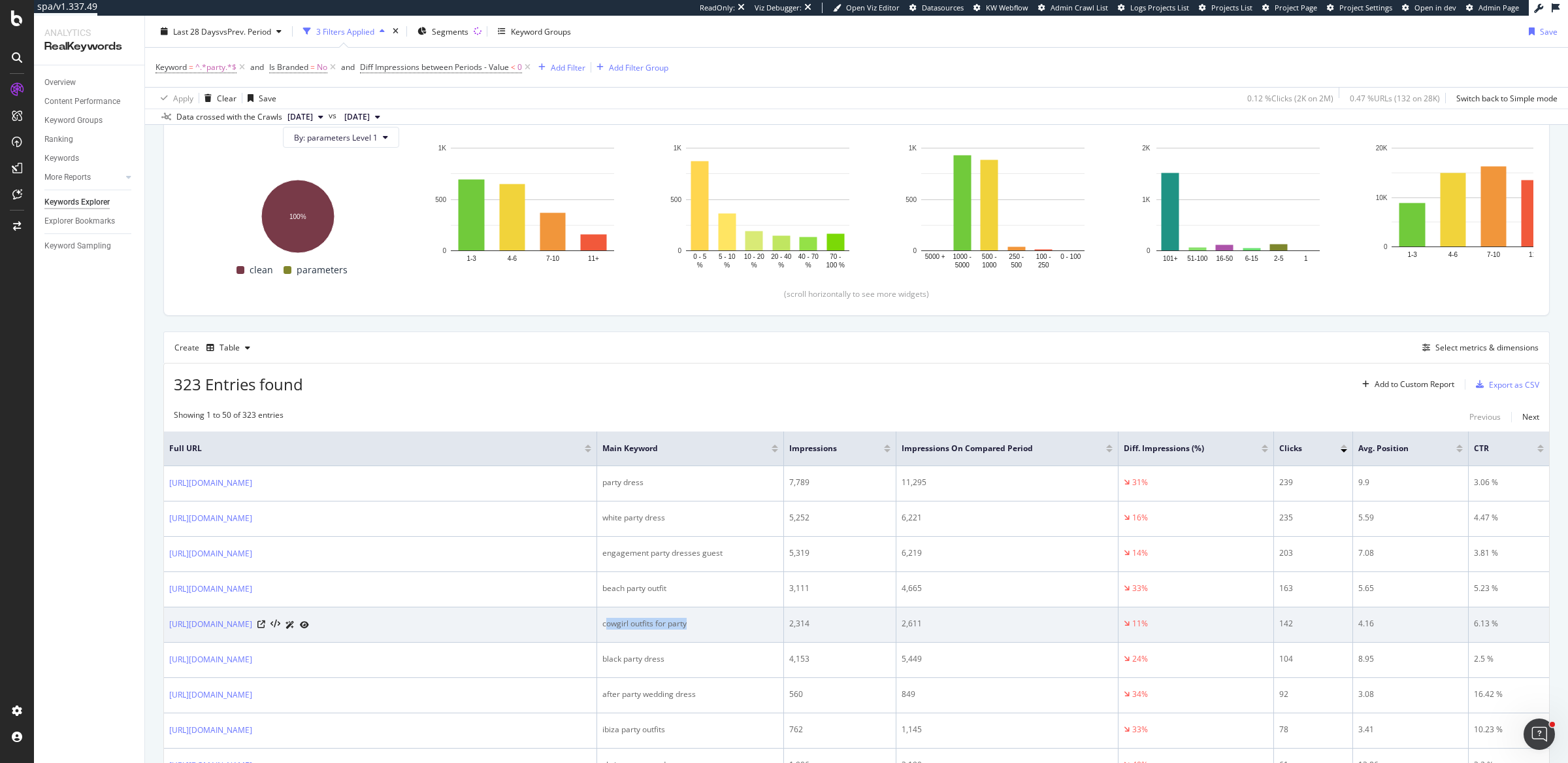
drag, startPoint x: 606, startPoint y: 622, endPoint x: 693, endPoint y: 622, distance: 87.0
click at [693, 622] on div "cowgirl outfits for party" at bounding box center [690, 623] width 176 height 12
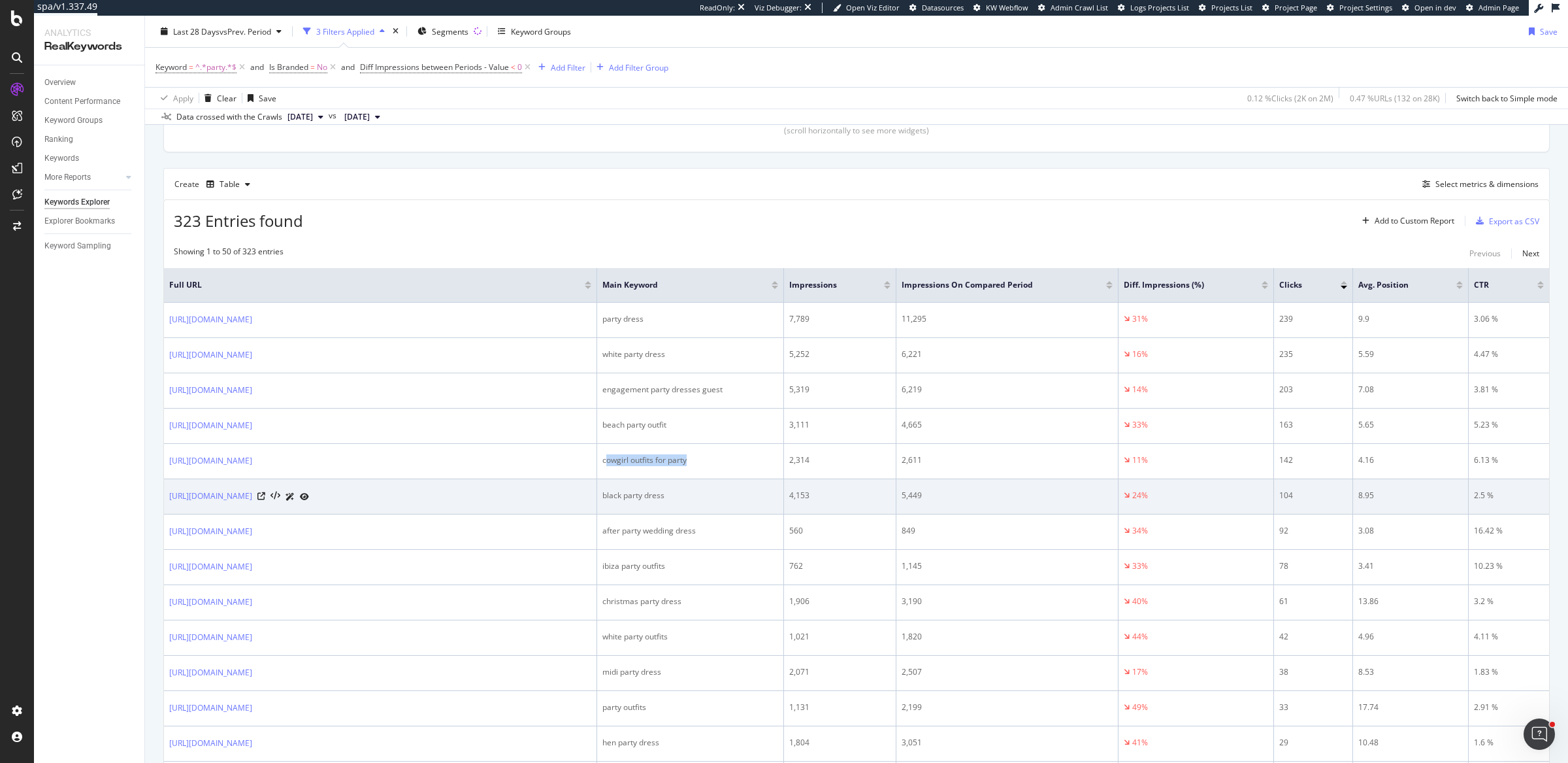
scroll to position [367, 0]
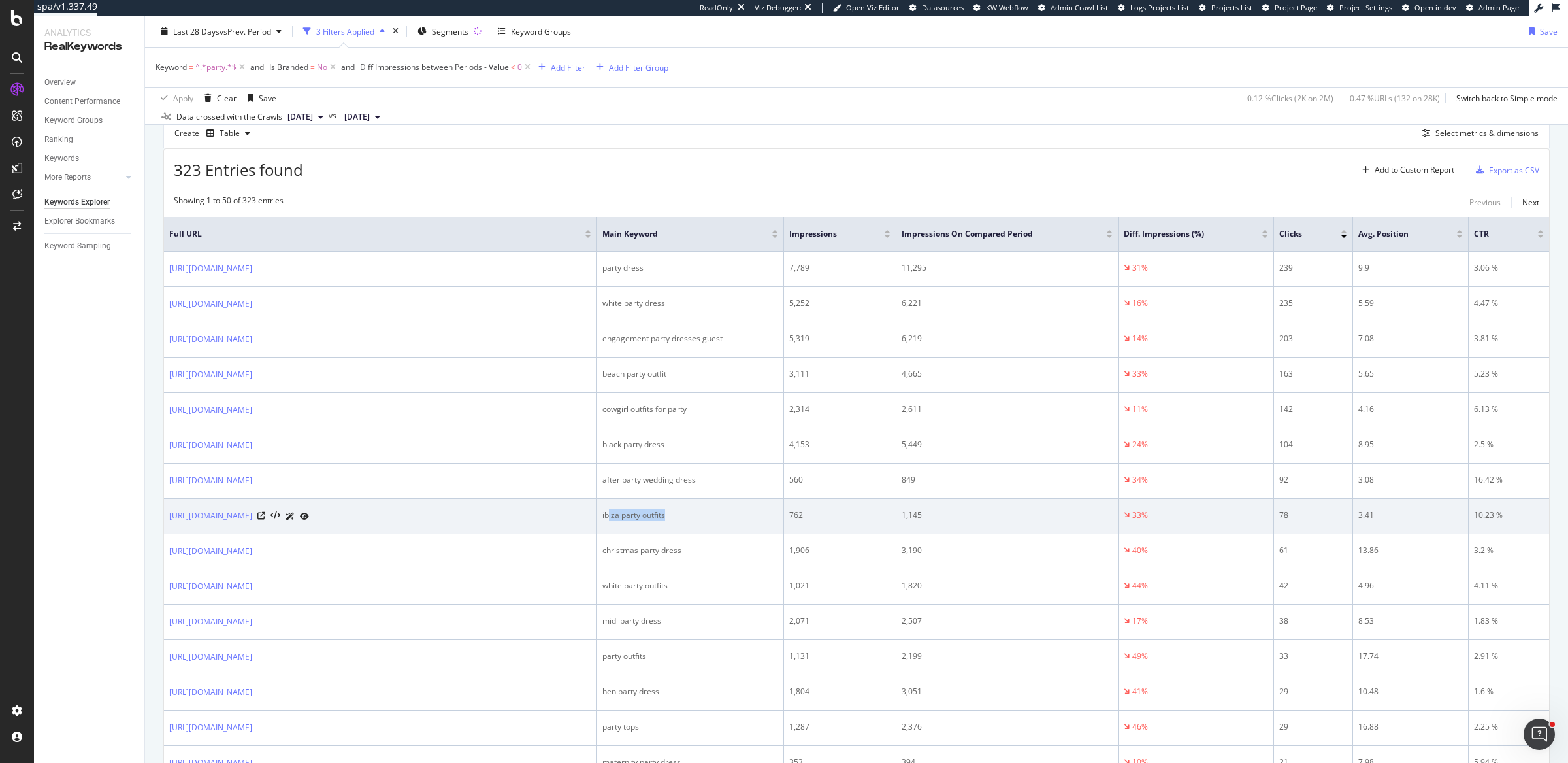
drag, startPoint x: 607, startPoint y: 511, endPoint x: 697, endPoint y: 511, distance: 90.0
click at [695, 511] on div "ibiza party outfits" at bounding box center [690, 515] width 176 height 12
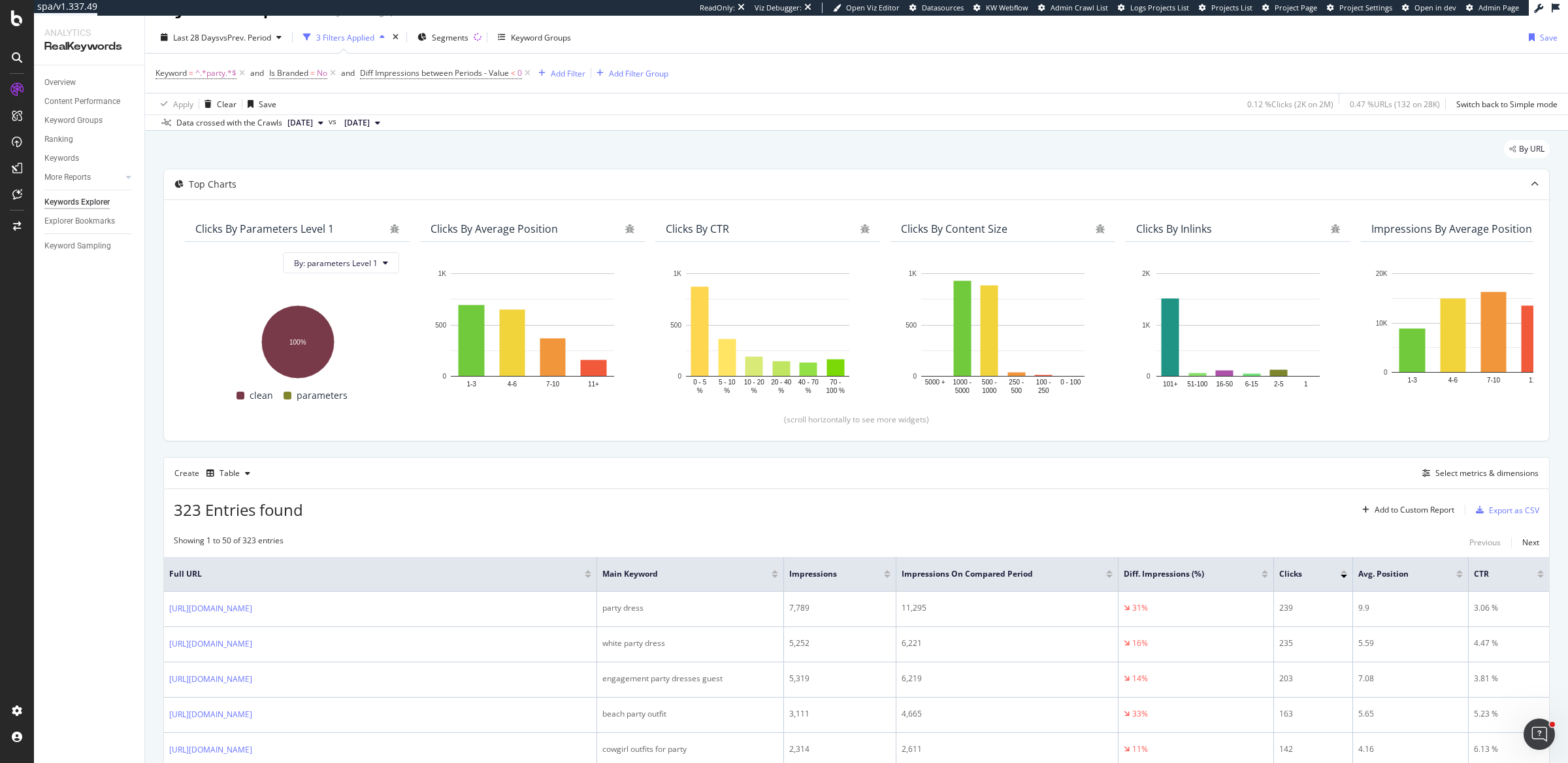
scroll to position [0, 0]
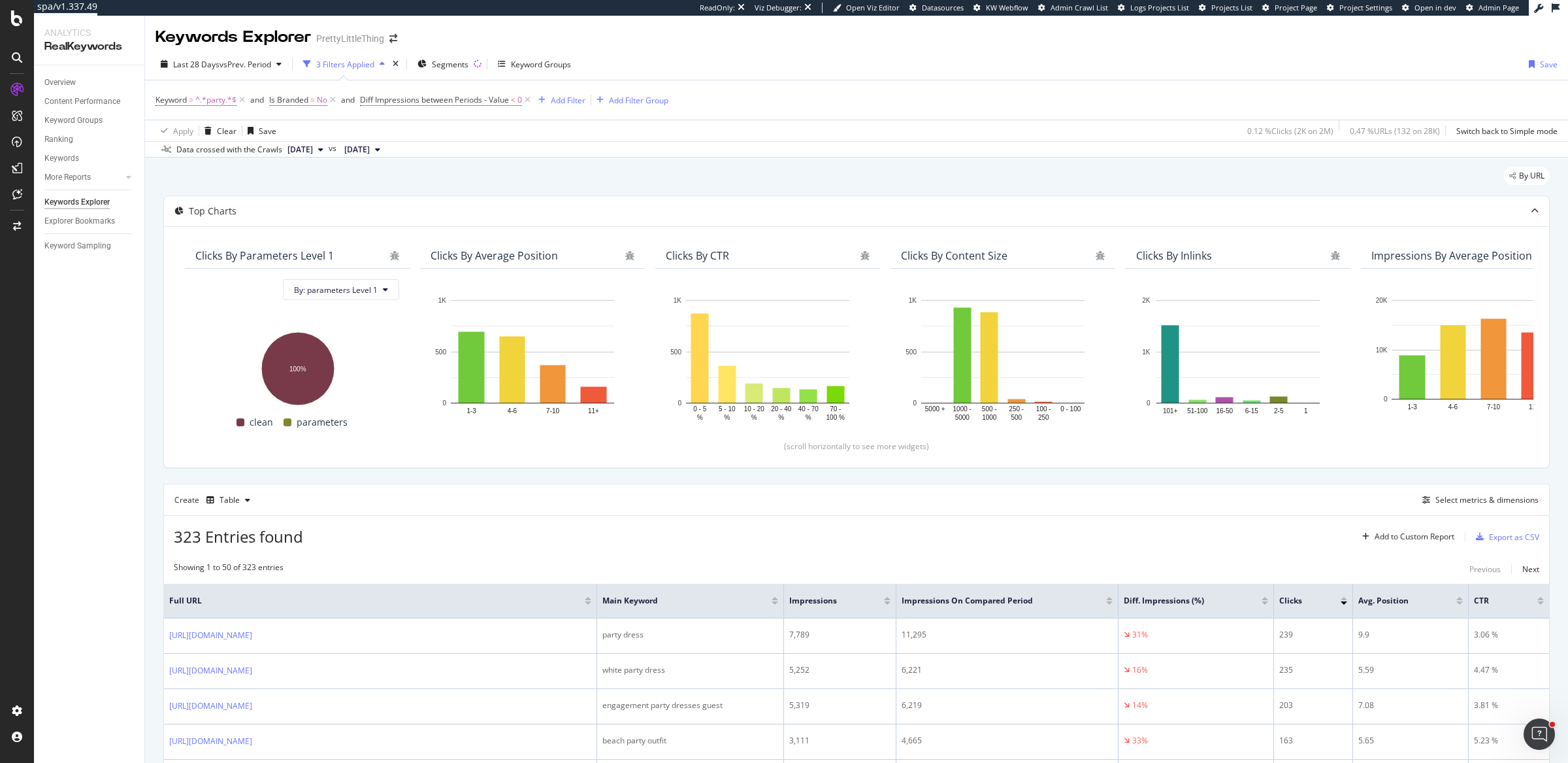
click at [717, 515] on div "323 Entries found Add to Custom Report Export as CSV" at bounding box center [856, 531] width 1385 height 32
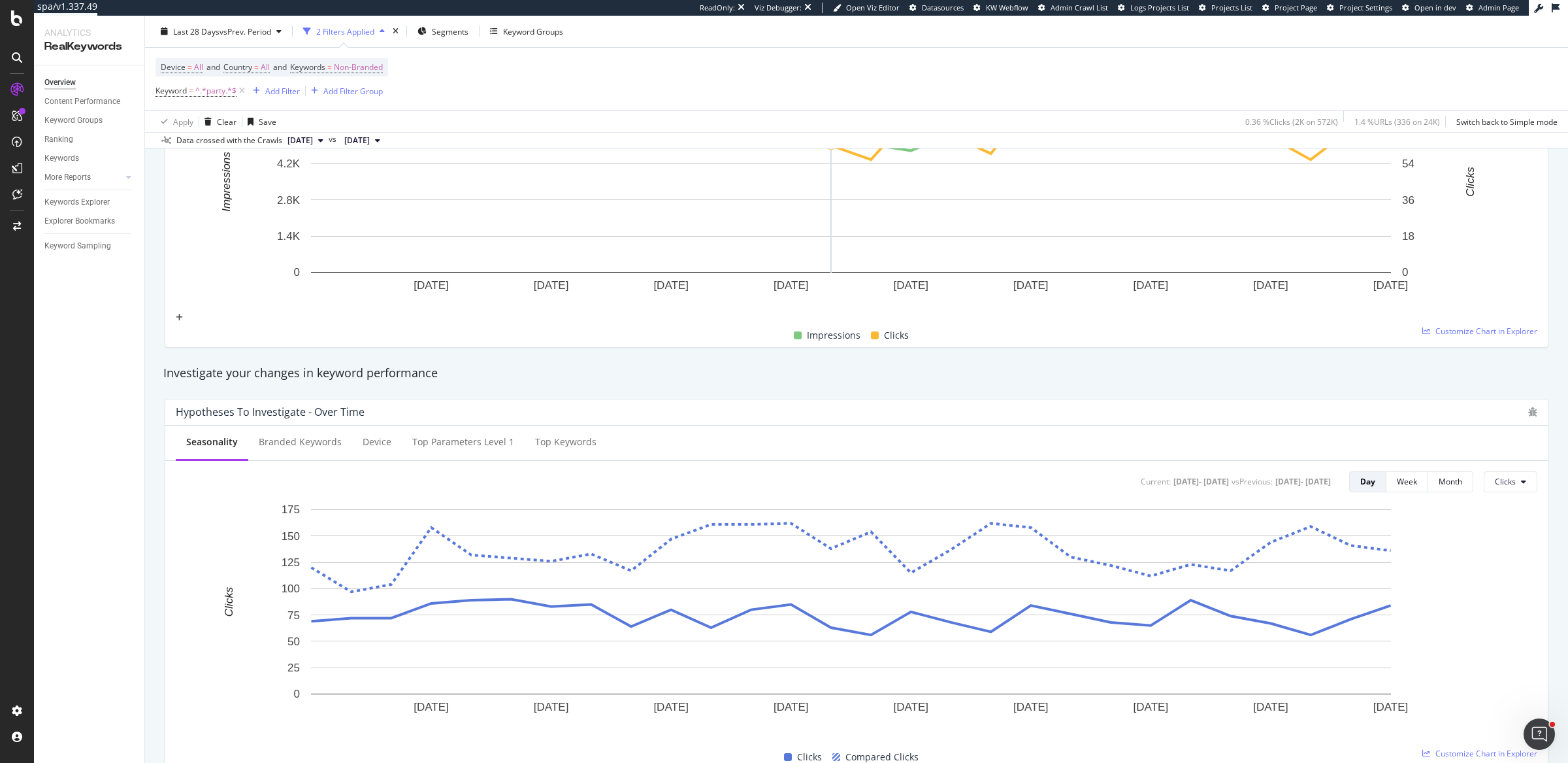
scroll to position [291, 0]
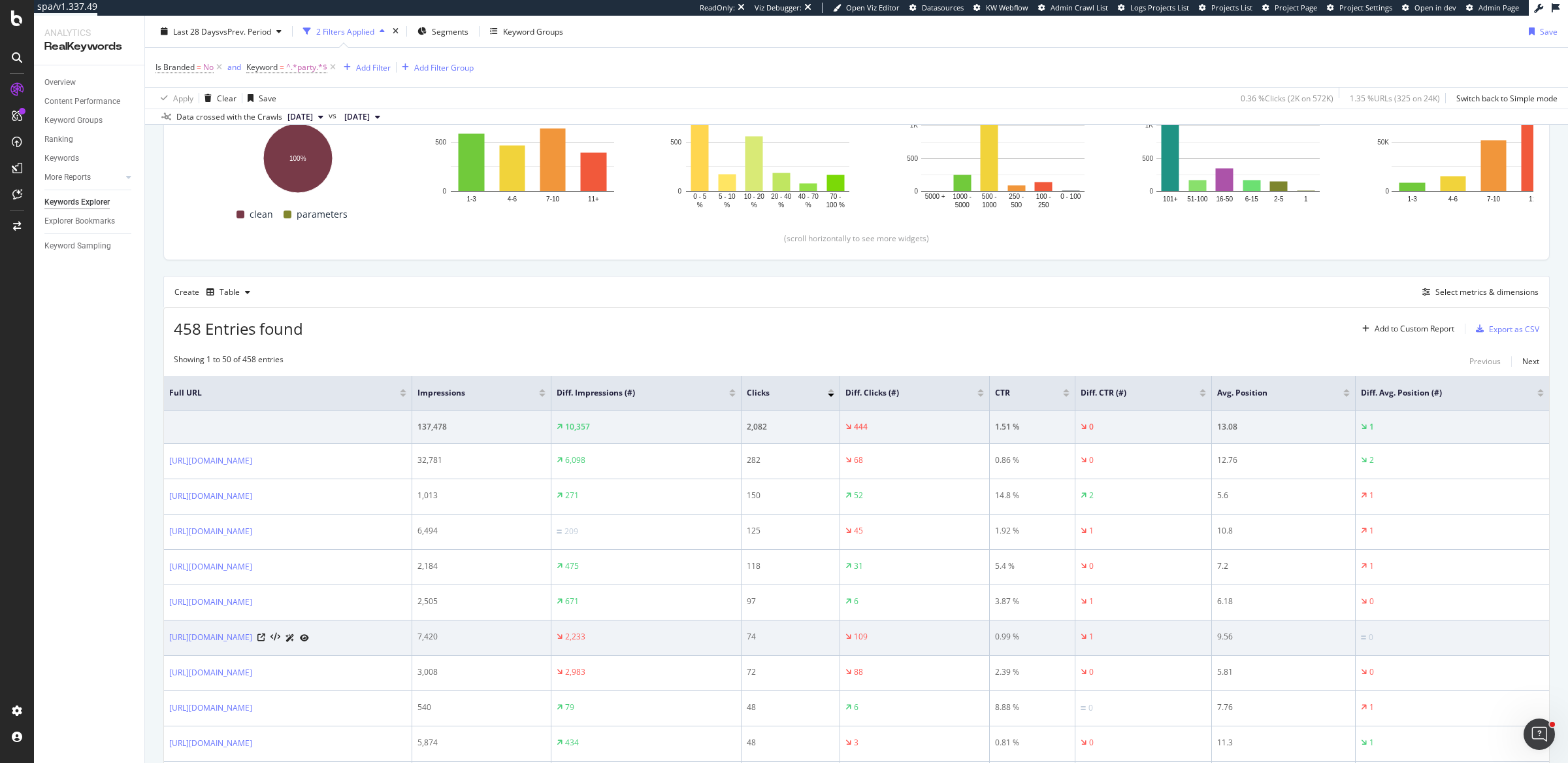
scroll to position [259, 0]
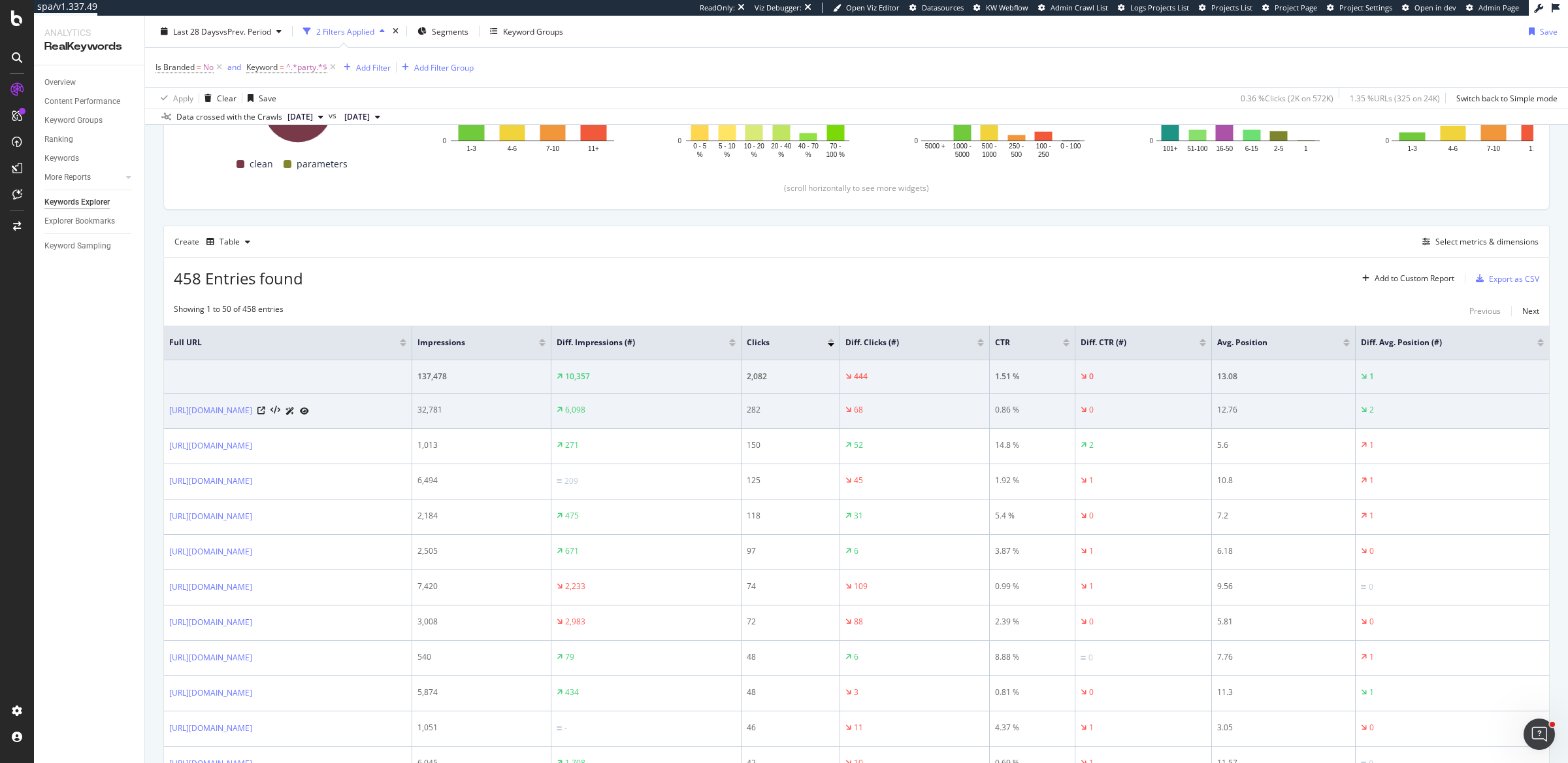
click at [724, 403] on td "6,098" at bounding box center [646, 411] width 190 height 35
drag, startPoint x: 983, startPoint y: 404, endPoint x: 942, endPoint y: 404, distance: 41.0
click at [942, 404] on tr "https://www.prettylittlething.us/clothing/dresses/party-dresses.html 32,781 6,0…" at bounding box center [856, 411] width 1385 height 35
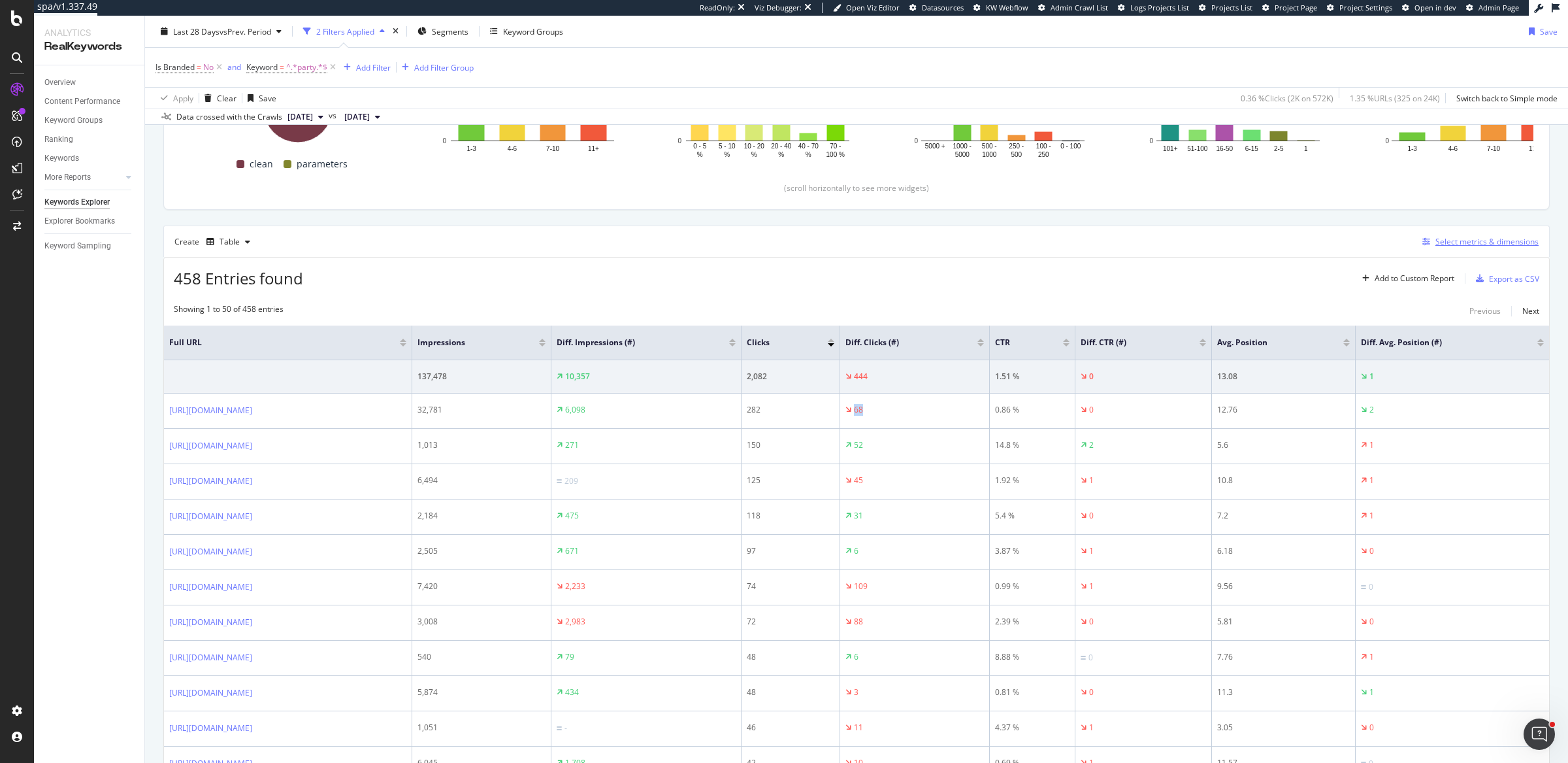
click at [1452, 238] on div "Select metrics & dimensions" at bounding box center [1486, 242] width 103 height 11
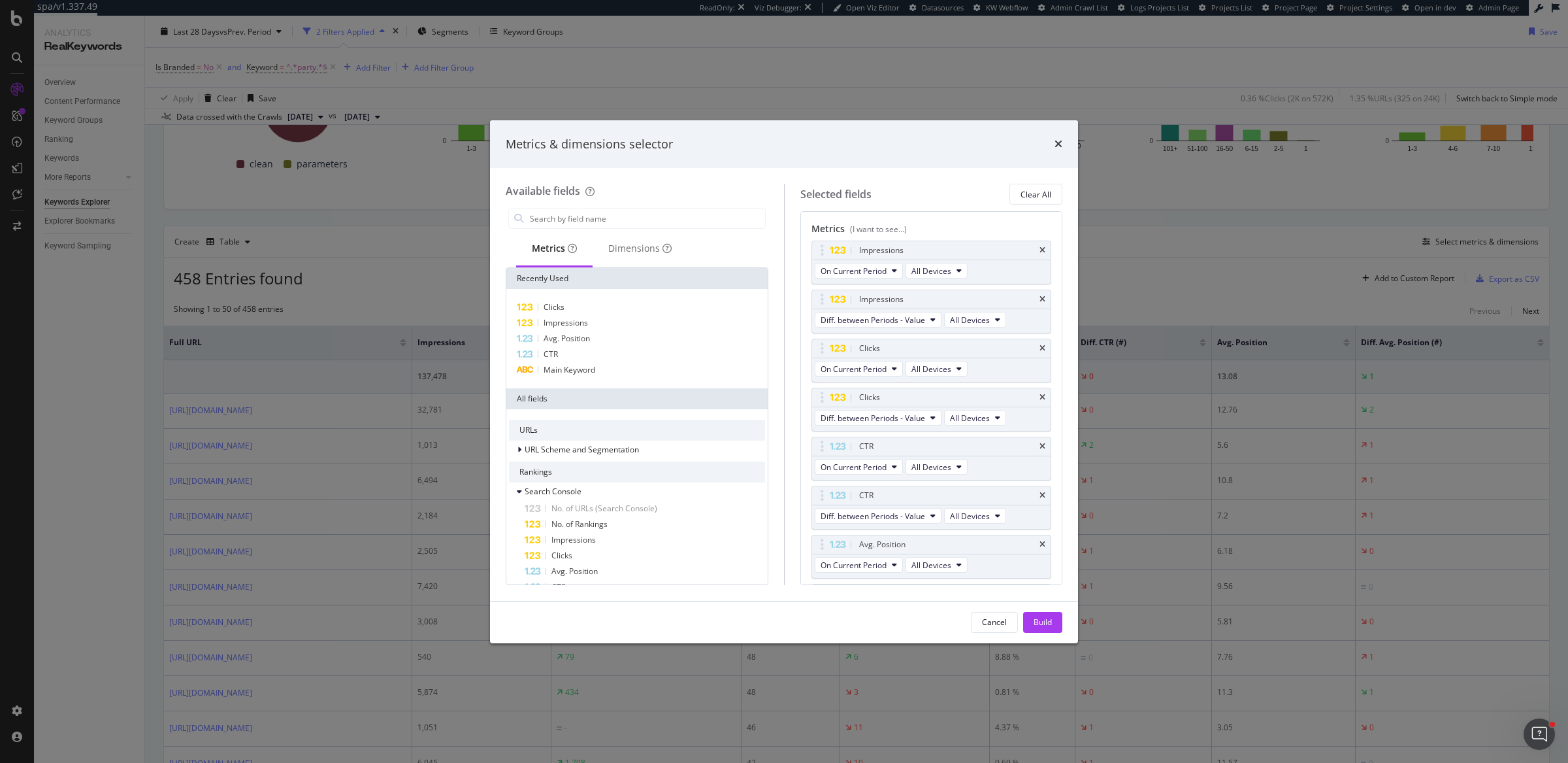
scroll to position [152, 0]
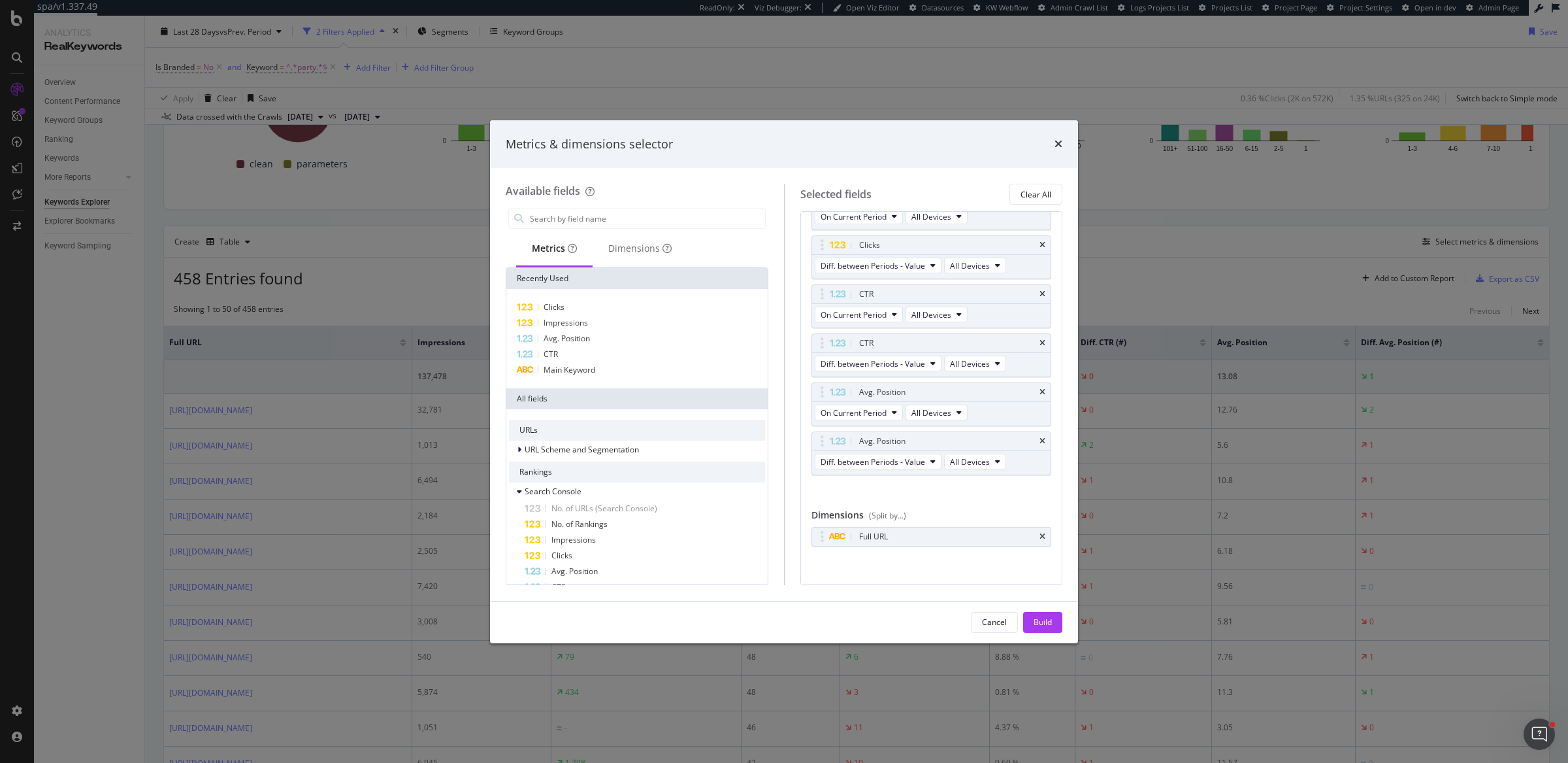
click at [1203, 210] on div "Metrics & dimensions selector Available fields Metrics Dimensions Recently Used…" at bounding box center [784, 381] width 1568 height 763
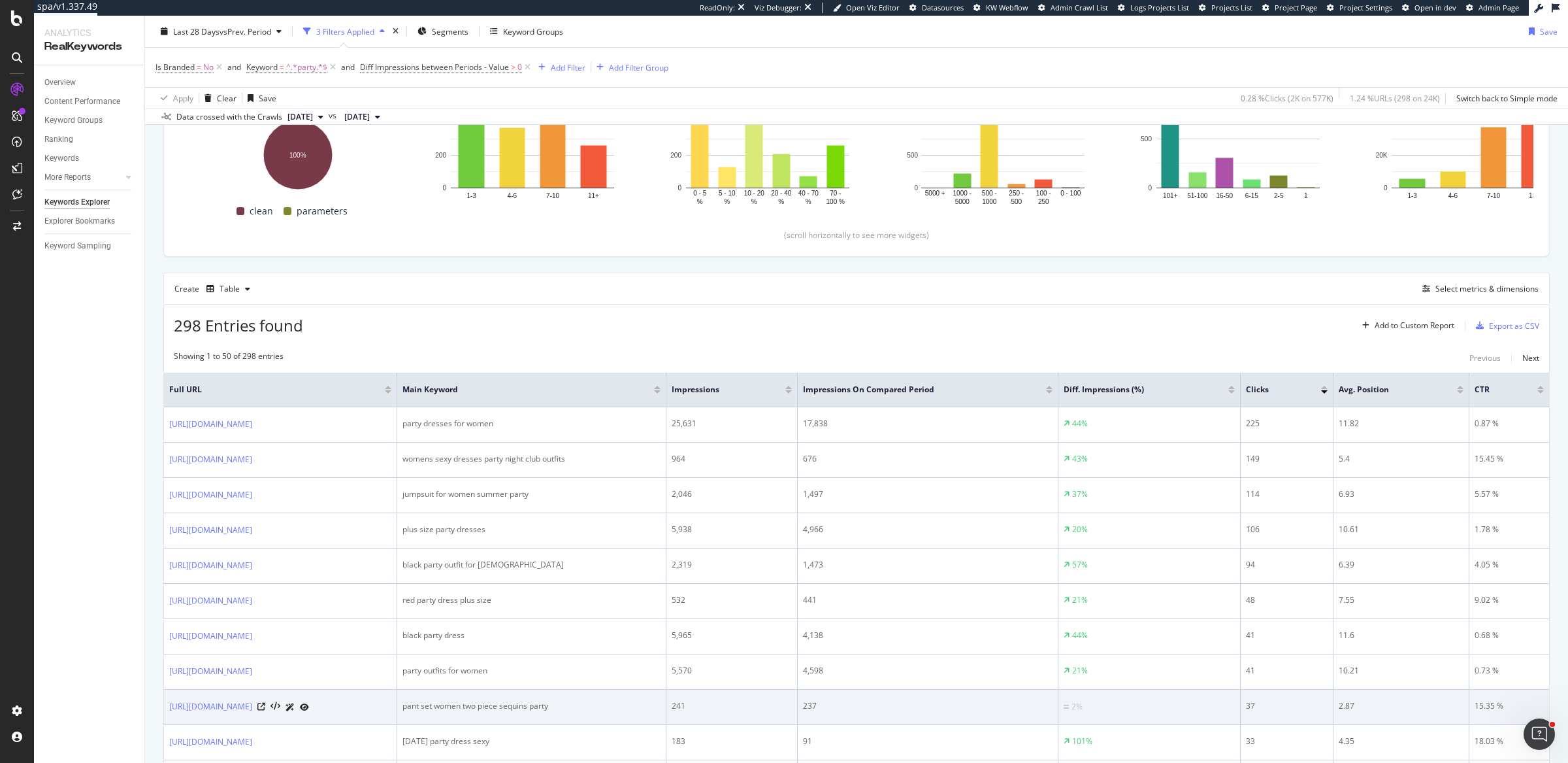
scroll to position [307, 0]
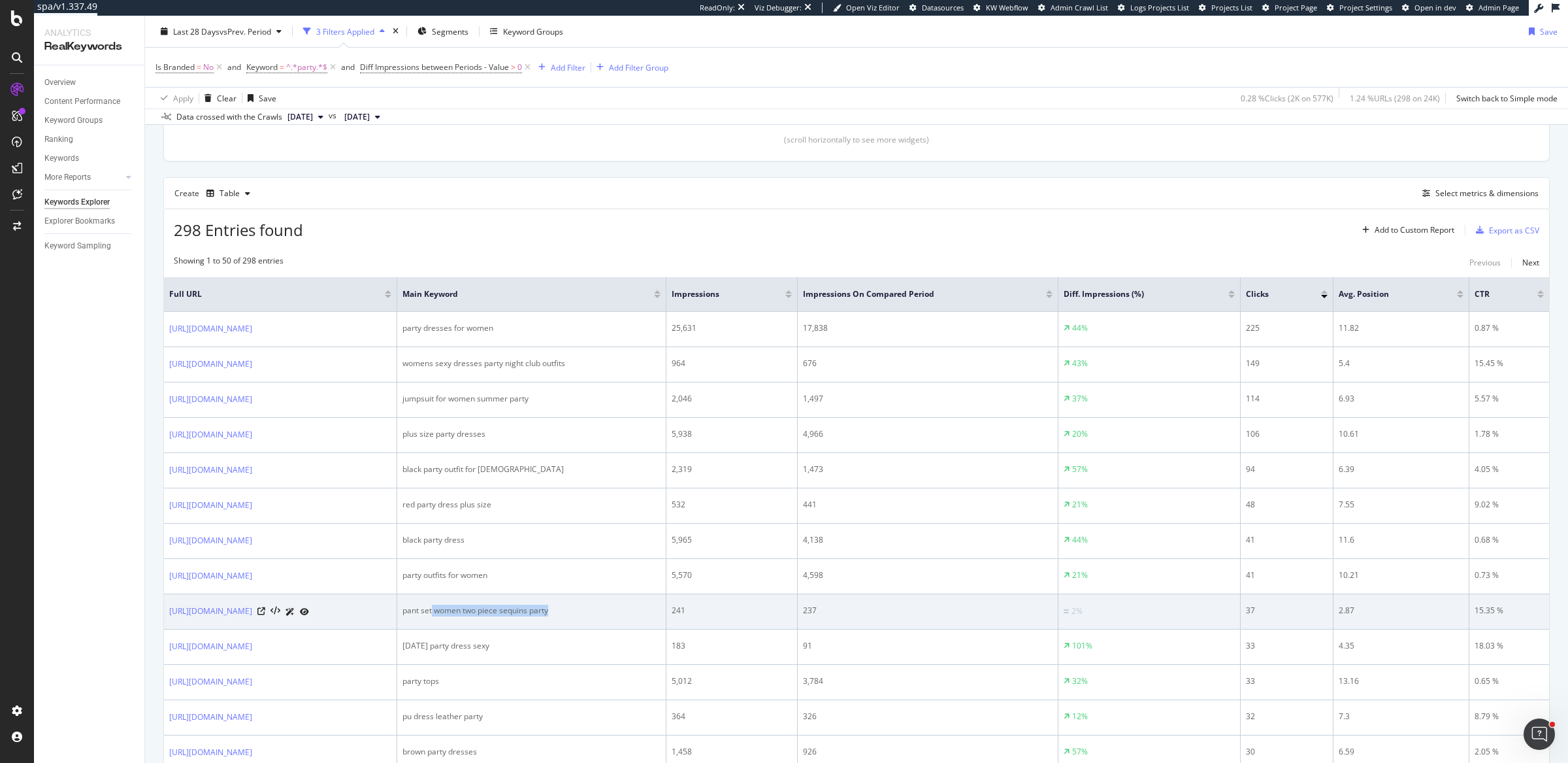
drag, startPoint x: 619, startPoint y: 610, endPoint x: 741, endPoint y: 611, distance: 122.0
click at [661, 611] on div "pant set women two piece sequins party" at bounding box center [531, 610] width 259 height 12
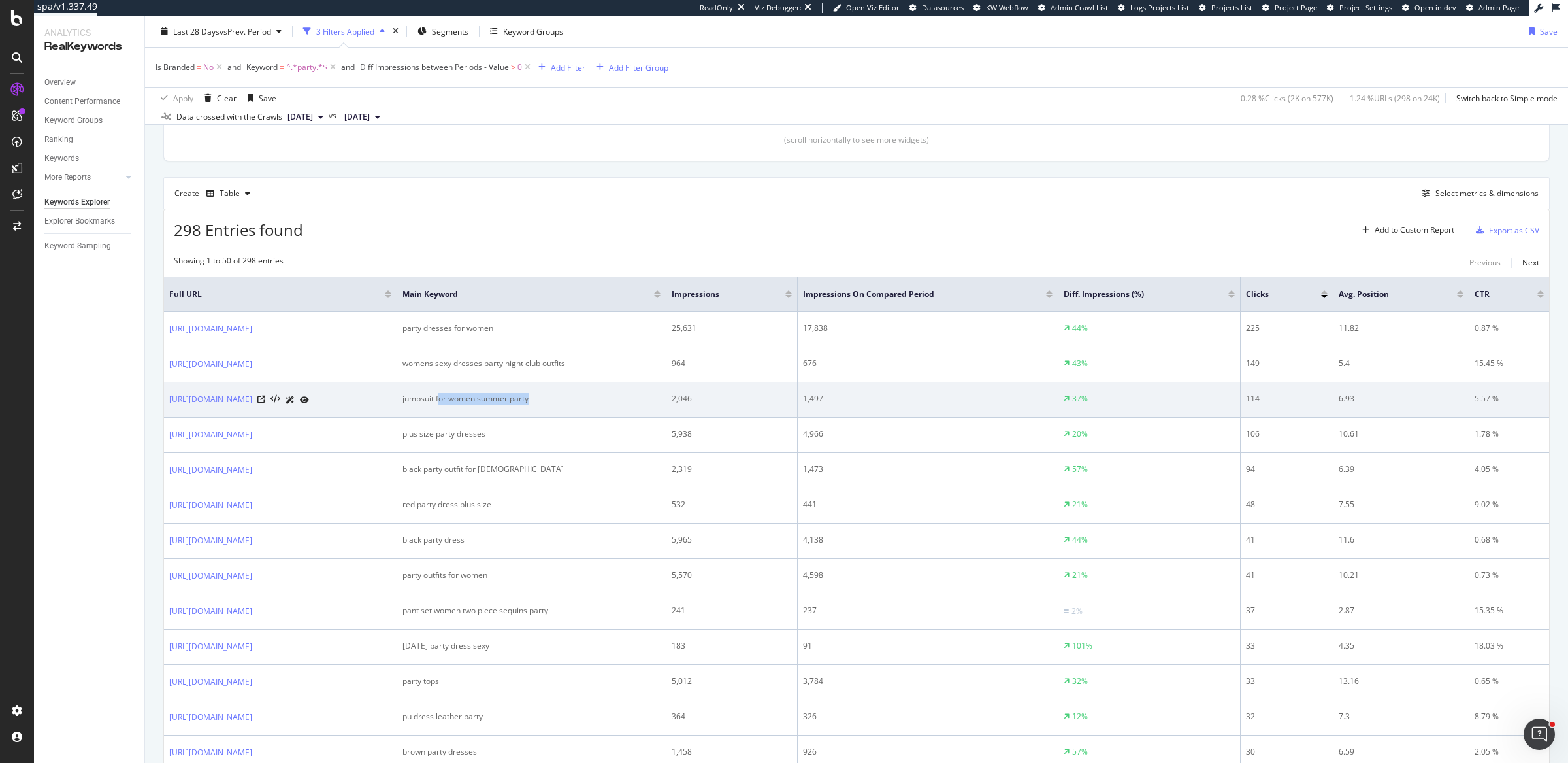
drag, startPoint x: 624, startPoint y: 398, endPoint x: 728, endPoint y: 397, distance: 104.0
click at [661, 397] on div "jumpsuit for women summer party" at bounding box center [531, 399] width 259 height 12
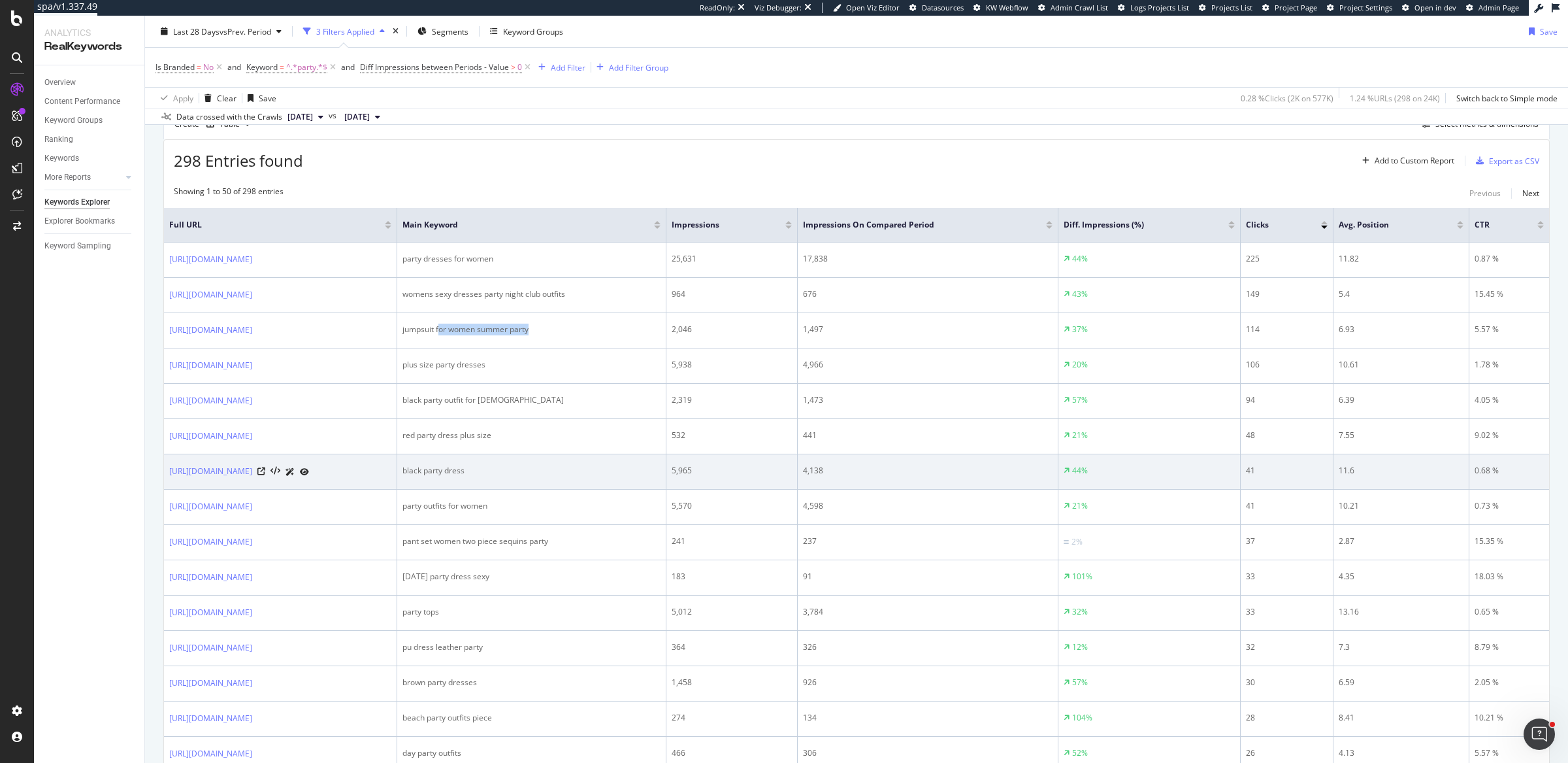
scroll to position [379, 0]
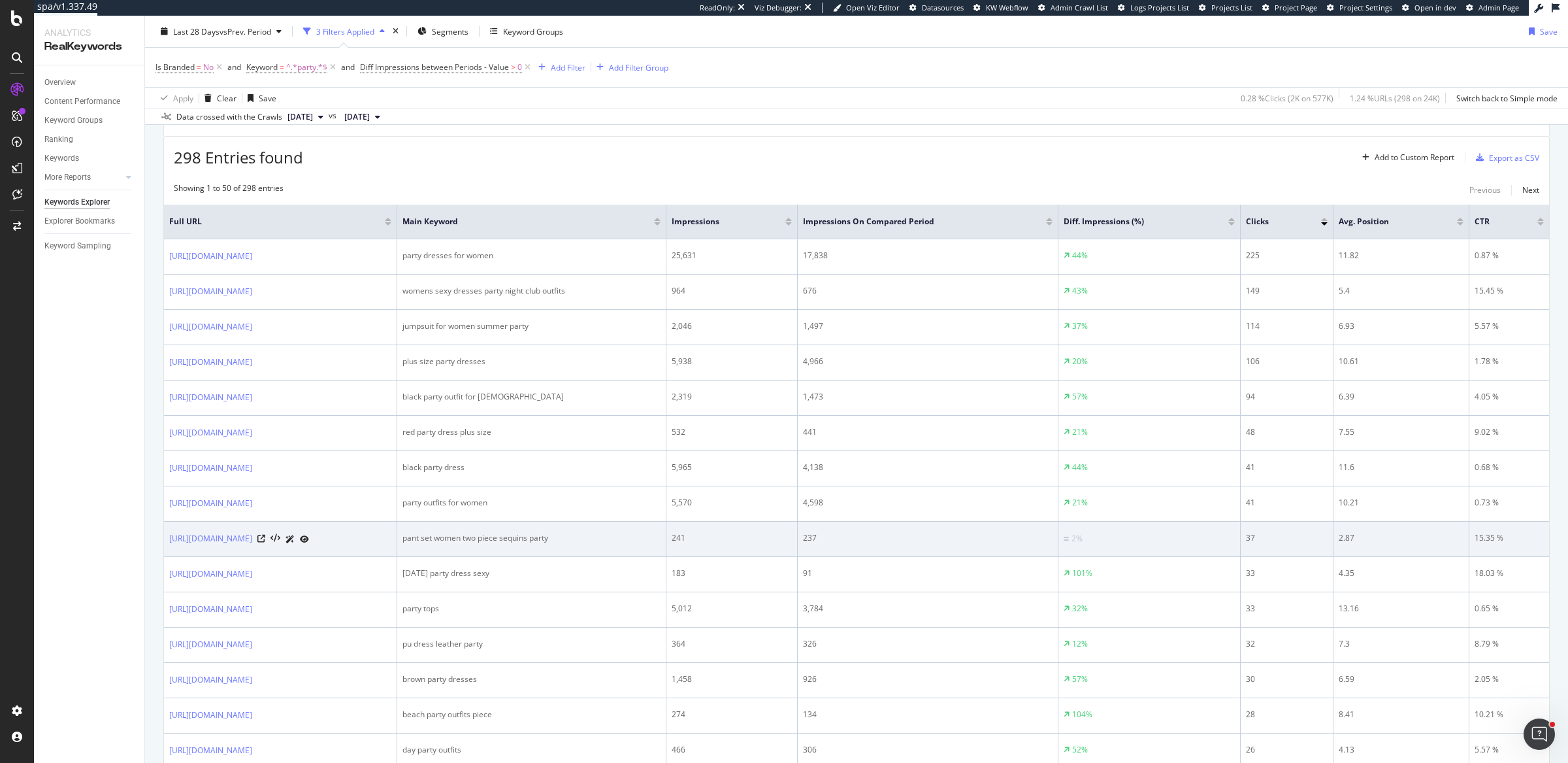
drag, startPoint x: 1114, startPoint y: 536, endPoint x: 1121, endPoint y: 536, distance: 7.0
click at [1053, 536] on div "237" at bounding box center [928, 538] width 249 height 12
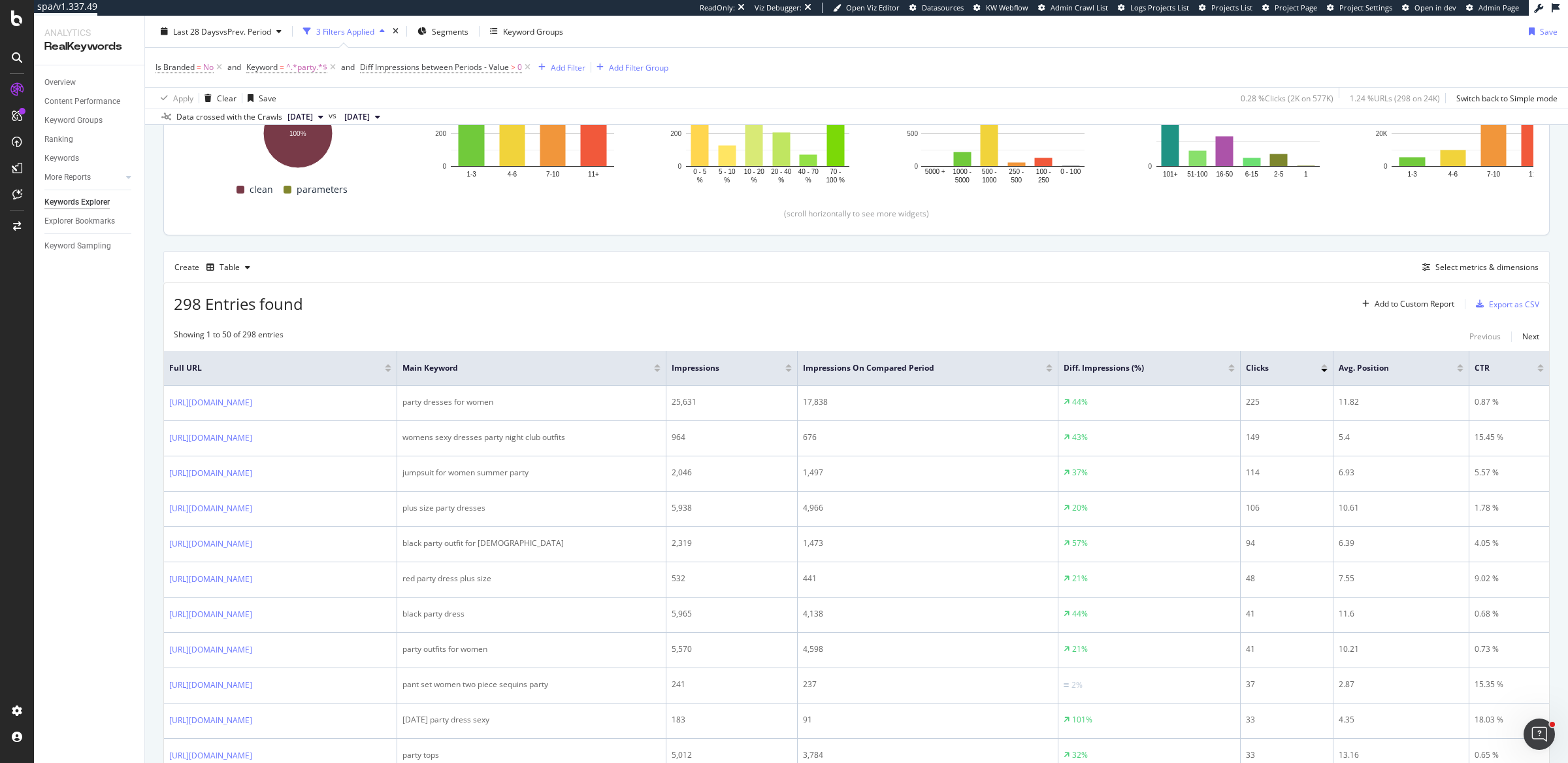
scroll to position [85, 0]
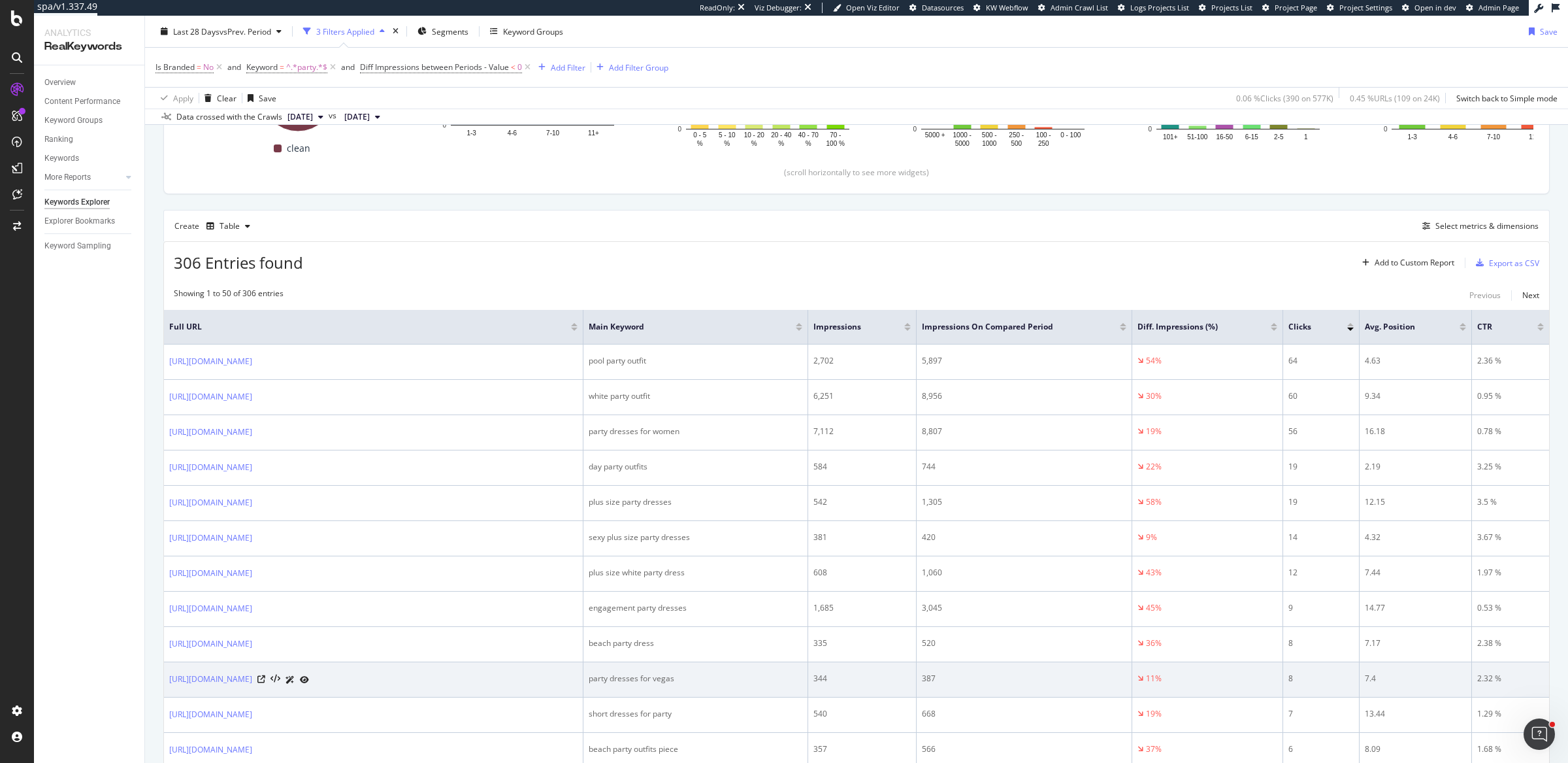
scroll to position [310, 0]
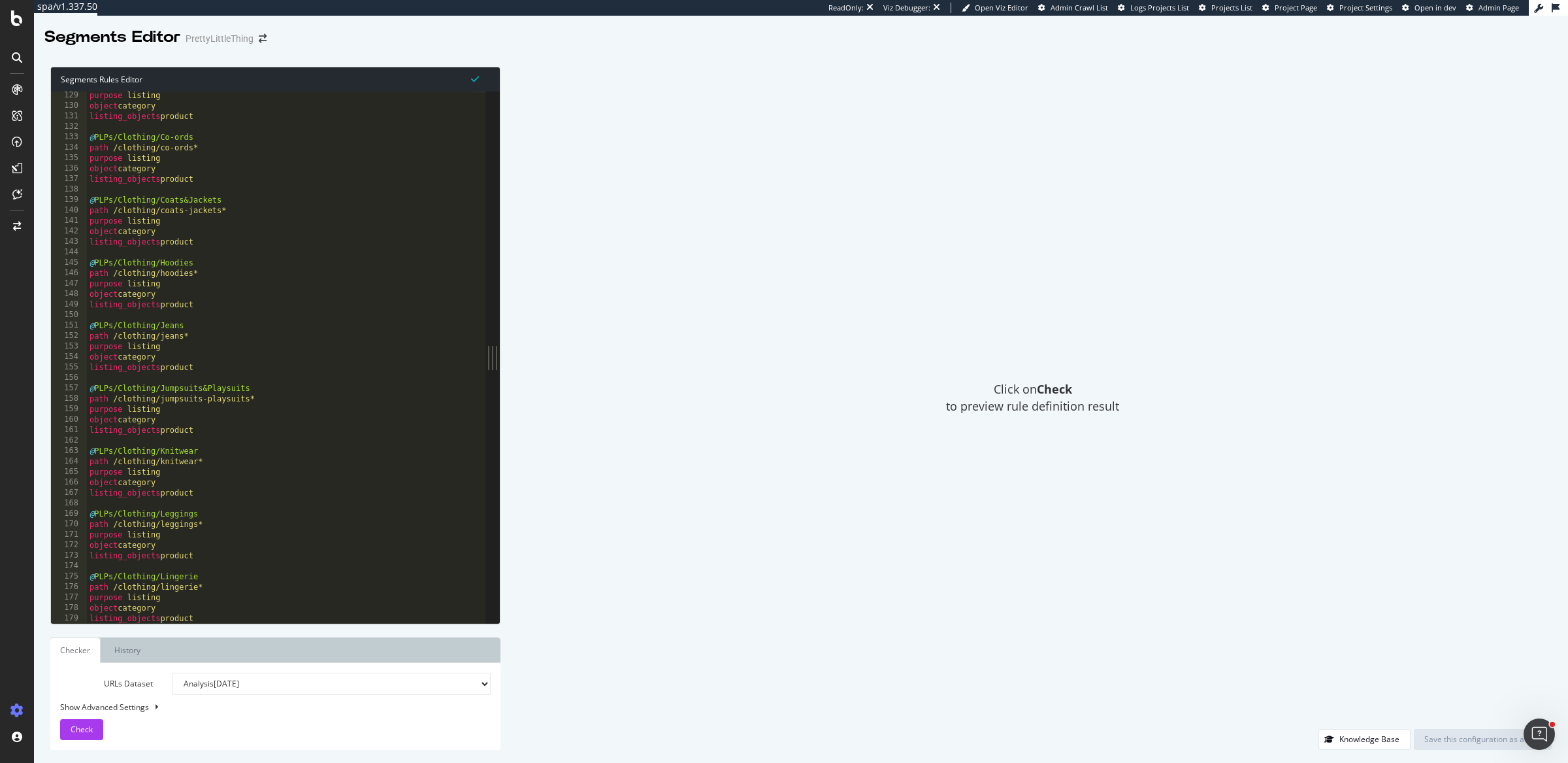
scroll to position [831, 0]
click at [644, 325] on div "Click on Check to preview rule definition result" at bounding box center [1032, 398] width 1038 height 662
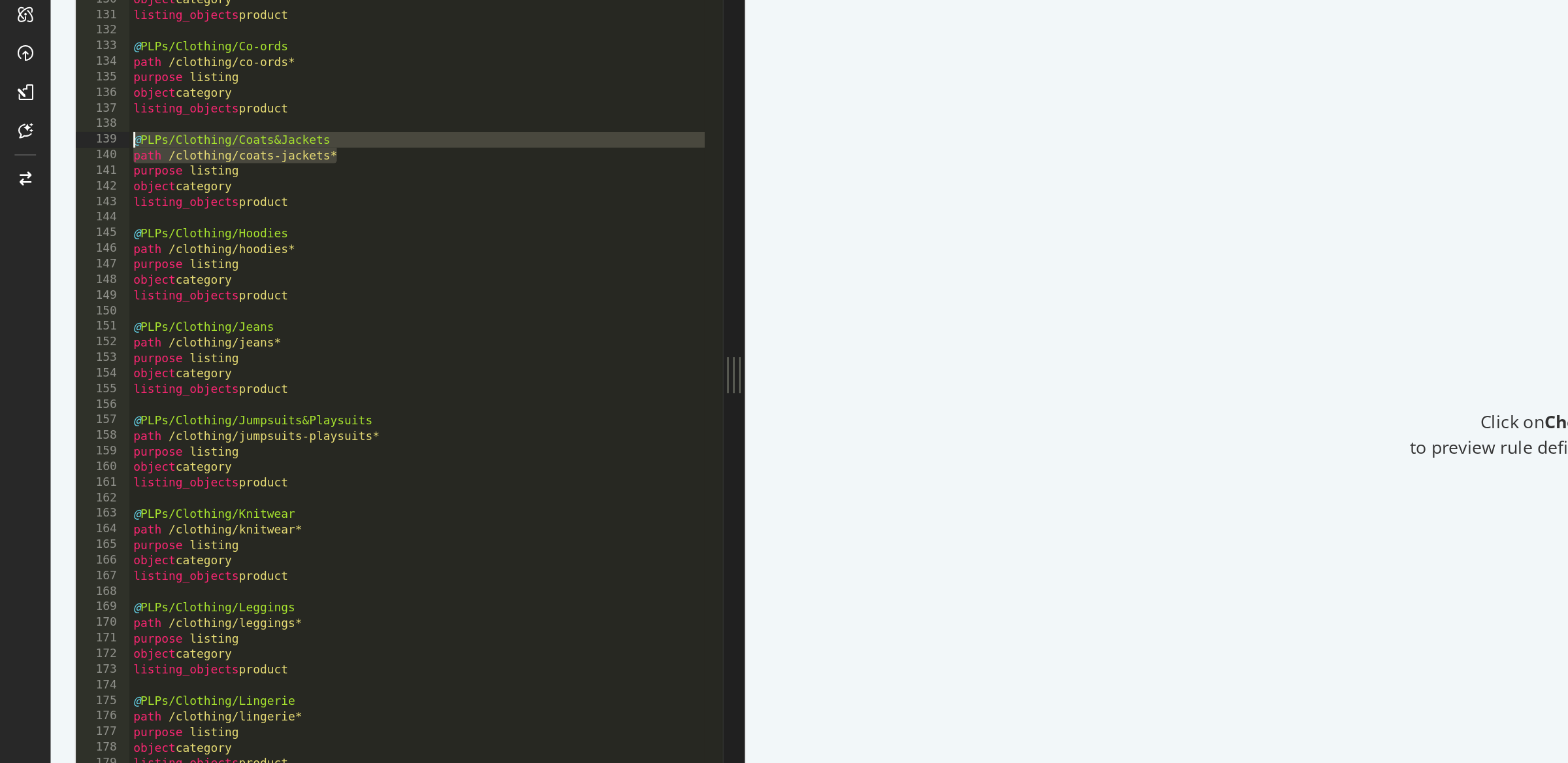
drag, startPoint x: 232, startPoint y: 211, endPoint x: 70, endPoint y: 197, distance: 162.6
click at [70, 197] on div "path /clothing/coats-jackets* 129 130 131 132 133 134 135 136 137 138 139 140 1…" at bounding box center [268, 357] width 435 height 531
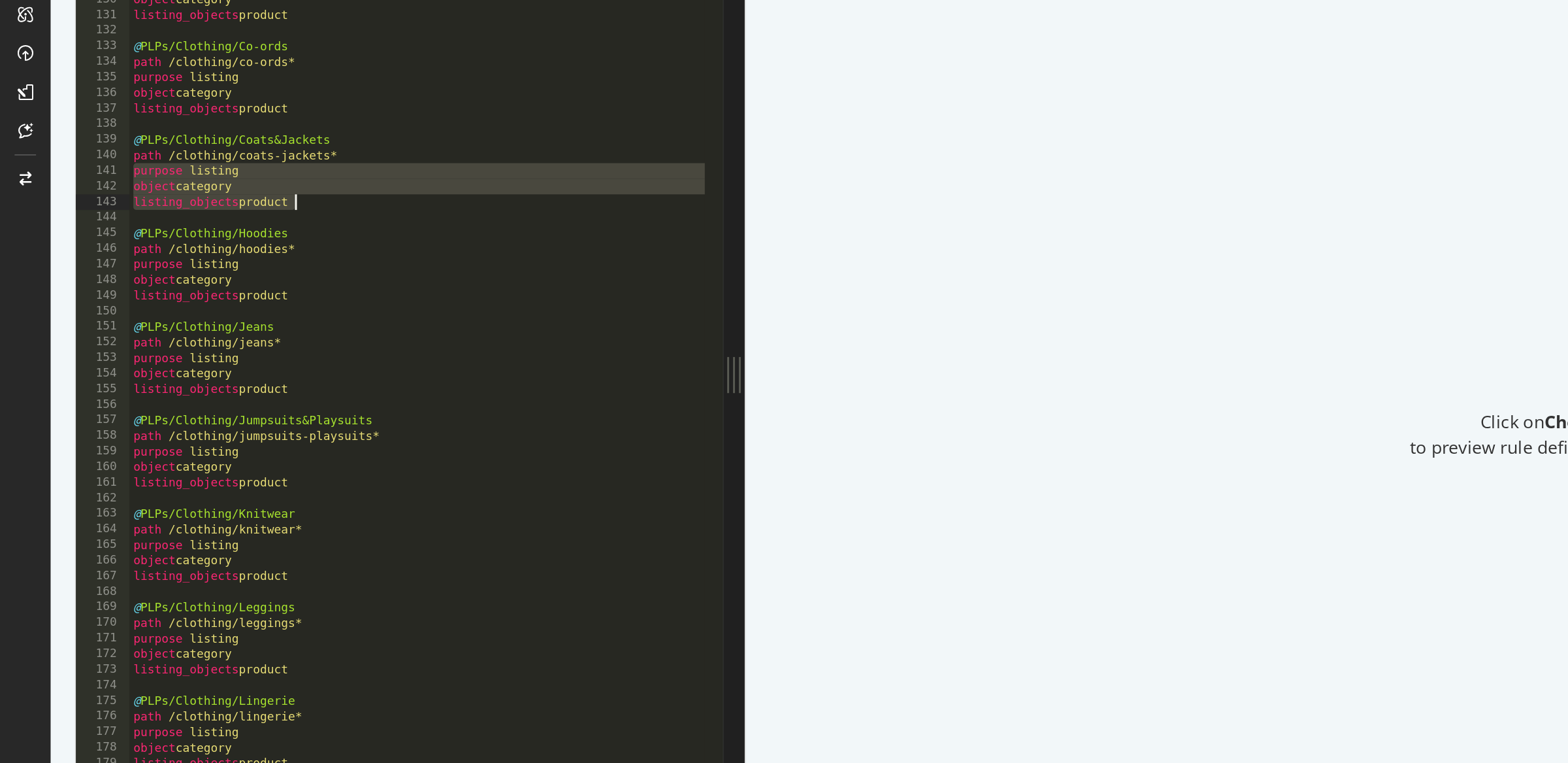
drag, startPoint x: 87, startPoint y: 220, endPoint x: 205, endPoint y: 242, distance: 120.0
click at [205, 242] on div "purpose listing object category listing_objects product @ PLPs/Clothing/Co-ords…" at bounding box center [376, 361] width 579 height 542
click at [348, 357] on div "purpose listing object category listing_objects product @ PLPs/Clothing/Co-ords…" at bounding box center [376, 361] width 579 height 542
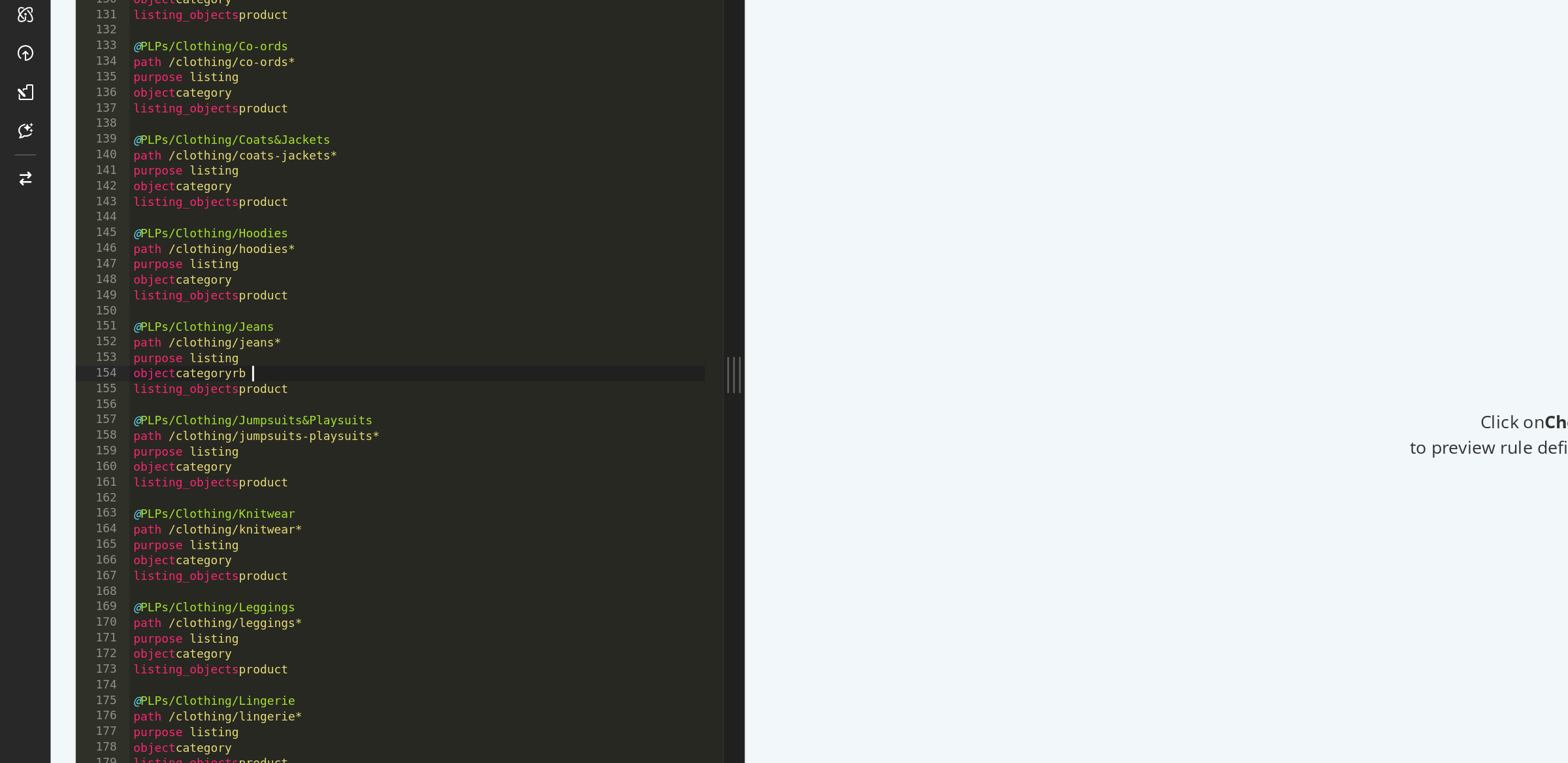
scroll to position [0, 6]
type textarea "object category"
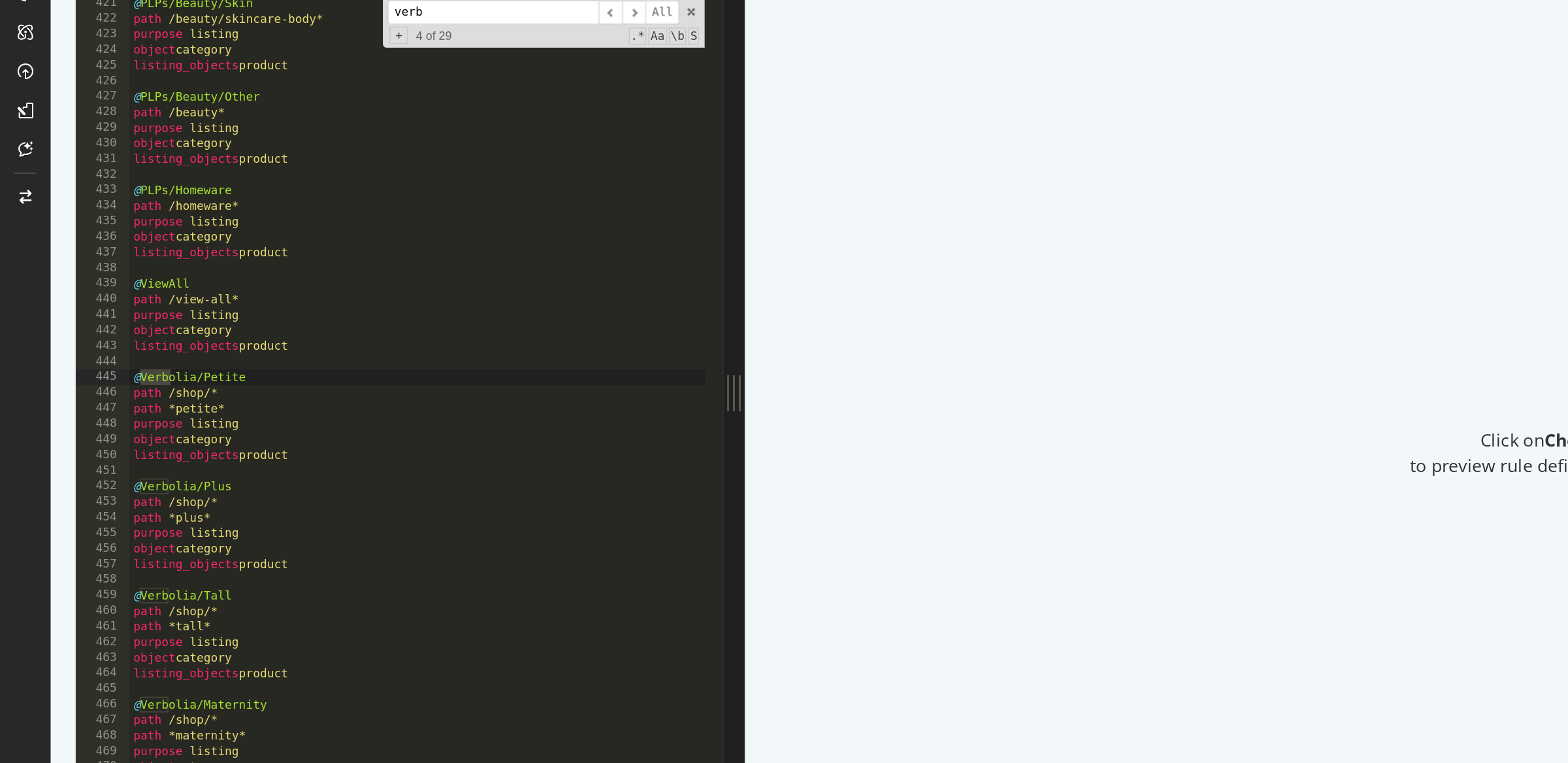
scroll to position [2724, 0]
type input "verbo"
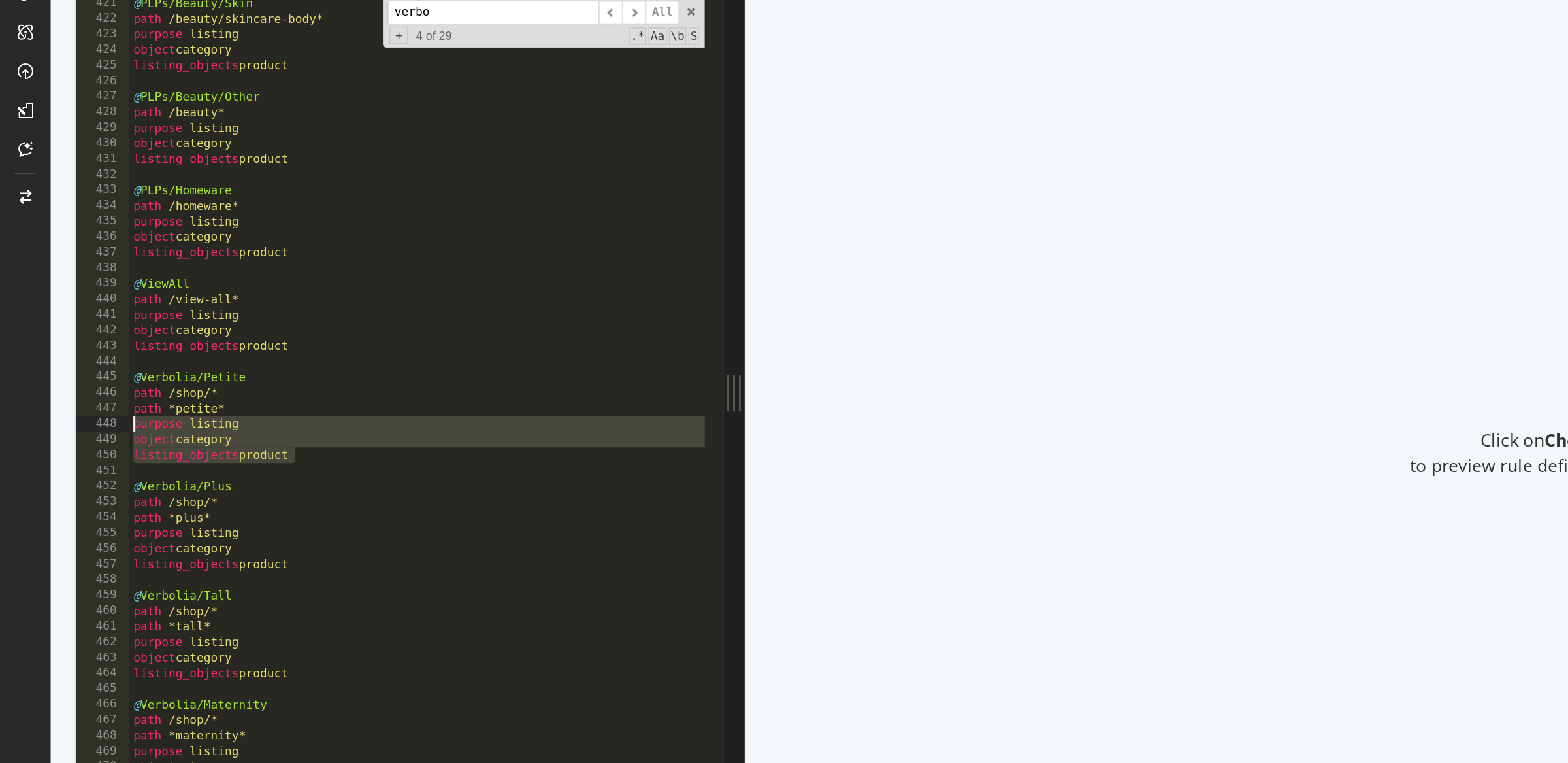
drag, startPoint x: 186, startPoint y: 401, endPoint x: 87, endPoint y: 378, distance: 101.6
click at [87, 378] on div "@ PLPs/Beauty/Skin path /beauty/skincare-body* purpose listing object category …" at bounding box center [376, 362] width 579 height 542
type textarea "purpose listing object category"
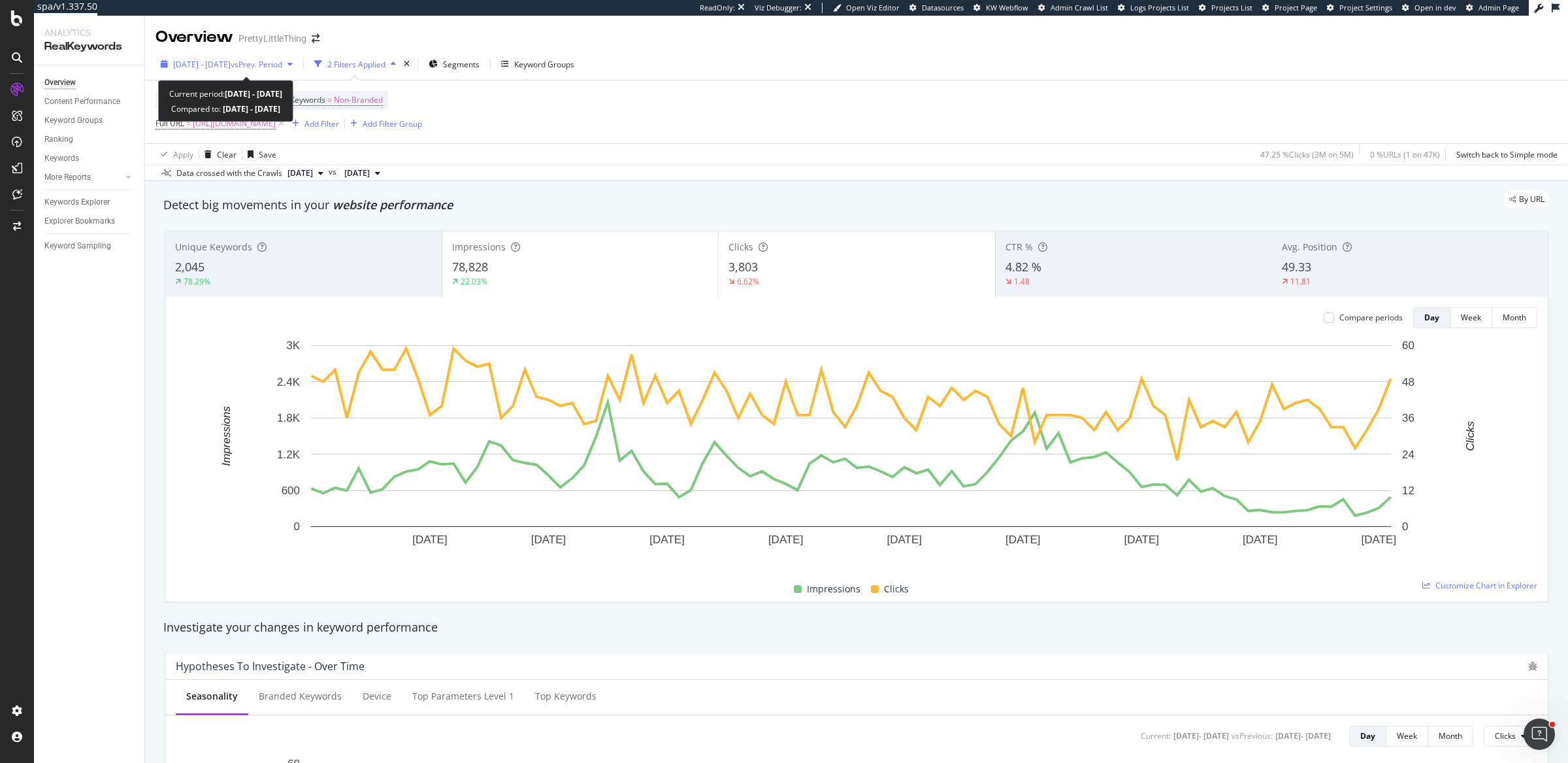
click at [231, 61] on span "[DATE] - [DATE]" at bounding box center [202, 64] width 57 height 11
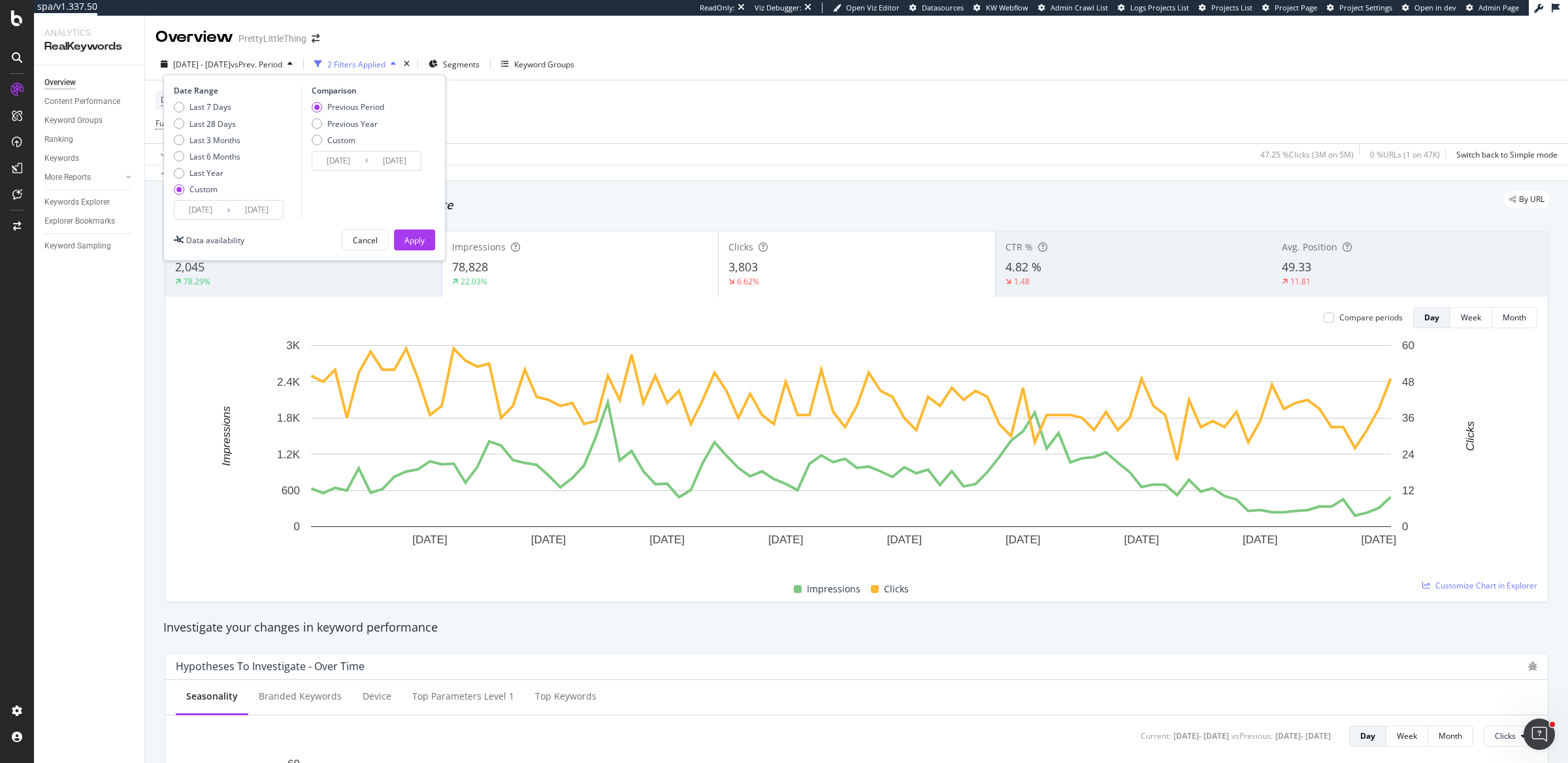
click at [247, 206] on input "[DATE]" at bounding box center [257, 210] width 52 height 19
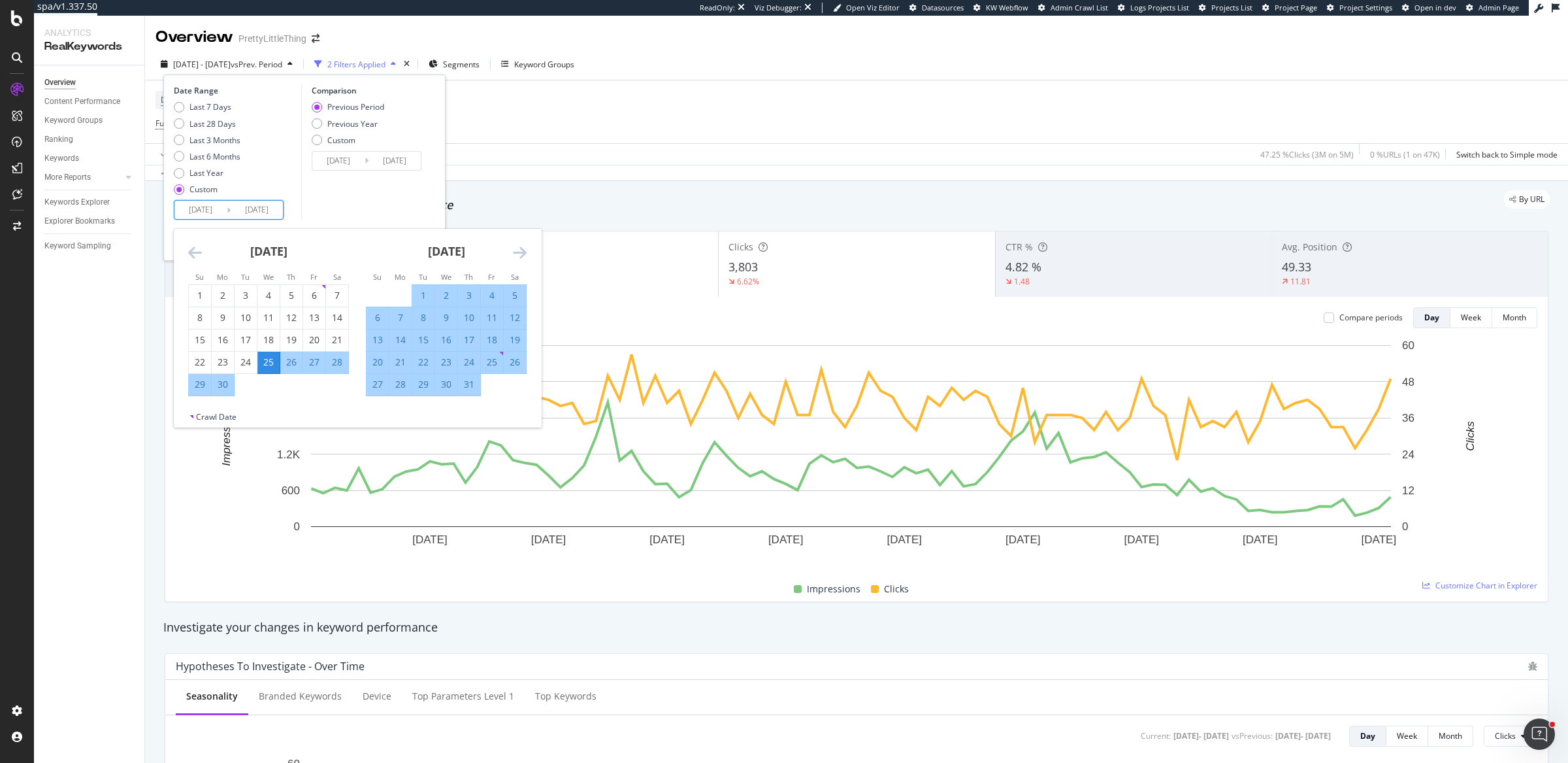
click at [510, 252] on div "[DATE]" at bounding box center [446, 257] width 160 height 56
click at [515, 248] on icon "Move forward to switch to the next month." at bounding box center [520, 252] width 14 height 16
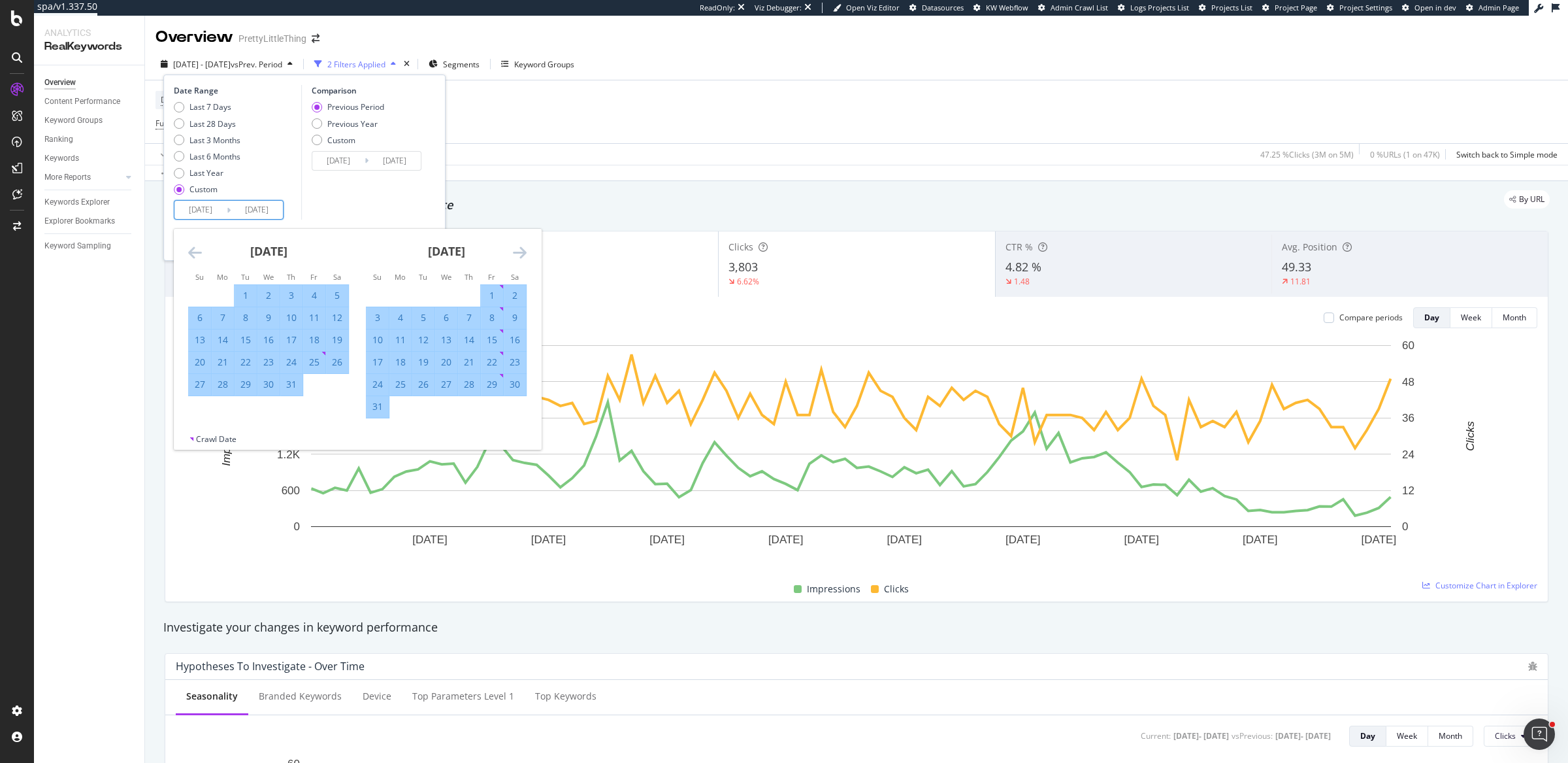
click at [515, 248] on icon "Move forward to switch to the next month." at bounding box center [520, 252] width 14 height 16
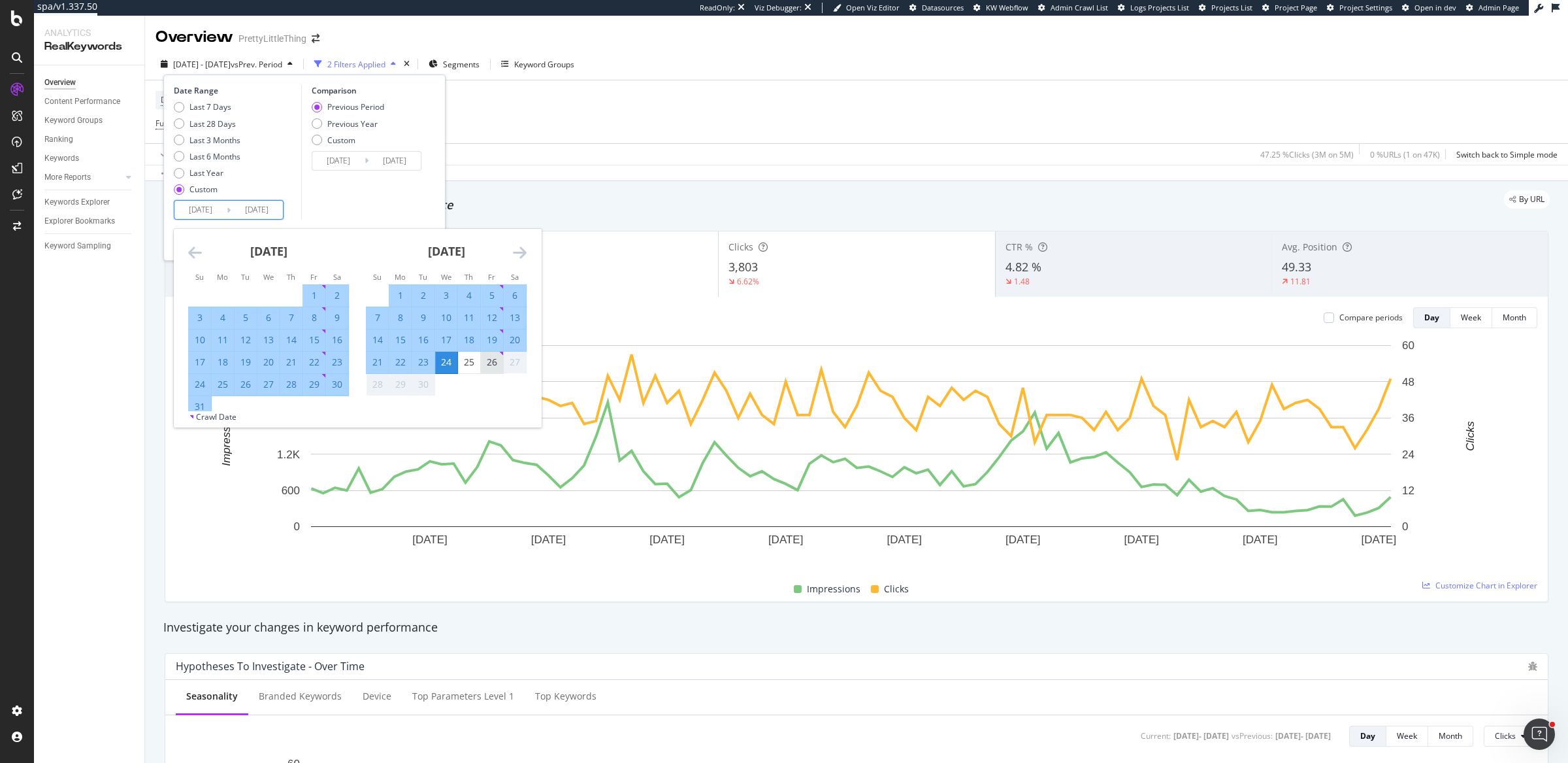
click at [490, 363] on div "26" at bounding box center [492, 362] width 22 height 13
type input "2025/09/26"
type input "2025/03/23"
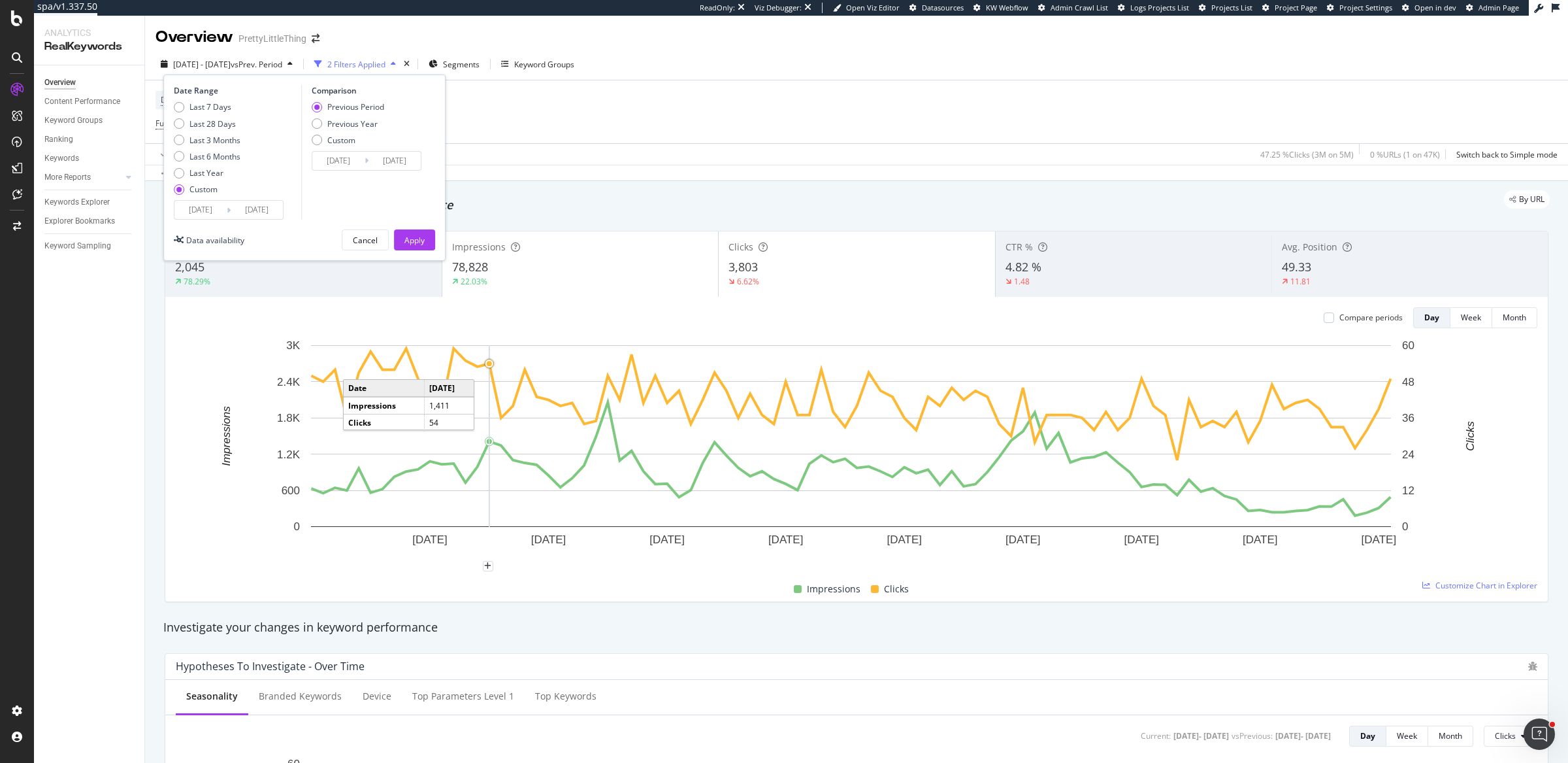
click at [205, 207] on input "2025/06/25" at bounding box center [200, 210] width 52 height 19
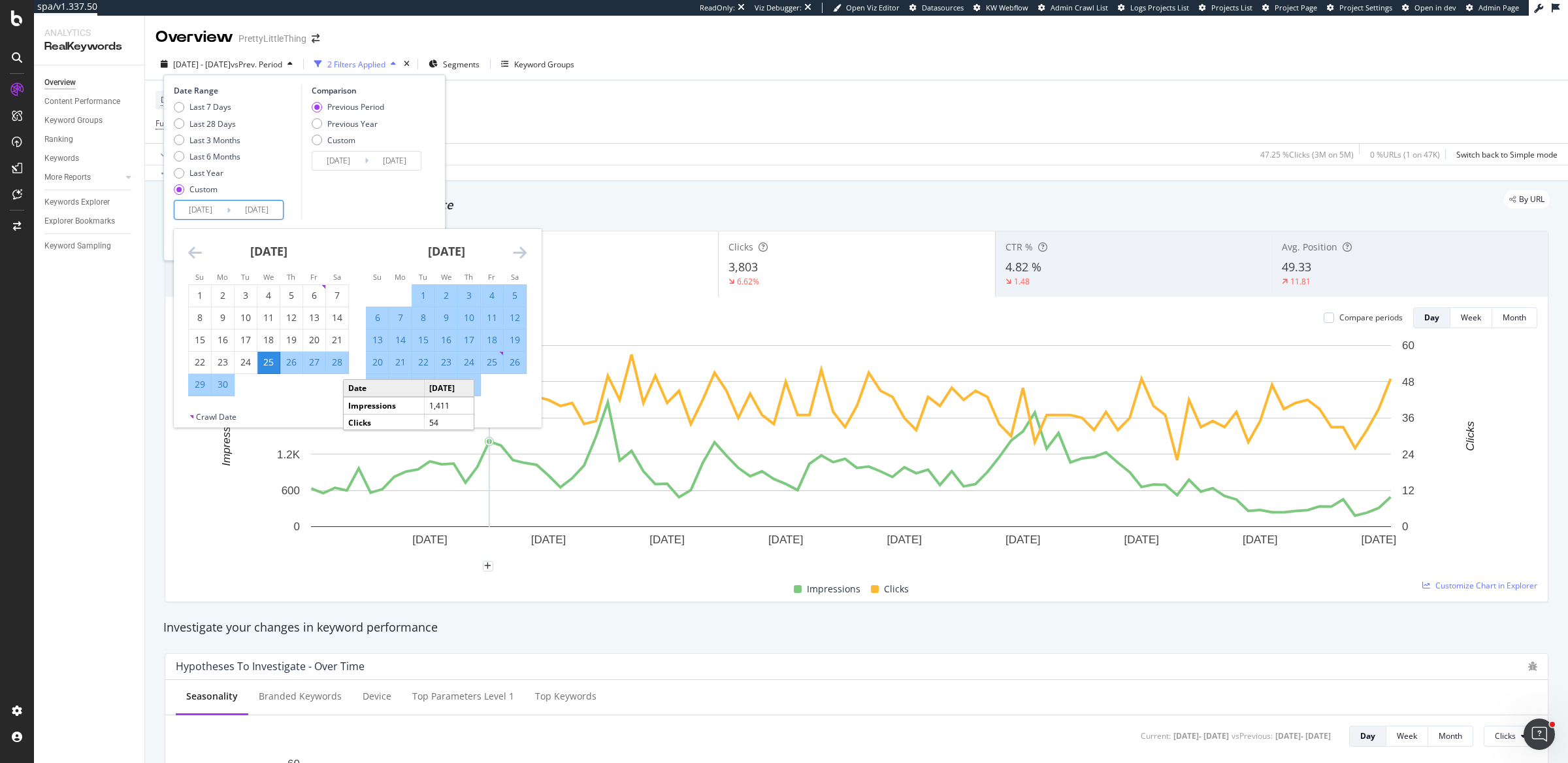
click at [398, 195] on div "Comparison Previous Period Previous Year Custom 2025/03/23 Navigate forward to …" at bounding box center [363, 152] width 124 height 134
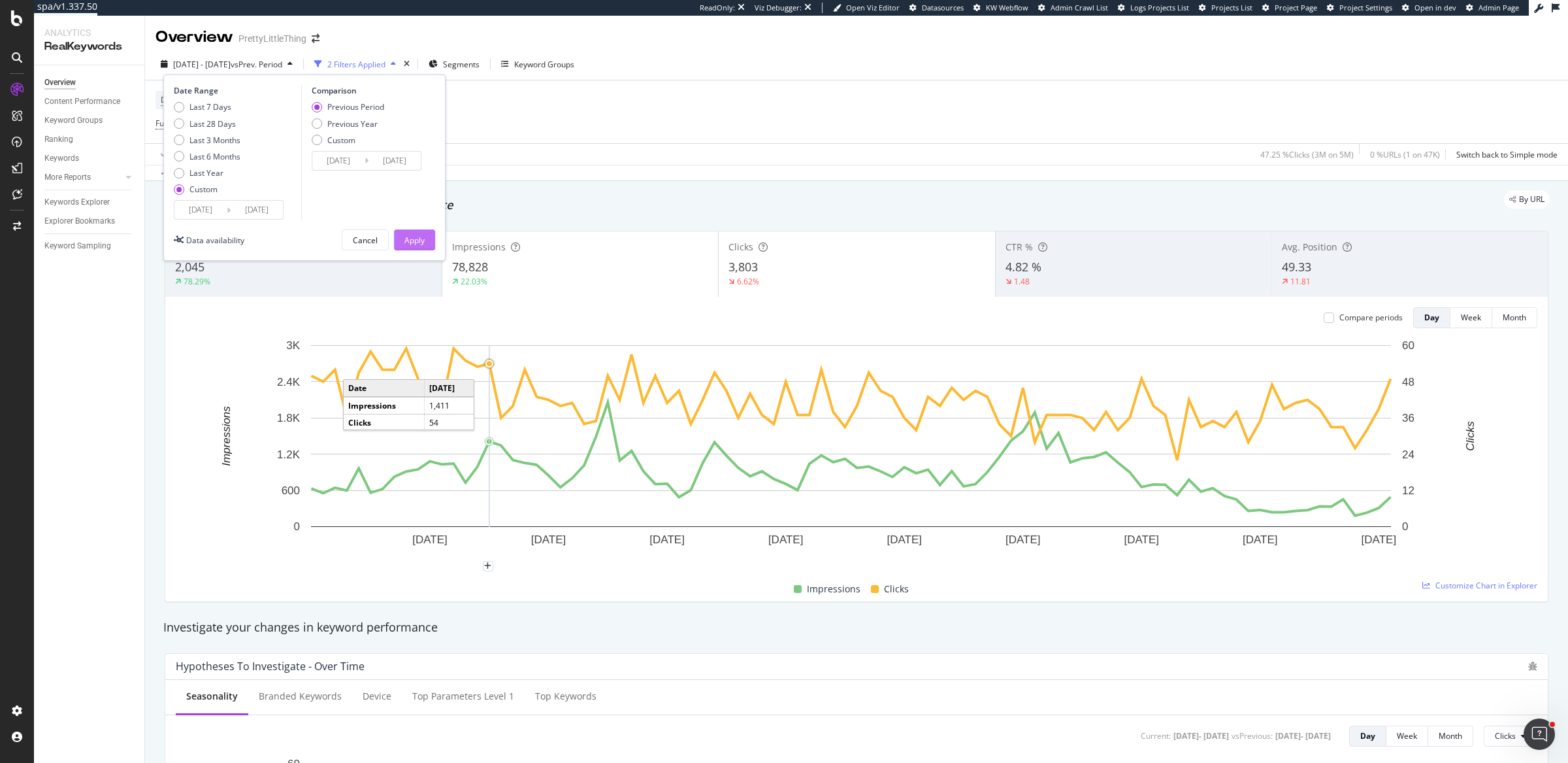
click at [422, 238] on div "Apply" at bounding box center [414, 240] width 20 height 11
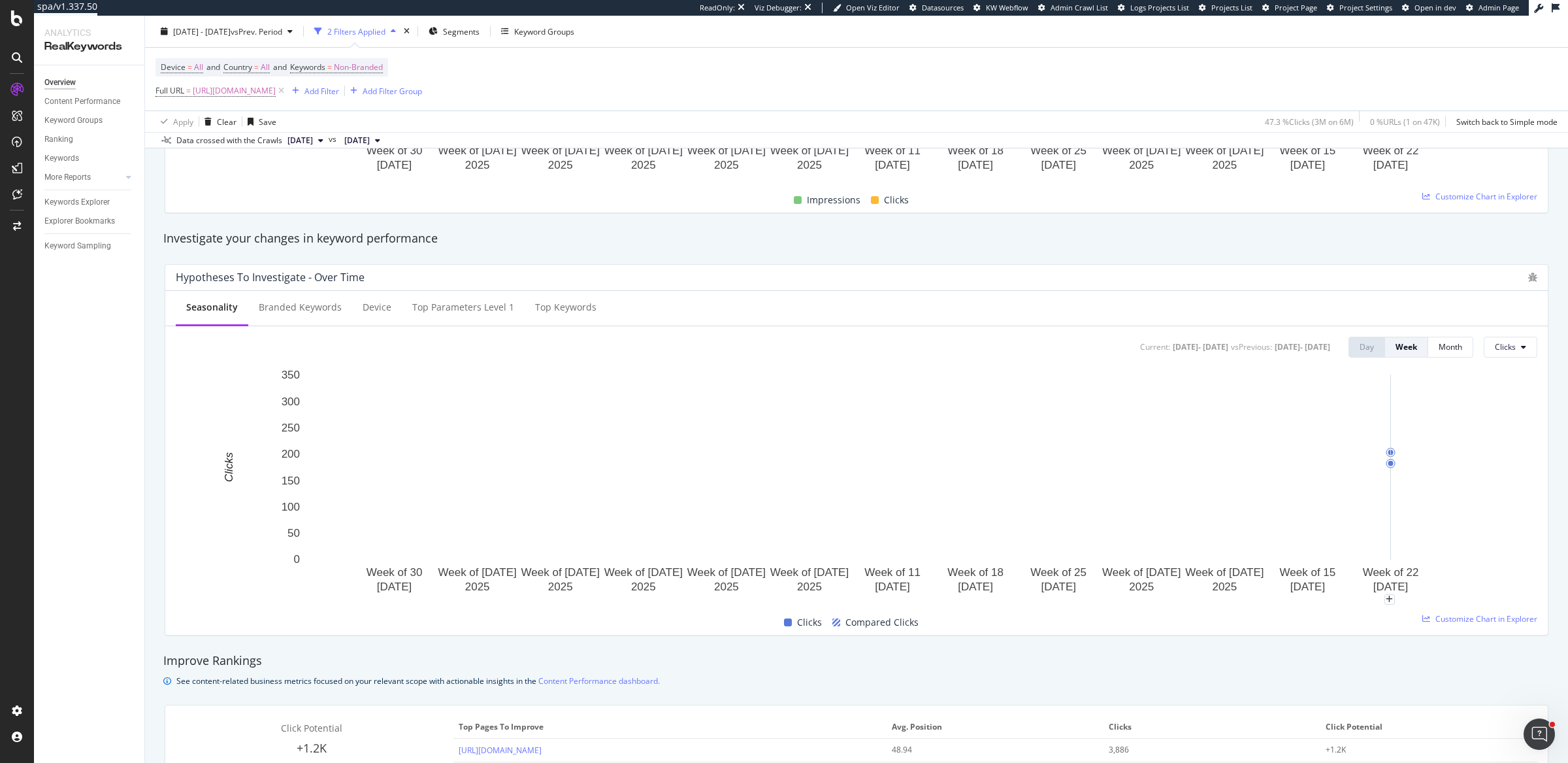
scroll to position [428, 0]
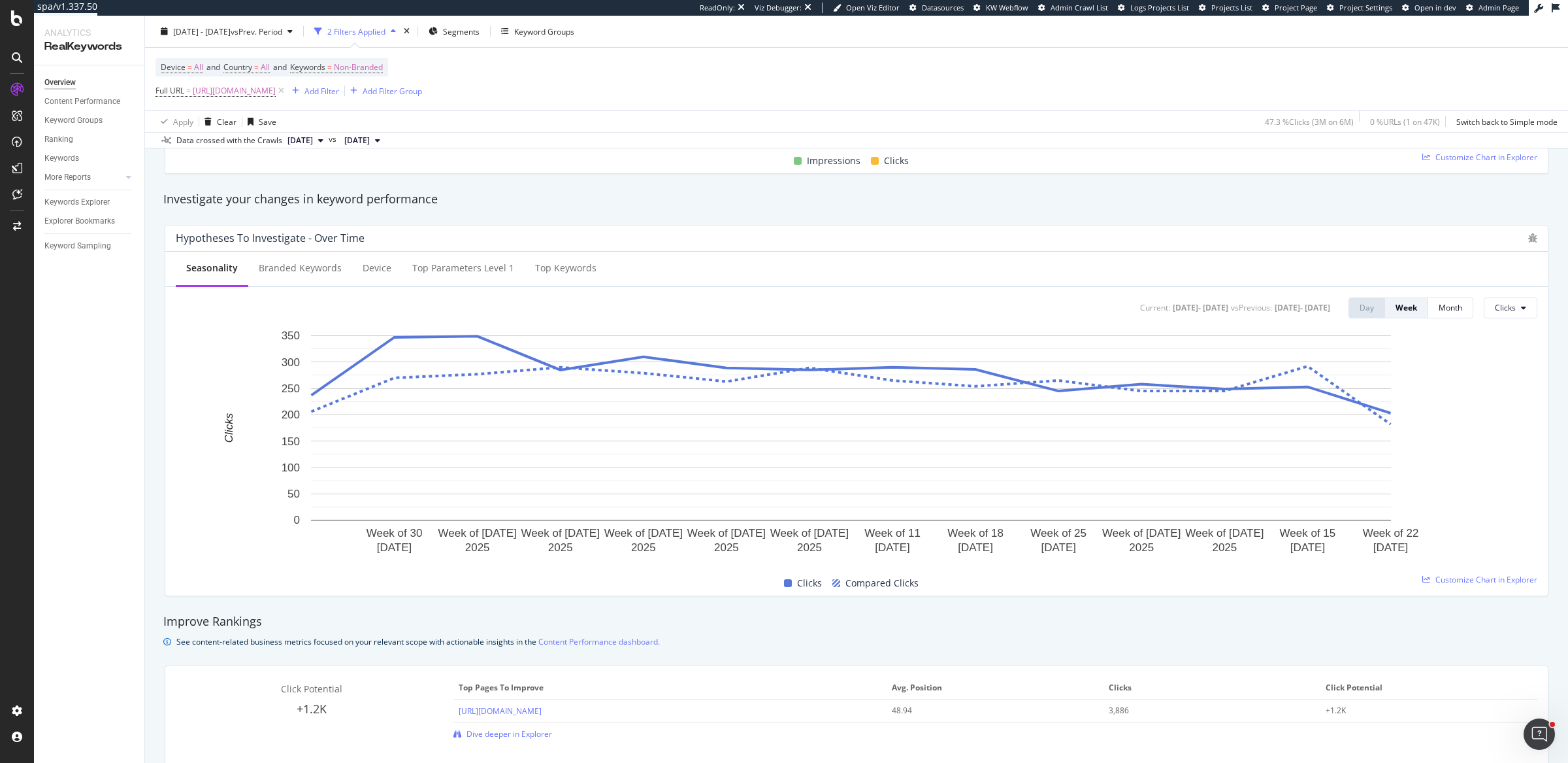
click at [1526, 308] on div "Seasonality Branded Keywords Device Top parameters Level 1 Top Keywords Current…" at bounding box center [856, 423] width 1383 height 344
click at [1507, 309] on button "Clicks" at bounding box center [1511, 308] width 54 height 21
click at [1499, 356] on span "Impressions" at bounding box center [1514, 357] width 61 height 12
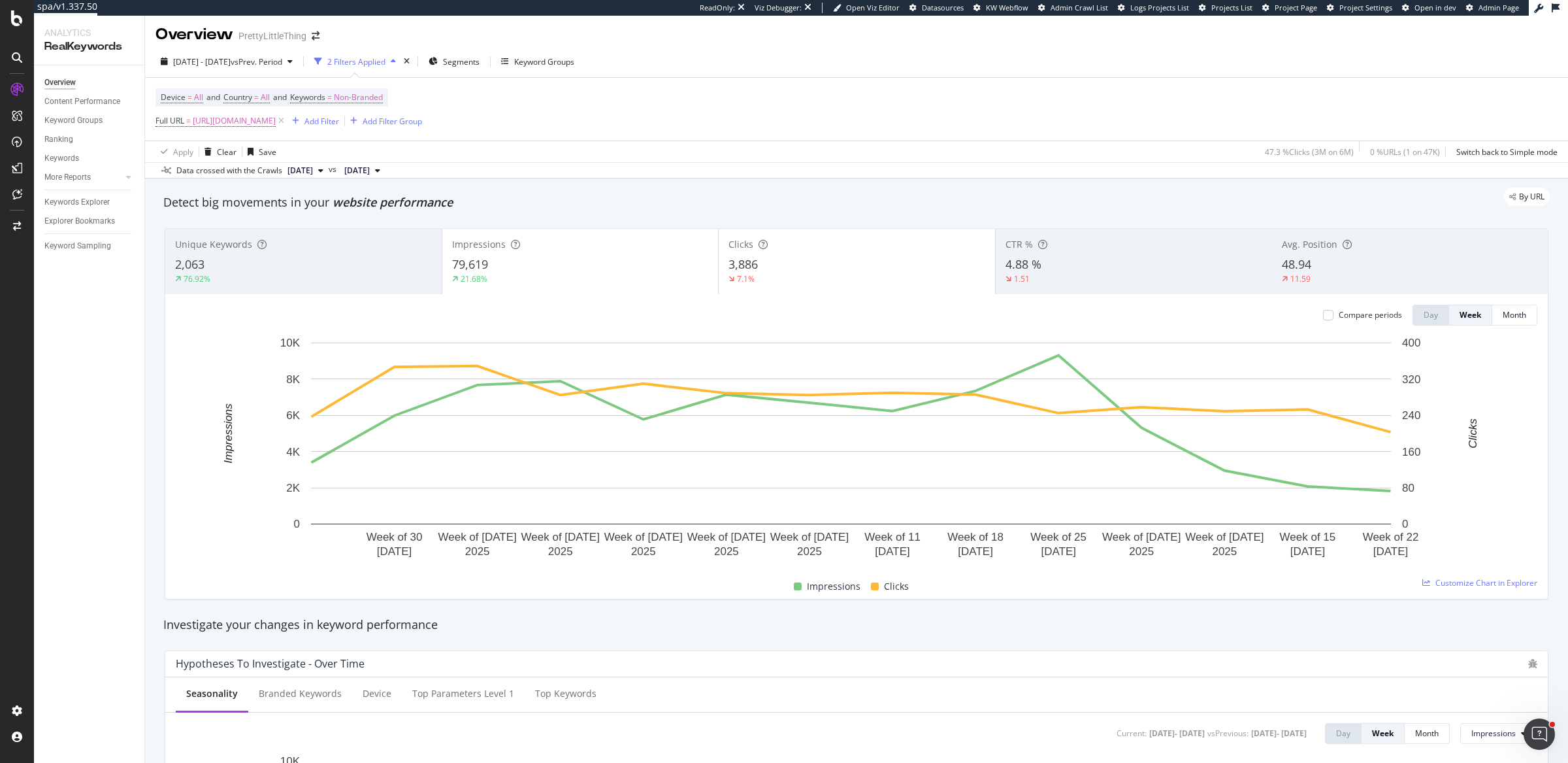
scroll to position [0, 0]
click at [231, 62] on span "2025 Jun. 25th - Sep. 26th" at bounding box center [202, 64] width 57 height 11
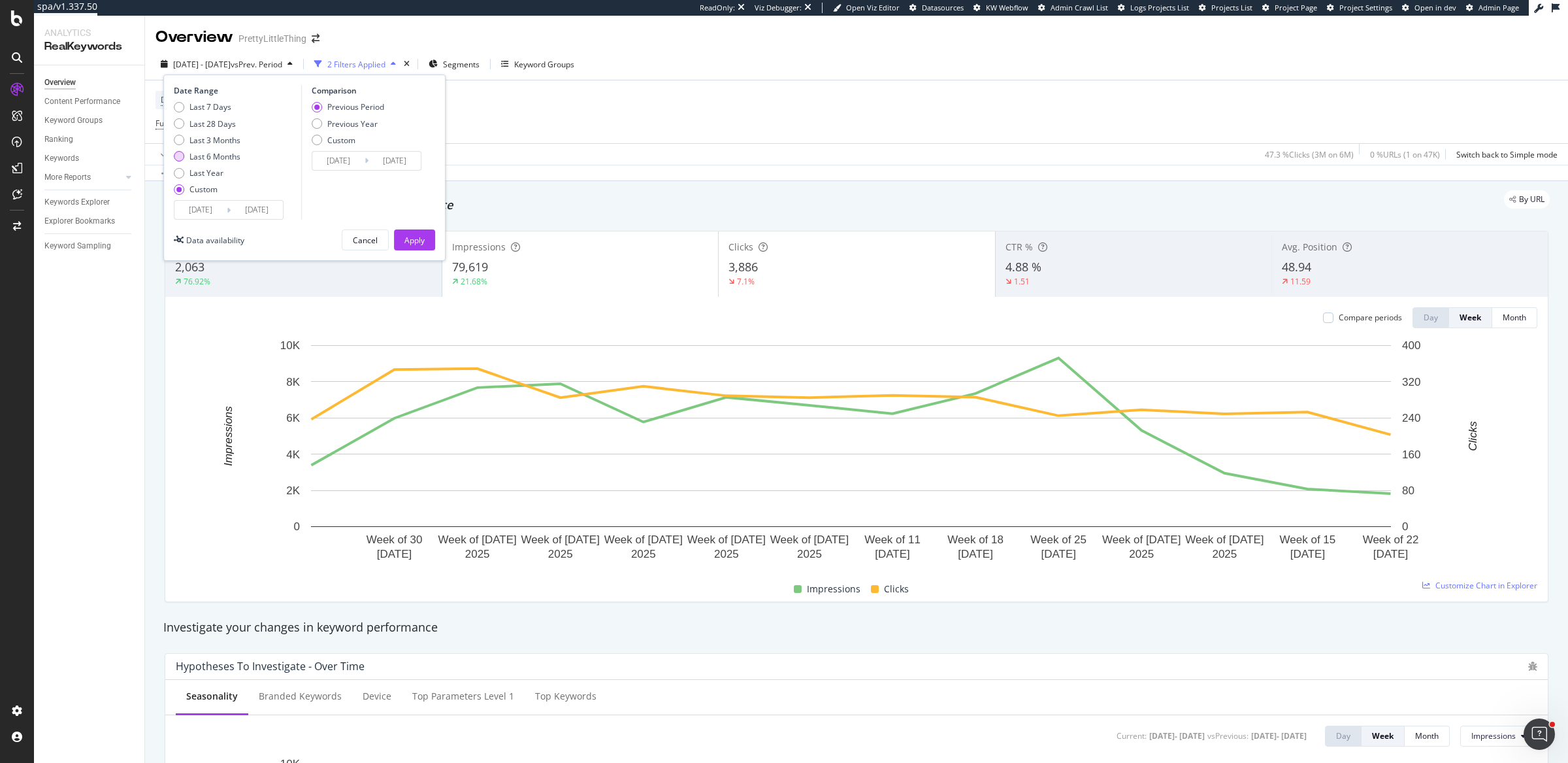
click at [222, 152] on div "Last 6 Months" at bounding box center [214, 157] width 51 height 11
type input "2025/03/27"
type input "2024/09/23"
type input "2025/03/26"
click at [410, 239] on div "Apply" at bounding box center [414, 240] width 20 height 11
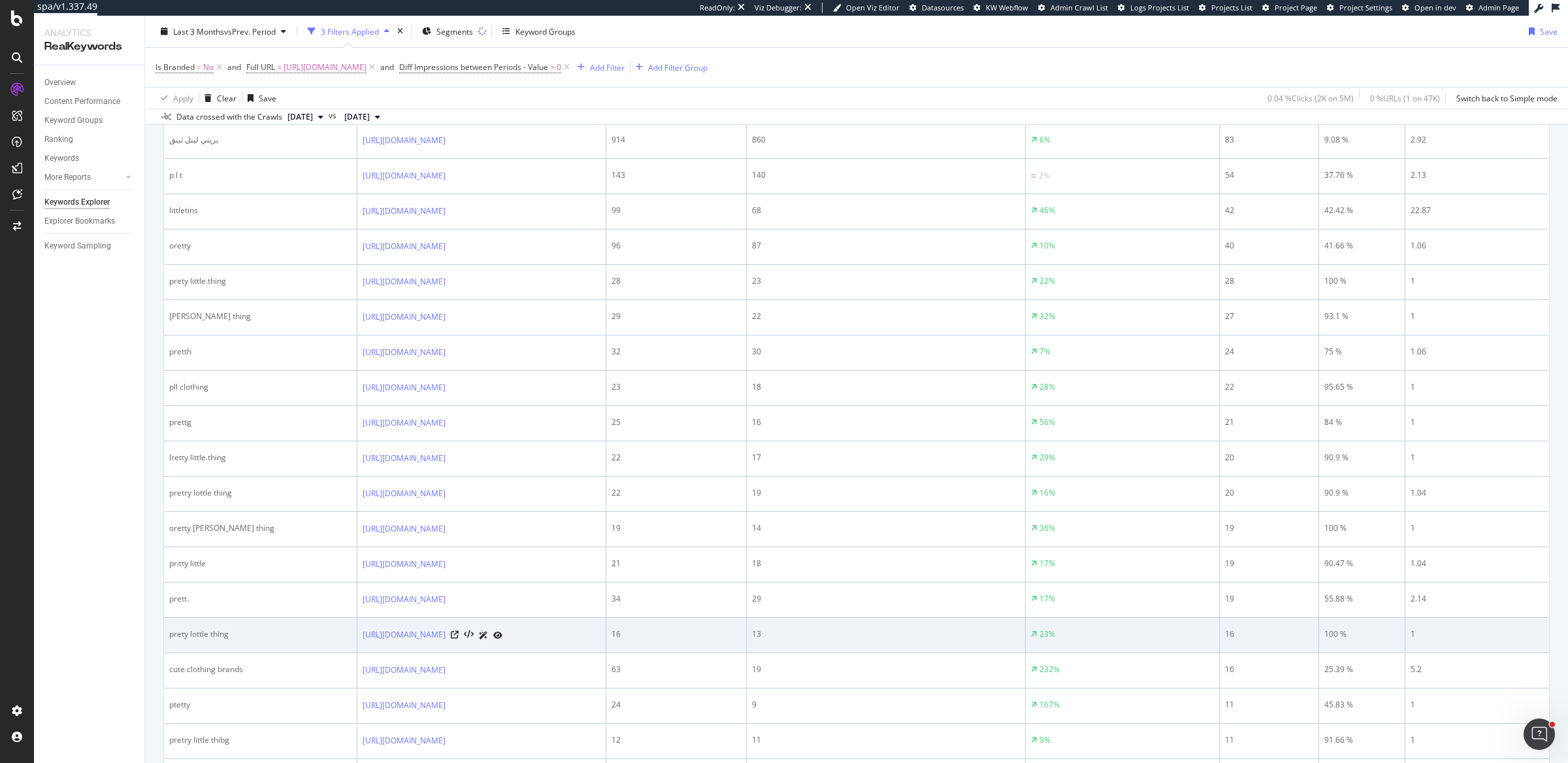
scroll to position [606, 0]
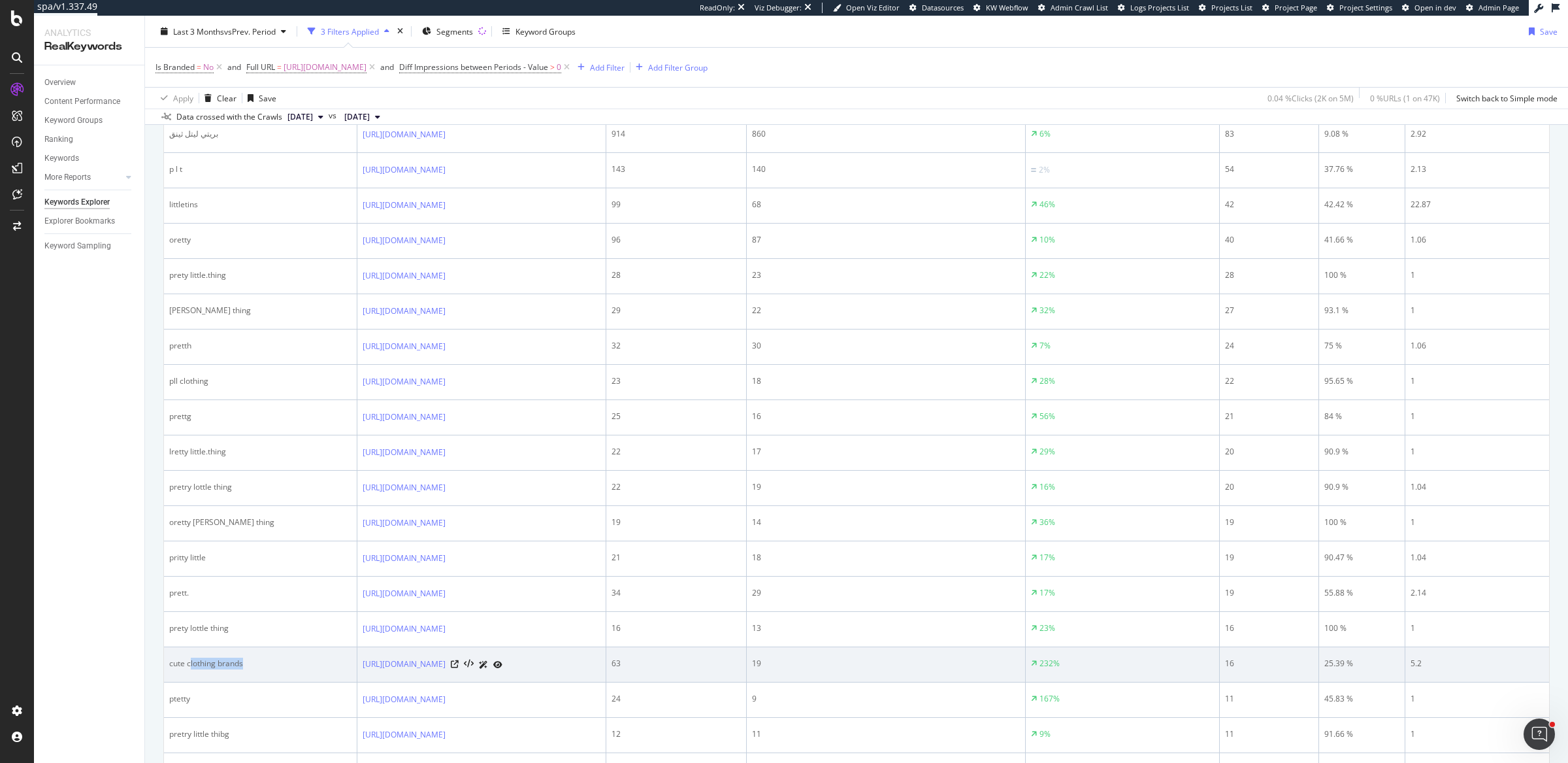
drag, startPoint x: 189, startPoint y: 656, endPoint x: 260, endPoint y: 659, distance: 71.1
click at [260, 659] on div "cute clothing brands" at bounding box center [260, 663] width 183 height 12
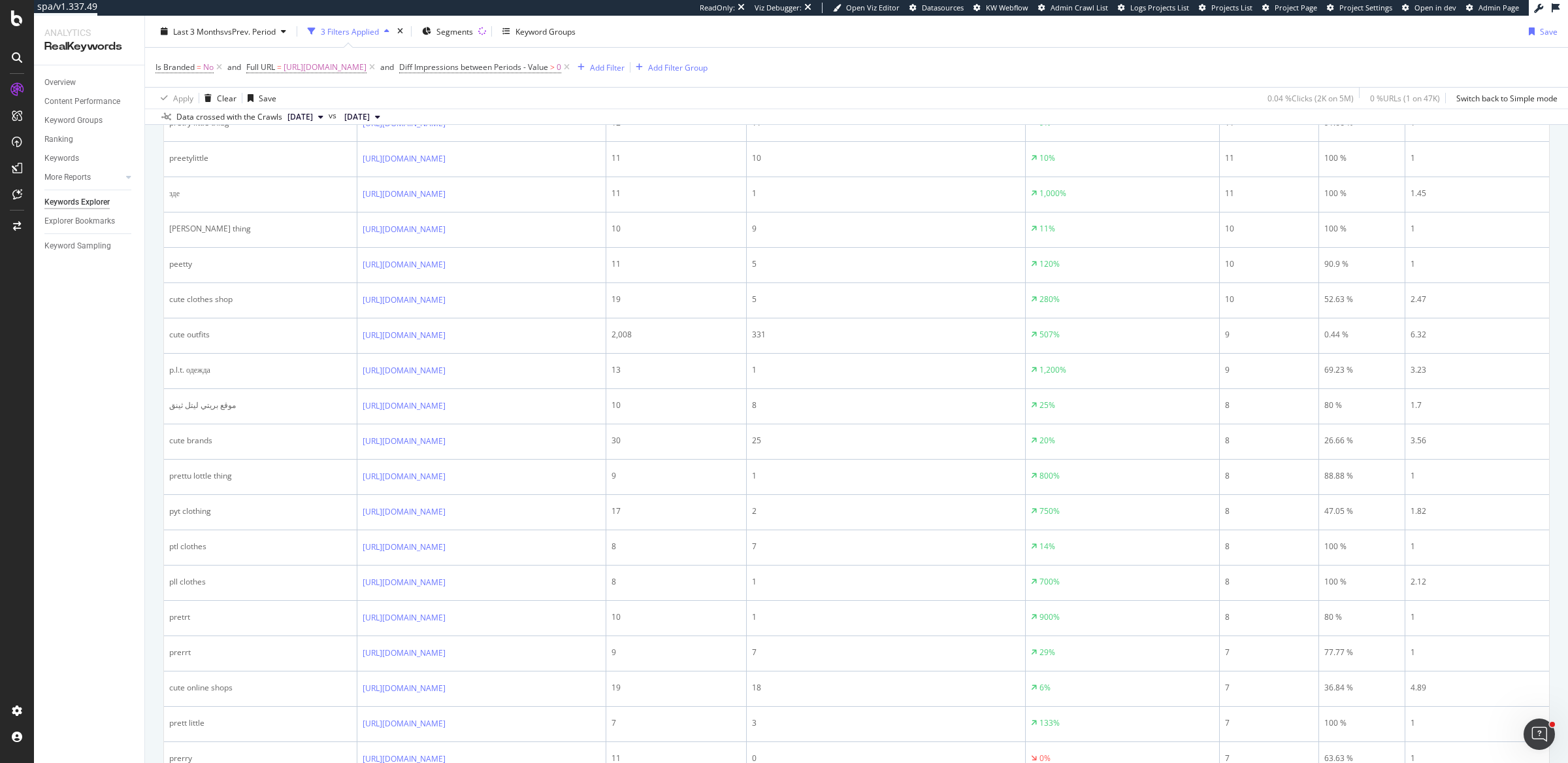
scroll to position [1219, 0]
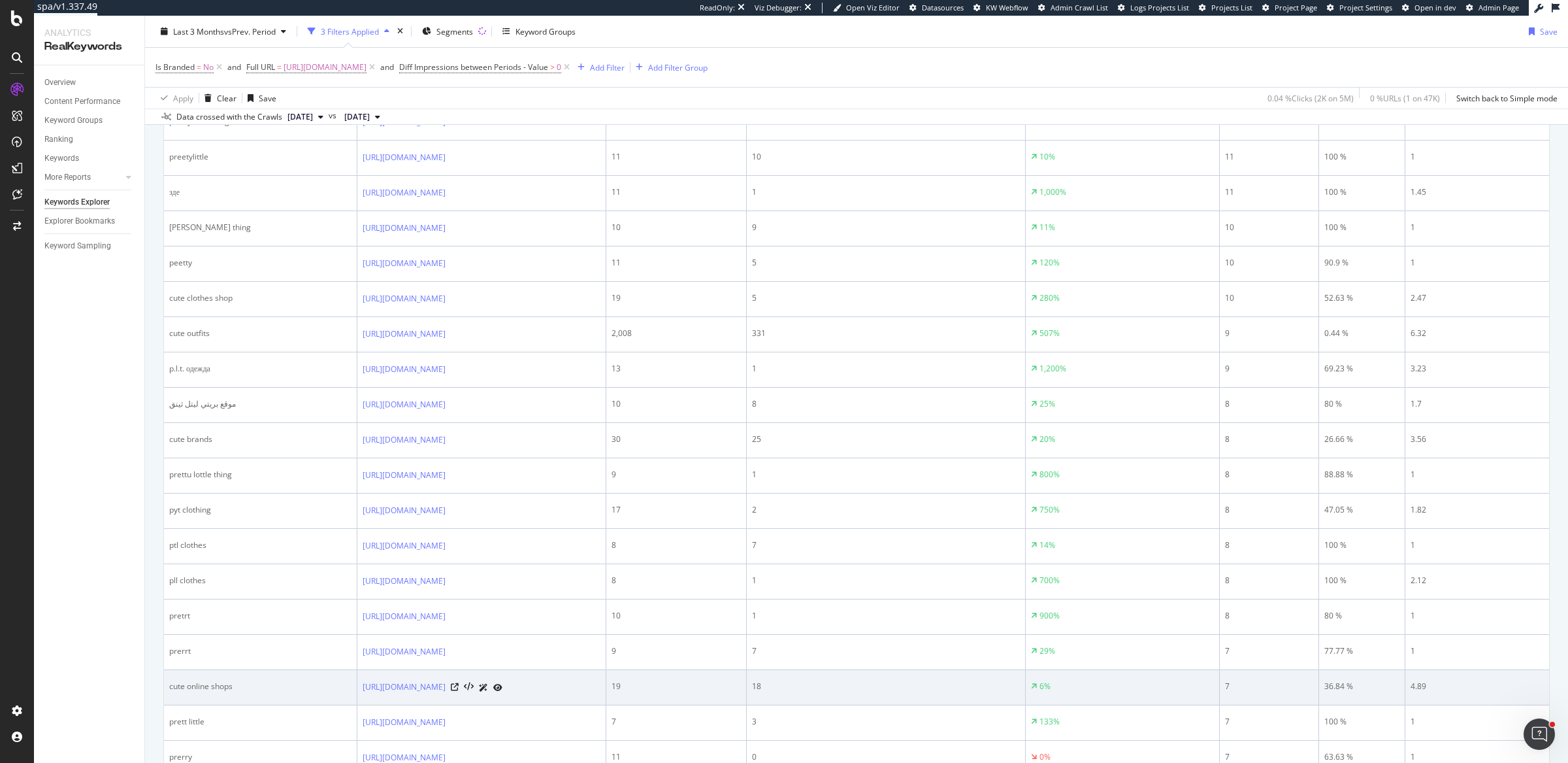
drag, startPoint x: 197, startPoint y: 678, endPoint x: 242, endPoint y: 676, distance: 45.0
click at [242, 680] on div "cute online shops" at bounding box center [260, 686] width 183 height 12
drag, startPoint x: 242, startPoint y: 676, endPoint x: 178, endPoint y: 677, distance: 64.0
click at [178, 680] on div "cute online shops" at bounding box center [260, 686] width 183 height 12
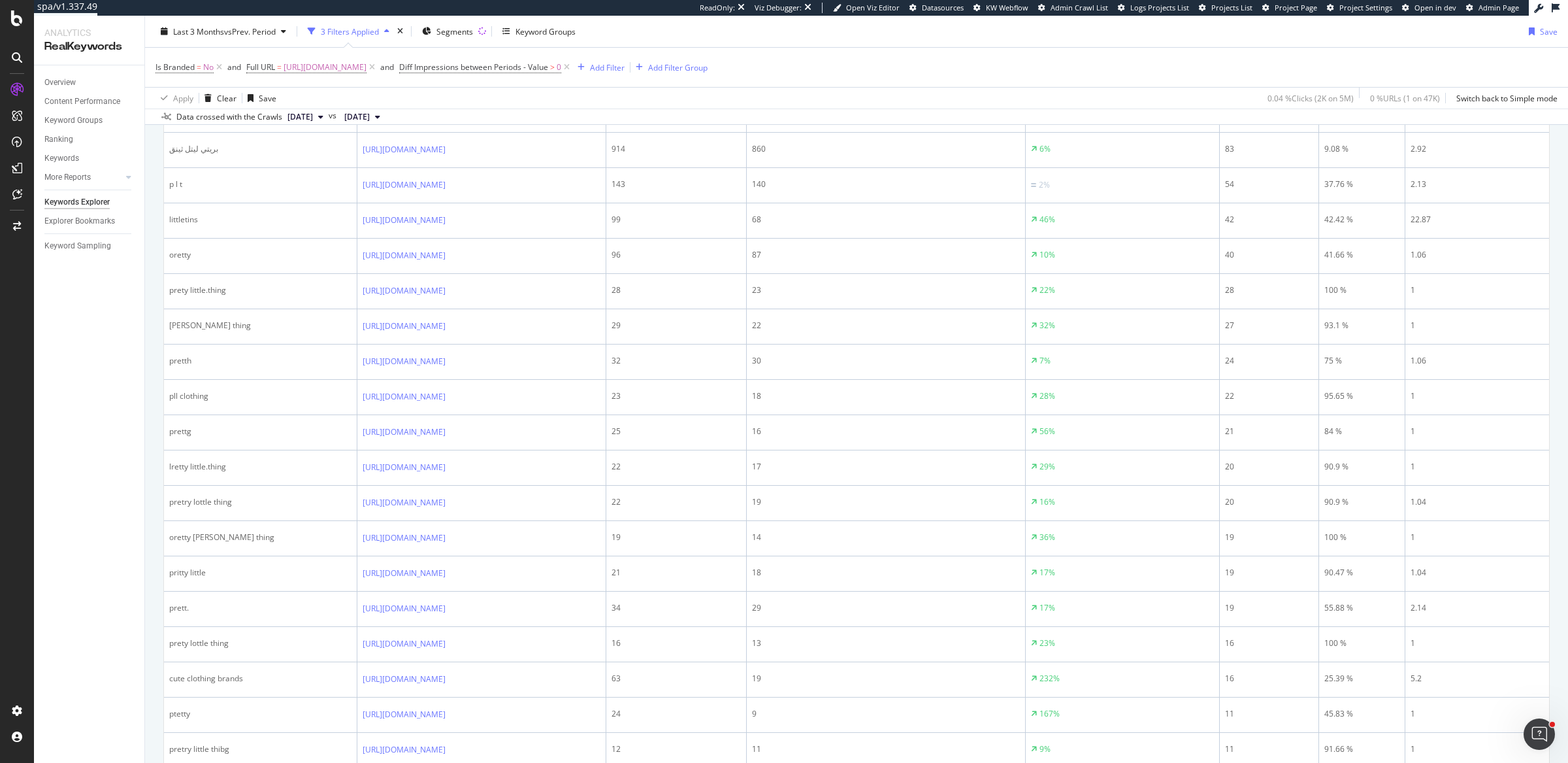
scroll to position [327, 0]
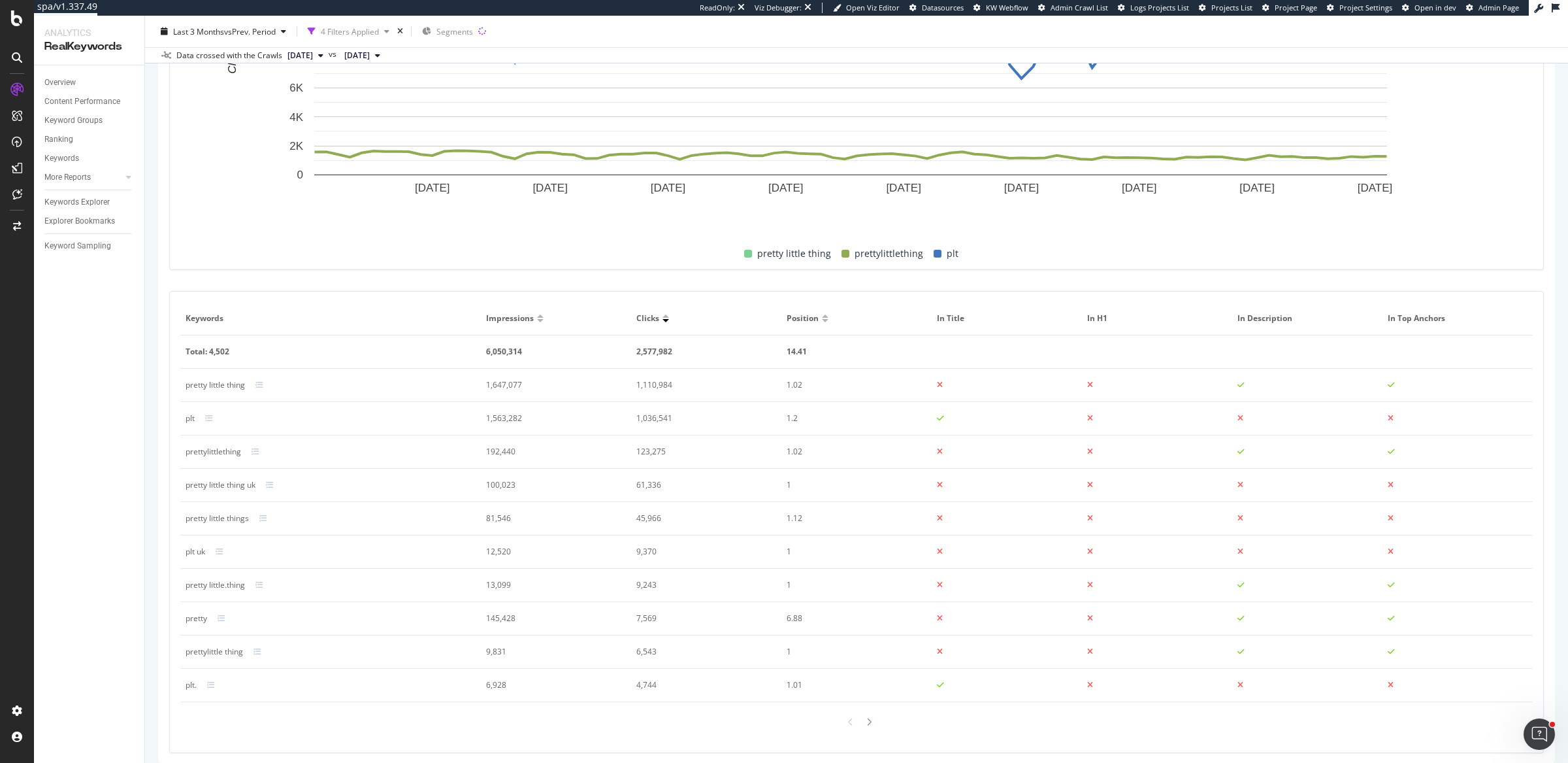
scroll to position [635, 0]
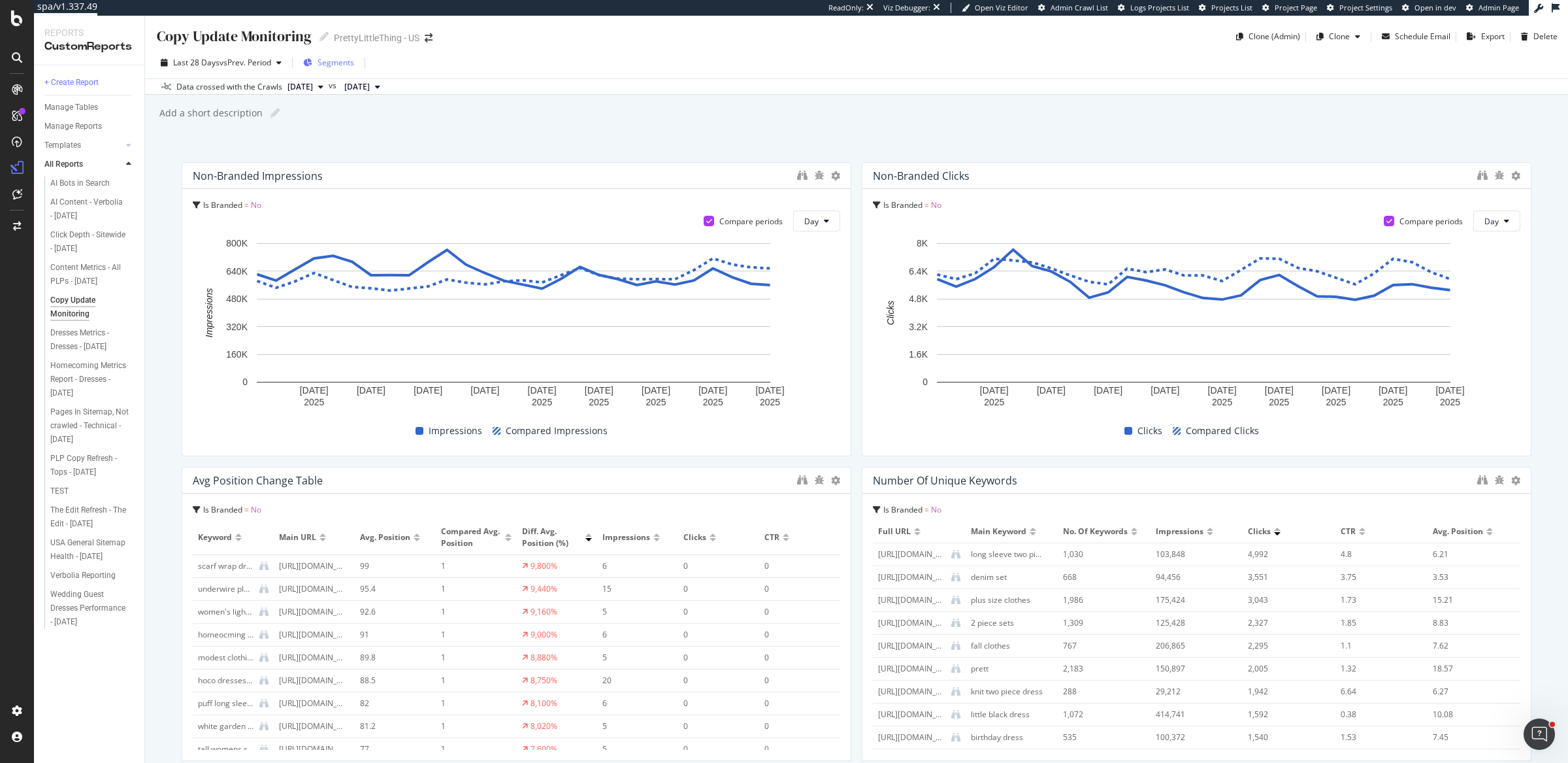
click at [335, 57] on span "Segments" at bounding box center [335, 62] width 36 height 11
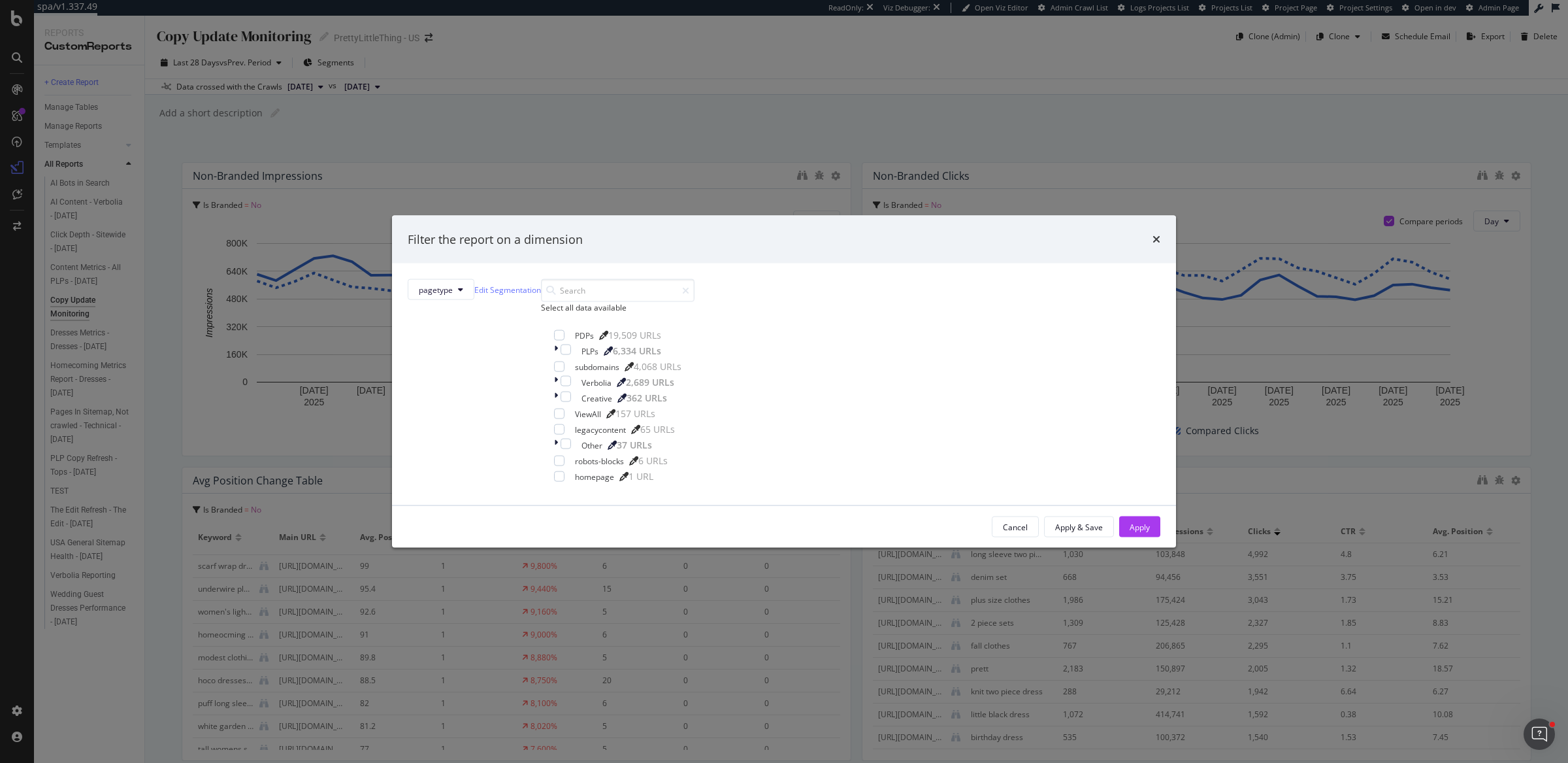
click at [878, 121] on div "Filter the report on a dimension pagetype Edit Segmentation Select all data ava…" at bounding box center [784, 381] width 1568 height 763
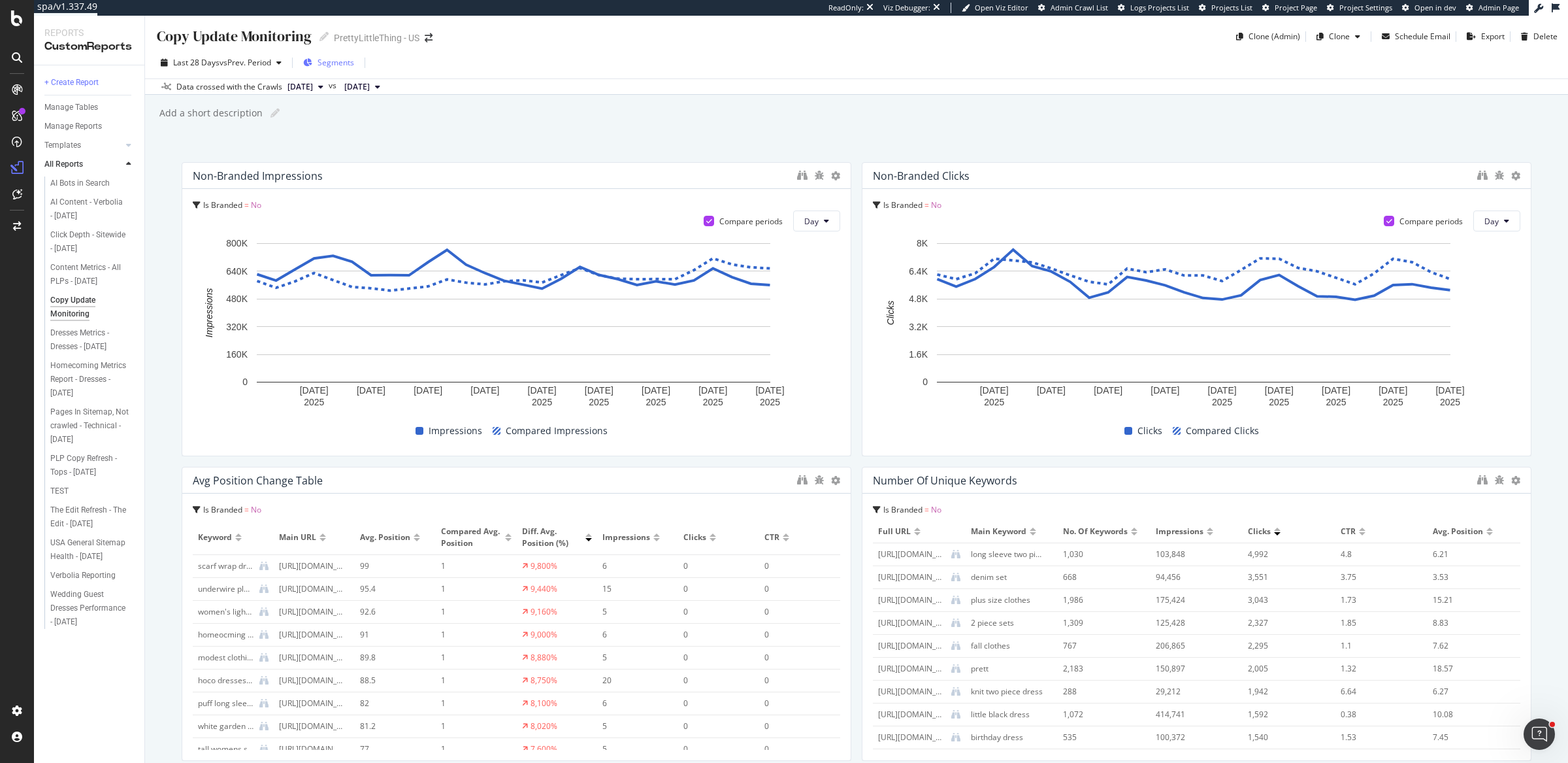
click at [316, 63] on div "Segments" at bounding box center [328, 62] width 51 height 19
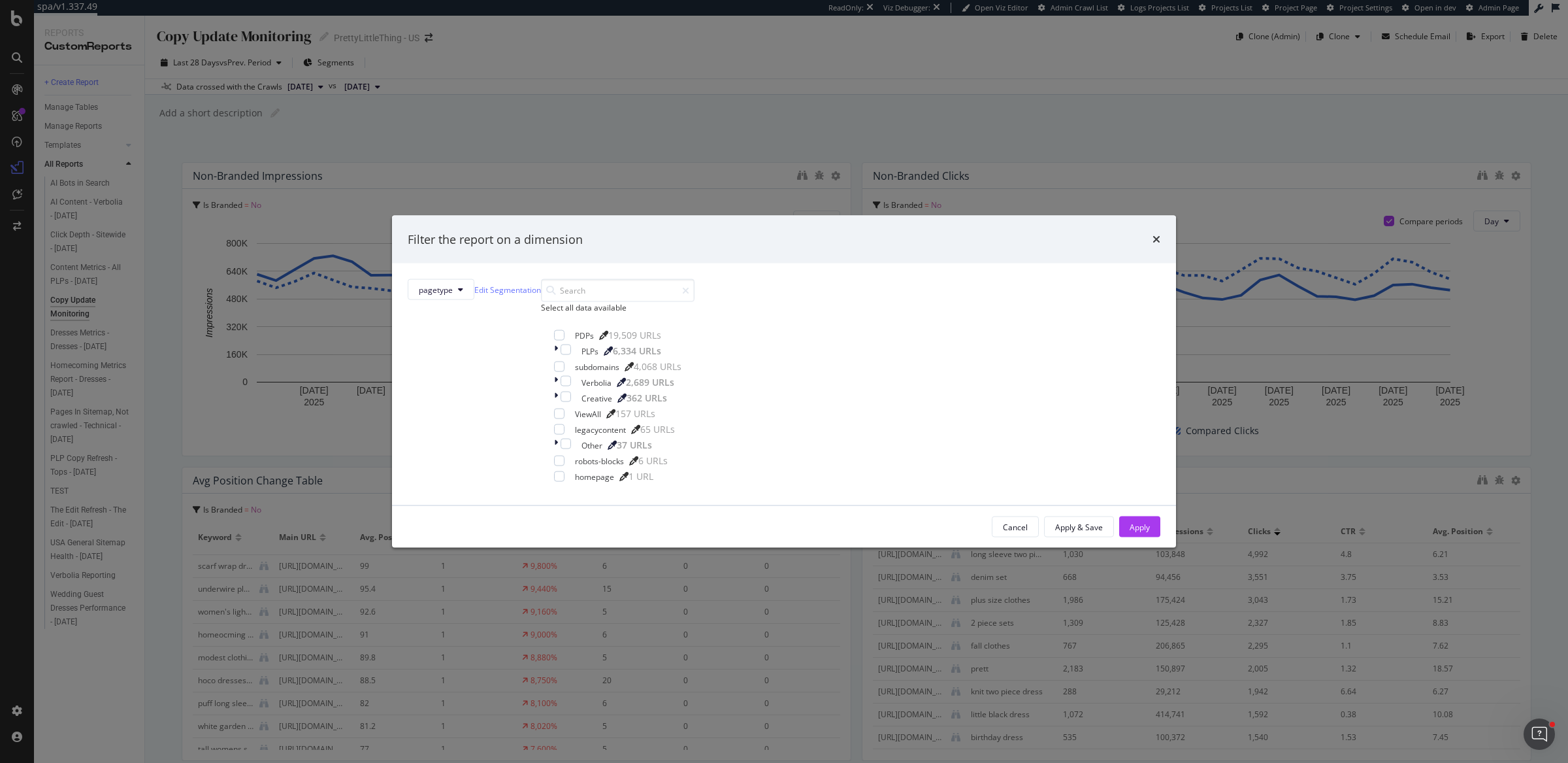
click at [570, 98] on div "Filter the report on a dimension pagetype Edit Segmentation Select all data ava…" at bounding box center [784, 381] width 1568 height 763
